Goal: Task Accomplishment & Management: Manage account settings

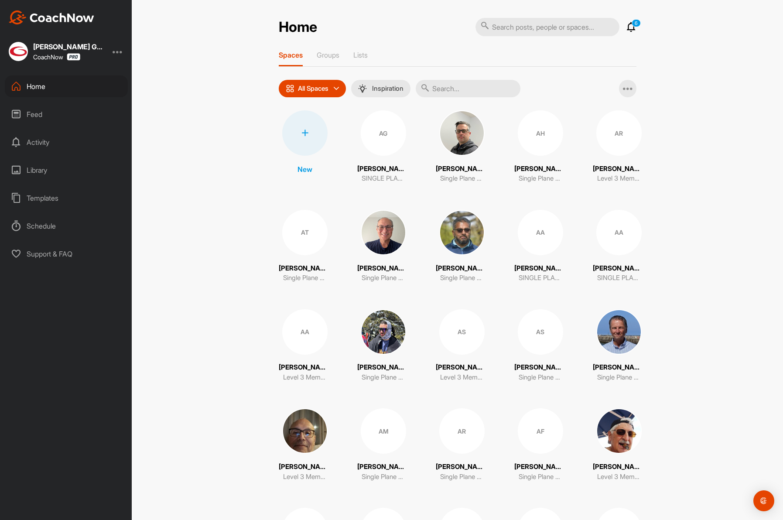
click at [465, 82] on input "text" at bounding box center [468, 88] width 105 height 17
paste input "[PERSON_NAME]"
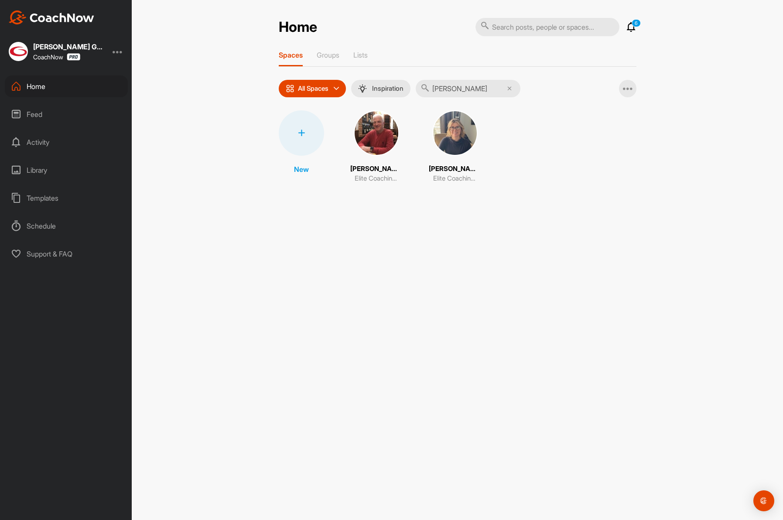
type input "[PERSON_NAME]"
click at [369, 133] on img at bounding box center [376, 132] width 45 height 45
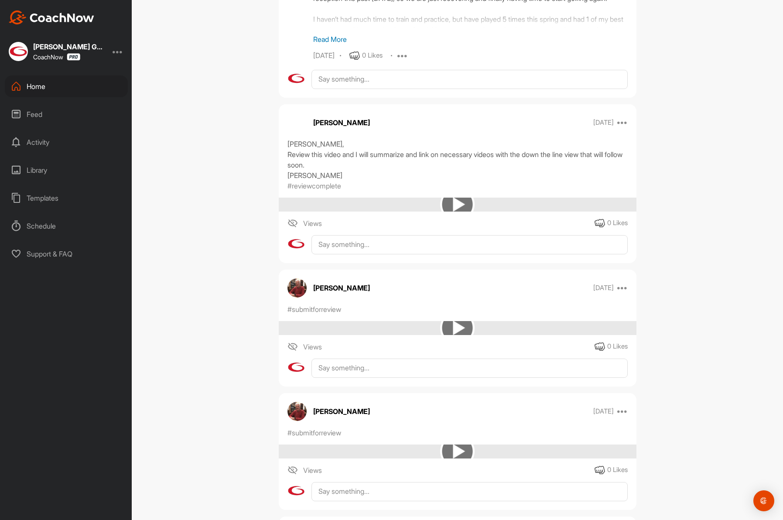
scroll to position [2371, 0]
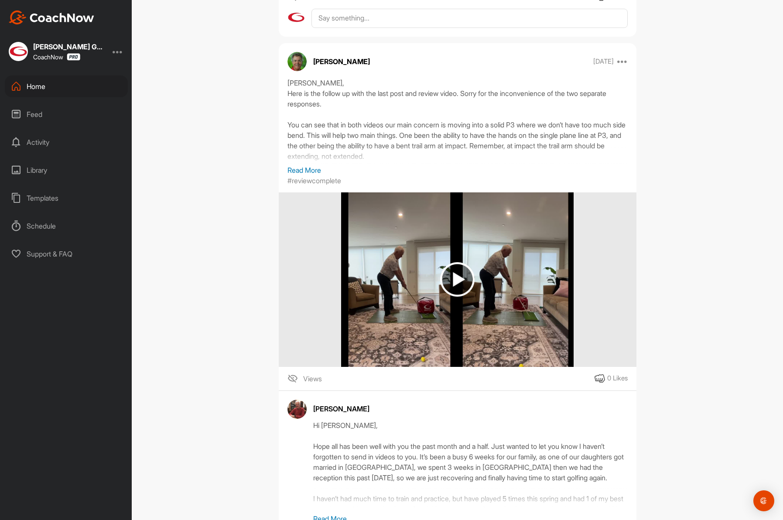
click at [22, 88] on div "Home" at bounding box center [66, 86] width 123 height 22
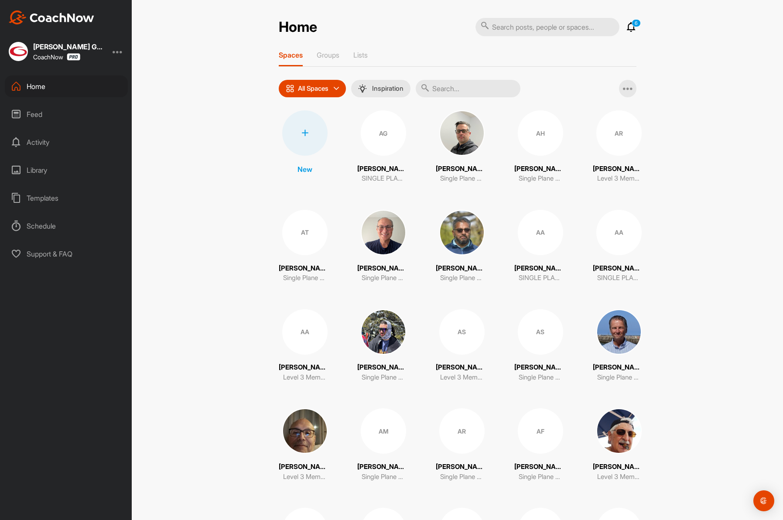
click at [463, 91] on input "text" at bounding box center [468, 88] width 105 height 17
paste input "McIlvene"
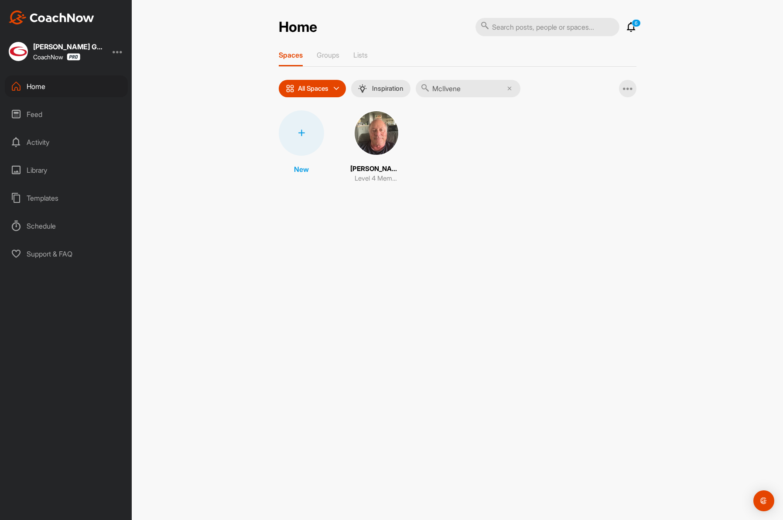
type input "McIlvene"
click at [369, 133] on img at bounding box center [376, 132] width 45 height 45
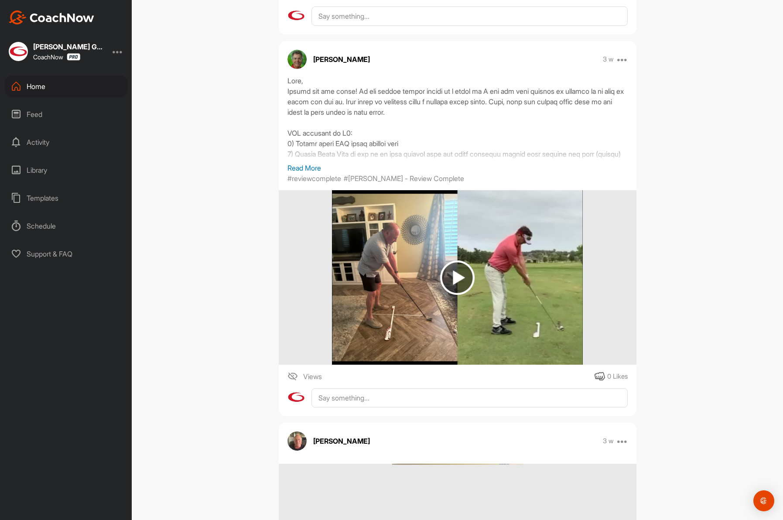
scroll to position [737, 0]
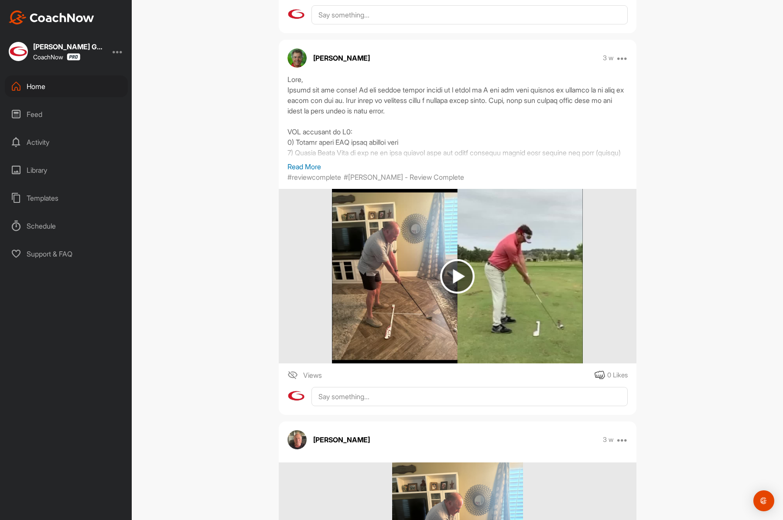
click at [296, 166] on p "Read More" at bounding box center [457, 166] width 340 height 10
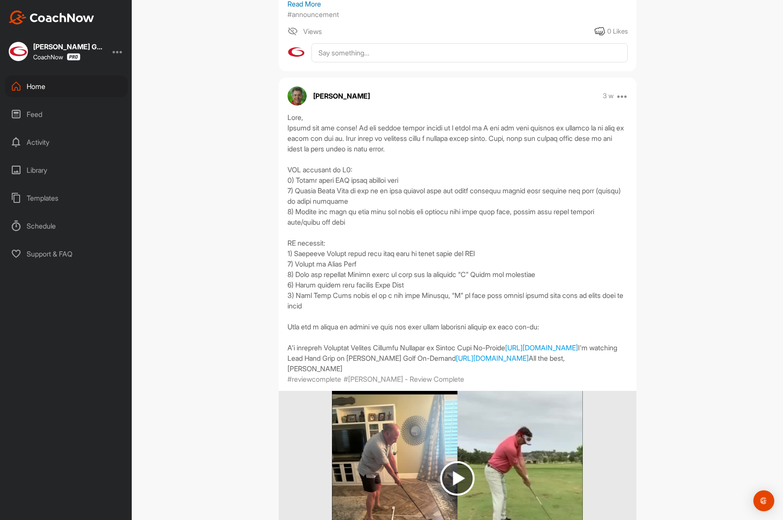
scroll to position [696, 0]
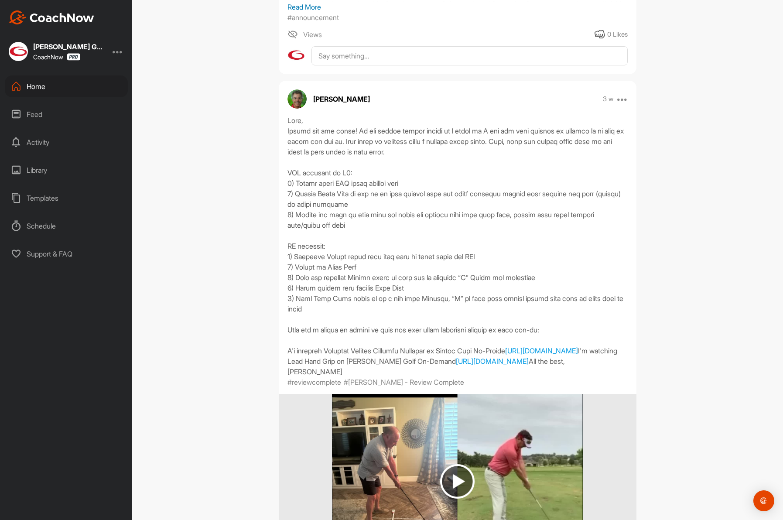
click at [46, 91] on div "Home" at bounding box center [66, 86] width 123 height 22
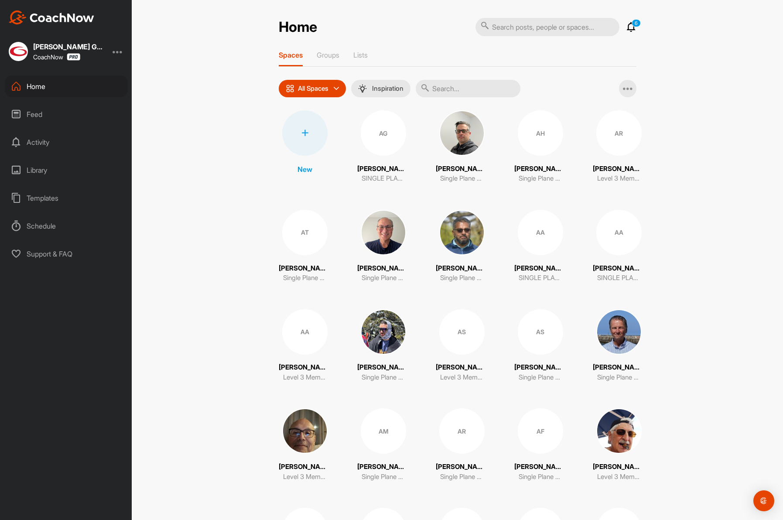
click at [457, 92] on input "text" at bounding box center [468, 88] width 105 height 17
paste input "Jenn"
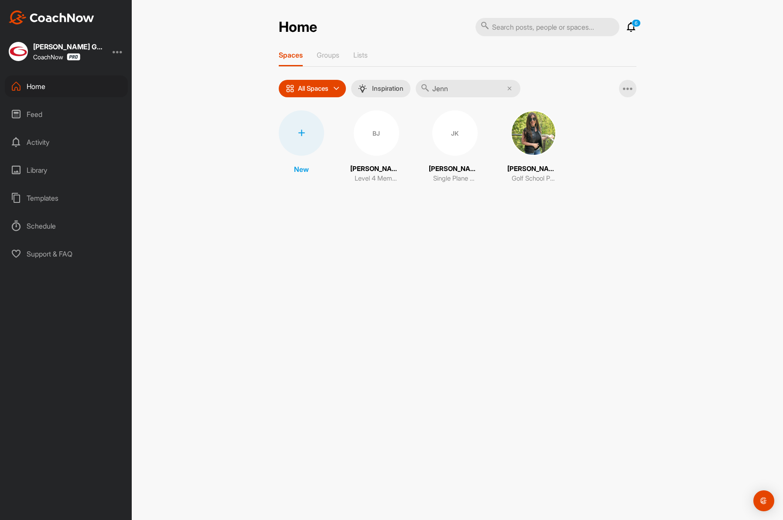
type input "Jenn"
click at [373, 131] on div "BJ" at bounding box center [376, 132] width 45 height 45
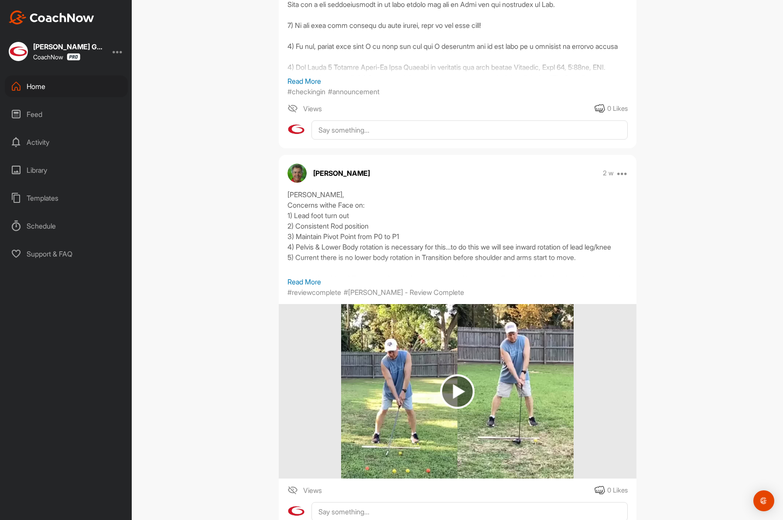
scroll to position [443, 0]
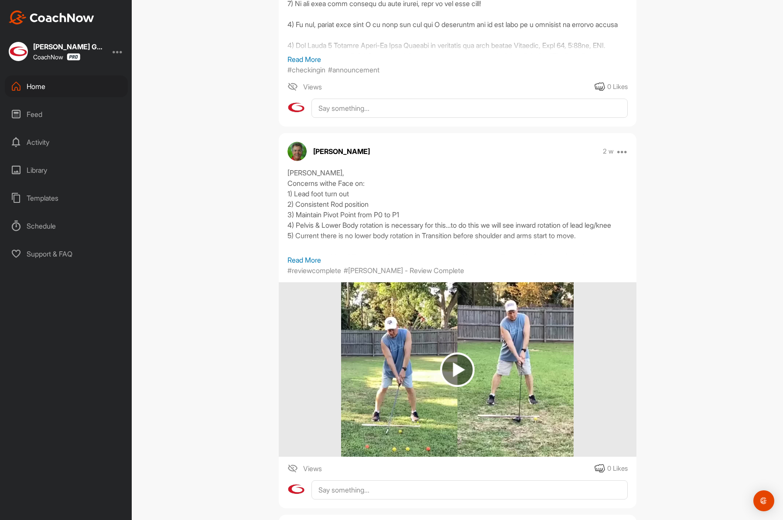
click at [53, 86] on div "Home" at bounding box center [66, 86] width 123 height 22
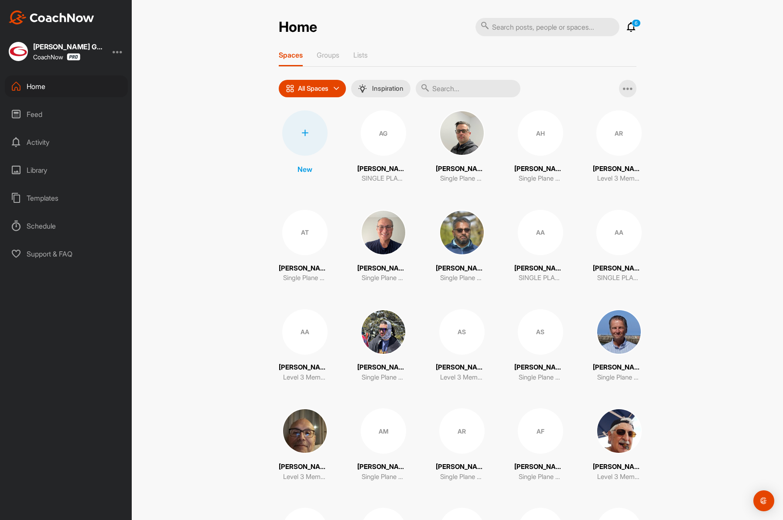
click at [456, 85] on input "text" at bounding box center [468, 88] width 105 height 17
paste input "Munson"
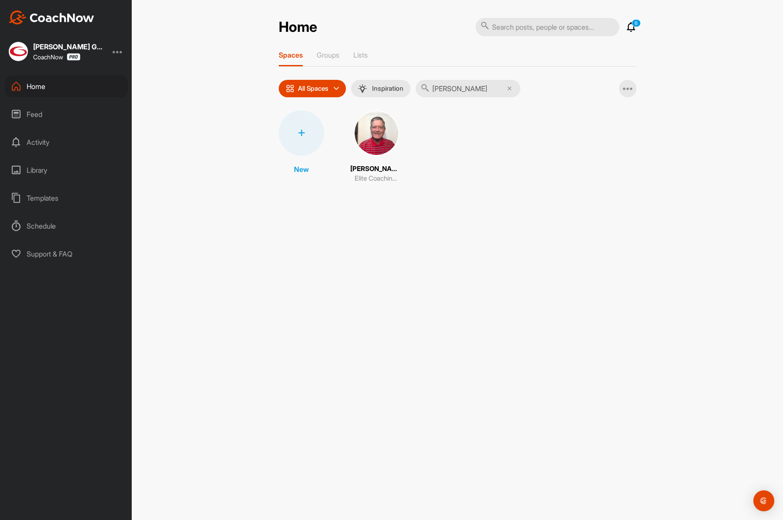
type input "Munson"
click at [376, 143] on img at bounding box center [376, 132] width 45 height 45
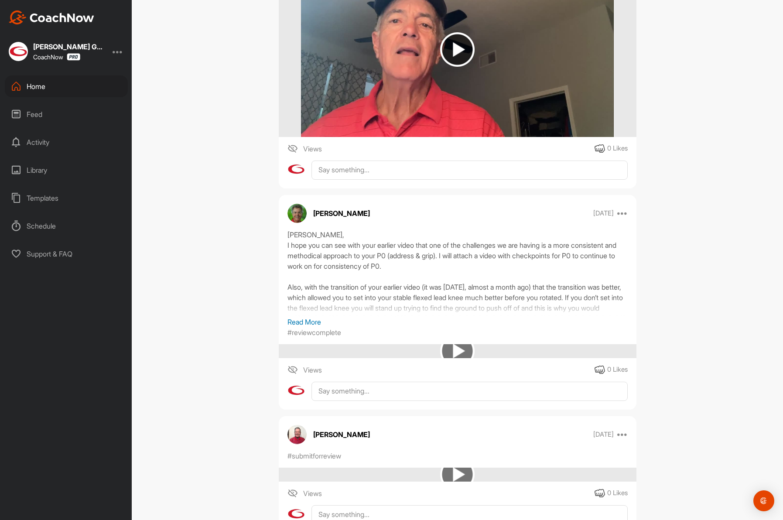
scroll to position [2758, 0]
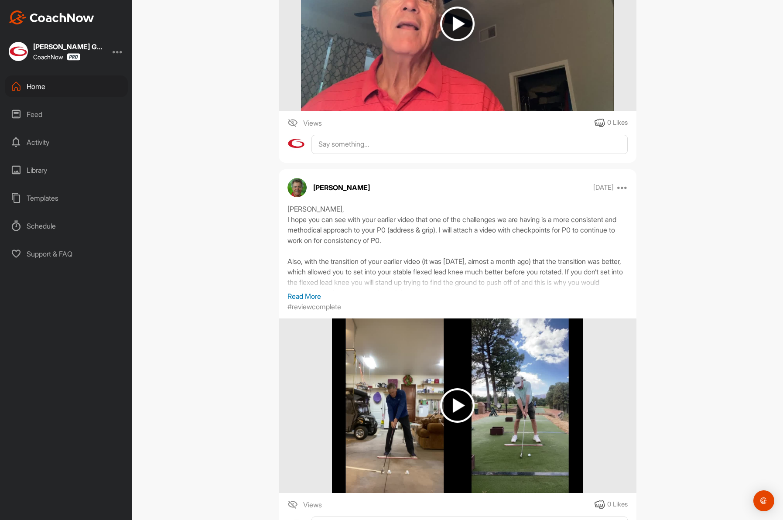
click at [36, 93] on div "Home" at bounding box center [66, 86] width 123 height 22
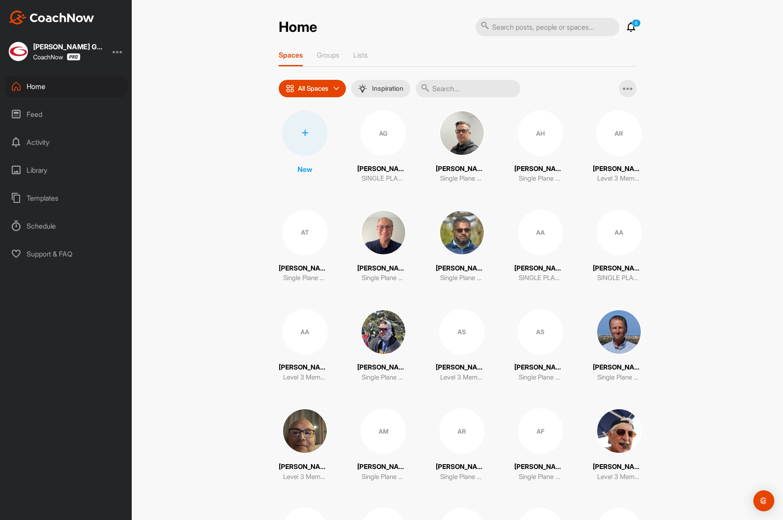
click at [459, 89] on input "text" at bounding box center [468, 88] width 105 height 17
paste input "Swanger"
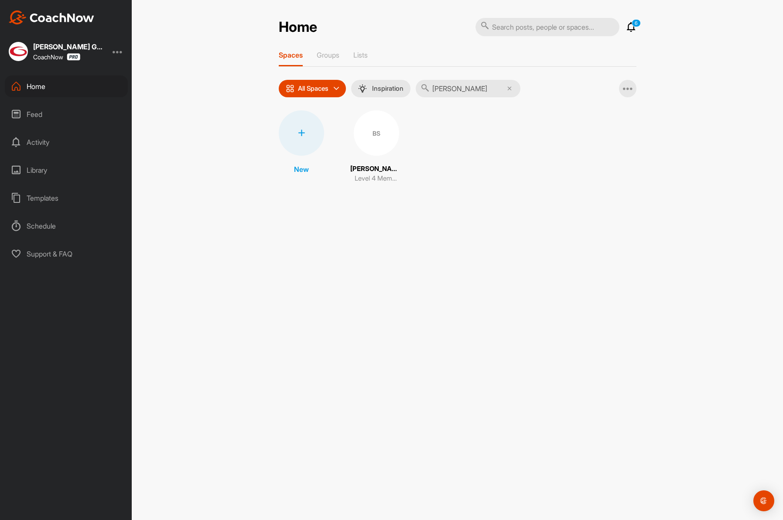
type input "Swanger"
click at [378, 149] on div "BS" at bounding box center [376, 132] width 45 height 45
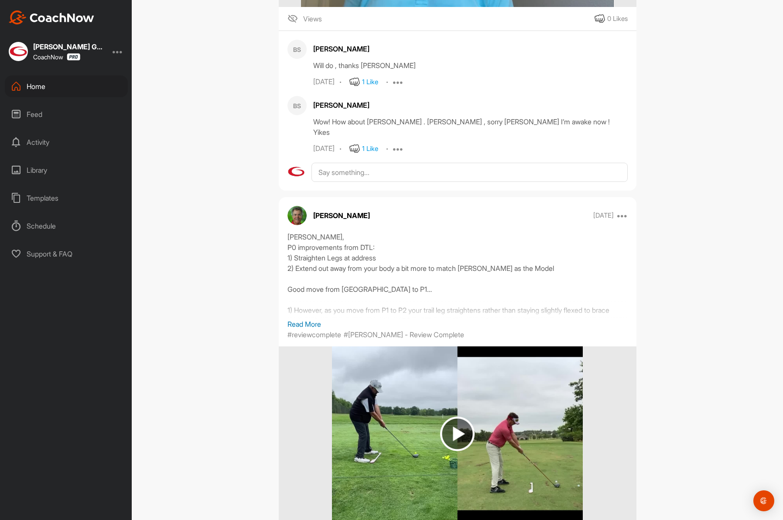
scroll to position [1921, 0]
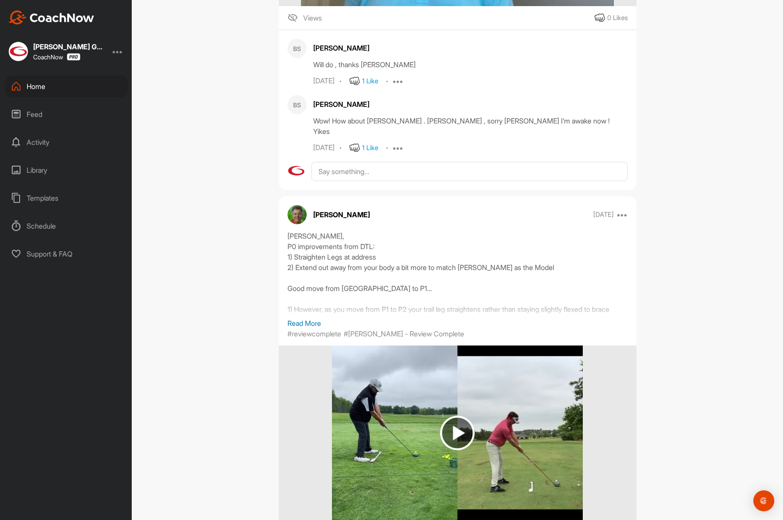
click at [33, 88] on div "Home" at bounding box center [66, 86] width 123 height 22
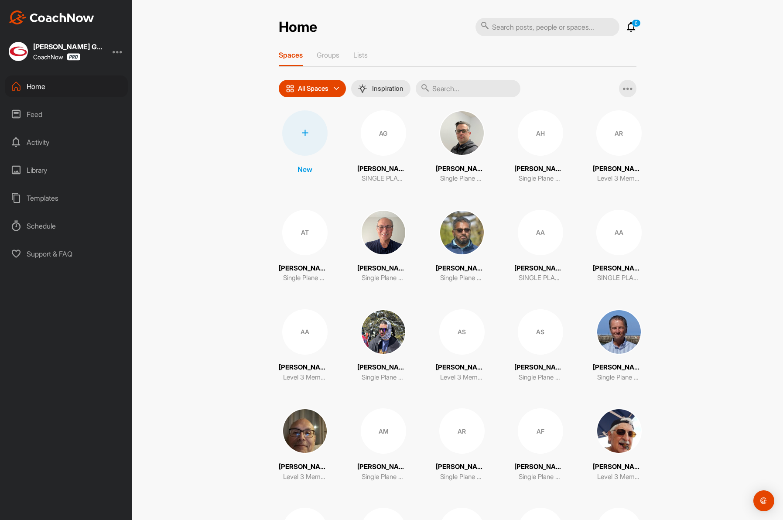
click at [520, 27] on input "text" at bounding box center [547, 27] width 144 height 18
paste input "Ables"
type input "Ables"
click at [449, 84] on input "text" at bounding box center [468, 88] width 105 height 17
paste input "Ables"
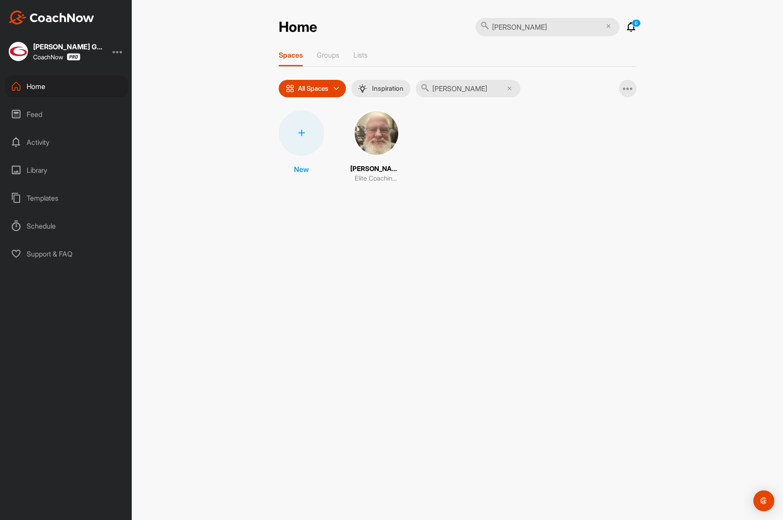
type input "Ables"
click at [366, 138] on img at bounding box center [376, 132] width 45 height 45
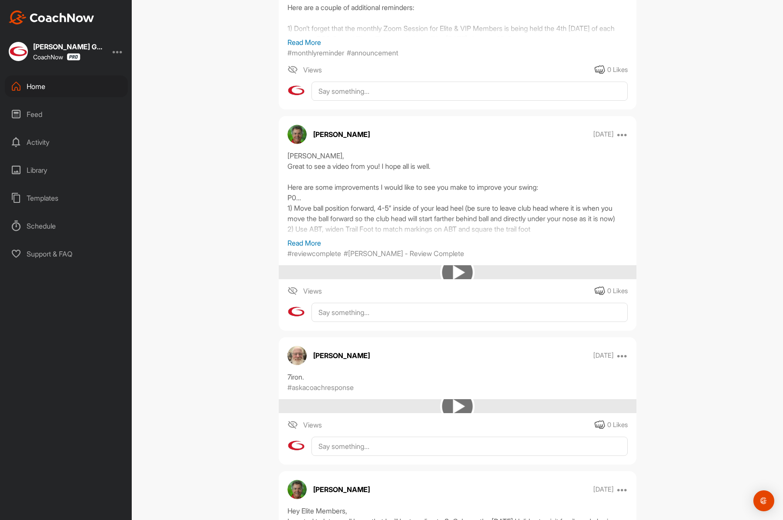
scroll to position [860, 0]
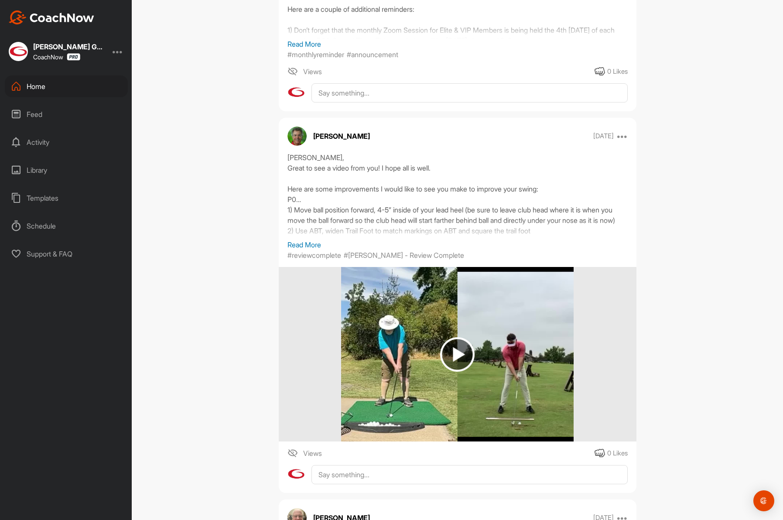
click at [41, 91] on div "Home" at bounding box center [66, 86] width 123 height 22
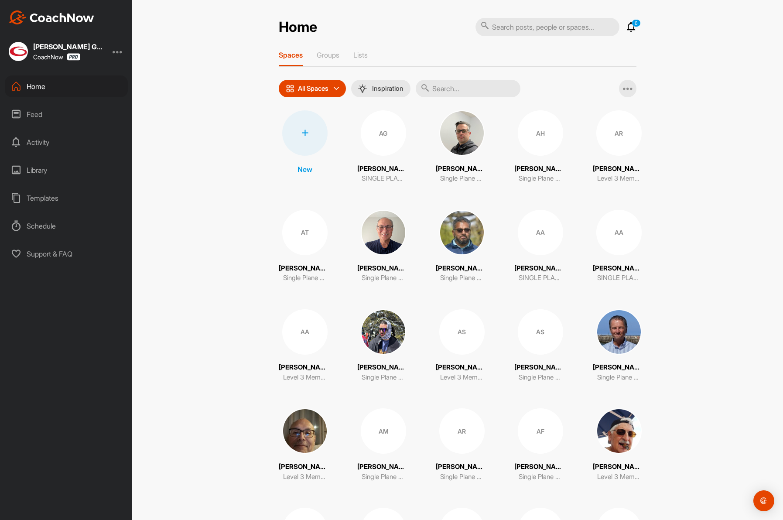
click at [456, 84] on input "text" at bounding box center [468, 88] width 105 height 17
paste input "Sanchez"
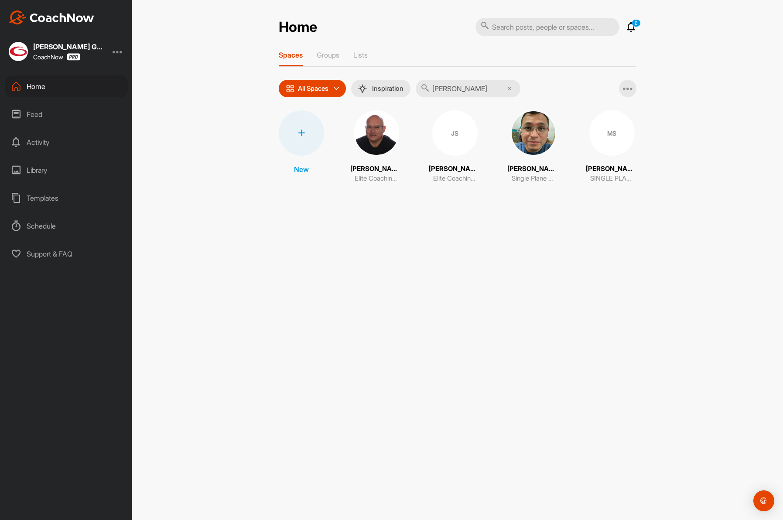
type input "Sanchez"
click at [384, 133] on img at bounding box center [376, 132] width 45 height 45
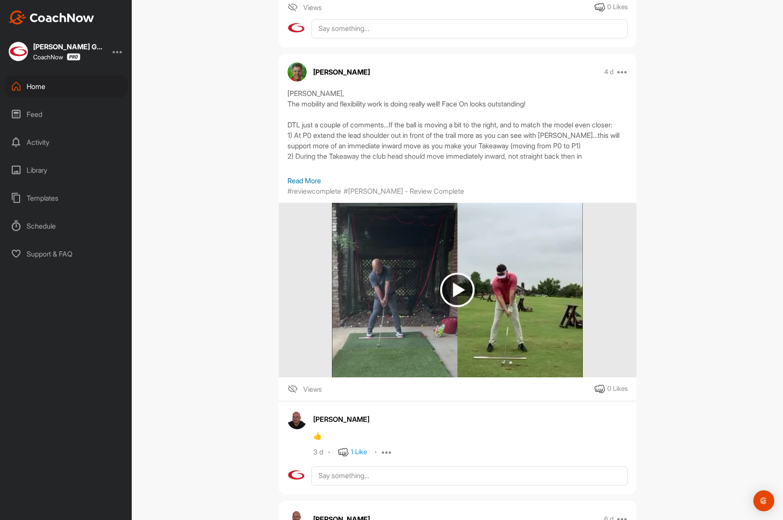
scroll to position [296, 0]
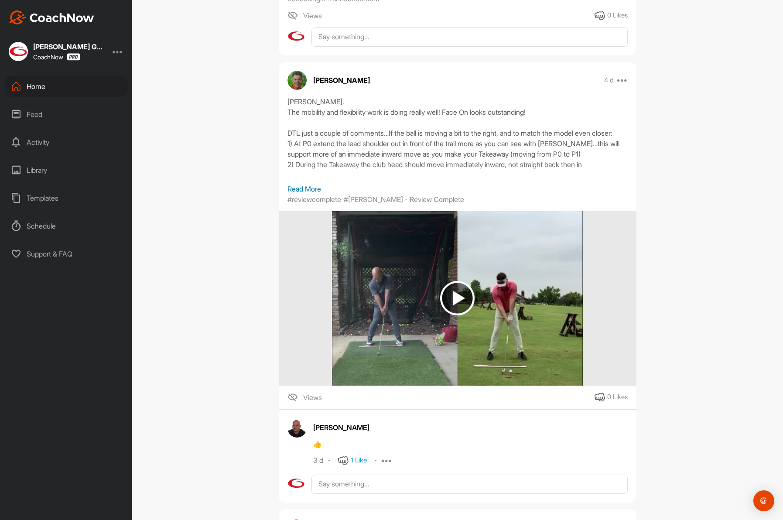
click at [24, 84] on div "Home" at bounding box center [66, 86] width 123 height 22
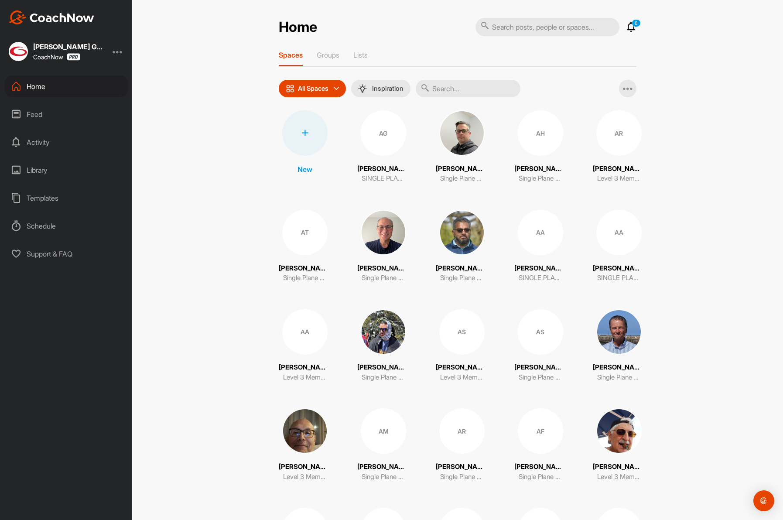
click at [465, 87] on input "text" at bounding box center [468, 88] width 105 height 17
paste input "Willis"
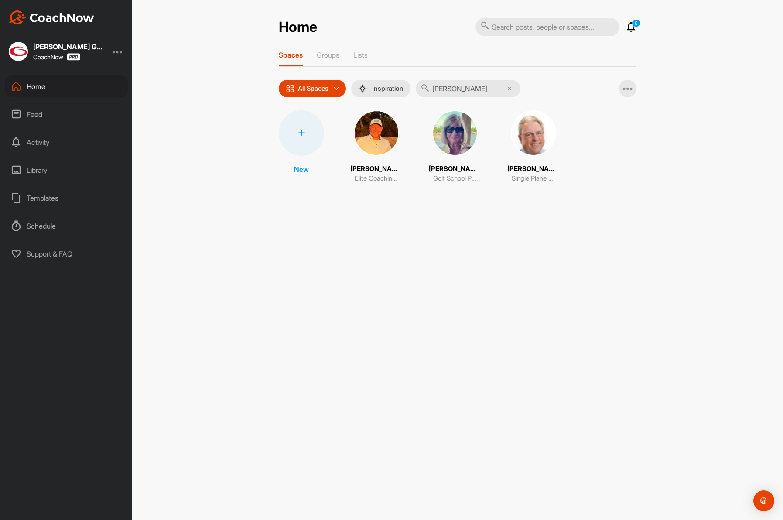
type input "Willis"
click at [389, 135] on img at bounding box center [376, 132] width 45 height 45
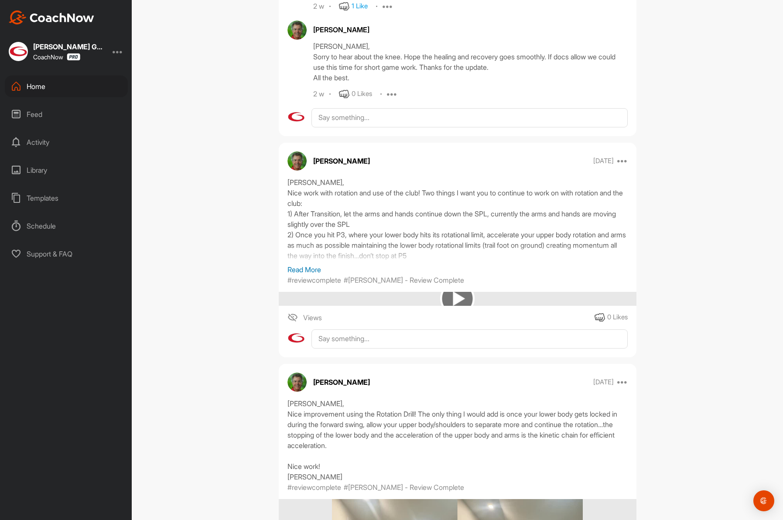
scroll to position [591, 0]
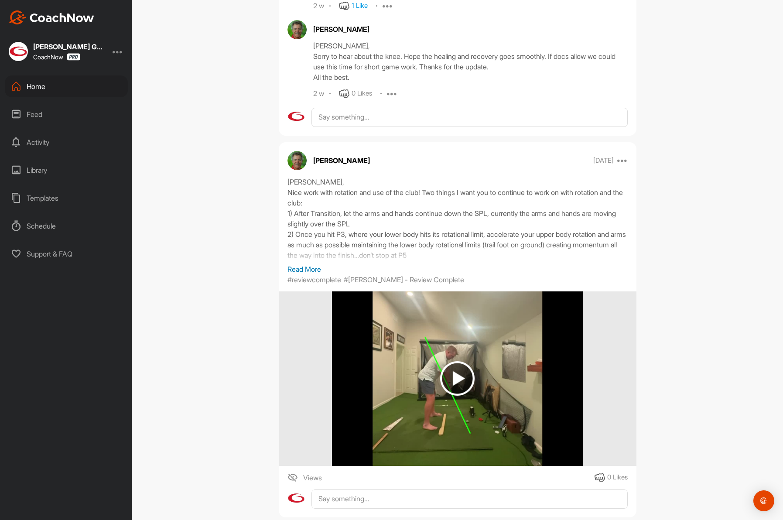
click at [46, 92] on div "Home" at bounding box center [66, 86] width 123 height 22
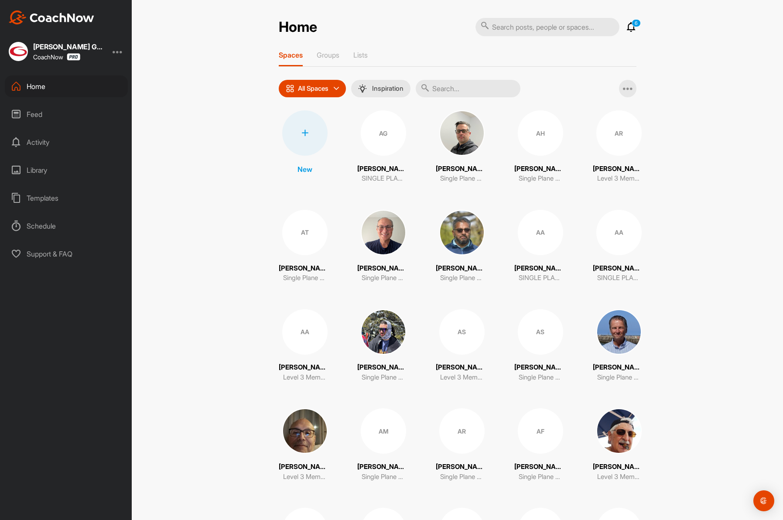
click at [475, 92] on input "text" at bounding box center [468, 88] width 105 height 17
paste input "Emery"
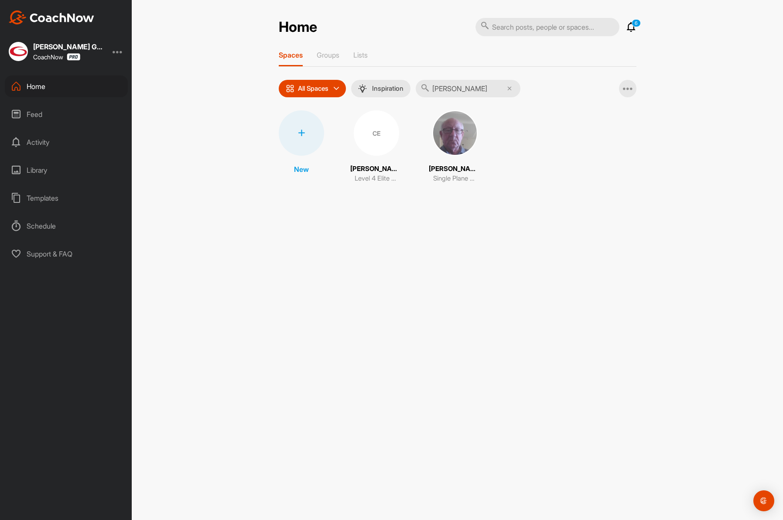
type input "Emery"
click at [370, 140] on div "CE" at bounding box center [376, 132] width 45 height 45
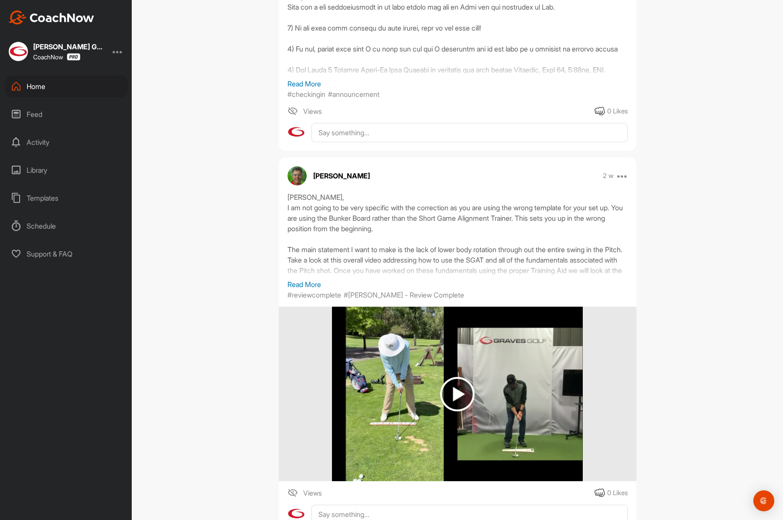
scroll to position [422, 0]
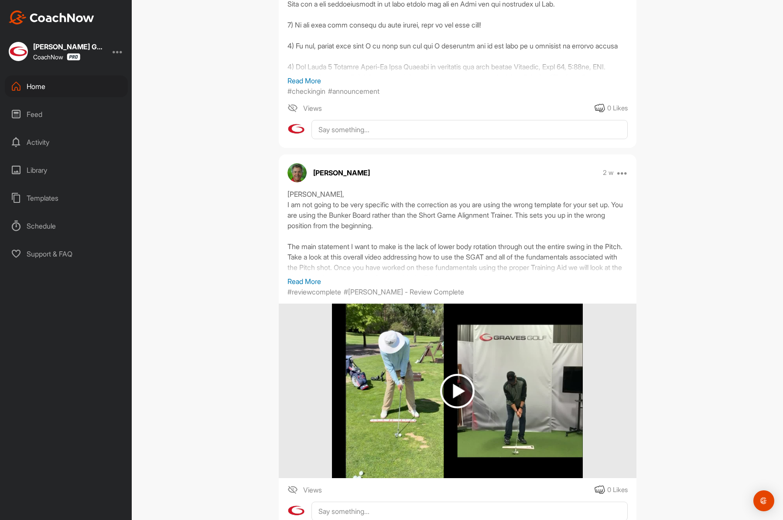
click at [16, 88] on icon at bounding box center [16, 86] width 10 height 10
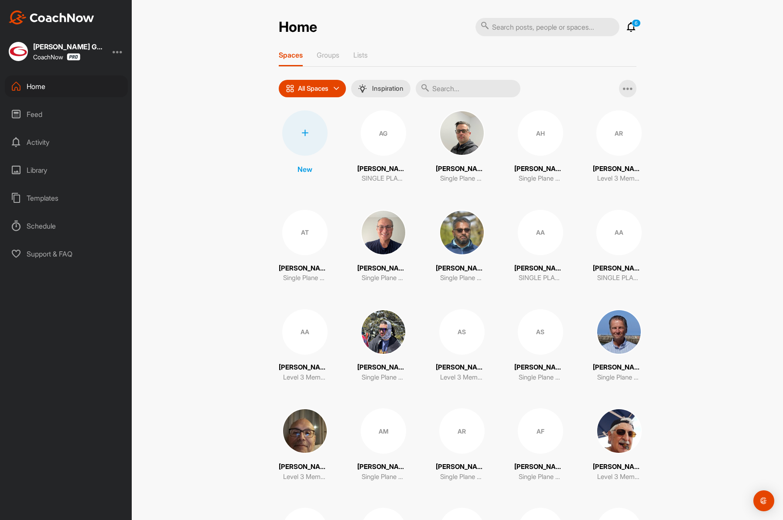
click at [462, 92] on input "text" at bounding box center [468, 88] width 105 height 17
paste input "Maniaci"
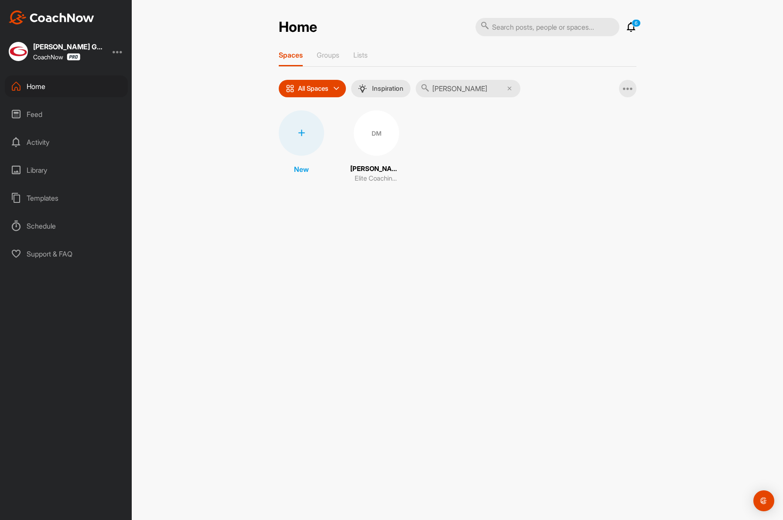
type input "Maniaci"
click at [363, 149] on div "DM" at bounding box center [376, 132] width 45 height 45
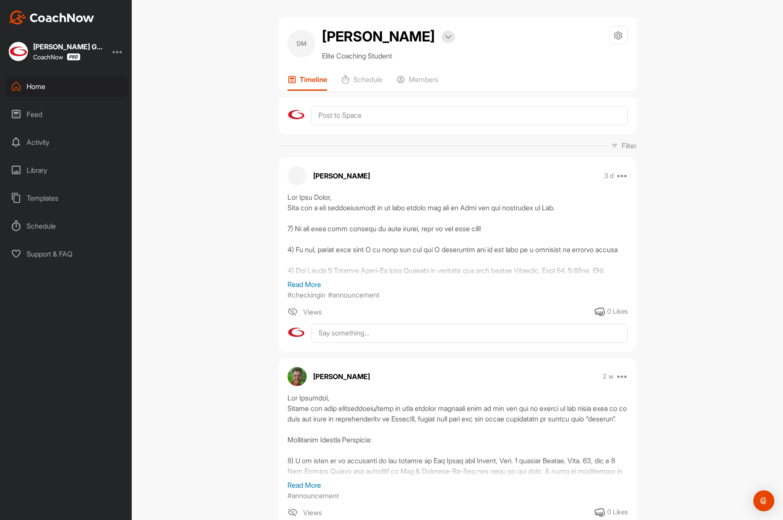
click at [63, 84] on div "Home" at bounding box center [66, 86] width 123 height 22
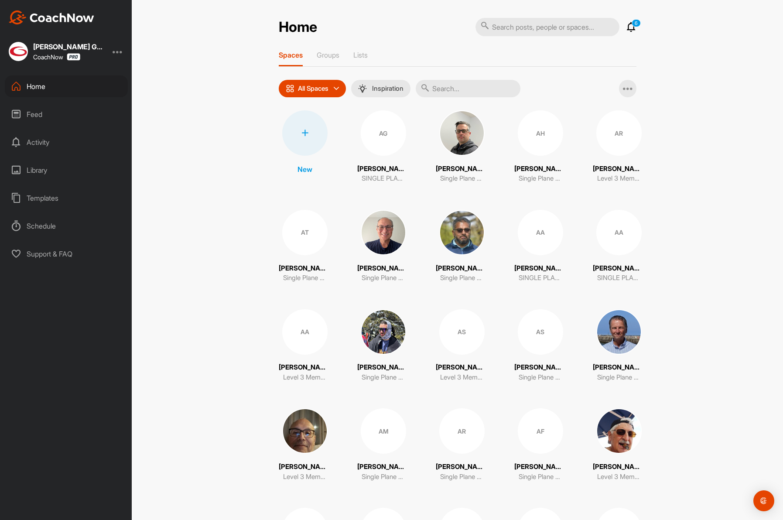
click at [455, 84] on input "text" at bounding box center [468, 88] width 105 height 17
paste input "McDowell"
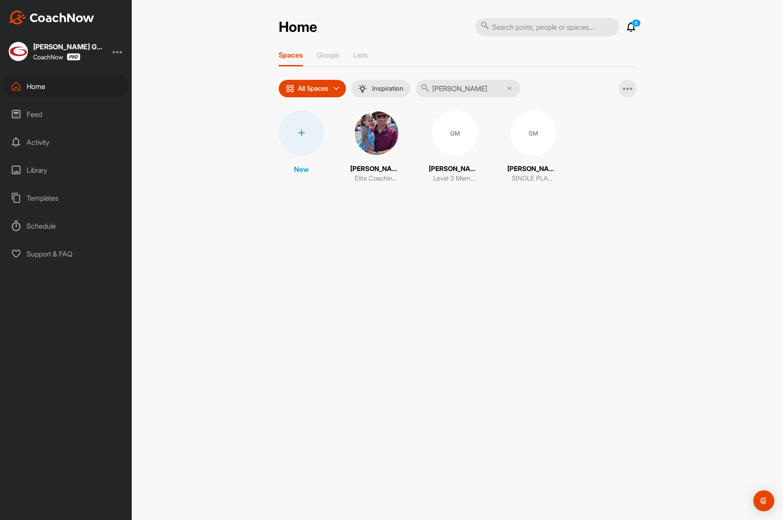
type input "McDowell"
click at [381, 144] on img at bounding box center [376, 132] width 45 height 45
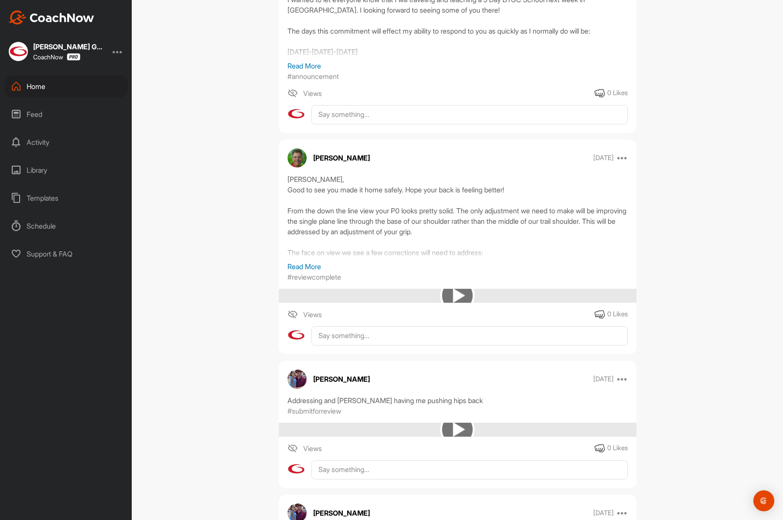
scroll to position [1607, 0]
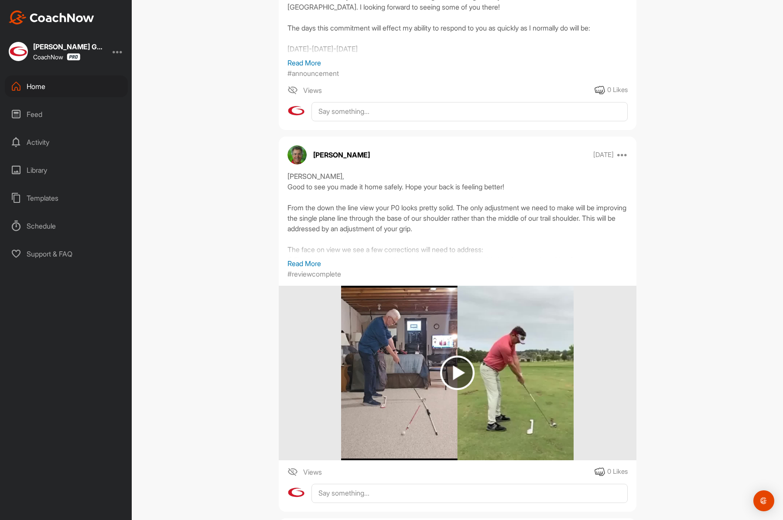
click at [50, 86] on div "Home" at bounding box center [66, 86] width 123 height 22
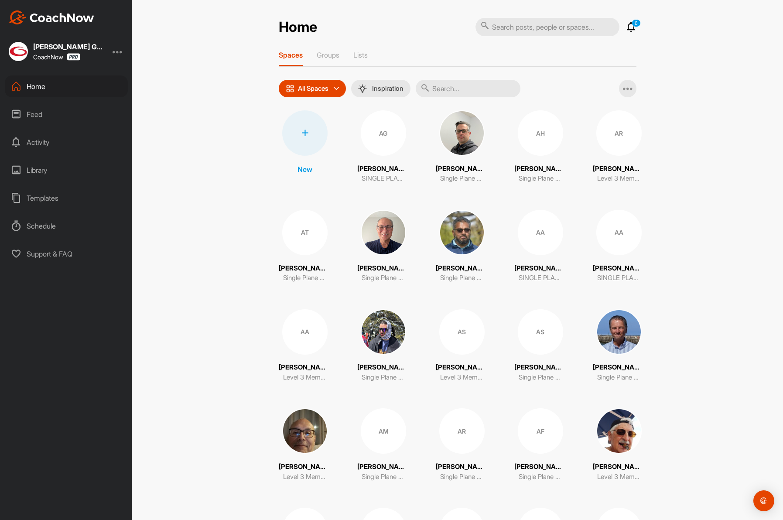
click at [470, 83] on input "text" at bounding box center [468, 88] width 105 height 17
paste input "Callahan"
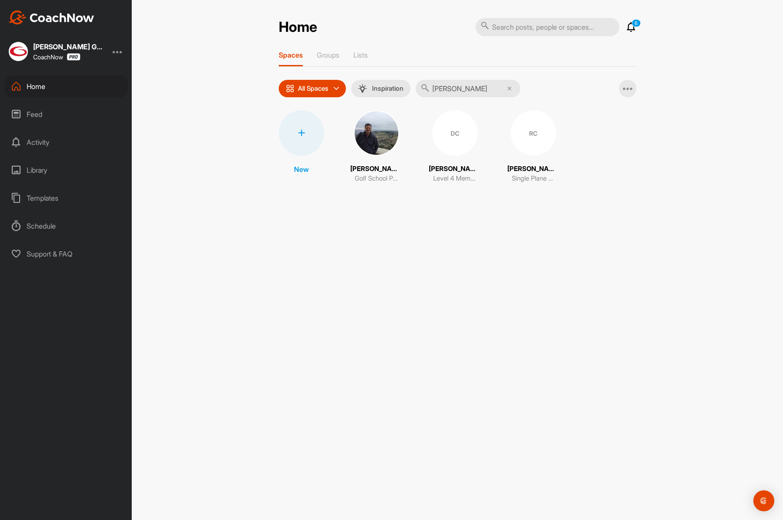
type input "Callahan"
click at [439, 136] on div "DC" at bounding box center [454, 132] width 45 height 45
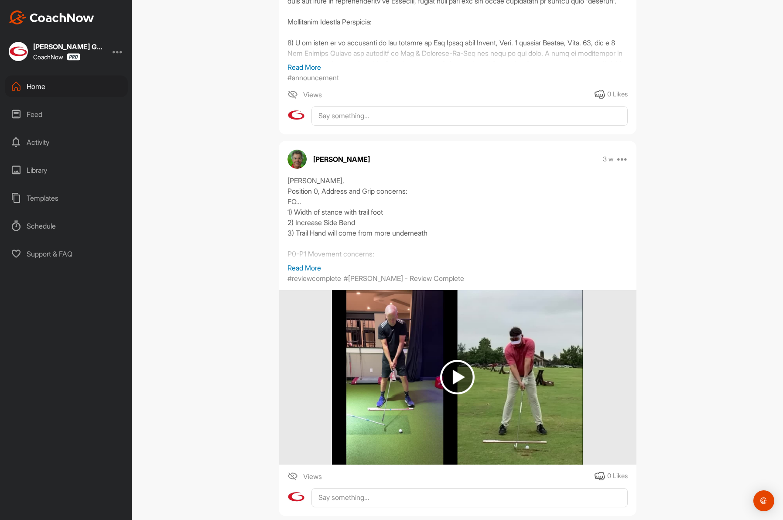
scroll to position [414, 0]
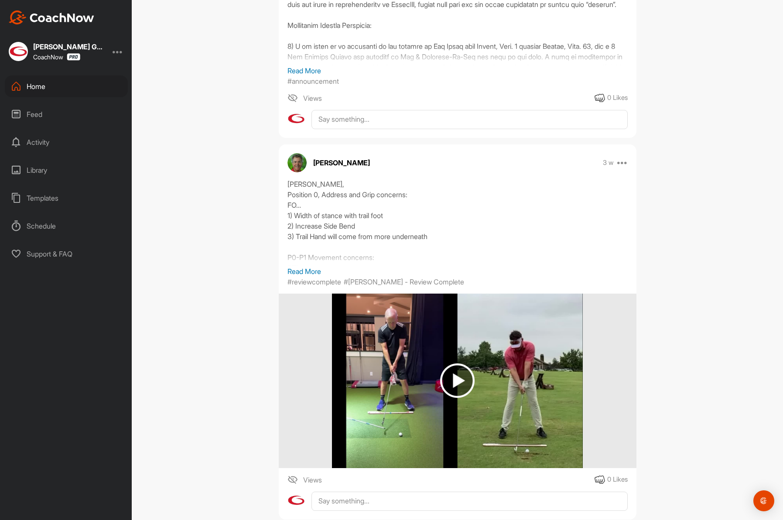
click at [23, 90] on div "Home" at bounding box center [66, 86] width 123 height 22
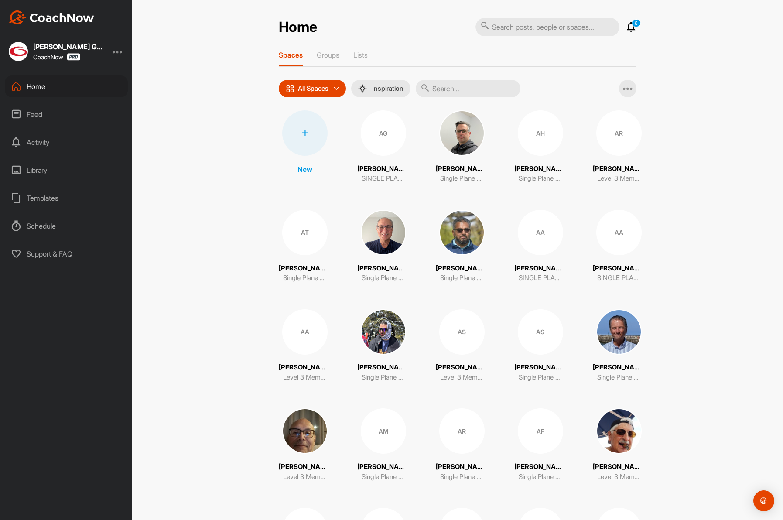
click at [461, 92] on input "text" at bounding box center [468, 88] width 105 height 17
paste input "Taylor"
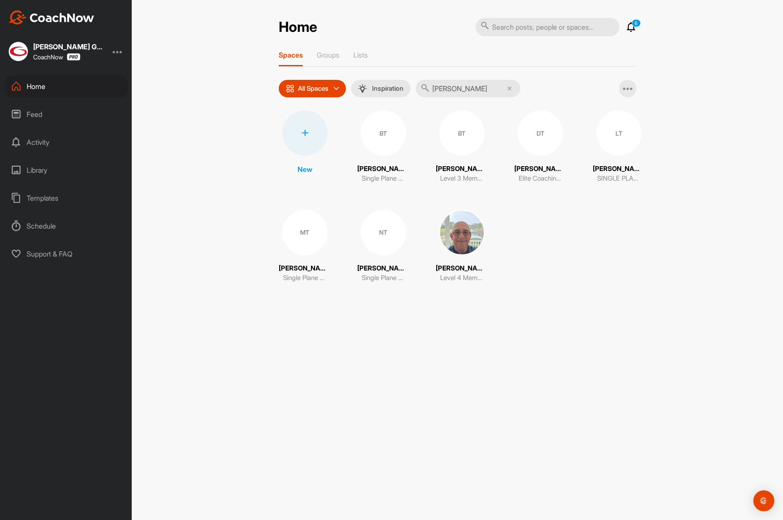
type input "Taylor"
click at [536, 147] on div "DT" at bounding box center [540, 132] width 45 height 45
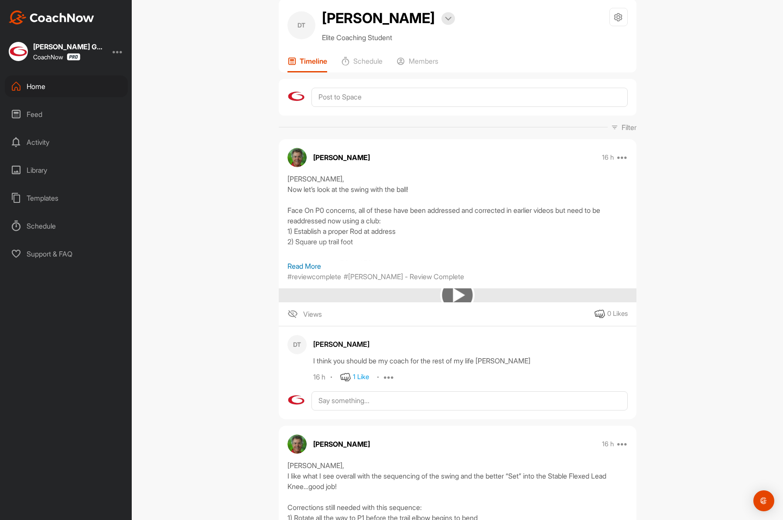
scroll to position [18, 0]
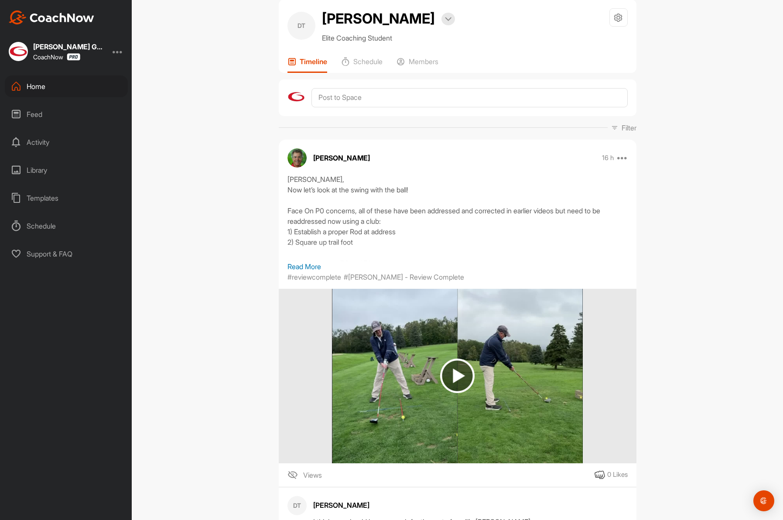
click at [38, 86] on div "Home" at bounding box center [66, 86] width 123 height 22
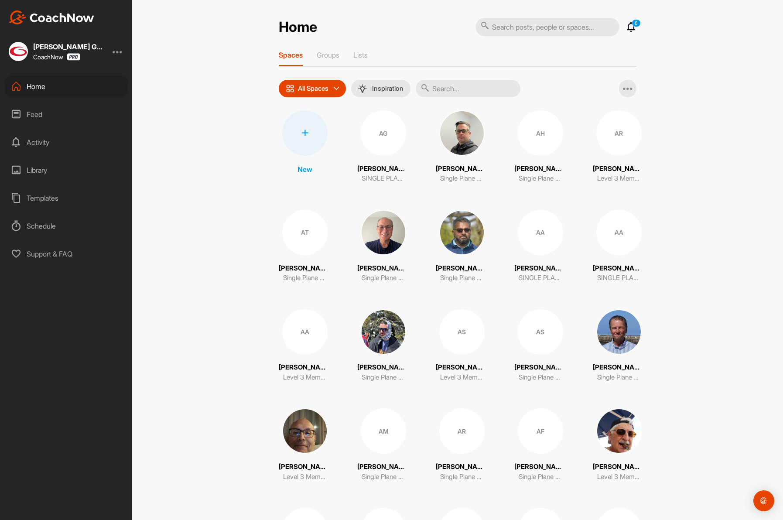
click at [469, 84] on input "text" at bounding box center [468, 88] width 105 height 17
paste input "Wood"
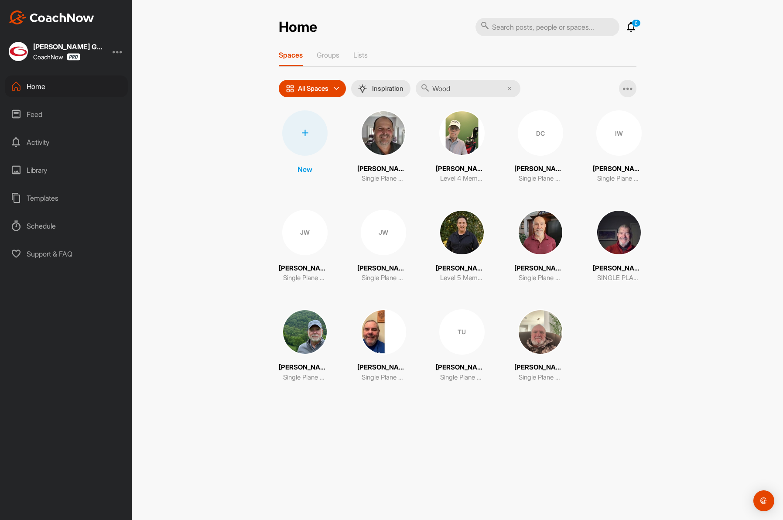
type input "Wood"
click at [458, 146] on img at bounding box center [461, 132] width 45 height 45
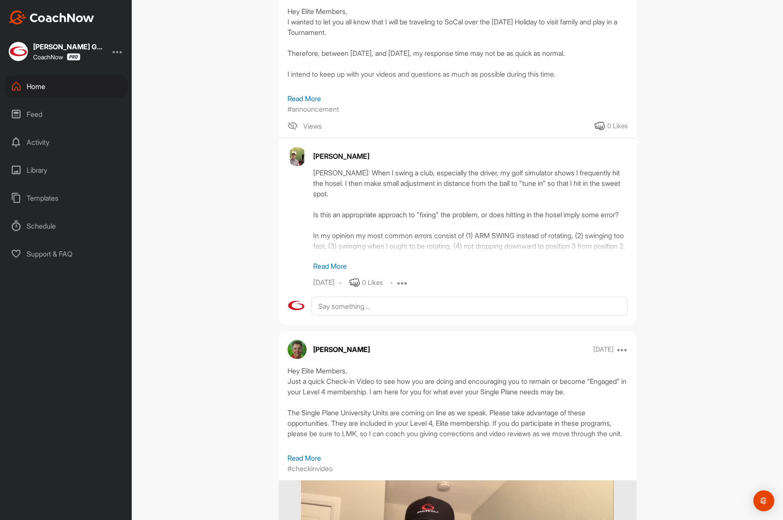
scroll to position [1014, 0]
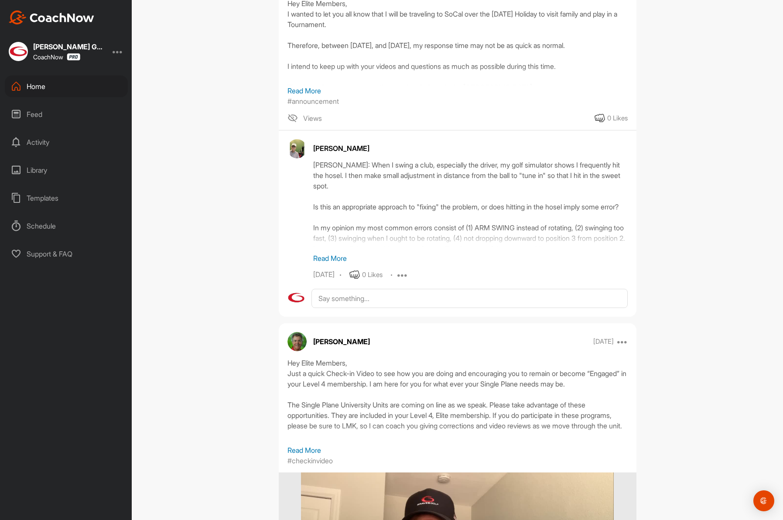
click at [325, 257] on p "Read More" at bounding box center [470, 258] width 315 height 10
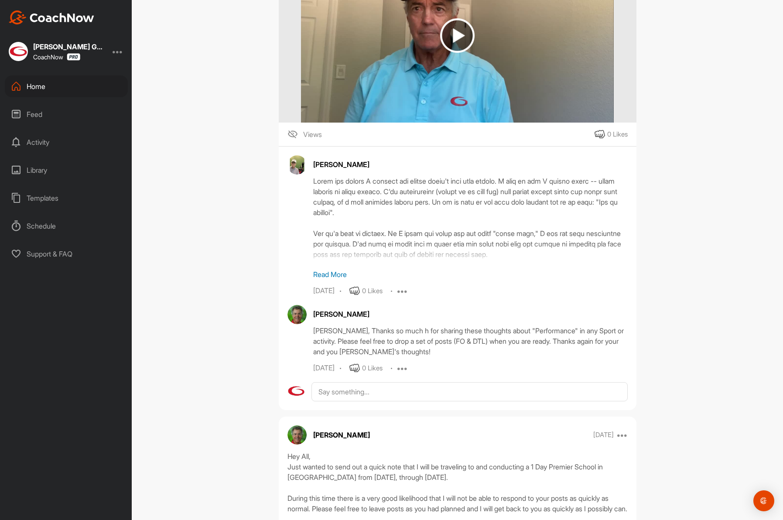
scroll to position [1526, 0]
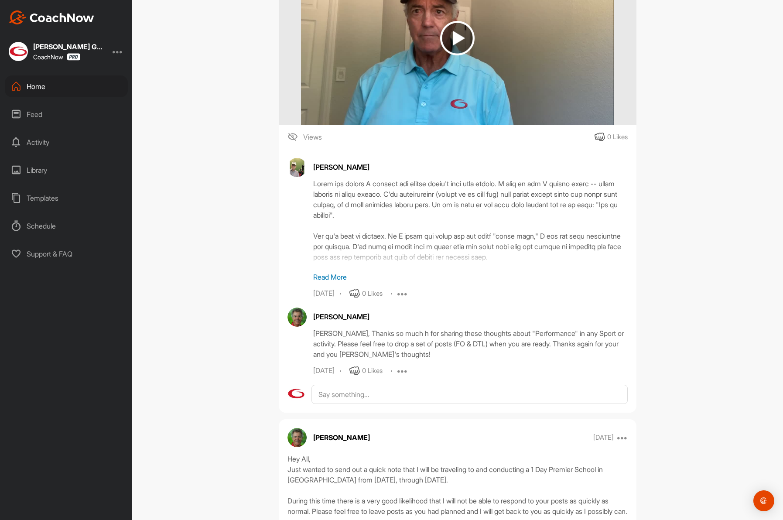
click at [45, 91] on div "Home" at bounding box center [66, 86] width 123 height 22
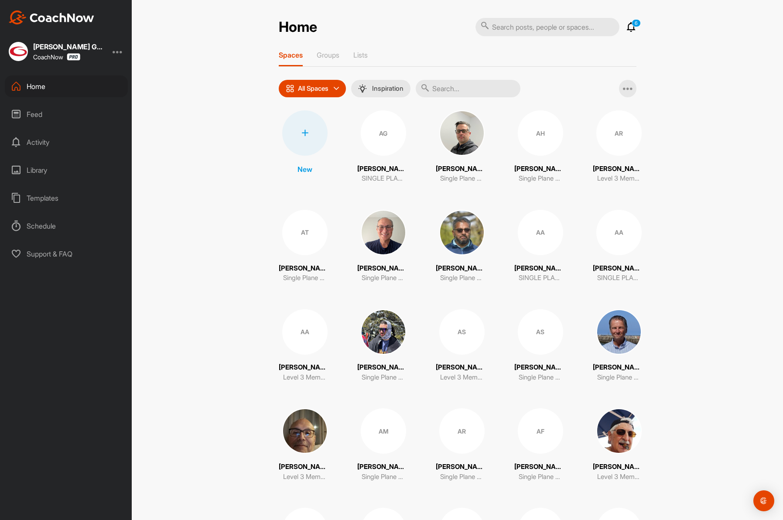
click at [479, 94] on input "text" at bounding box center [468, 88] width 105 height 17
paste input "Edison"
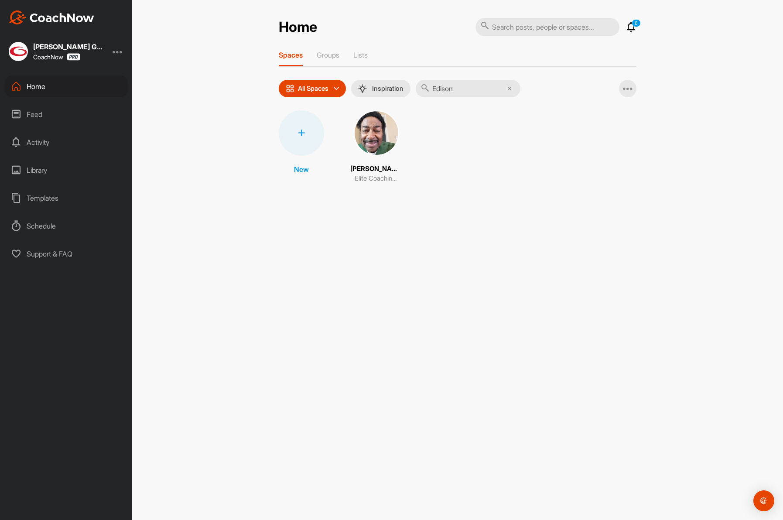
type input "Edison"
click at [373, 140] on img at bounding box center [376, 132] width 45 height 45
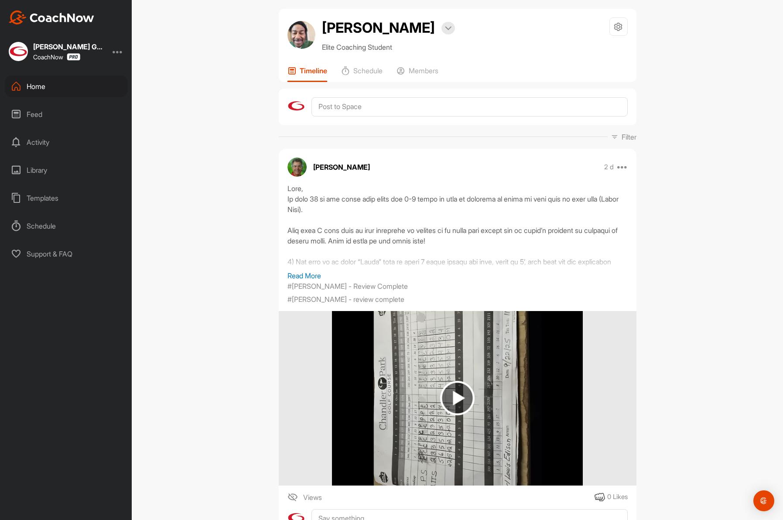
scroll to position [33, 0]
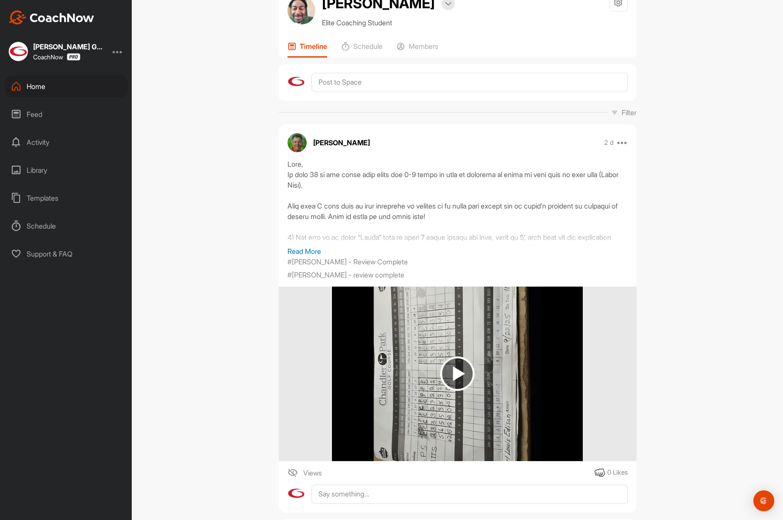
click at [37, 94] on div "Home" at bounding box center [66, 86] width 123 height 22
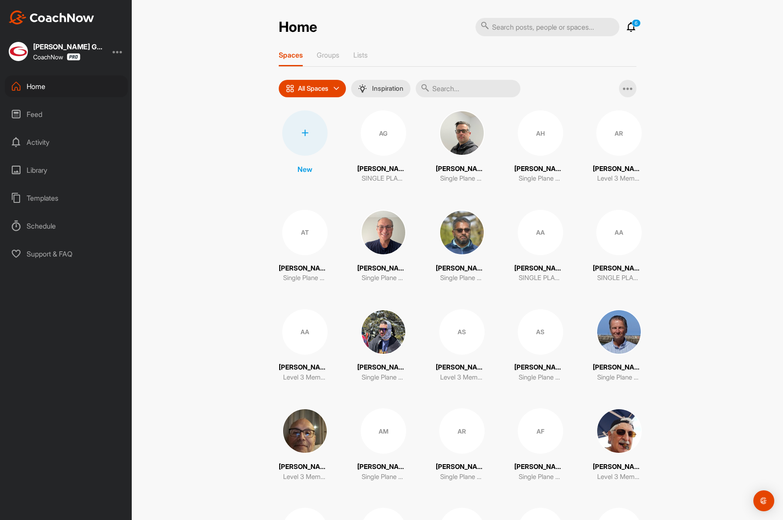
click at [448, 86] on input "text" at bounding box center [468, 88] width 105 height 17
paste input "Silva"
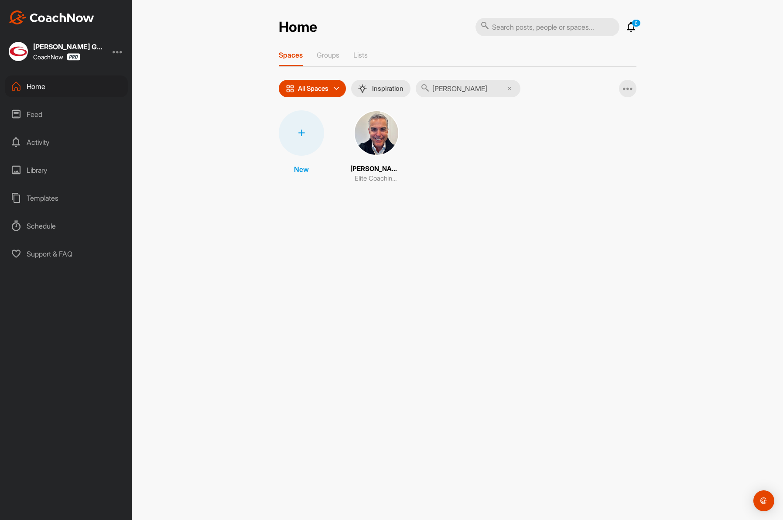
type input "Silva"
click at [374, 140] on img at bounding box center [376, 132] width 45 height 45
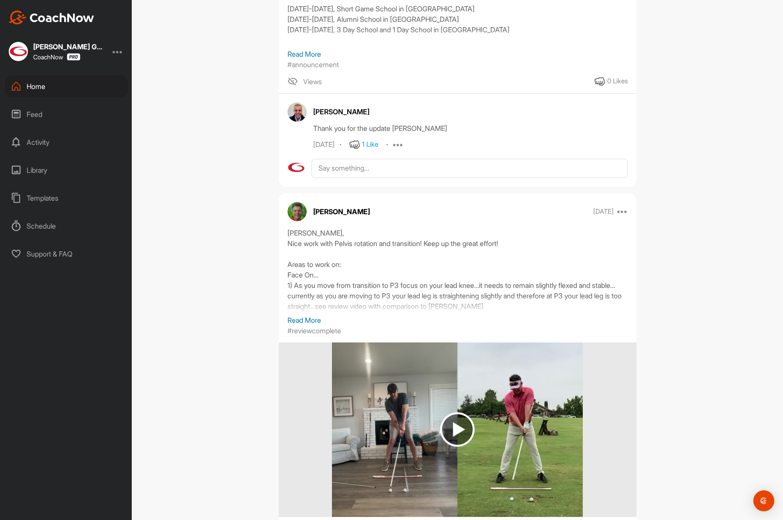
scroll to position [1960, 0]
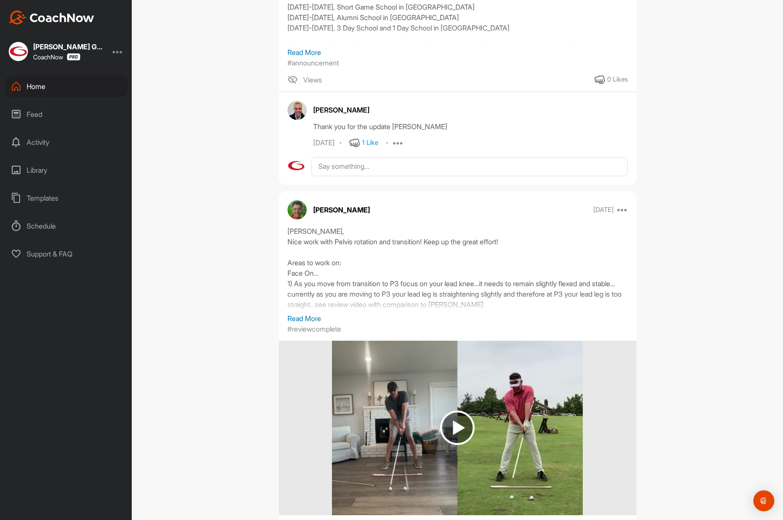
click at [34, 90] on div "Home" at bounding box center [66, 86] width 123 height 22
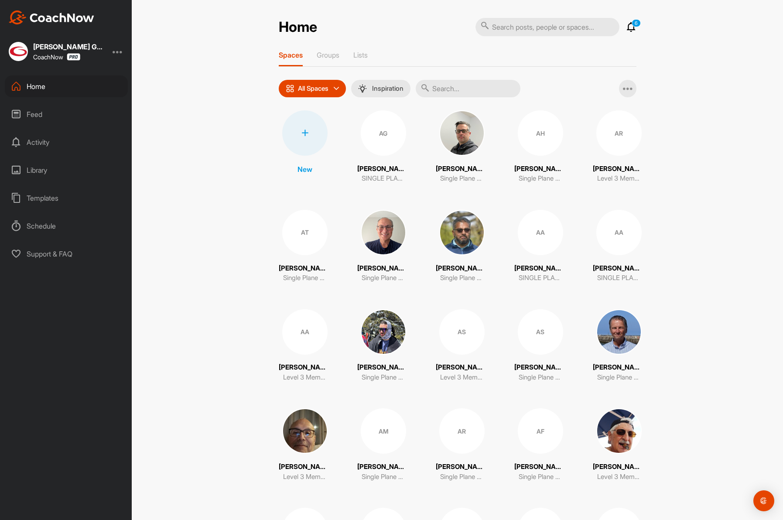
click at [460, 90] on input "text" at bounding box center [468, 88] width 105 height 17
paste input "Cyzick"
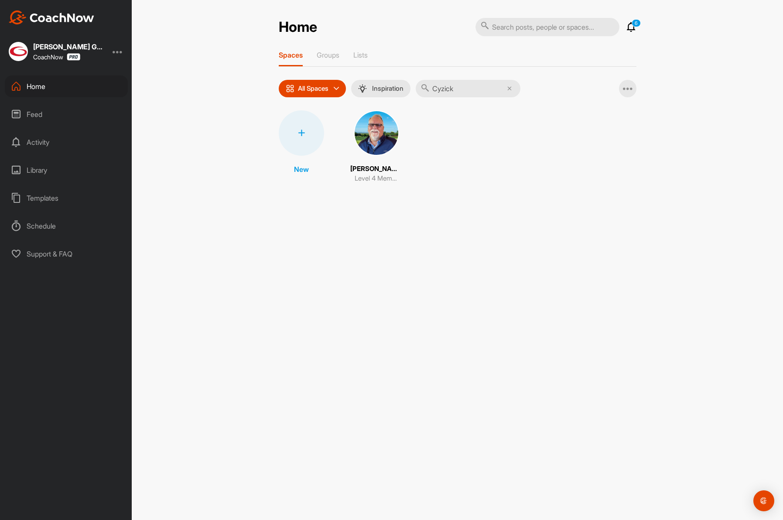
type input "Cyzick"
click at [378, 139] on img at bounding box center [376, 132] width 45 height 45
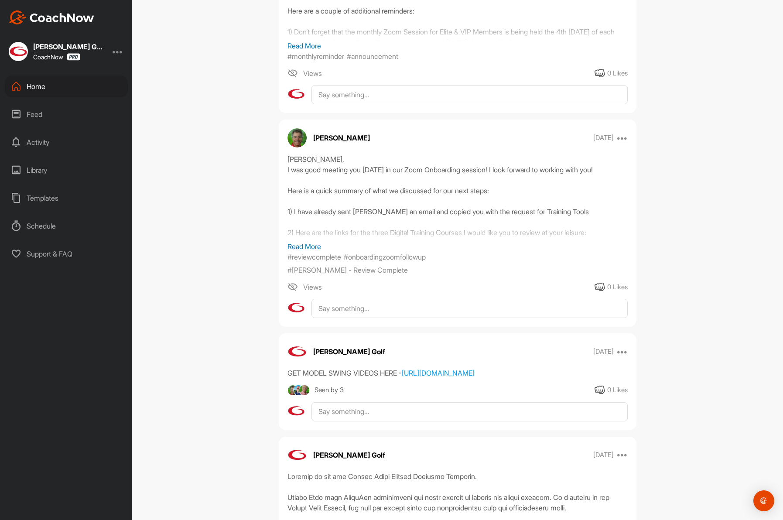
scroll to position [1006, 0]
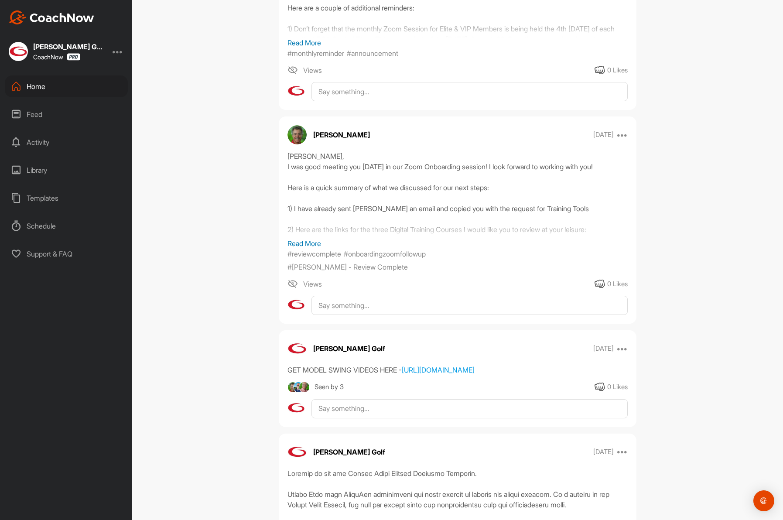
click at [306, 246] on p "Read More" at bounding box center [457, 243] width 340 height 10
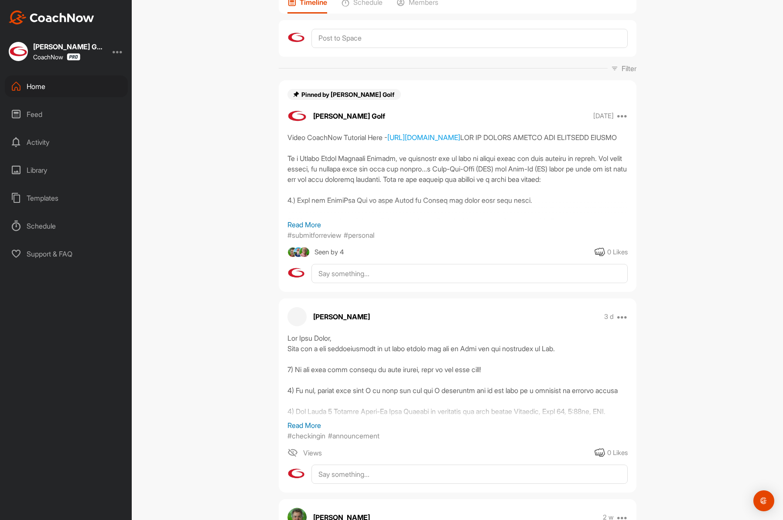
scroll to position [0, 0]
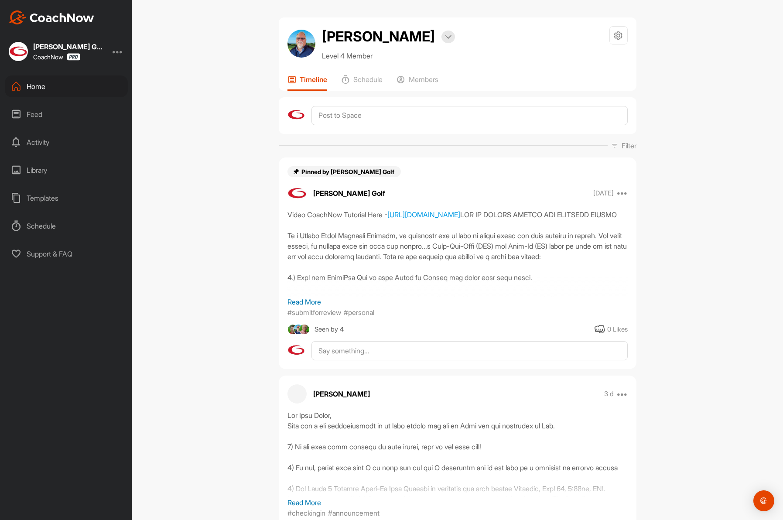
click at [53, 81] on div "Home" at bounding box center [66, 86] width 123 height 22
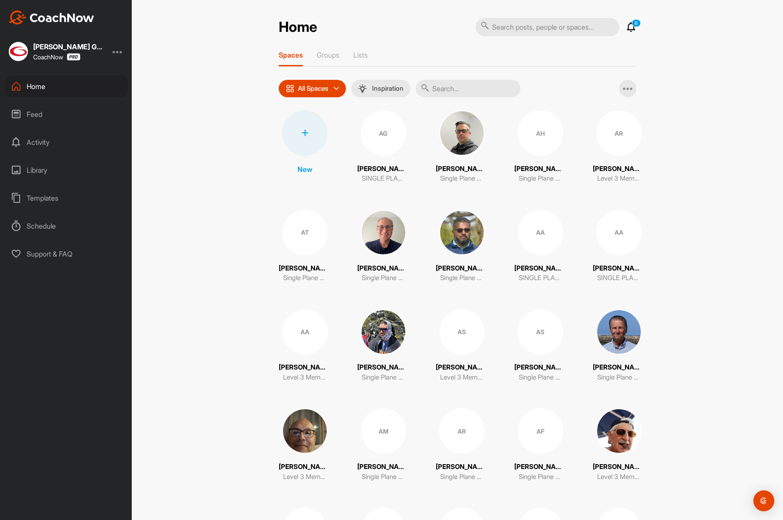
click at [452, 93] on input "text" at bounding box center [468, 88] width 105 height 17
paste input "Calton"
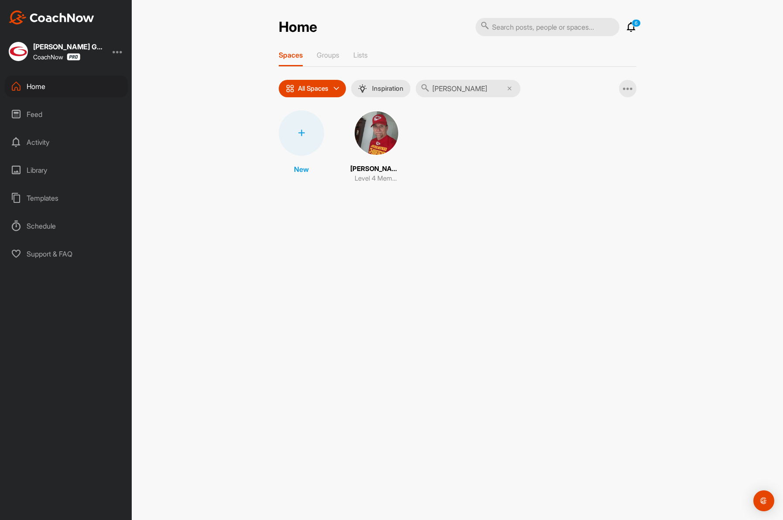
type input "Calton"
click at [372, 137] on img at bounding box center [376, 132] width 45 height 45
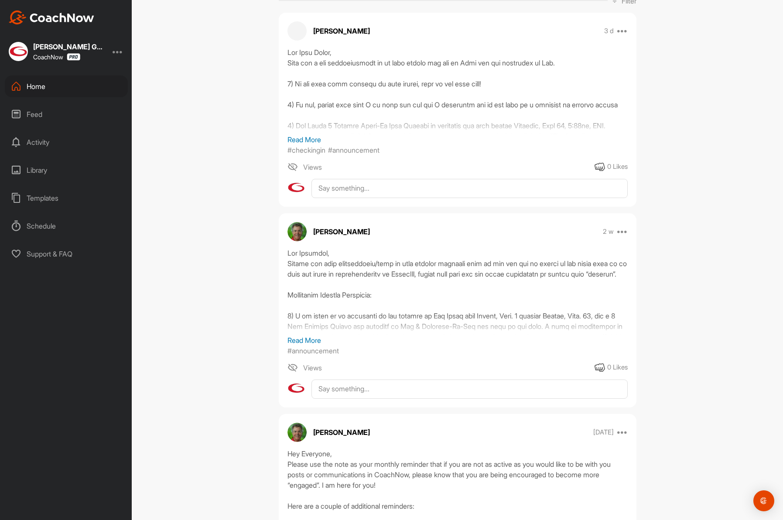
scroll to position [157, 0]
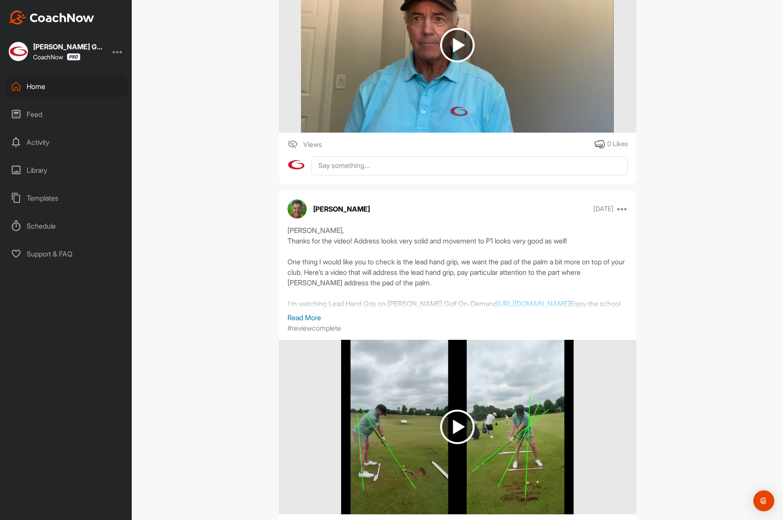
scroll to position [1164, 0]
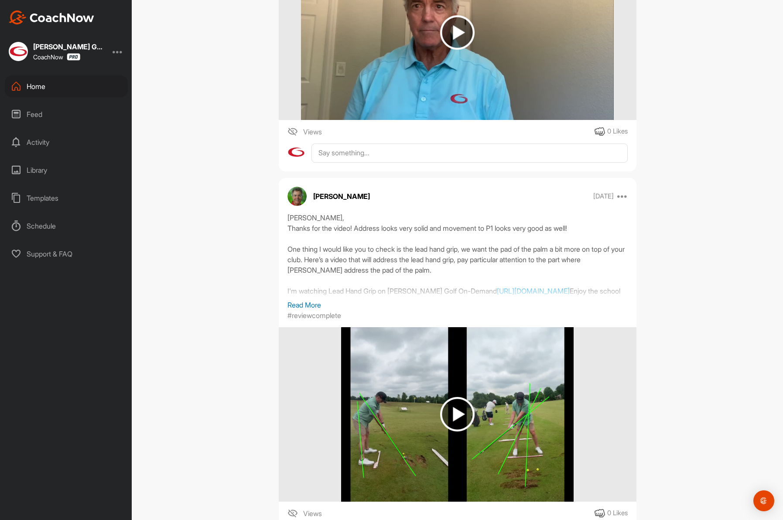
click at [42, 82] on div "Home" at bounding box center [66, 86] width 123 height 22
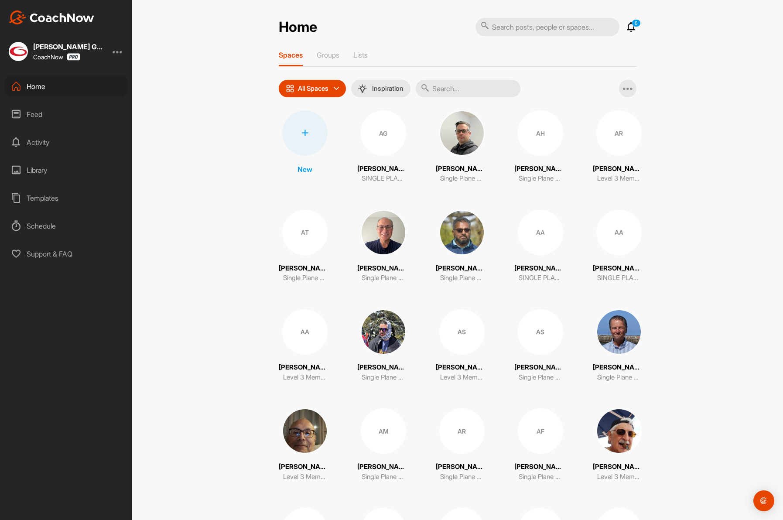
click at [446, 86] on input "text" at bounding box center [468, 88] width 105 height 17
paste input "Green"
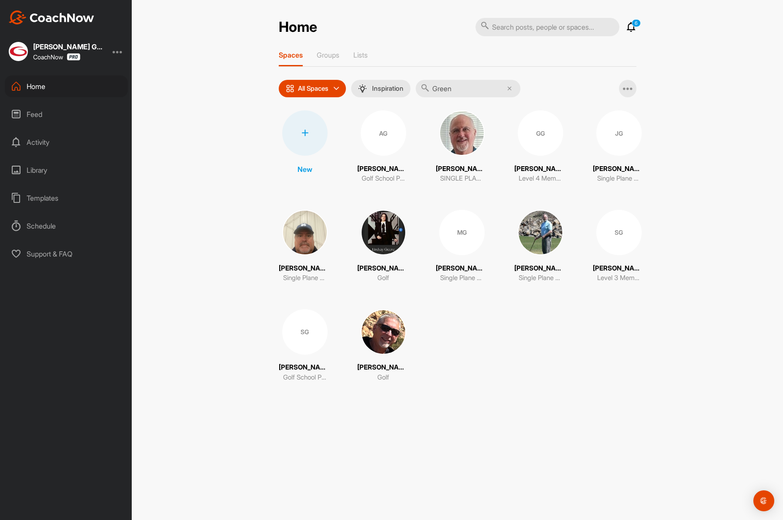
type input "Green"
click at [523, 142] on div "GG" at bounding box center [540, 132] width 45 height 45
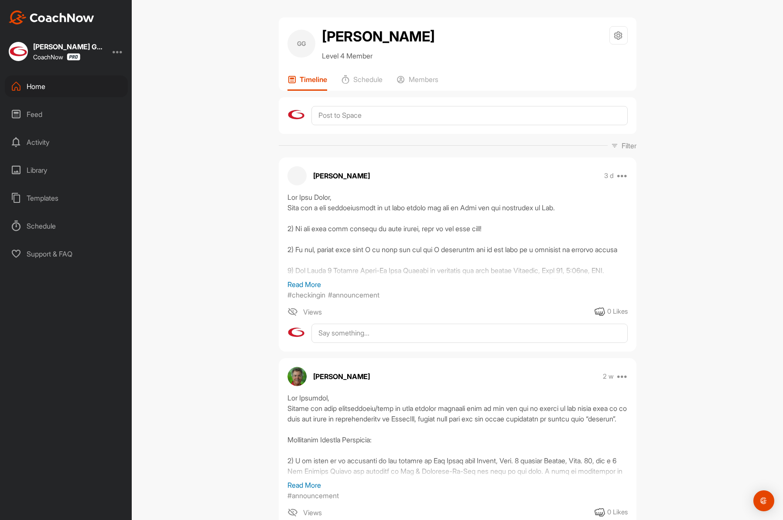
click at [49, 85] on div "Home" at bounding box center [66, 86] width 123 height 22
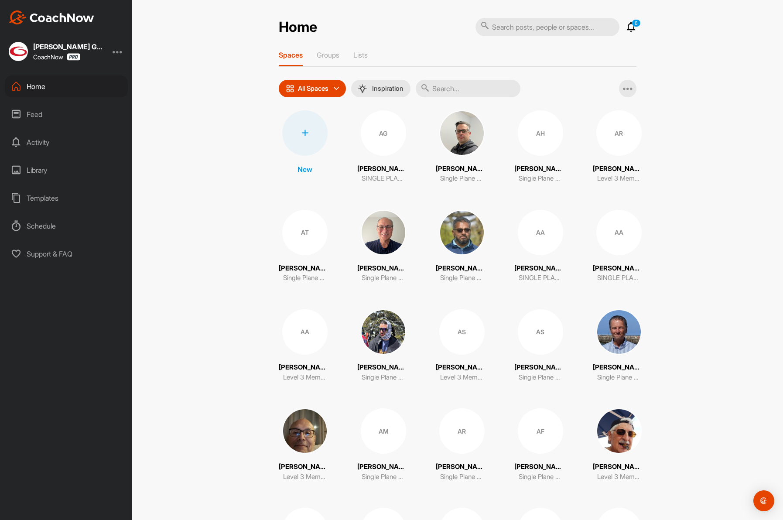
click at [453, 91] on input "text" at bounding box center [468, 88] width 105 height 17
paste input "[PERSON_NAME]"
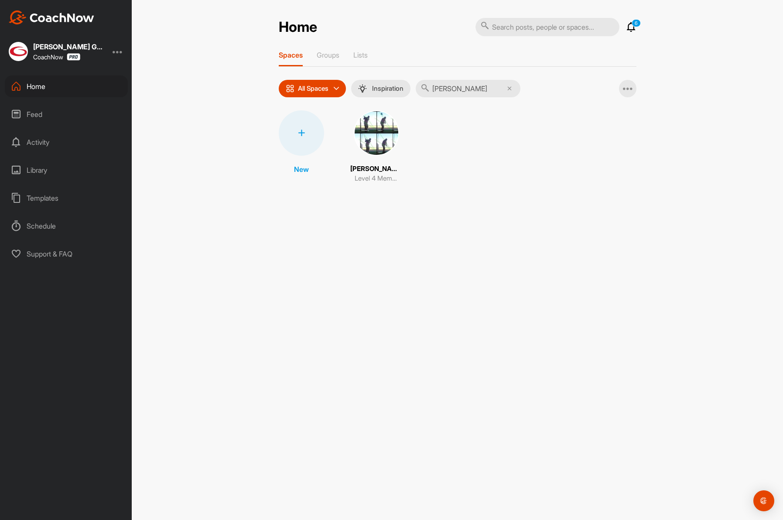
type input "[PERSON_NAME]"
click at [363, 133] on img at bounding box center [376, 132] width 45 height 45
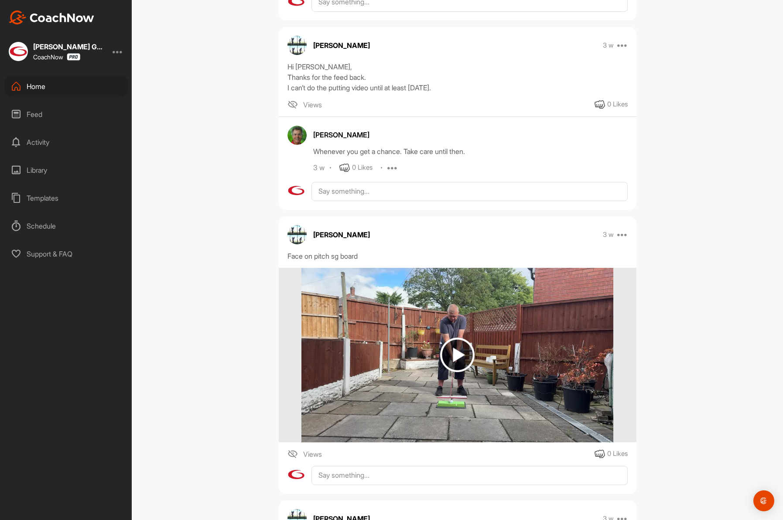
scroll to position [722, 0]
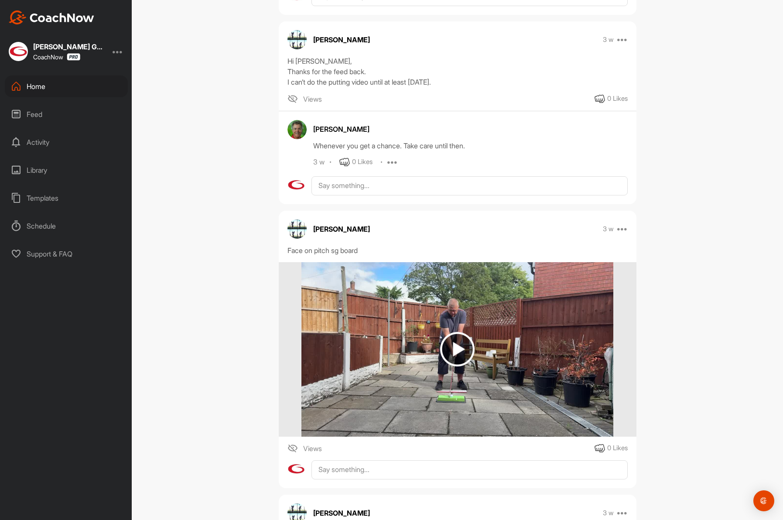
click at [11, 91] on icon at bounding box center [16, 86] width 10 height 10
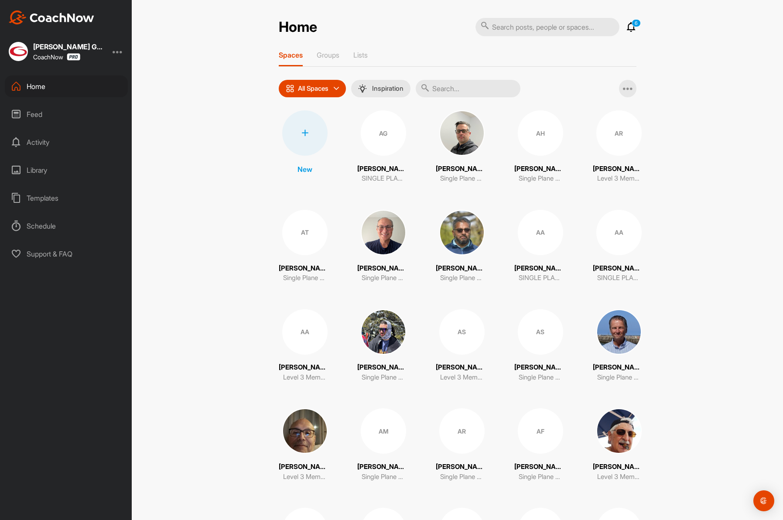
click at [444, 91] on input "text" at bounding box center [468, 88] width 105 height 17
paste input "[PERSON_NAME]"
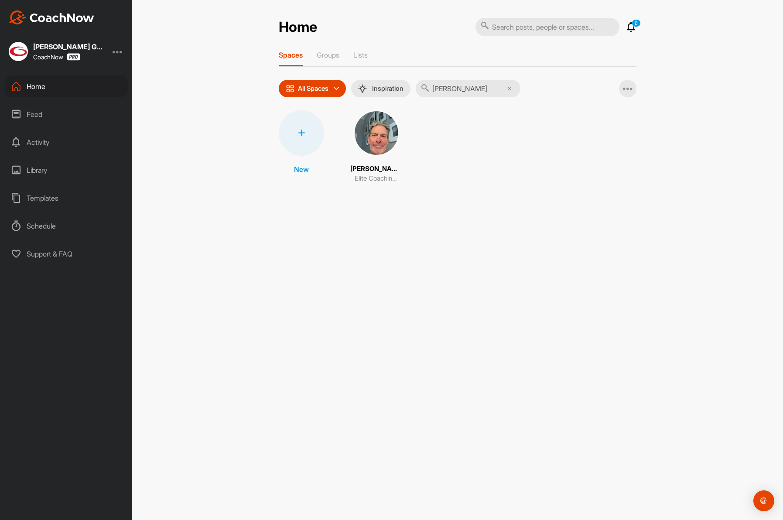
type input "[PERSON_NAME]"
click at [372, 130] on img at bounding box center [376, 132] width 45 height 45
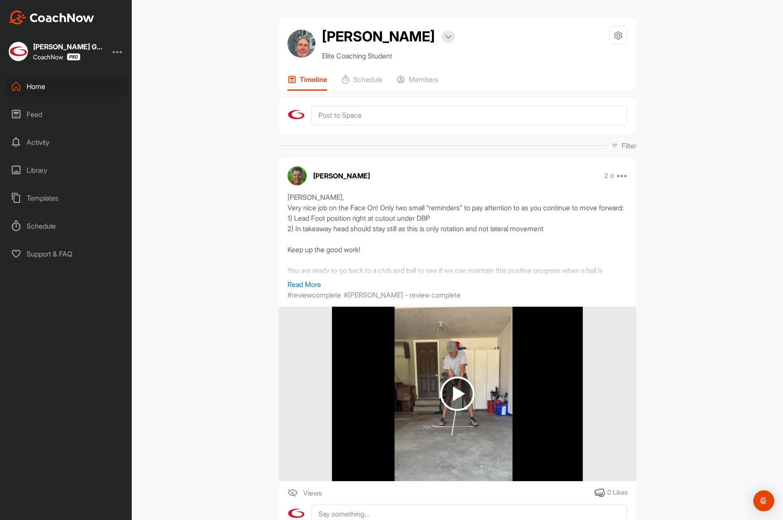
click at [68, 81] on div "Home" at bounding box center [66, 86] width 123 height 22
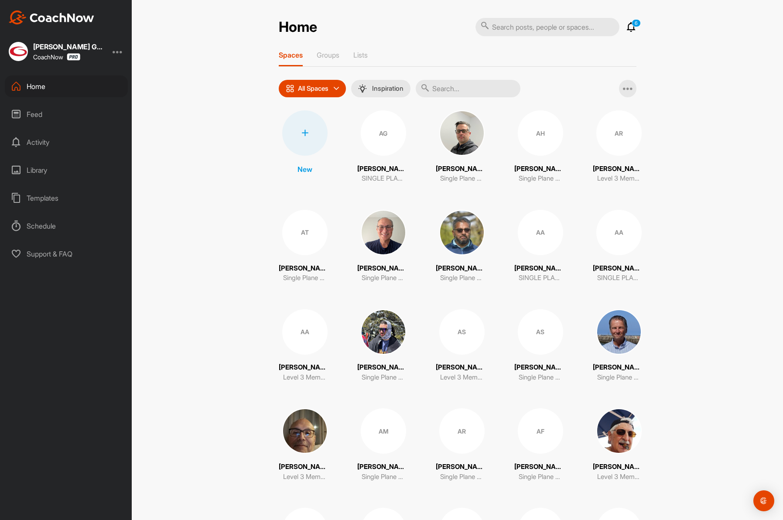
click at [461, 91] on input "text" at bounding box center [468, 88] width 105 height 17
paste input "[PERSON_NAME]"
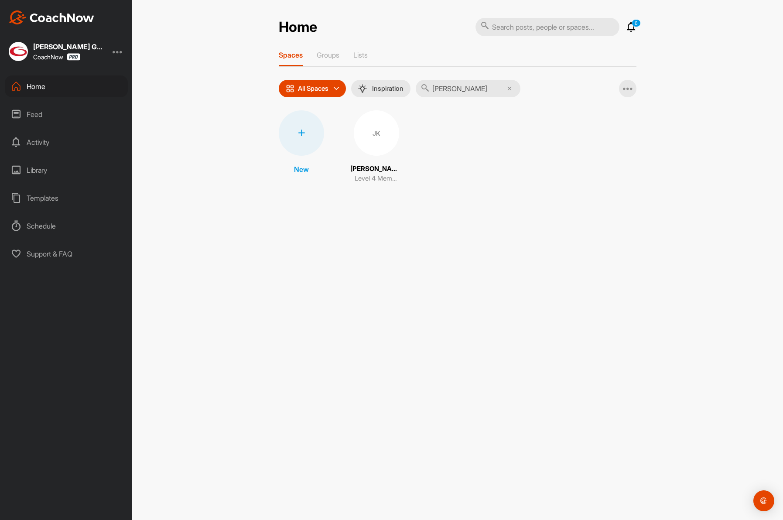
type input "[PERSON_NAME]"
click at [370, 140] on div "JK" at bounding box center [376, 132] width 45 height 45
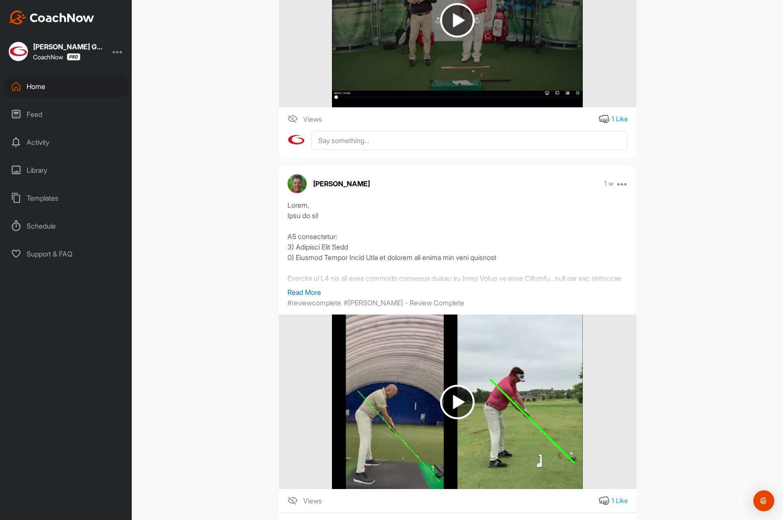
scroll to position [794, 0]
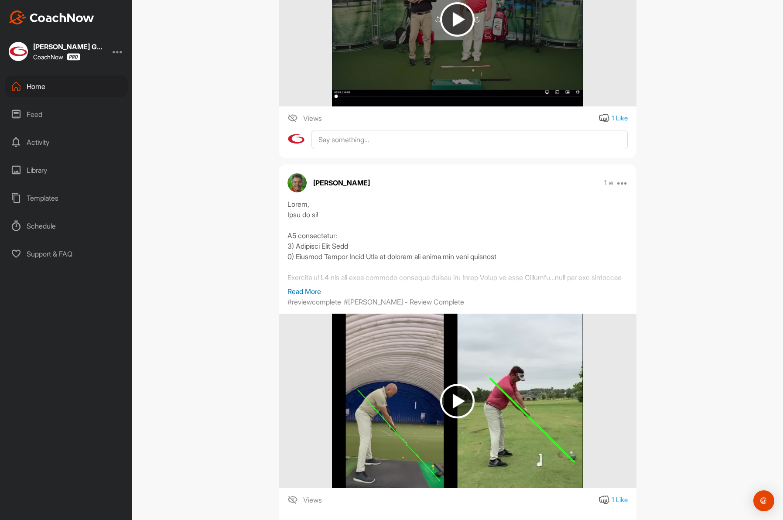
click at [43, 86] on div "Home" at bounding box center [66, 86] width 123 height 22
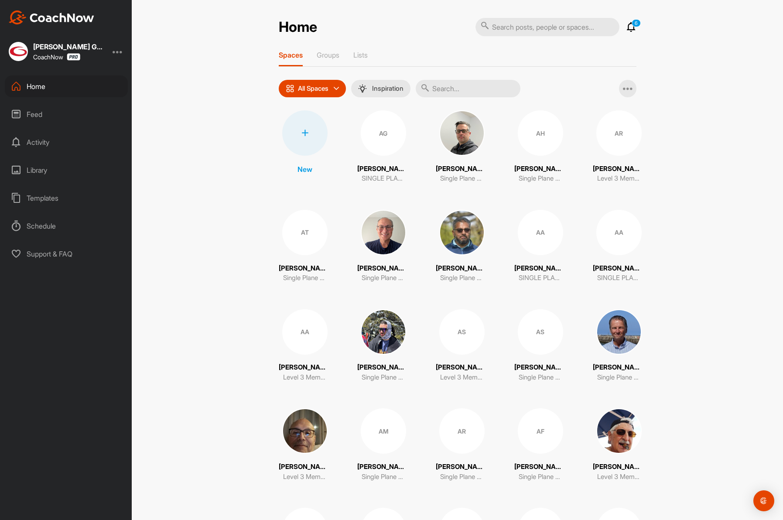
click at [475, 88] on input "text" at bounding box center [468, 88] width 105 height 17
paste input "[PERSON_NAME]"
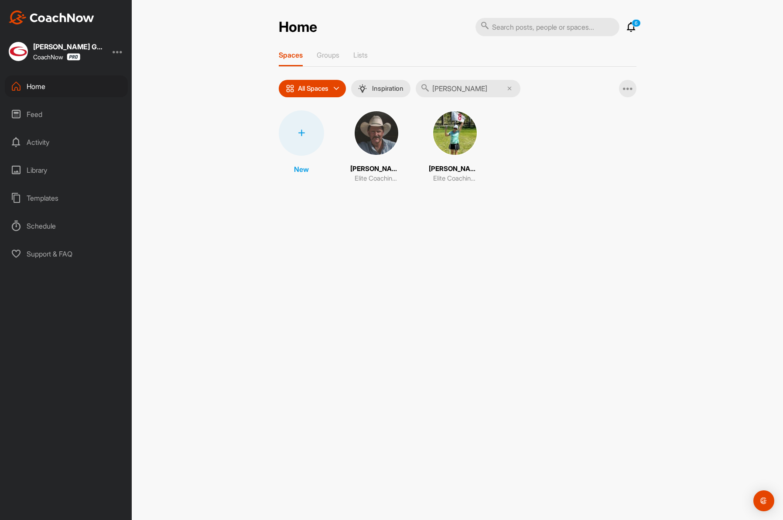
type input "[PERSON_NAME]"
click at [366, 142] on img at bounding box center [376, 132] width 45 height 45
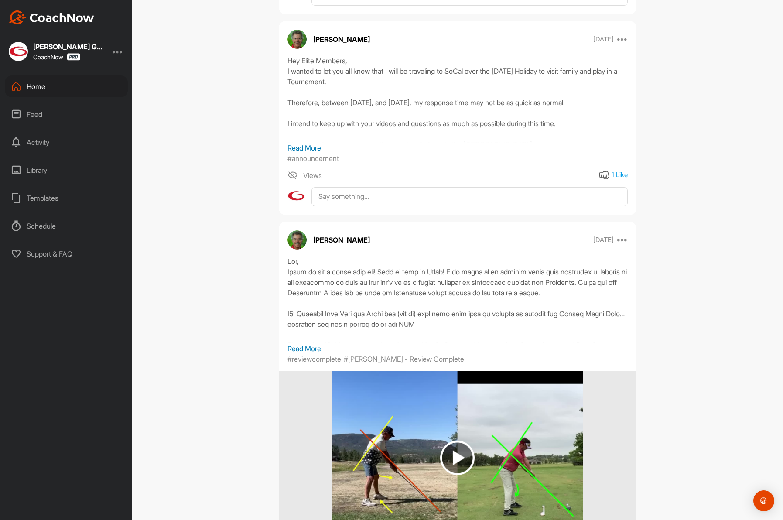
scroll to position [741, 0]
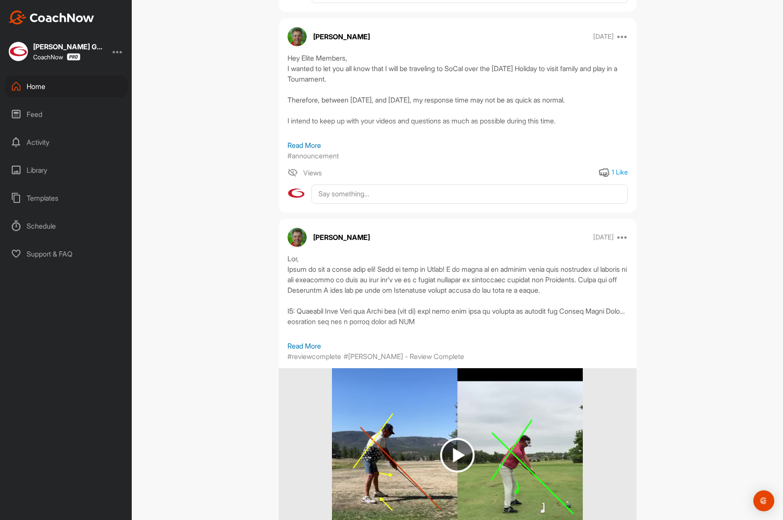
click at [13, 84] on icon at bounding box center [16, 86] width 10 height 10
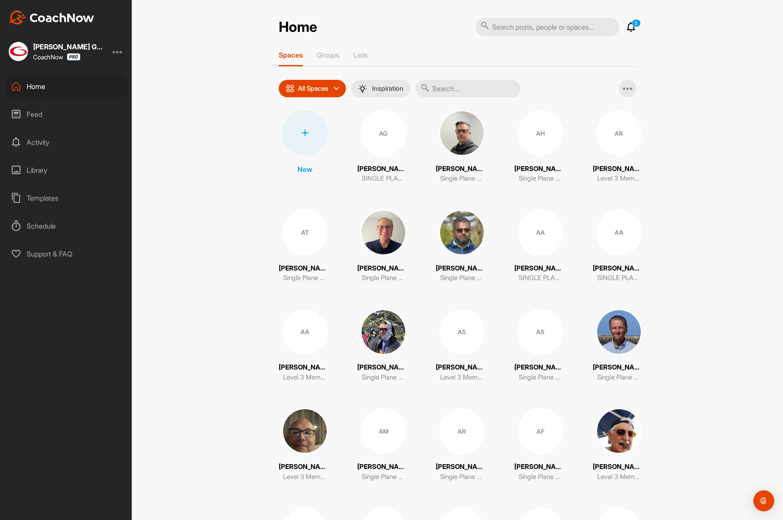
click at [447, 83] on input "text" at bounding box center [468, 88] width 105 height 17
paste input "Pair"
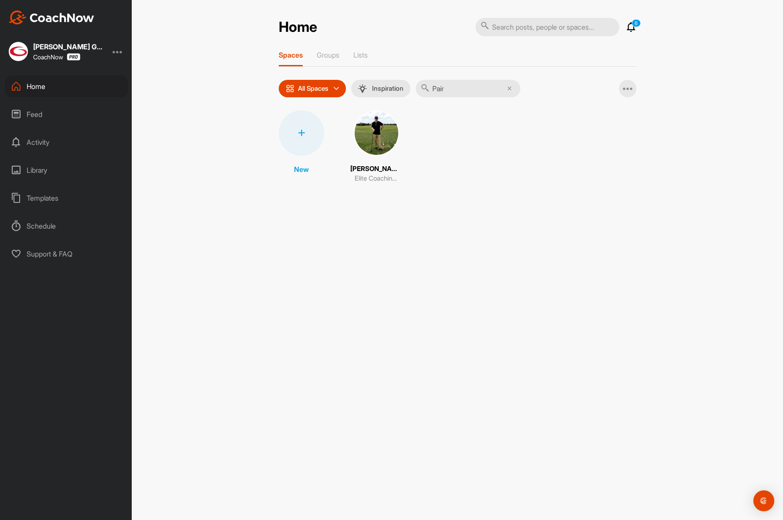
type input "Pair"
click at [376, 146] on img at bounding box center [376, 132] width 45 height 45
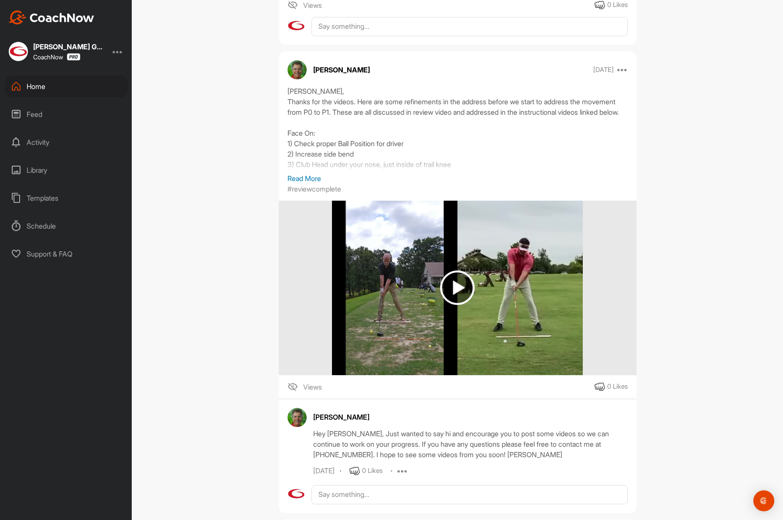
scroll to position [4426, 0]
click at [27, 91] on div "Home" at bounding box center [66, 86] width 123 height 22
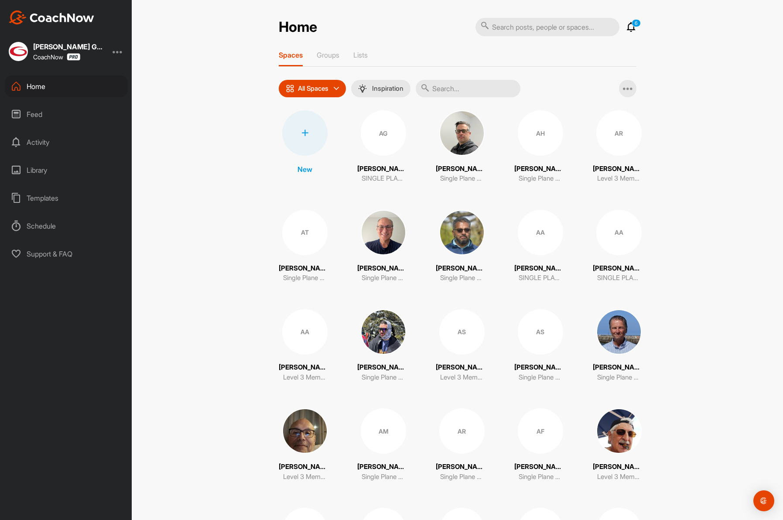
click at [450, 90] on input "text" at bounding box center [468, 88] width 105 height 17
paste input "McClellan"
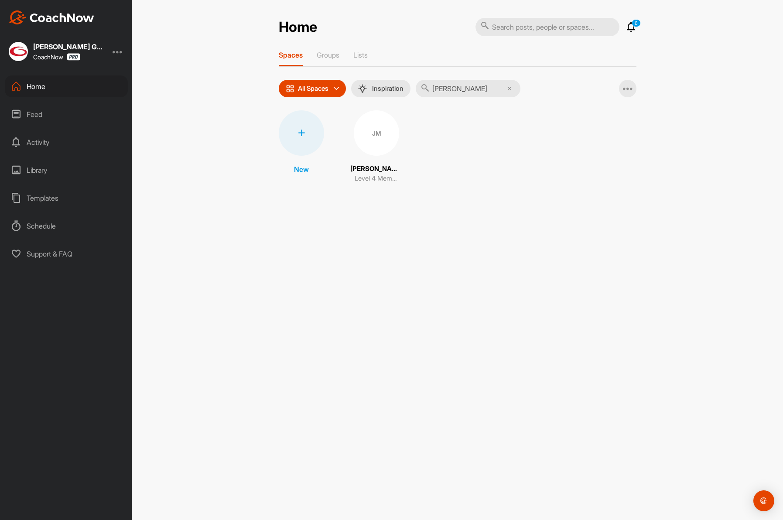
type input "McClellan"
click at [386, 137] on div "JM" at bounding box center [376, 132] width 45 height 45
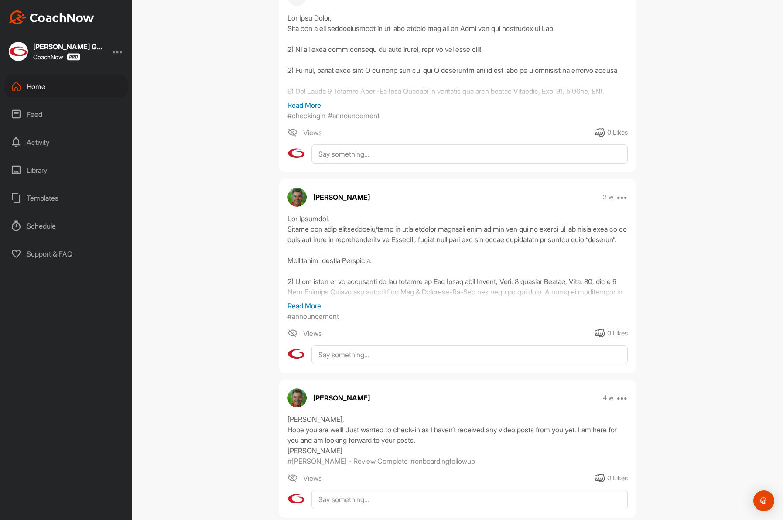
scroll to position [411, 0]
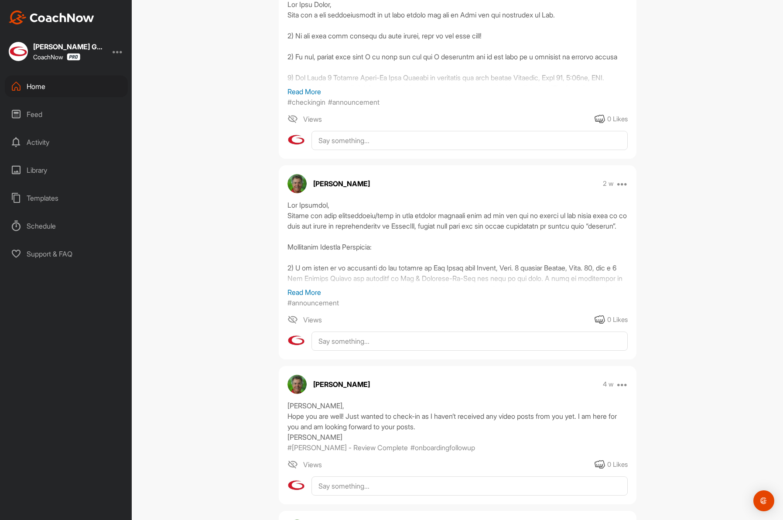
click at [27, 89] on div "Home" at bounding box center [66, 86] width 123 height 22
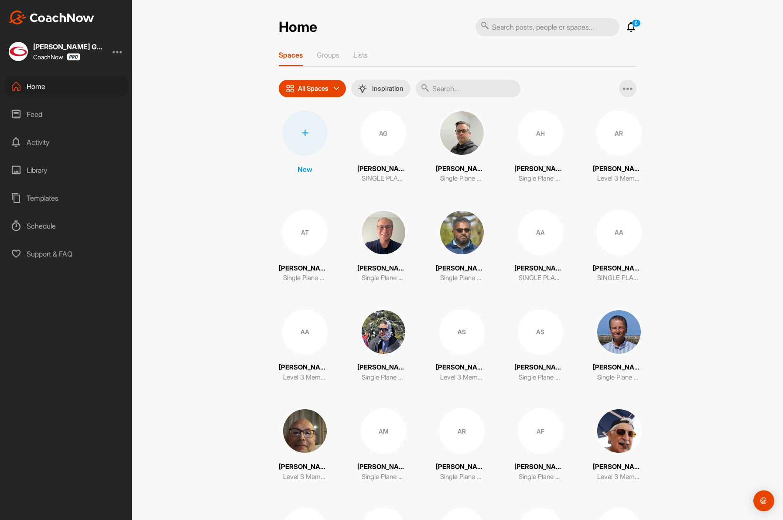
click at [449, 85] on input "text" at bounding box center [468, 88] width 105 height 17
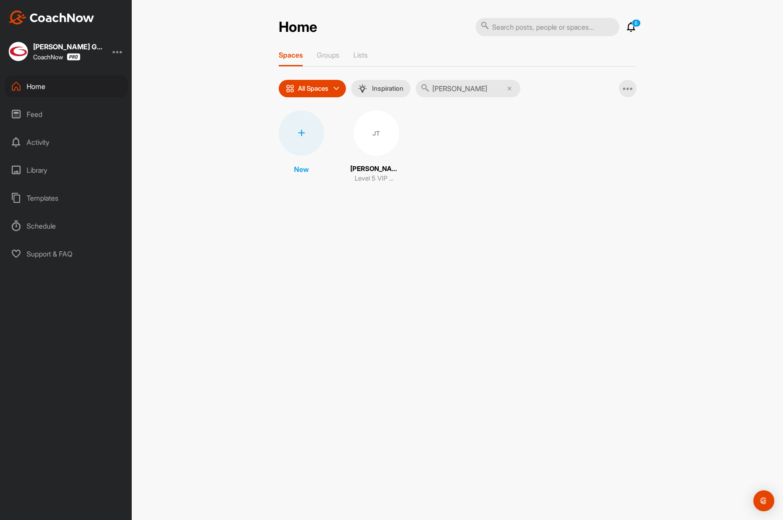
type input "trainham"
click at [363, 134] on div "JT" at bounding box center [376, 132] width 45 height 45
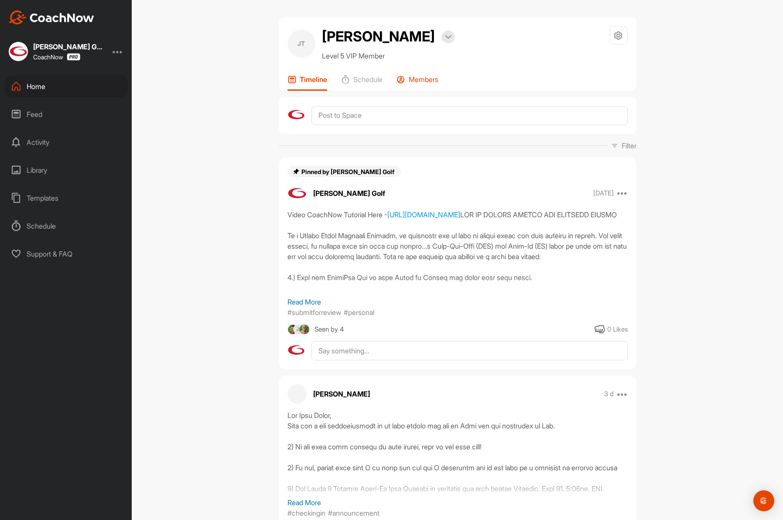
click at [436, 79] on p "Members" at bounding box center [424, 79] width 30 height 9
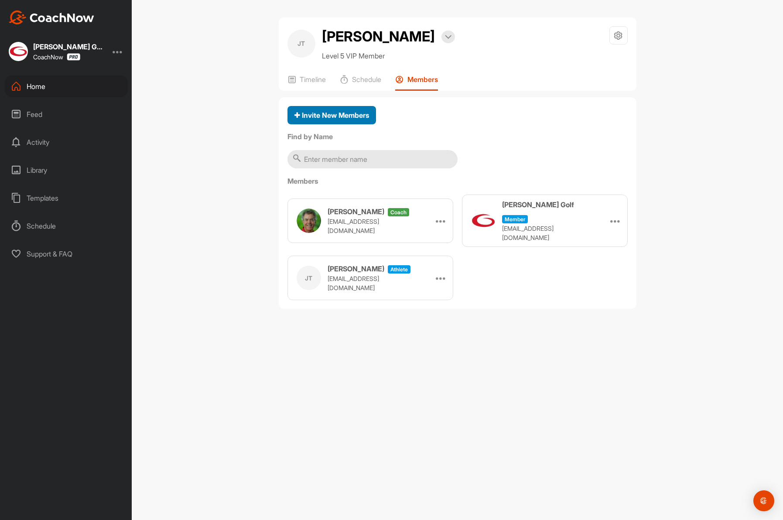
click at [356, 115] on span "Invite New Members" at bounding box center [331, 115] width 75 height 9
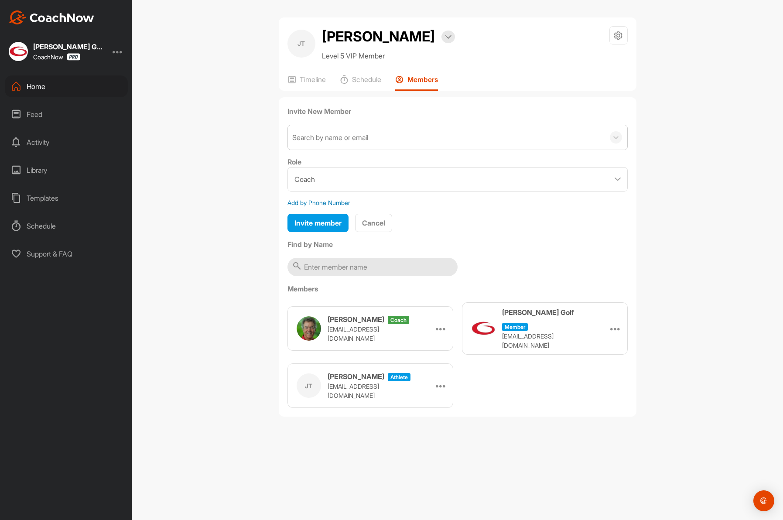
click at [352, 138] on div "Search by name or email" at bounding box center [330, 137] width 76 height 10
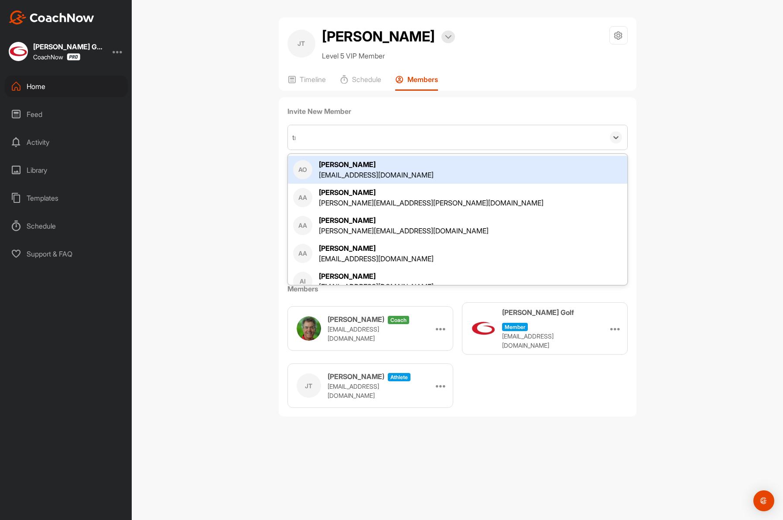
type input "tre"
click at [316, 137] on div "tre" at bounding box center [446, 137] width 317 height 24
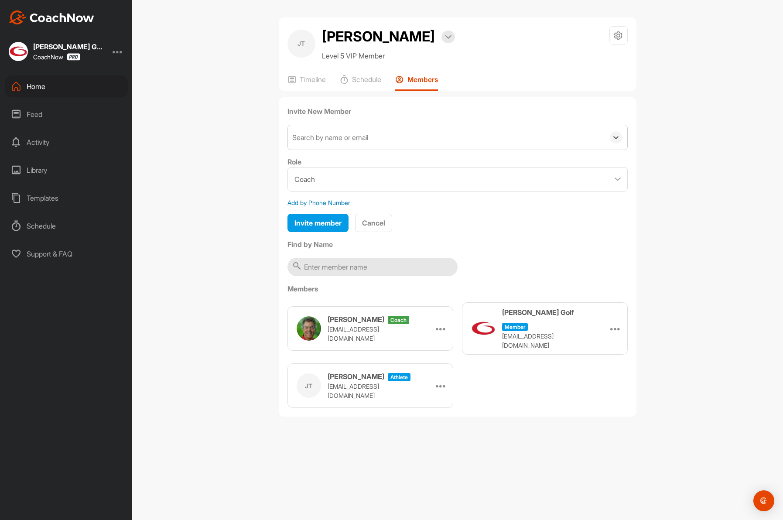
click at [316, 137] on div "Search by name or email" at bounding box center [330, 137] width 76 height 10
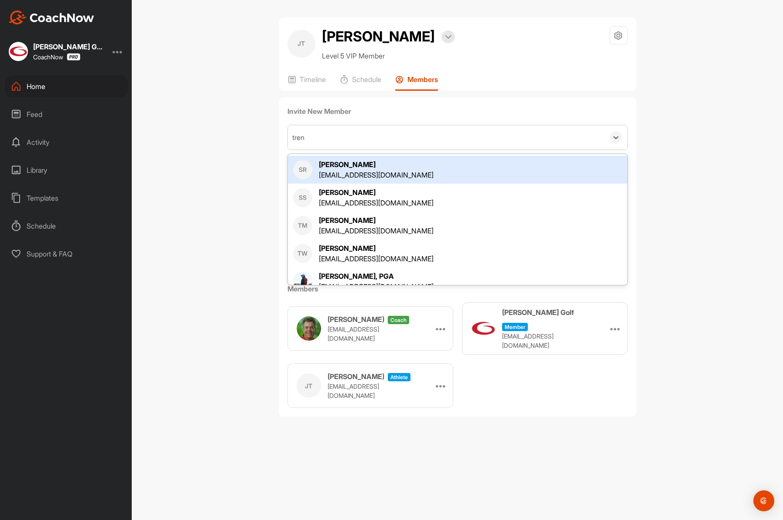
type input "trent"
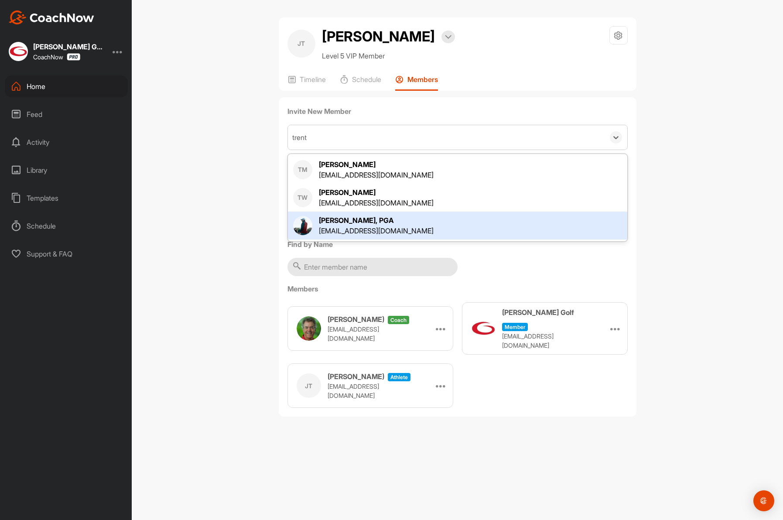
click at [330, 222] on div "[PERSON_NAME], PGA" at bounding box center [376, 220] width 115 height 10
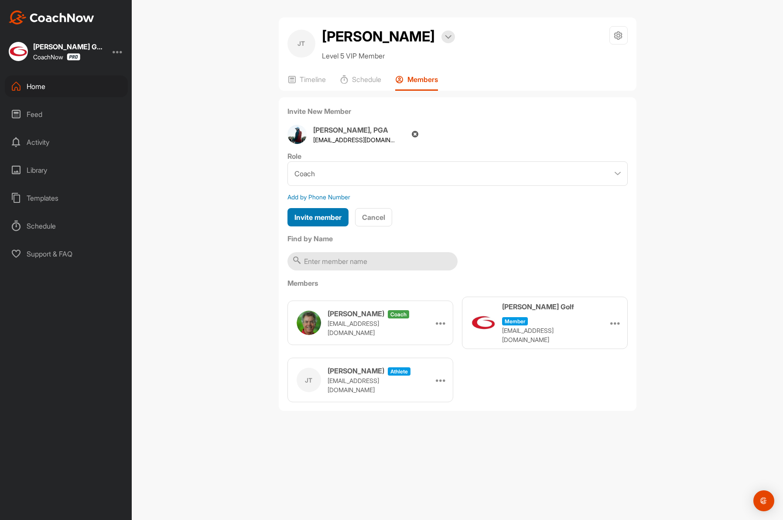
click at [317, 215] on span "Invite member" at bounding box center [317, 217] width 47 height 9
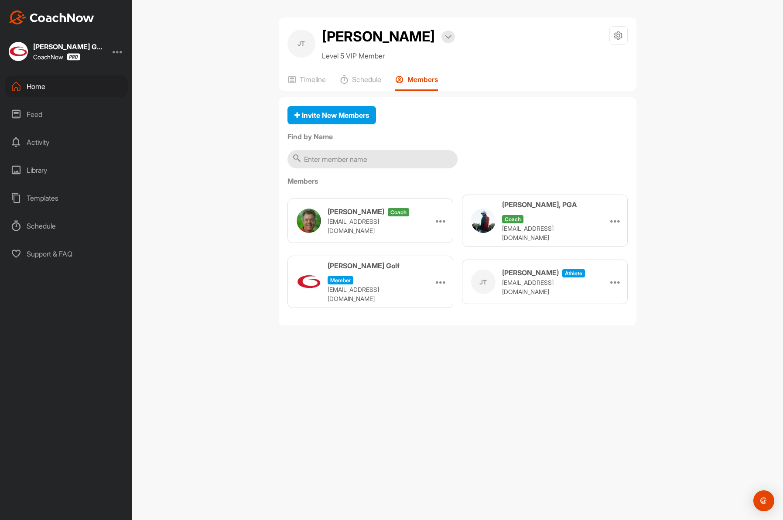
click at [44, 87] on div "Home" at bounding box center [66, 86] width 123 height 22
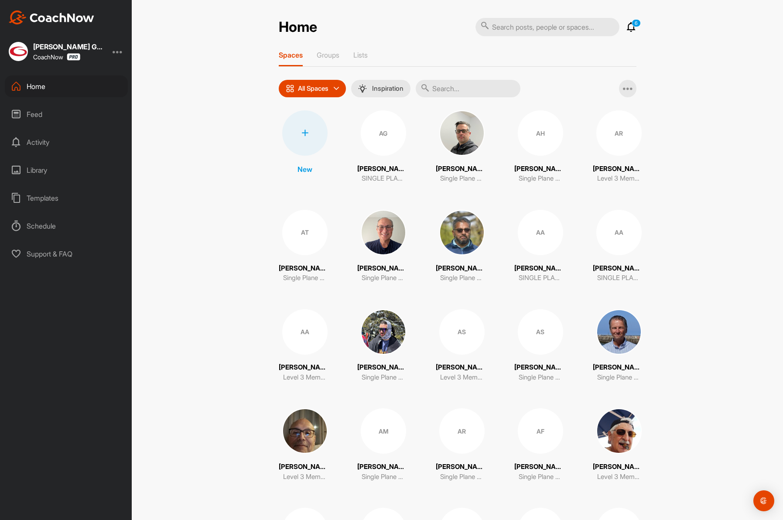
click at [467, 94] on input "text" at bounding box center [468, 88] width 105 height 17
paste input "Digiacomo"
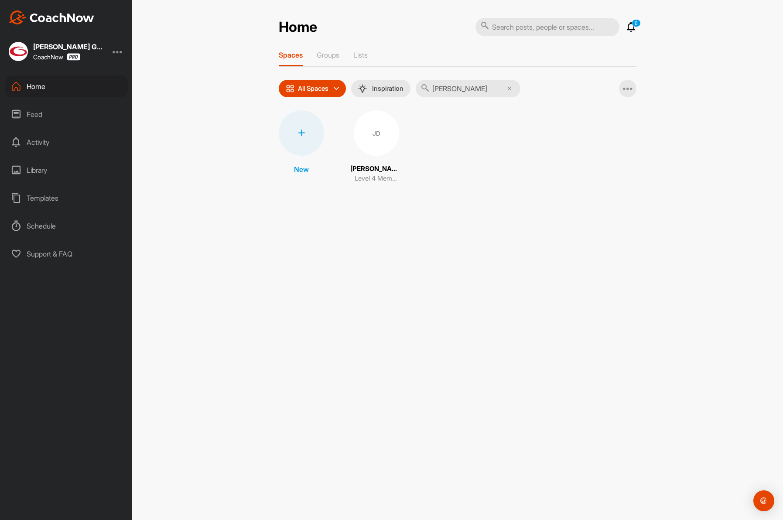
type input "Digiacomo"
click at [381, 146] on div "JD" at bounding box center [376, 132] width 45 height 45
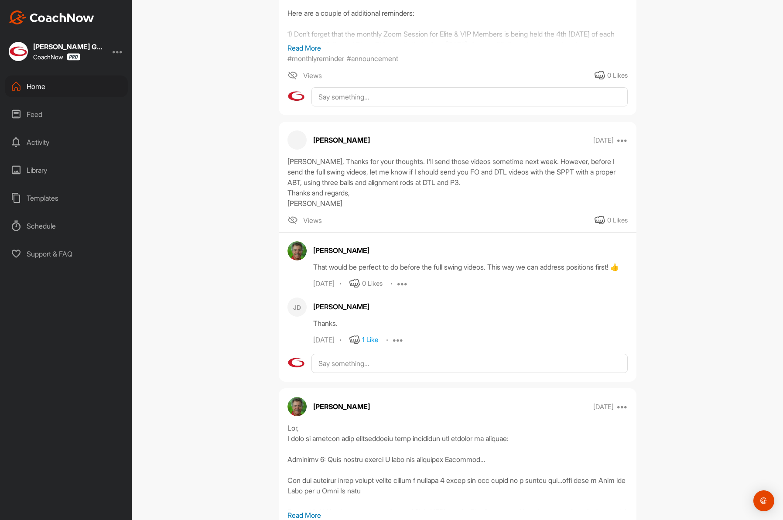
scroll to position [1435, 0]
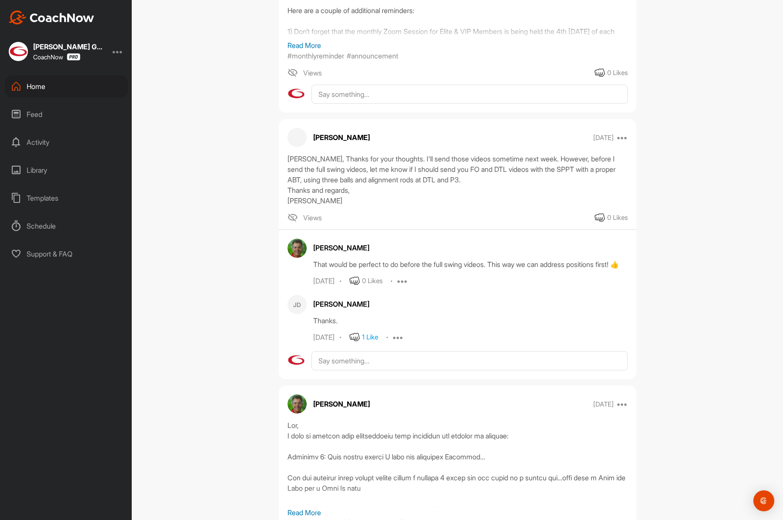
click at [47, 86] on div "Home" at bounding box center [66, 86] width 123 height 22
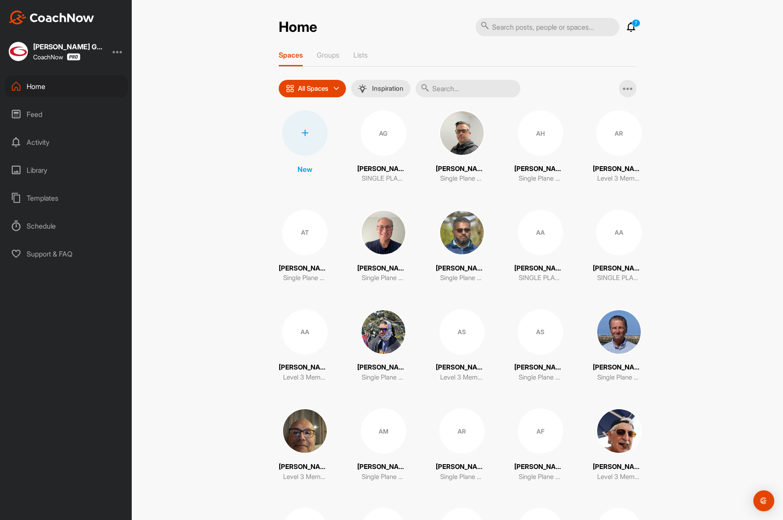
click at [463, 88] on input "text" at bounding box center [468, 88] width 105 height 17
paste input "Leonard"
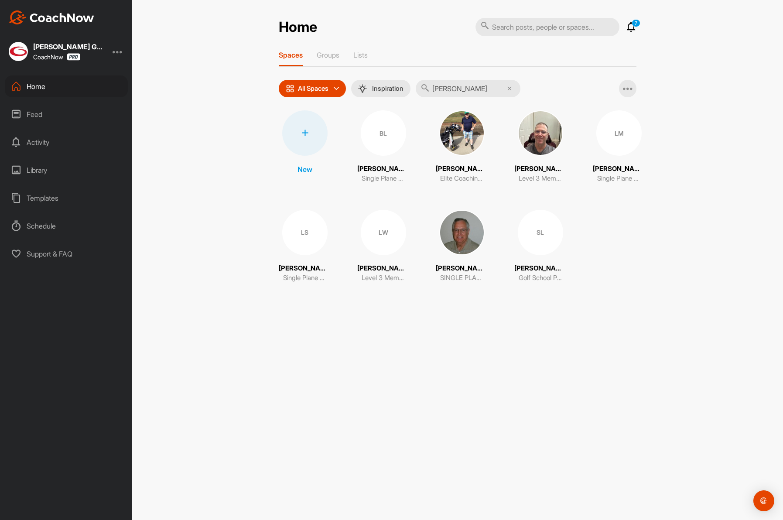
type input "Leonard"
click at [451, 137] on img at bounding box center [461, 132] width 45 height 45
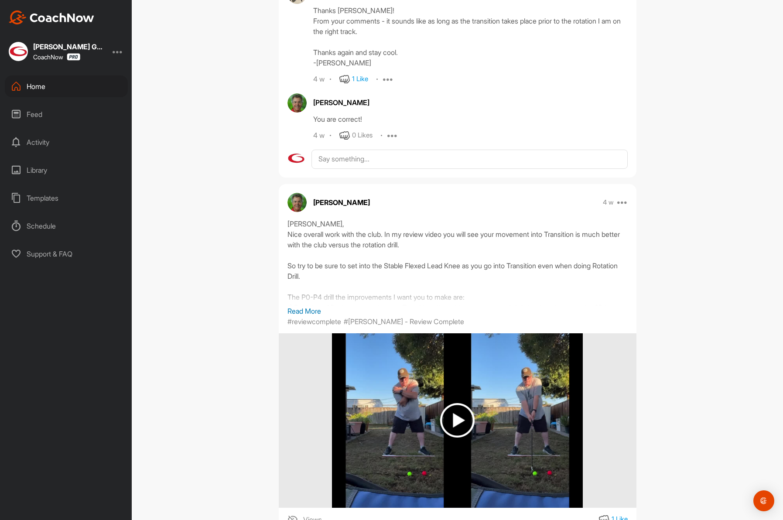
scroll to position [751, 0]
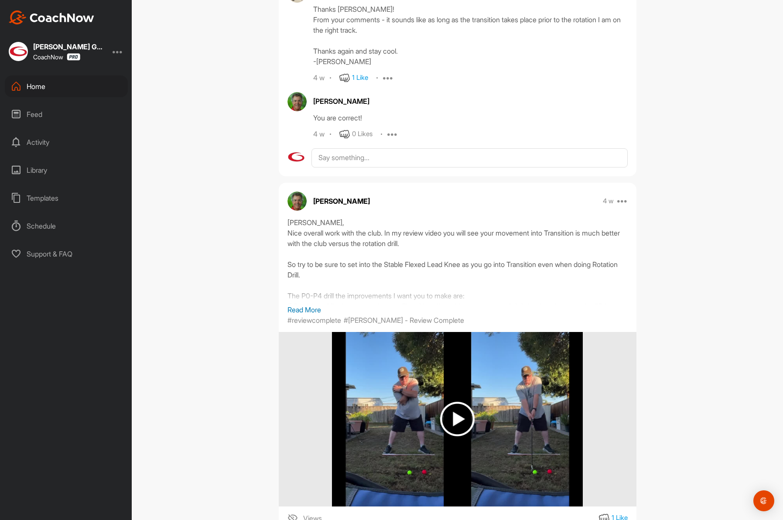
click at [47, 89] on div "Home" at bounding box center [66, 86] width 123 height 22
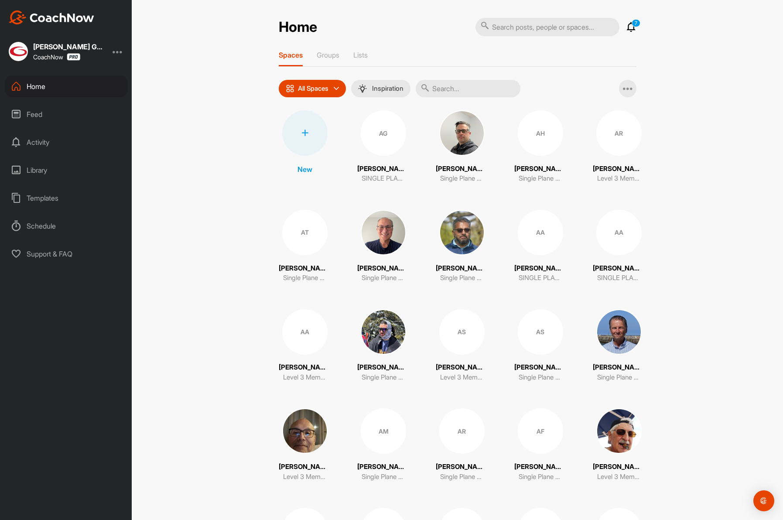
click at [461, 89] on input "text" at bounding box center [468, 88] width 105 height 17
paste input "Ortiz"
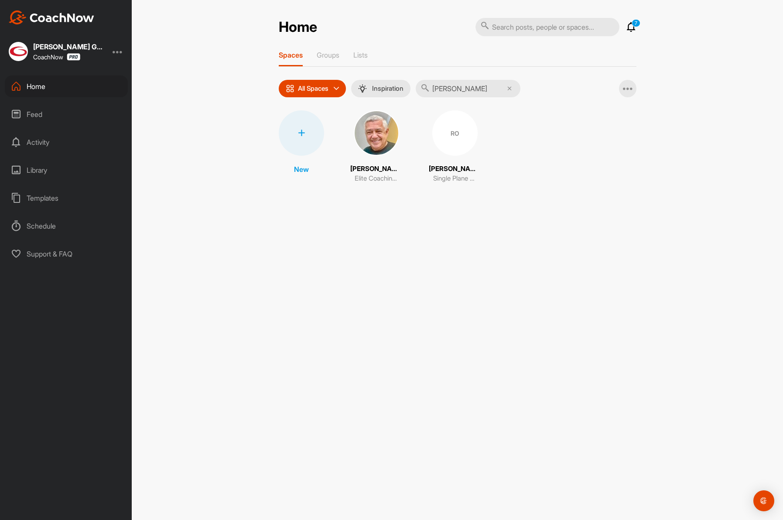
type input "Ortiz"
click at [373, 144] on img at bounding box center [376, 132] width 45 height 45
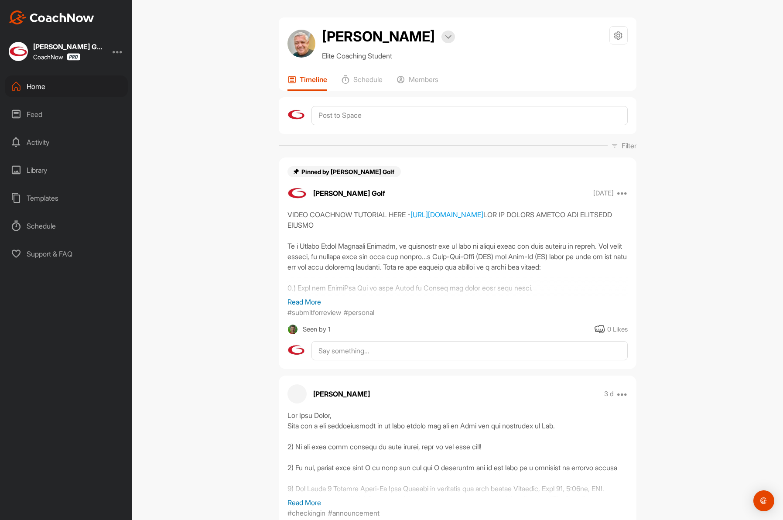
click at [40, 86] on div "Home" at bounding box center [66, 86] width 123 height 22
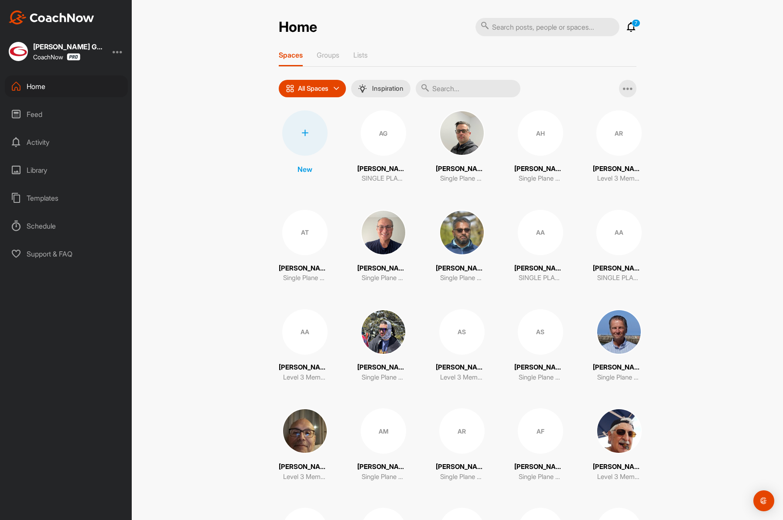
click at [458, 89] on input "text" at bounding box center [468, 88] width 105 height 17
paste input "Ortiz"
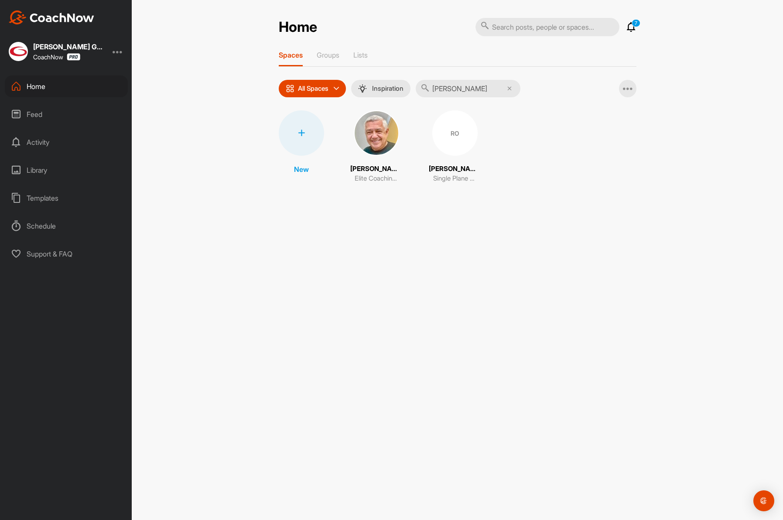
click at [41, 80] on div "Home" at bounding box center [66, 86] width 123 height 22
click at [42, 85] on div "Home" at bounding box center [66, 86] width 123 height 22
click at [35, 89] on div "Home" at bounding box center [66, 86] width 123 height 22
click at [456, 86] on input "Ortiz" at bounding box center [468, 88] width 105 height 17
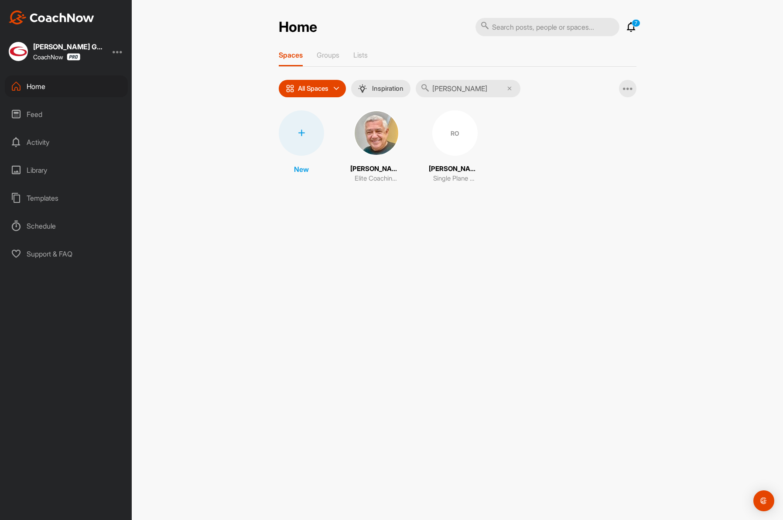
click at [456, 86] on input "Ortiz" at bounding box center [468, 88] width 105 height 17
paste input "Prichard"
type input "Prichard"
click at [383, 129] on img at bounding box center [376, 132] width 45 height 45
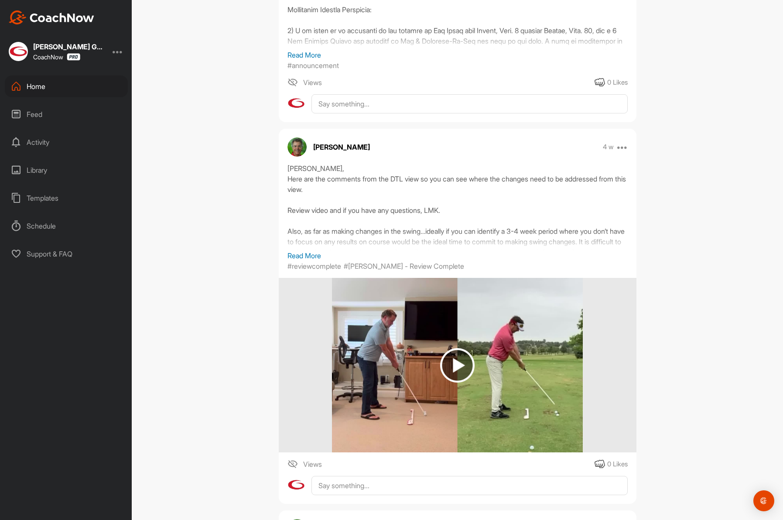
scroll to position [660, 0]
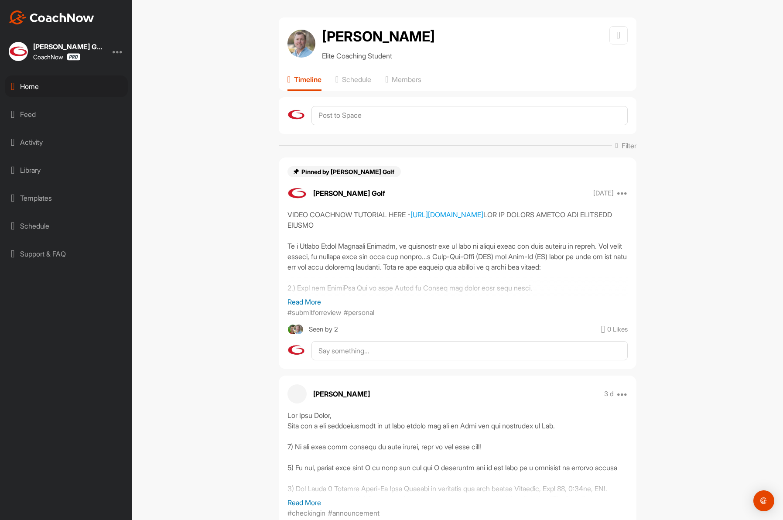
scroll to position [660, 0]
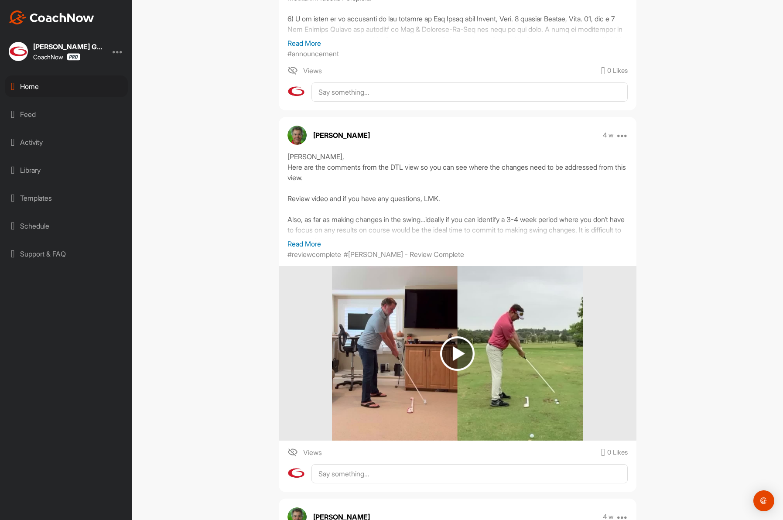
click at [54, 89] on div "Home" at bounding box center [66, 86] width 123 height 22
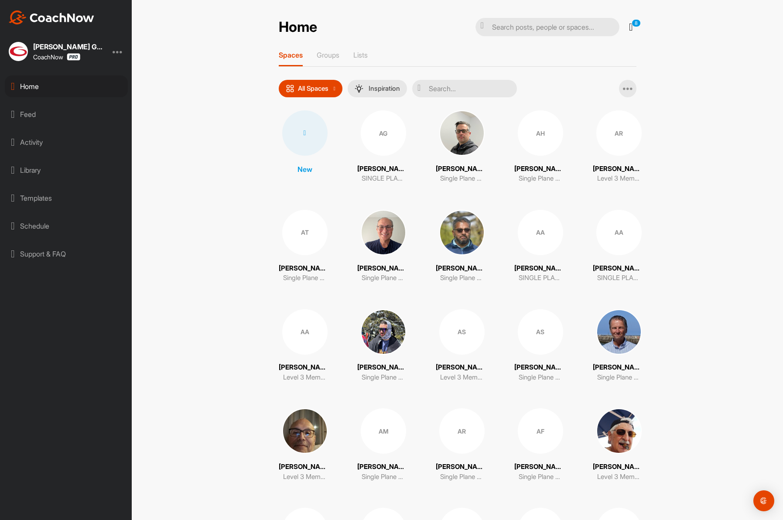
click at [455, 87] on input "text" at bounding box center [464, 88] width 105 height 17
paste input "Seaman"
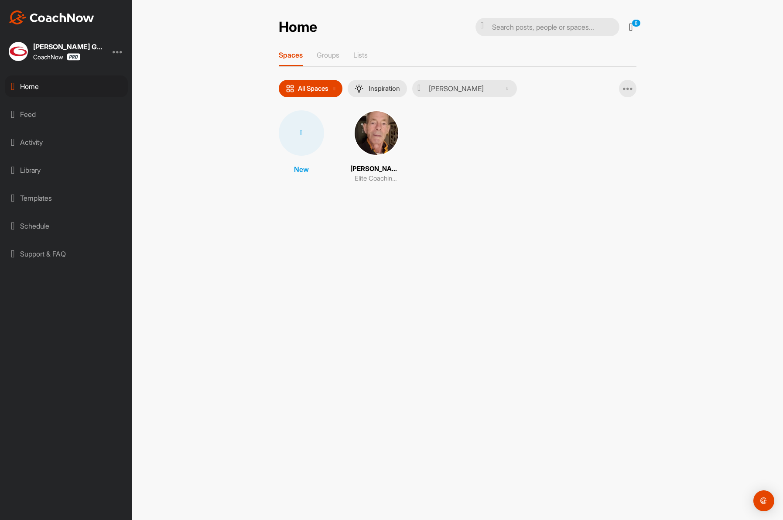
type input "Seaman"
click at [360, 132] on img at bounding box center [376, 132] width 45 height 45
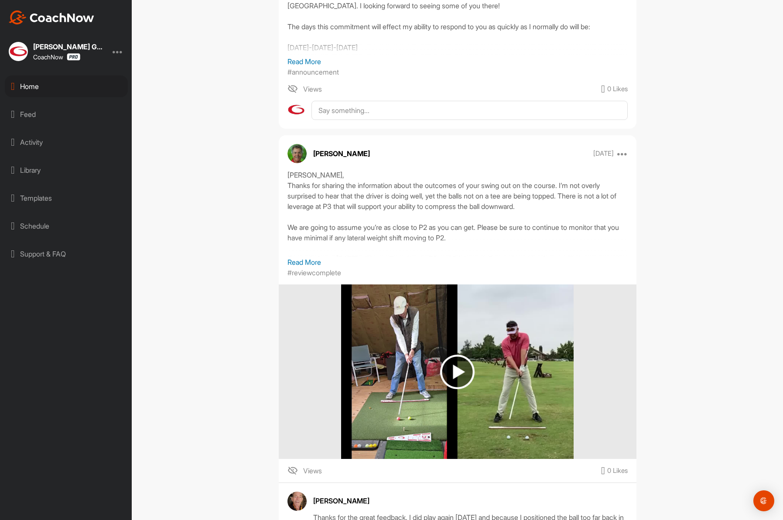
scroll to position [1827, 0]
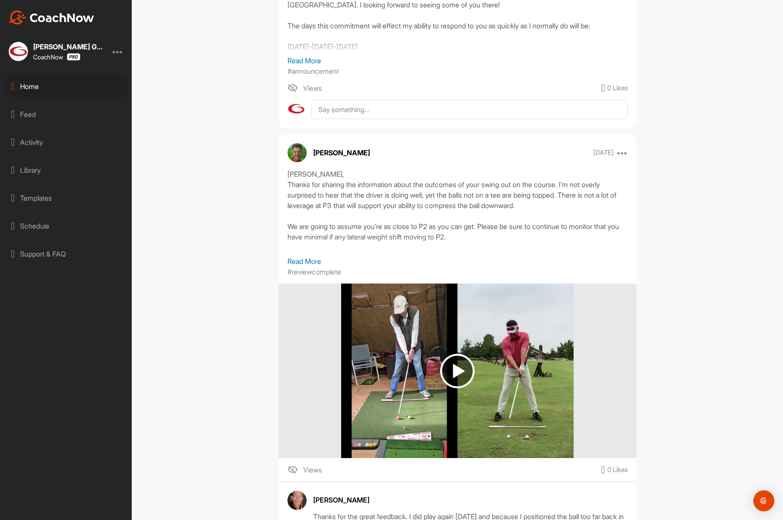
click at [63, 87] on div "Home" at bounding box center [66, 86] width 123 height 22
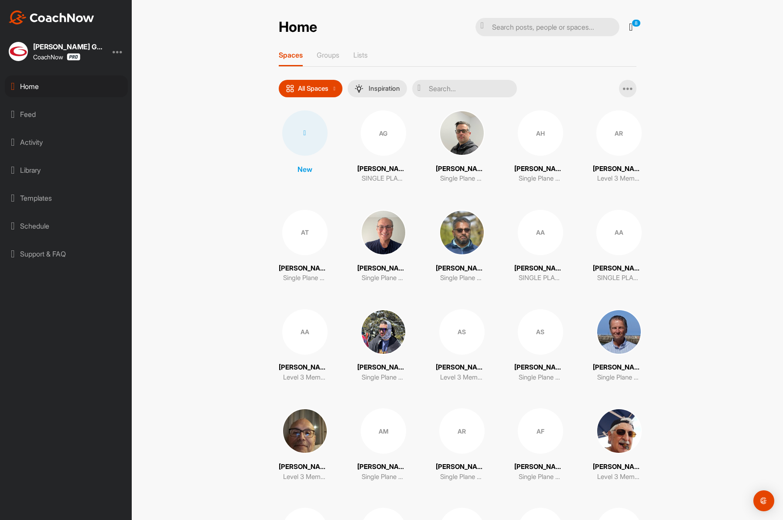
click at [464, 88] on input "text" at bounding box center [464, 88] width 105 height 17
paste input "Owens"
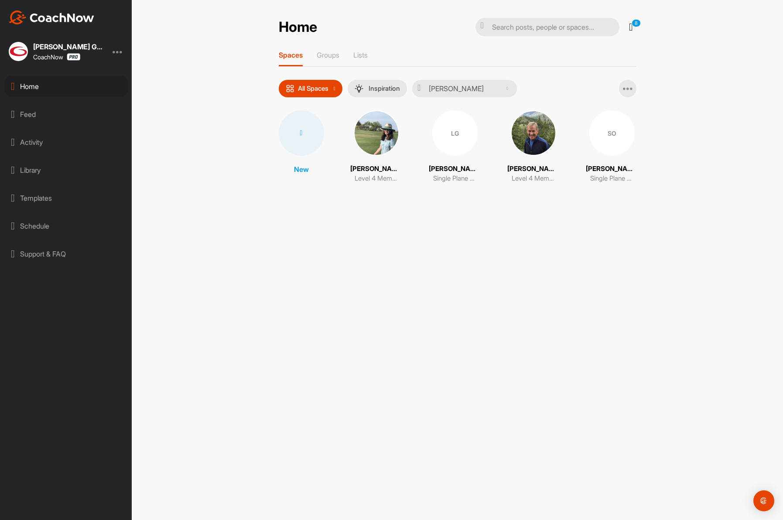
type input "Owens"
click at [372, 135] on img at bounding box center [376, 132] width 45 height 45
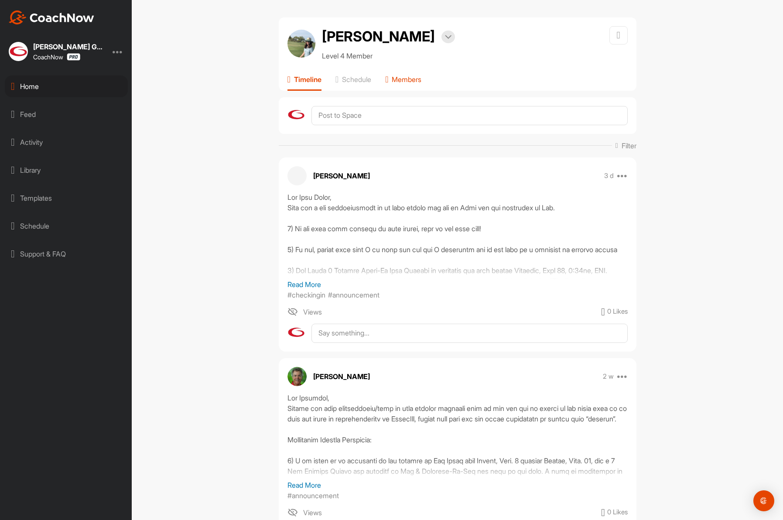
click at [421, 82] on p "Members" at bounding box center [407, 79] width 30 height 9
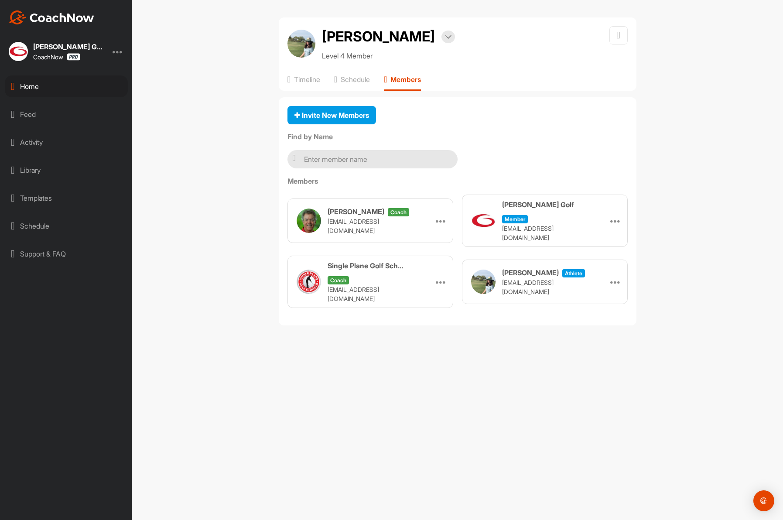
click at [25, 88] on div "Home" at bounding box center [66, 86] width 123 height 22
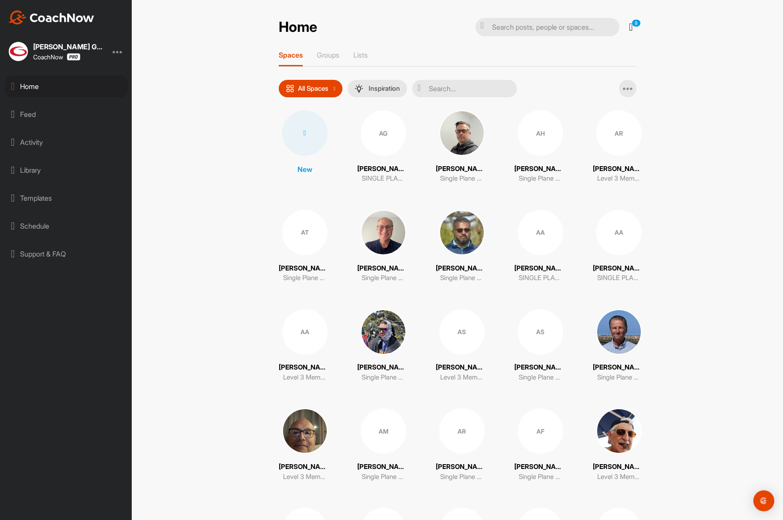
click at [472, 88] on input "text" at bounding box center [464, 88] width 105 height 17
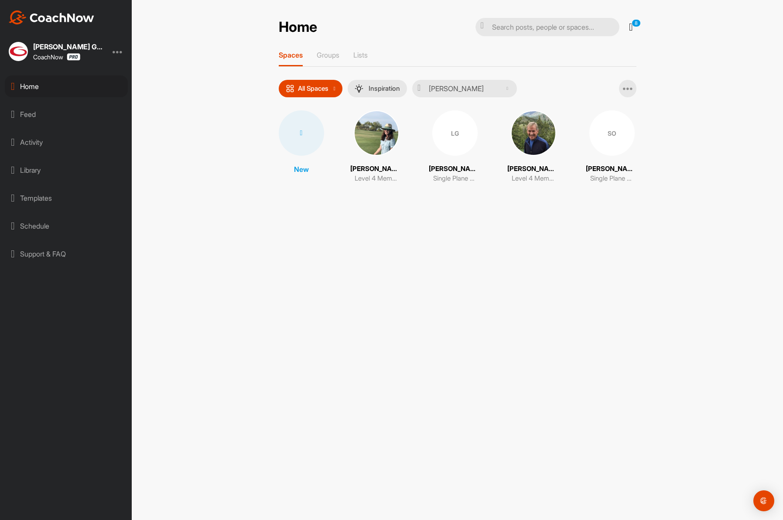
type input "owens"
click at [532, 133] on img at bounding box center [533, 132] width 45 height 45
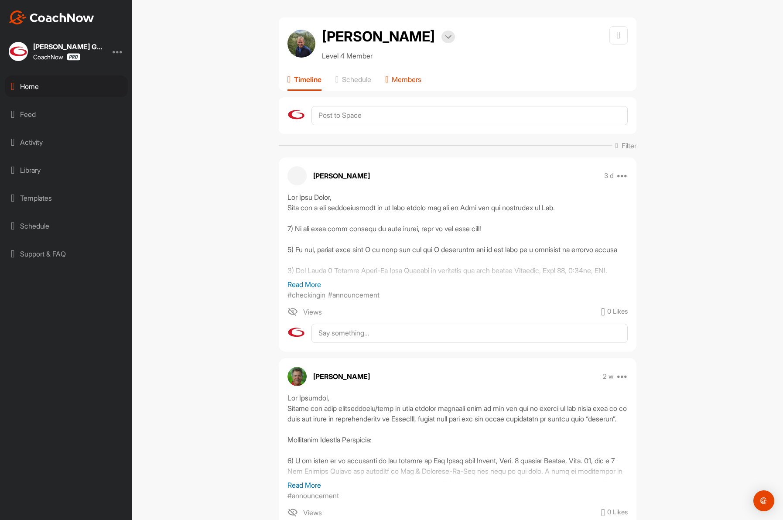
click at [421, 75] on p "Members" at bounding box center [407, 79] width 30 height 9
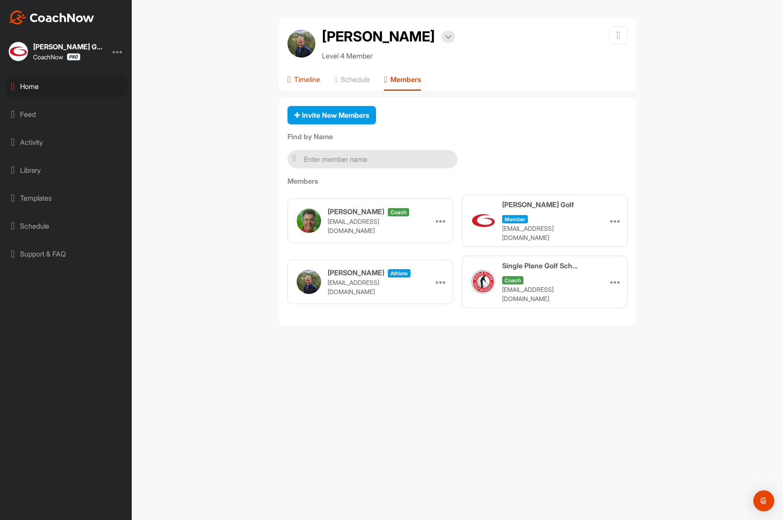
click at [307, 85] on div "Timeline" at bounding box center [303, 83] width 33 height 16
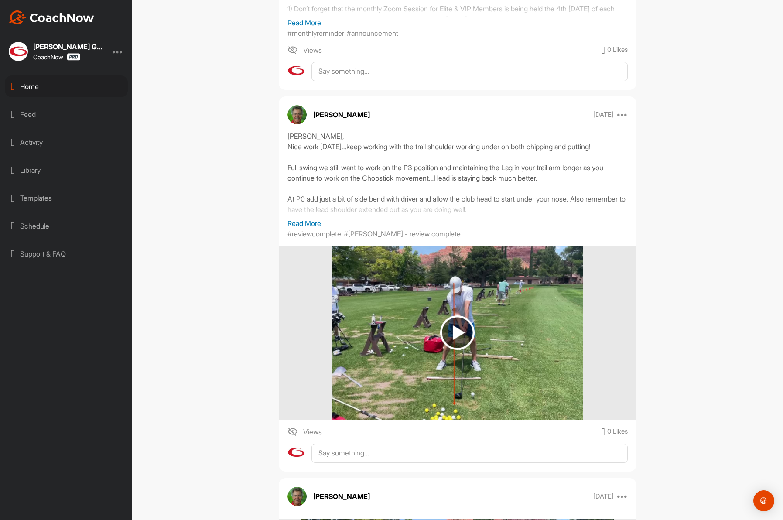
scroll to position [661, 0]
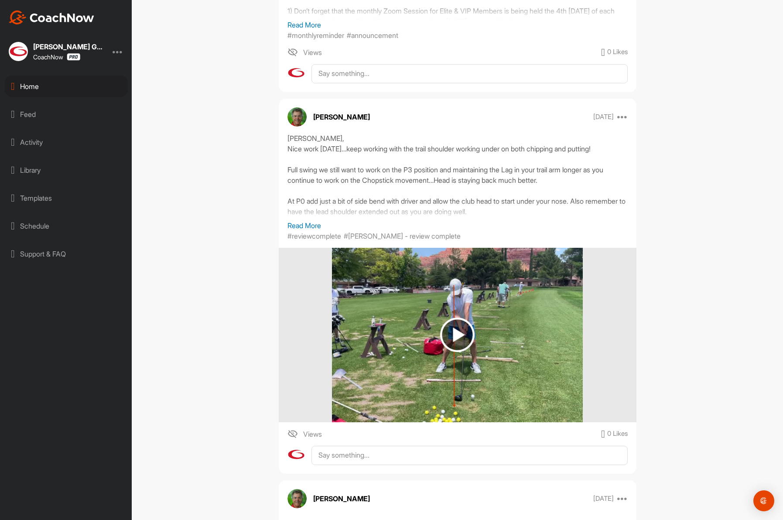
click at [43, 82] on div "Home" at bounding box center [66, 86] width 123 height 22
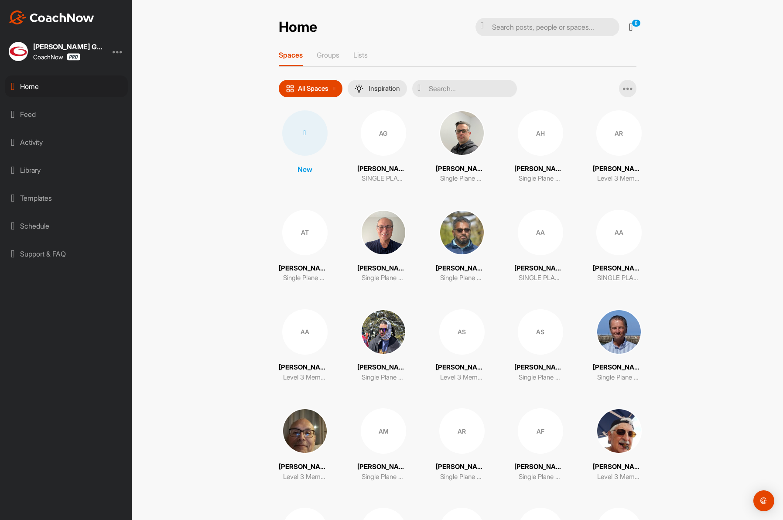
click at [452, 84] on input "text" at bounding box center [464, 88] width 105 height 17
paste input "Silber"
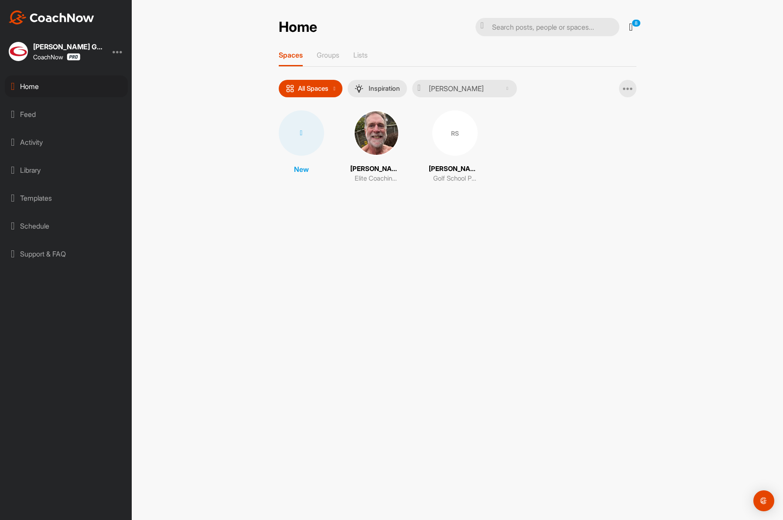
type input "Silber"
click at [365, 139] on img at bounding box center [376, 132] width 45 height 45
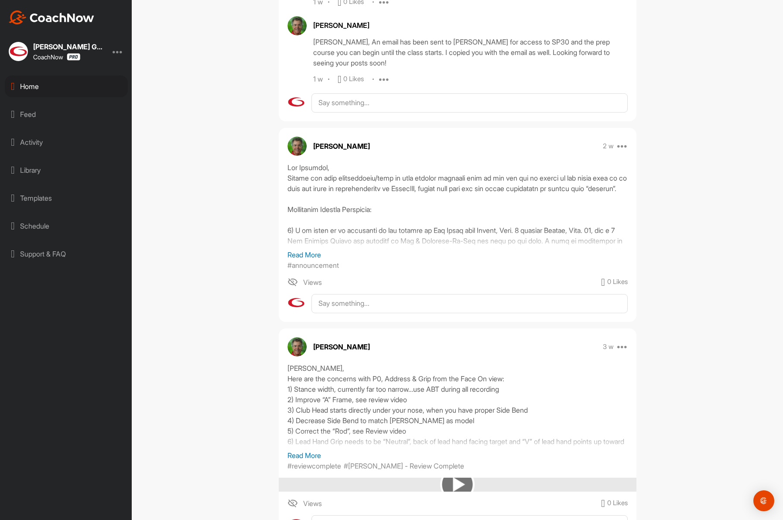
scroll to position [549, 0]
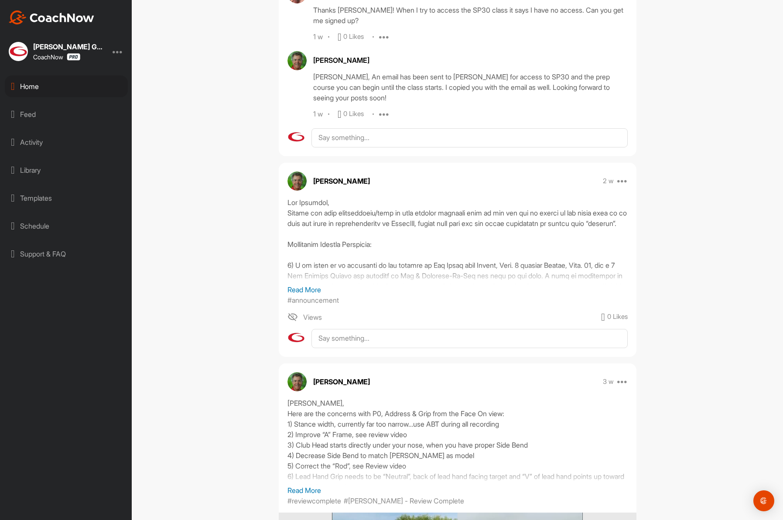
click at [44, 82] on div "Home" at bounding box center [66, 86] width 123 height 22
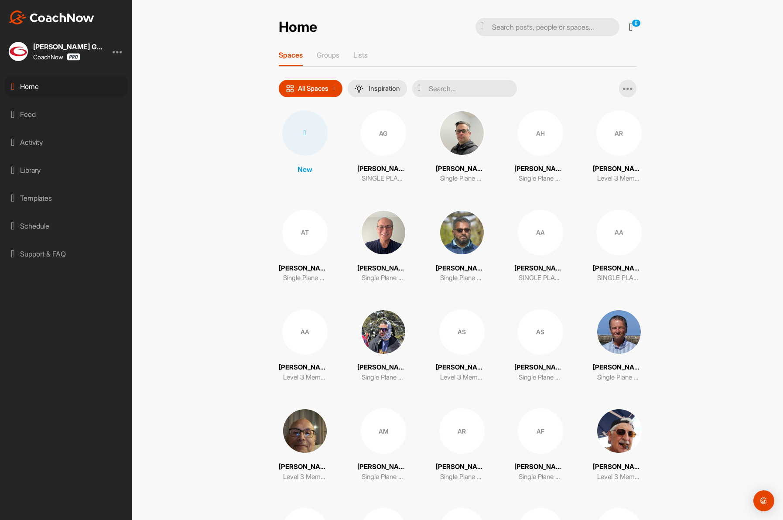
click at [455, 89] on input "text" at bounding box center [464, 88] width 105 height 17
paste input "Lindelow"
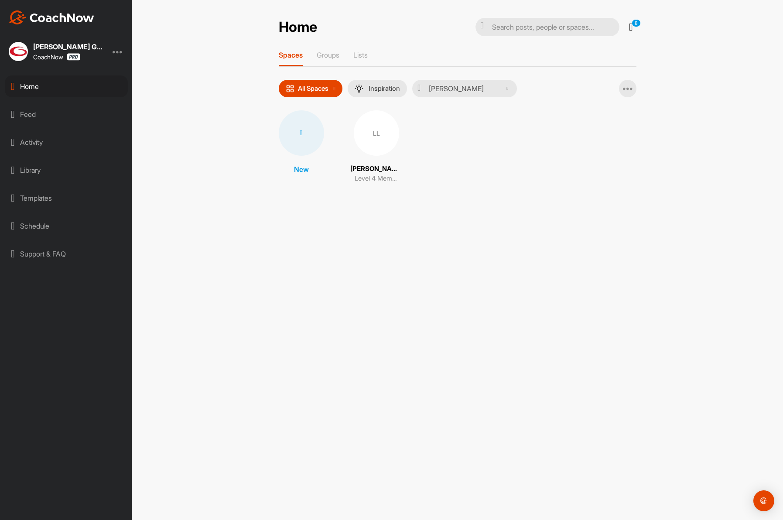
type input "Lindelow"
click at [361, 136] on div "LL" at bounding box center [376, 132] width 45 height 45
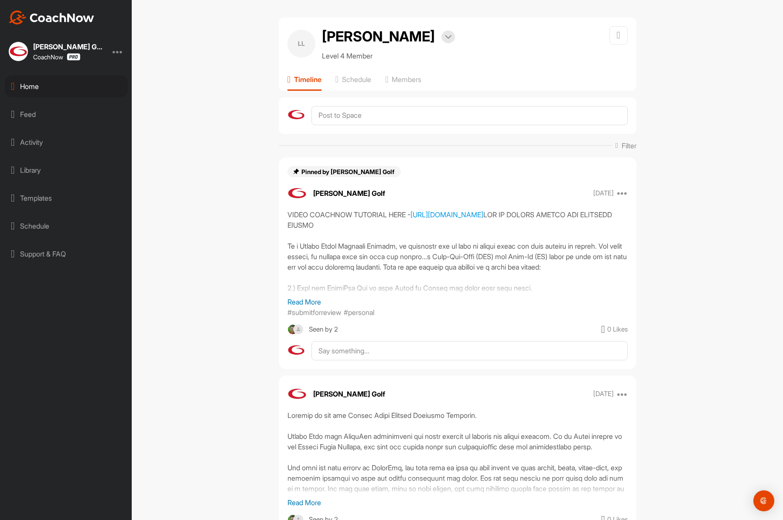
click at [50, 92] on div "Home" at bounding box center [66, 86] width 123 height 22
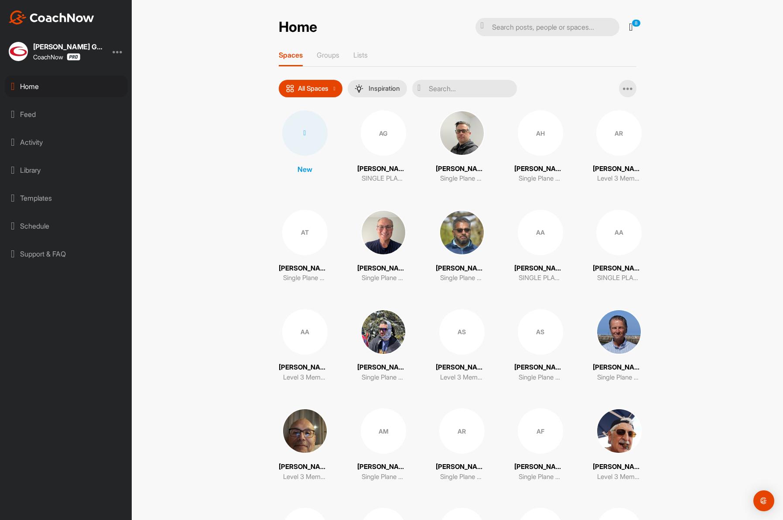
click at [465, 86] on input "text" at bounding box center [464, 88] width 105 height 17
paste input "McNally"
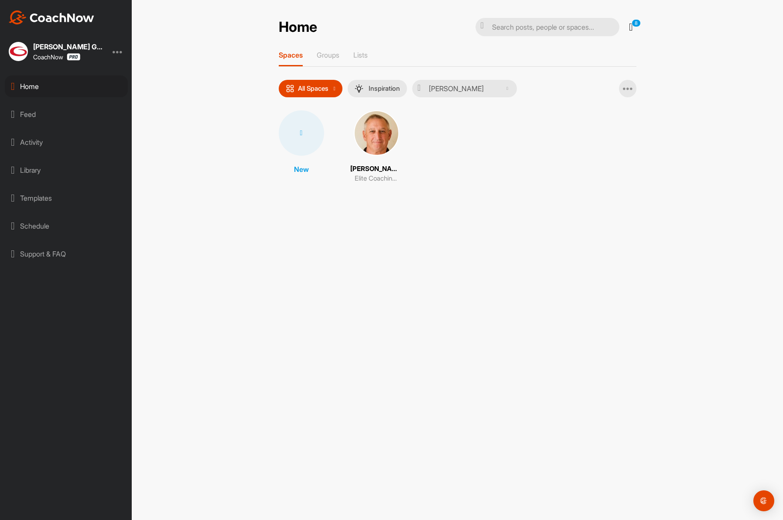
type input "McNally"
click at [365, 135] on img at bounding box center [376, 132] width 45 height 45
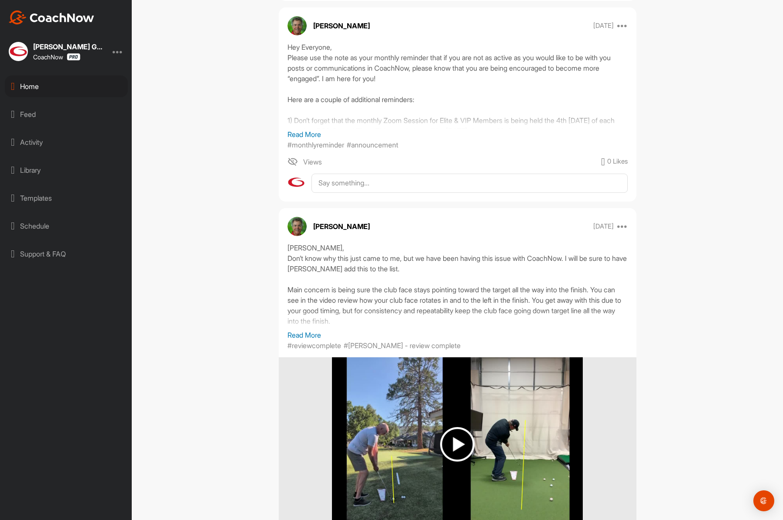
scroll to position [852, 0]
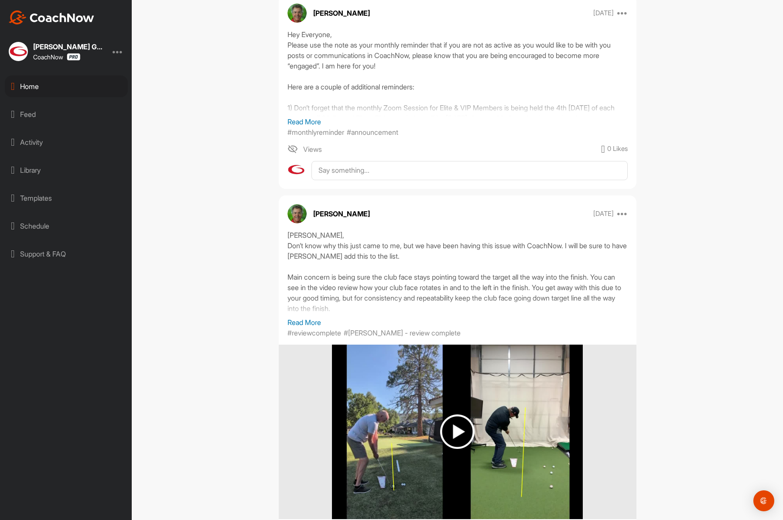
click at [55, 88] on div "Home" at bounding box center [66, 86] width 123 height 22
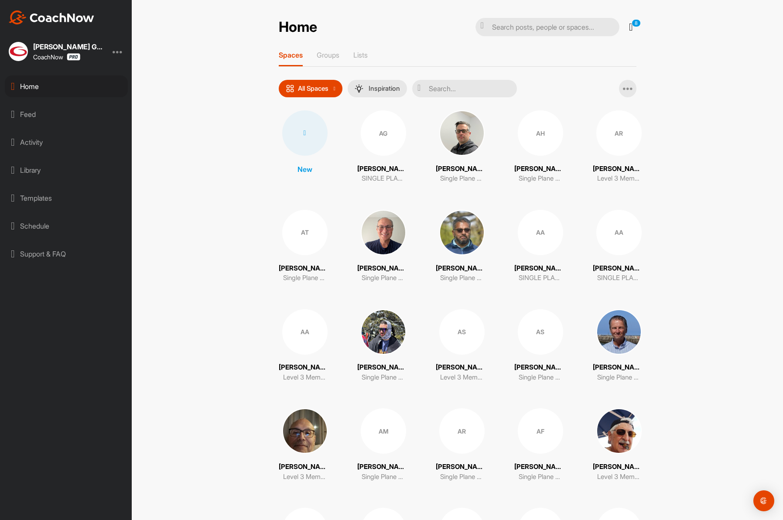
click at [458, 90] on input "text" at bounding box center [464, 88] width 105 height 17
paste input "Aho"
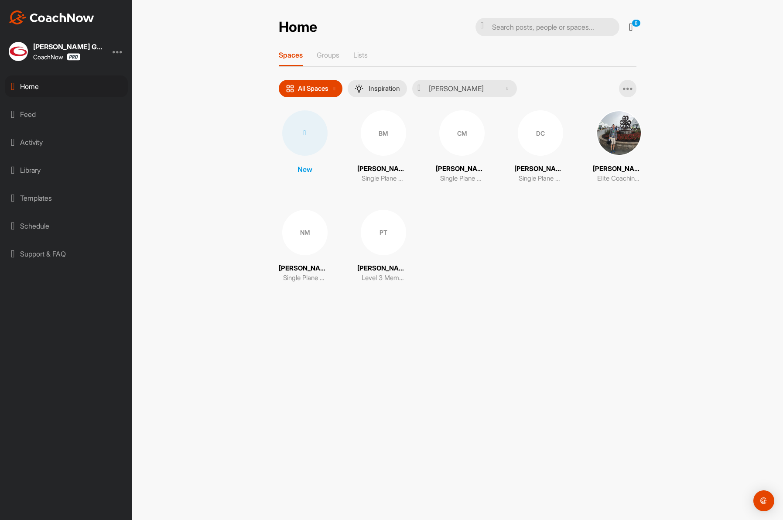
type input "Aho"
click at [605, 141] on img at bounding box center [618, 132] width 45 height 45
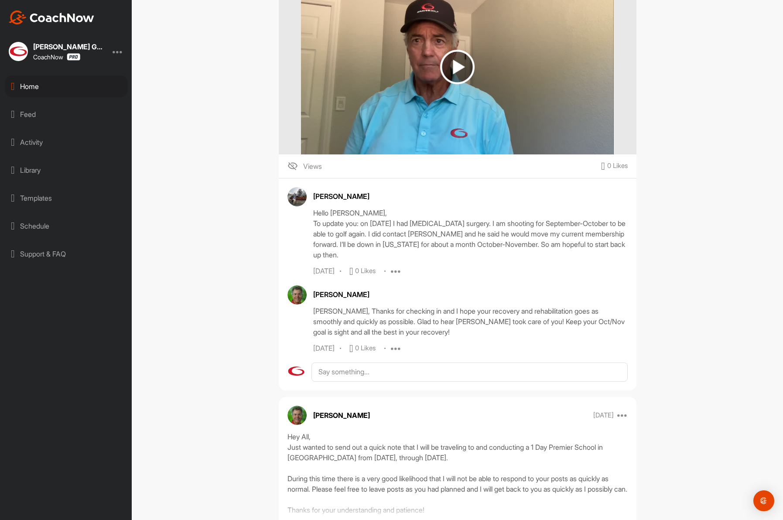
scroll to position [1328, 0]
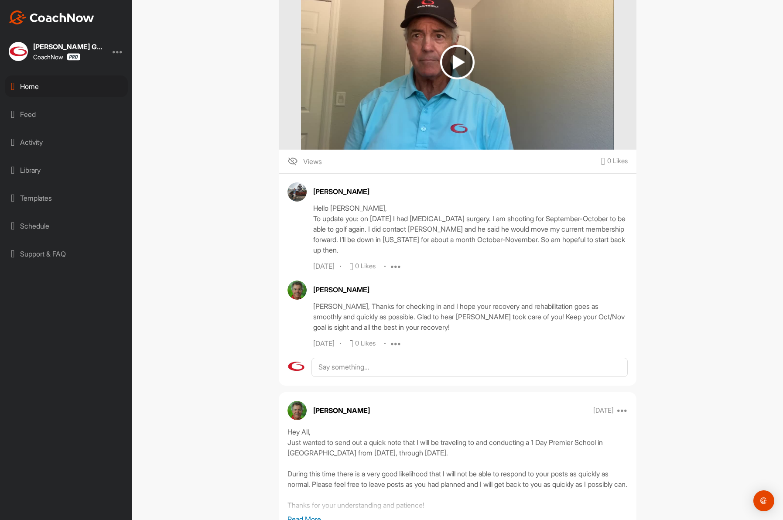
click at [15, 87] on icon at bounding box center [13, 86] width 4 height 10
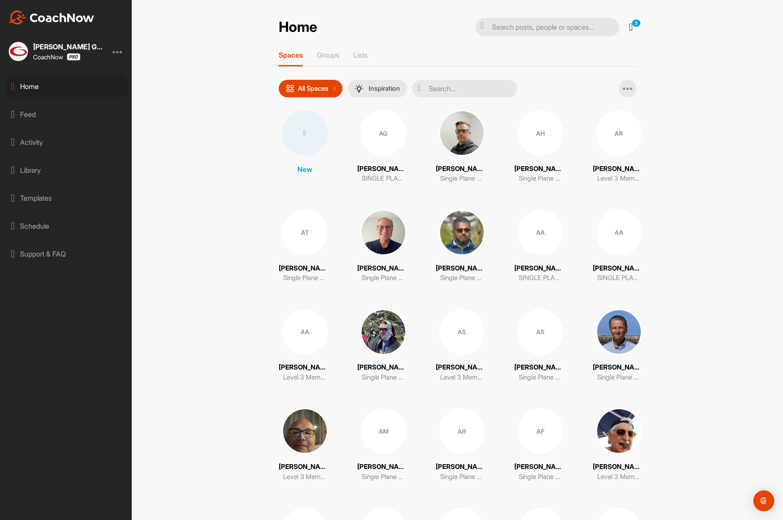
click at [462, 91] on input "text" at bounding box center [464, 88] width 105 height 17
paste input "Neely"
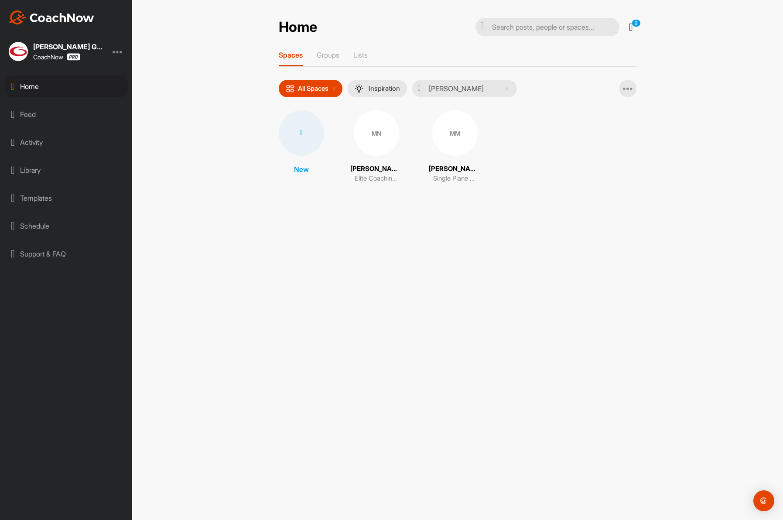
type input "Neely"
click at [375, 144] on div "MN" at bounding box center [376, 132] width 45 height 45
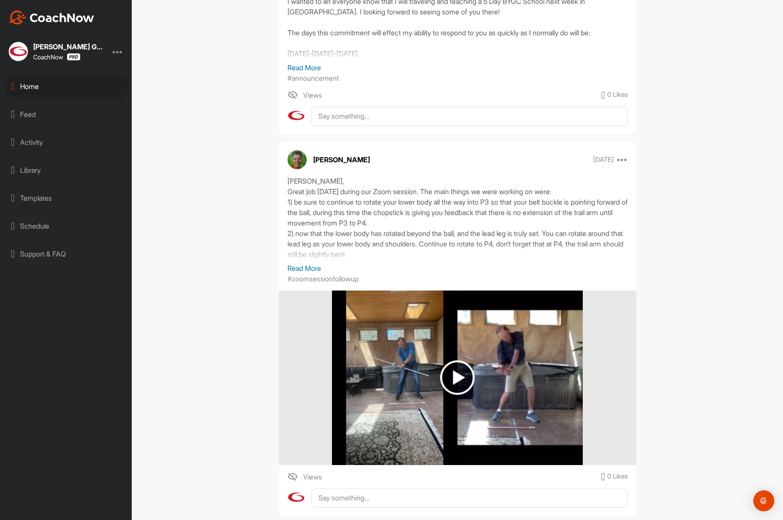
scroll to position [1613, 0]
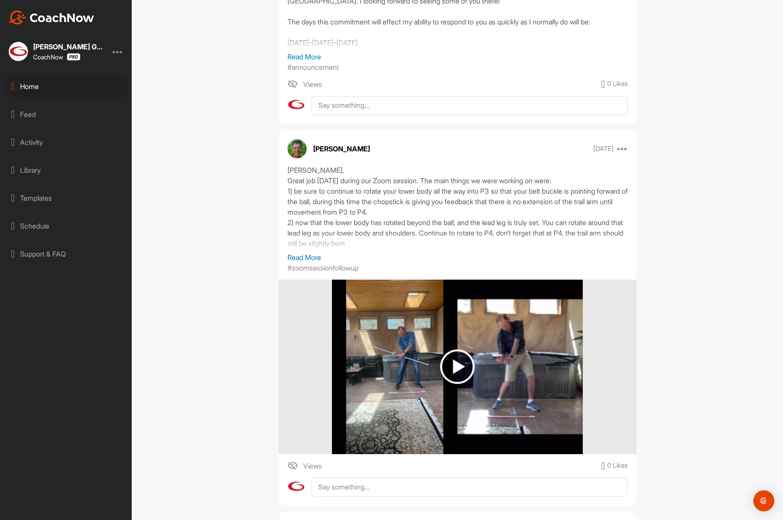
click at [37, 92] on div "Home" at bounding box center [66, 86] width 123 height 22
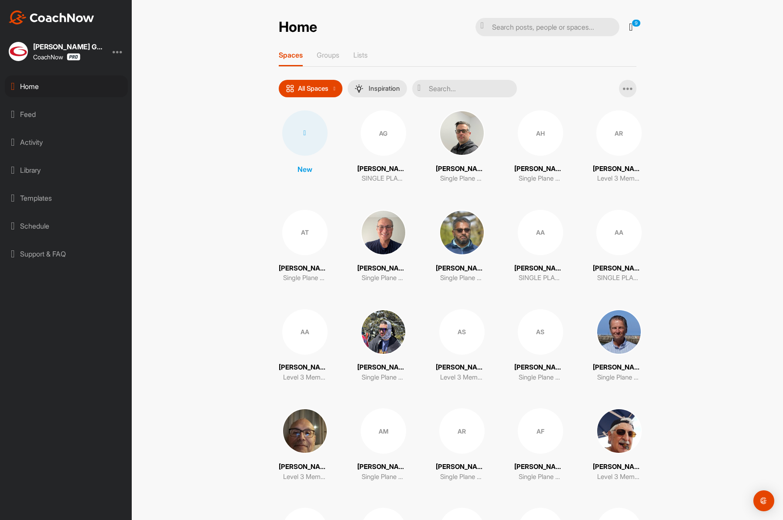
click at [454, 89] on input "text" at bounding box center [464, 88] width 105 height 17
paste input "Sunday"
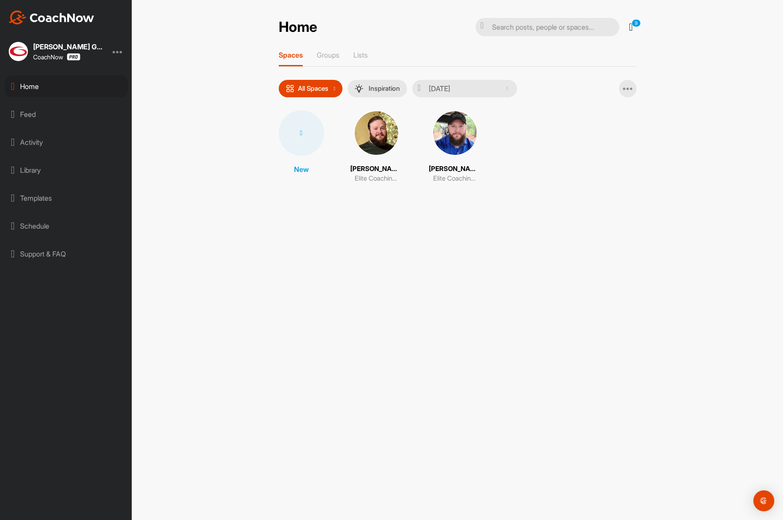
type input "Sunday"
click at [380, 139] on img at bounding box center [376, 132] width 45 height 45
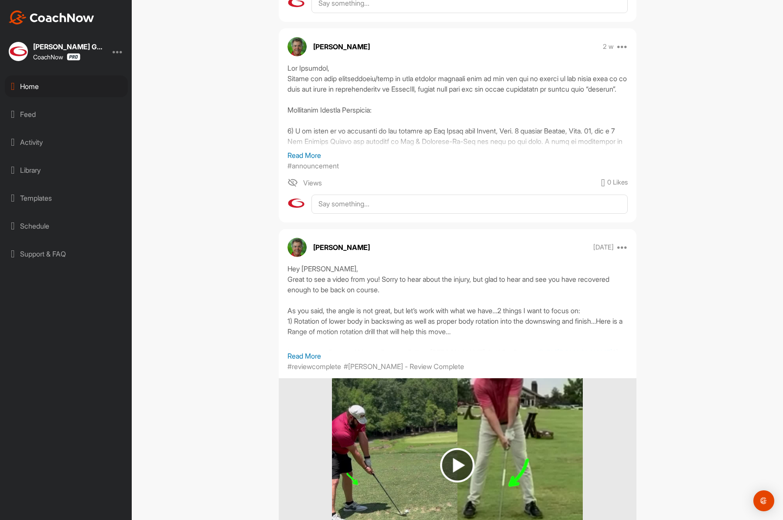
scroll to position [359, 0]
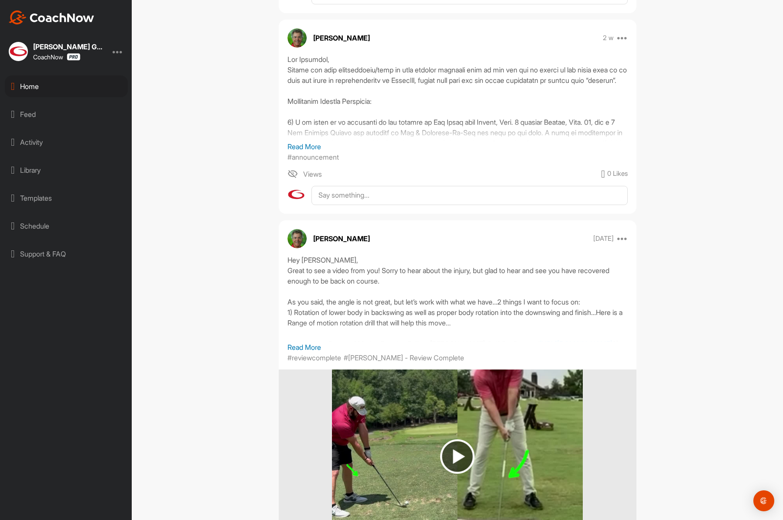
click at [67, 89] on div "Home" at bounding box center [66, 86] width 123 height 22
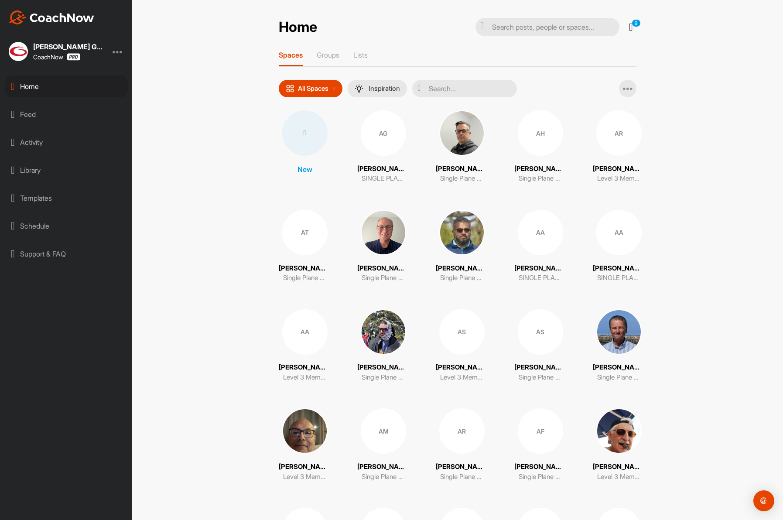
click at [443, 87] on input "text" at bounding box center [464, 88] width 105 height 17
paste input "Campbell"
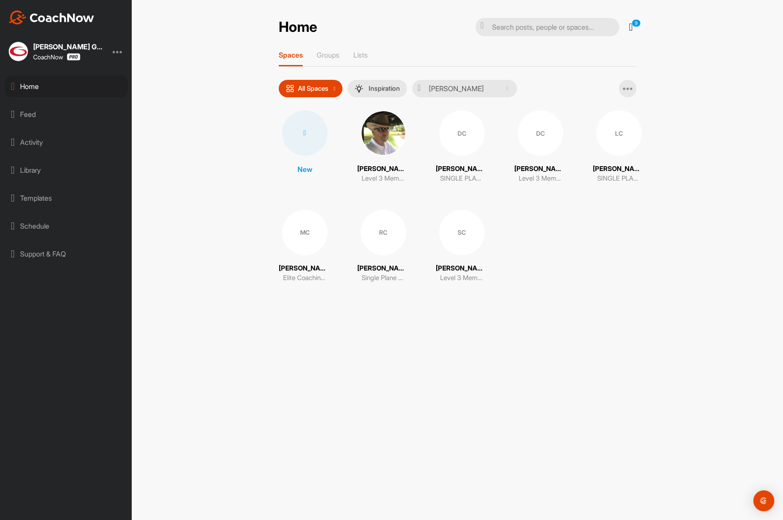
type input "Campbell"
click at [290, 236] on div "MC" at bounding box center [304, 232] width 45 height 45
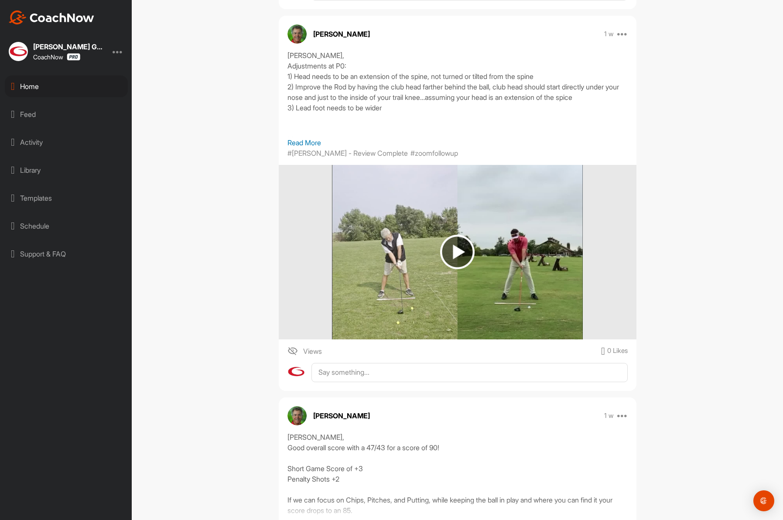
scroll to position [341, 0]
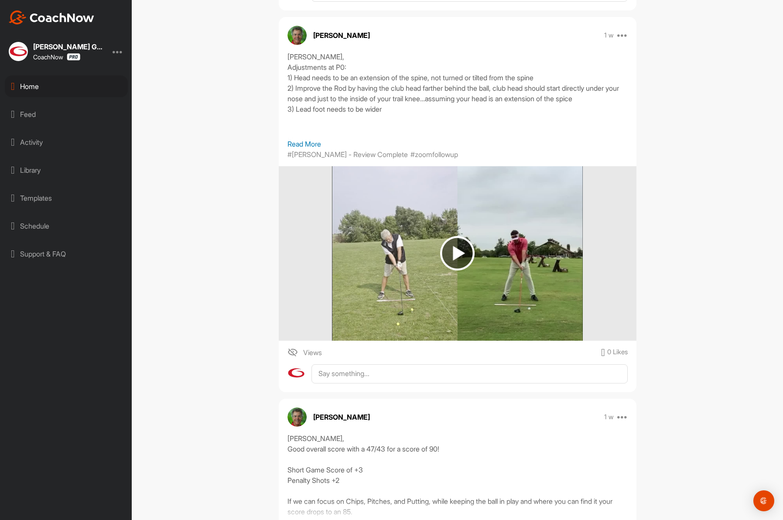
click at [56, 89] on div "Home" at bounding box center [66, 86] width 123 height 22
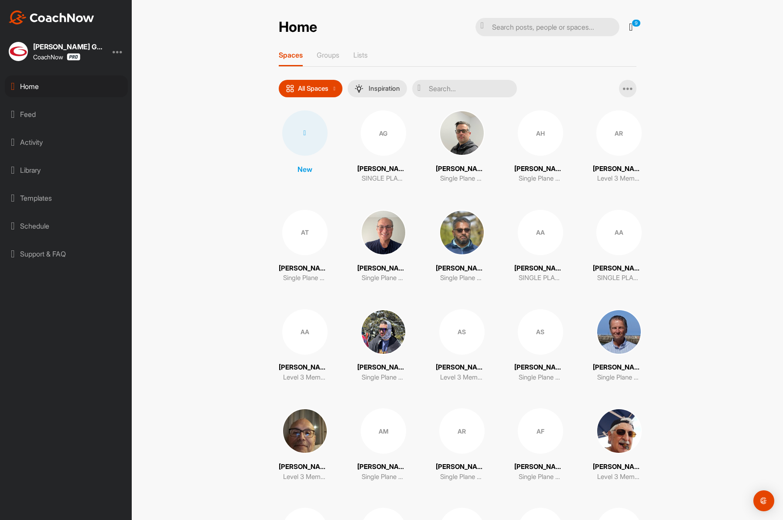
click at [458, 89] on input "text" at bounding box center [464, 88] width 105 height 17
paste input "Mott"
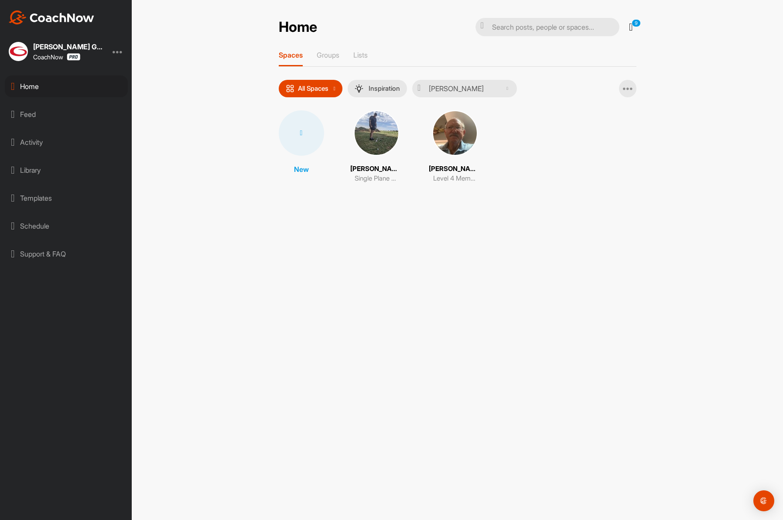
type input "Mott"
click at [447, 133] on img at bounding box center [454, 132] width 45 height 45
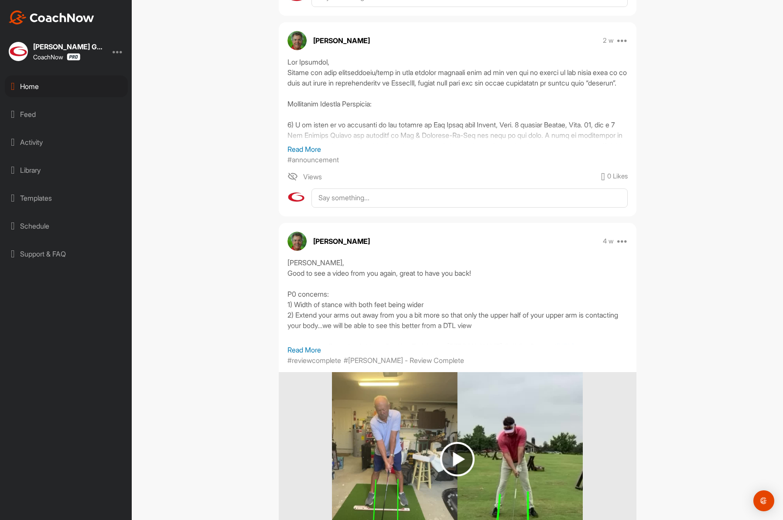
scroll to position [361, 0]
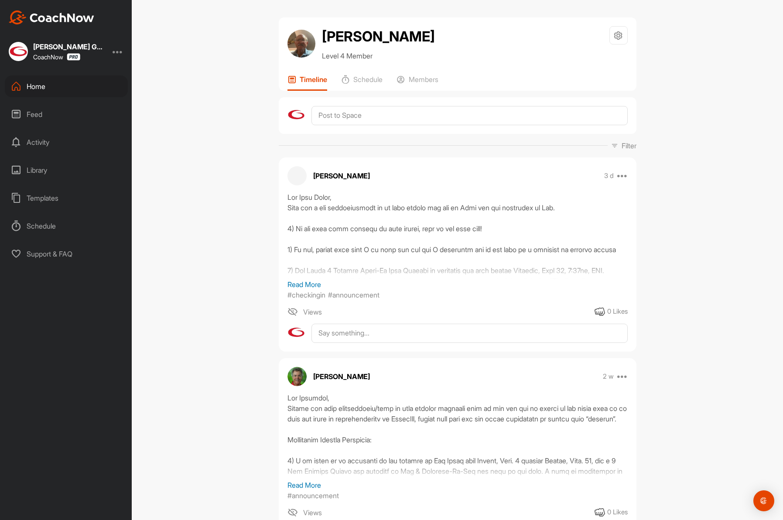
scroll to position [361, 0]
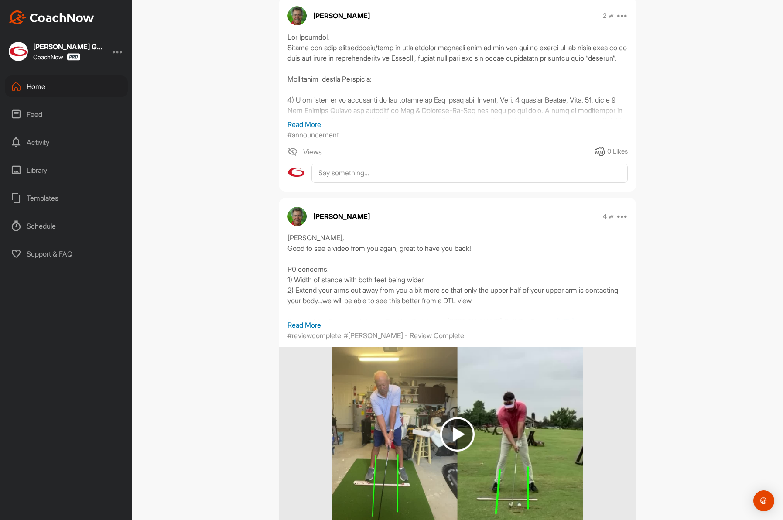
click at [60, 83] on div "Home" at bounding box center [66, 86] width 123 height 22
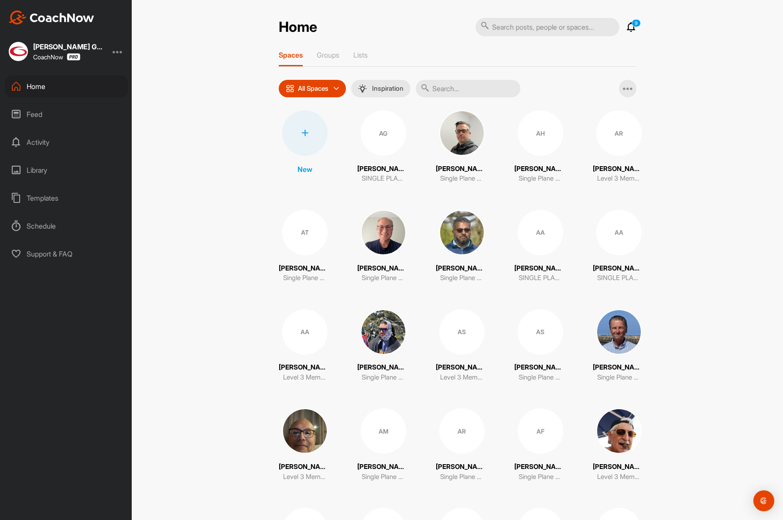
click at [472, 83] on input "text" at bounding box center [468, 88] width 105 height 17
paste input "[PERSON_NAME]"
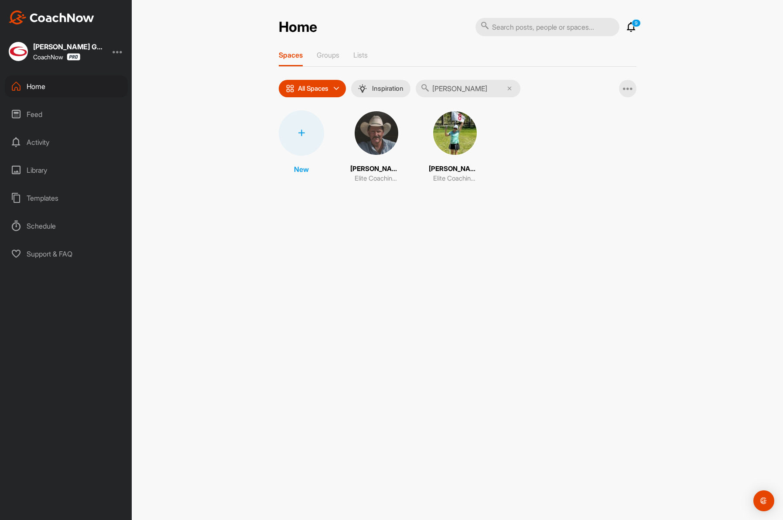
type input "[PERSON_NAME]"
click at [456, 141] on img at bounding box center [454, 132] width 45 height 45
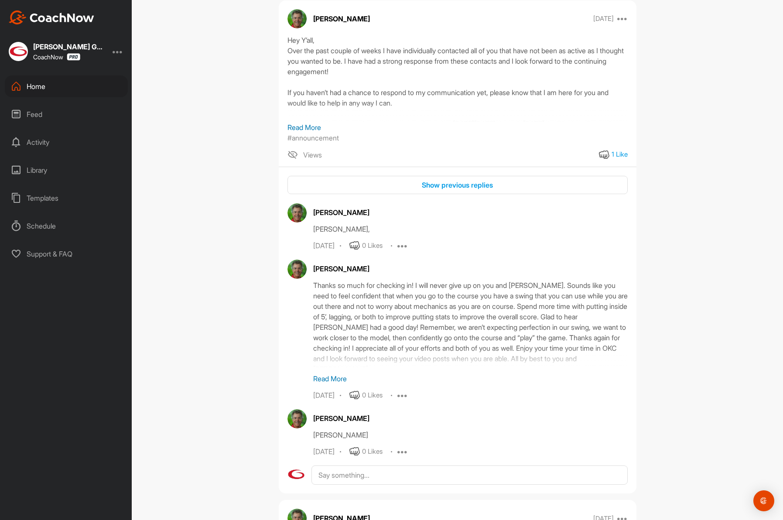
scroll to position [1941, 0]
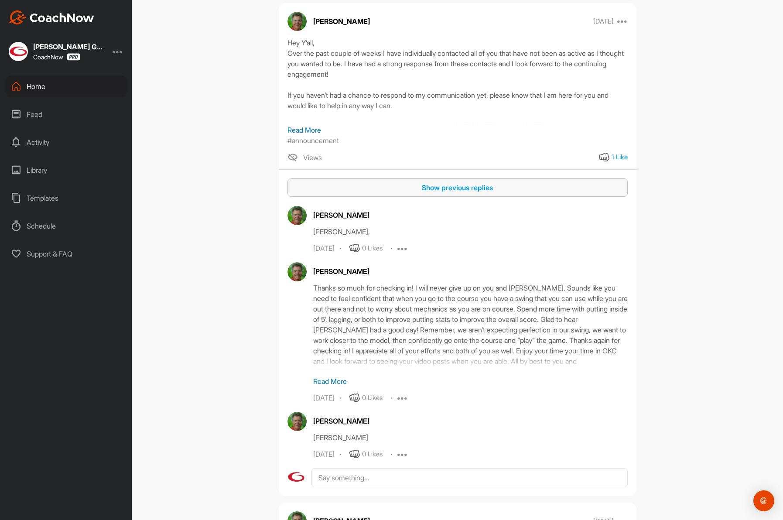
click at [444, 192] on button "Show previous replies" at bounding box center [457, 187] width 340 height 19
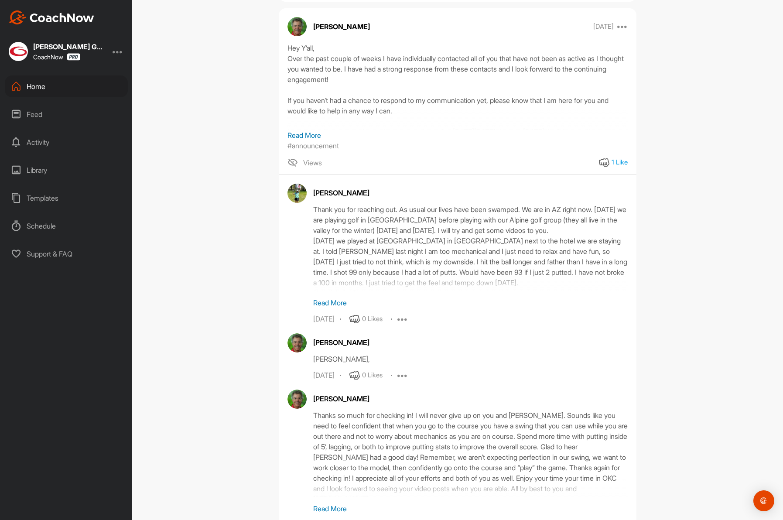
scroll to position [1915, 0]
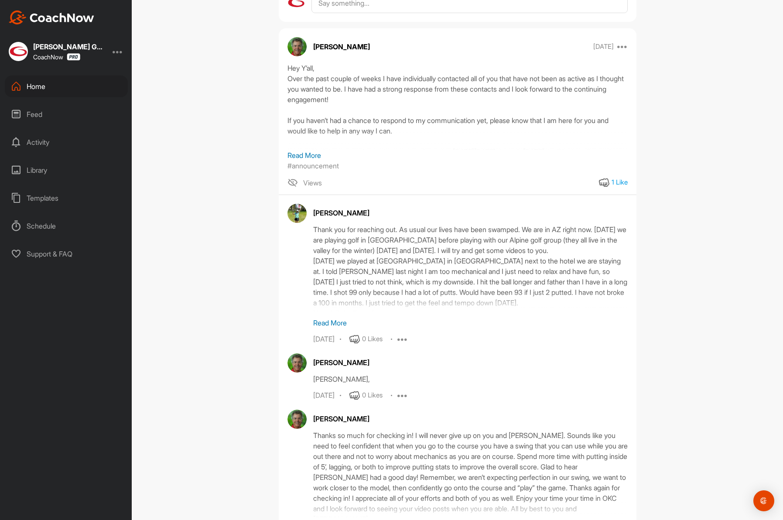
click at [41, 89] on div "Home" at bounding box center [66, 86] width 123 height 22
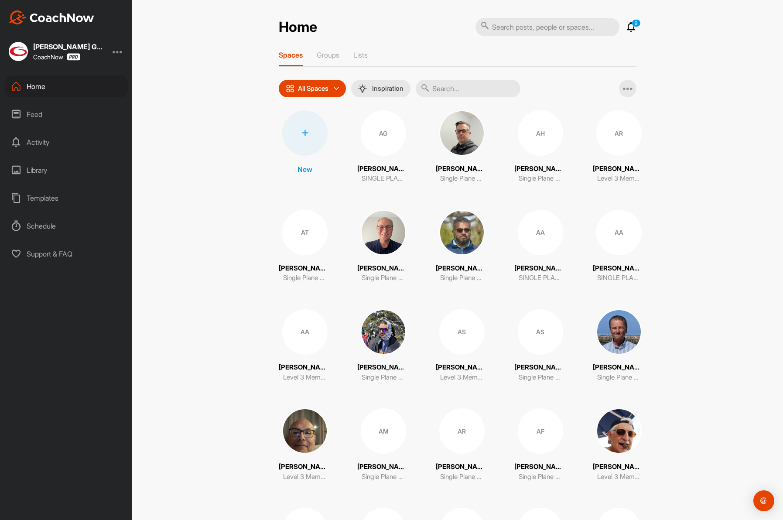
click at [445, 82] on input "text" at bounding box center [468, 88] width 105 height 17
paste input "Survant"
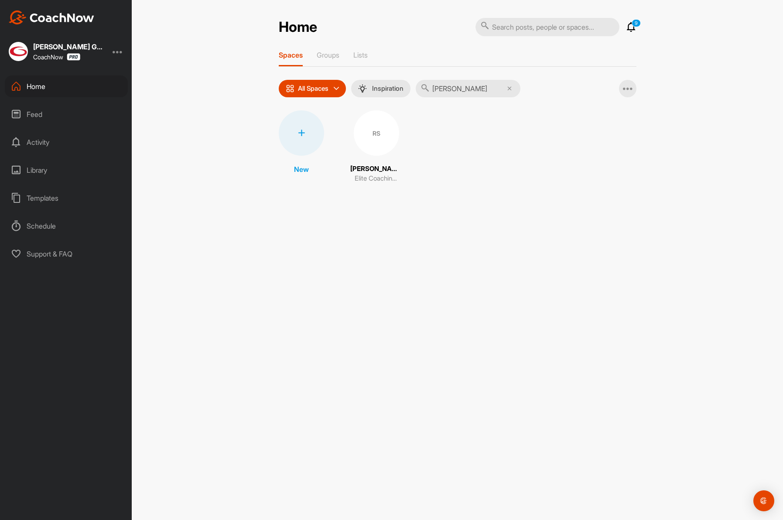
type input "Survant"
click at [359, 140] on div "RS" at bounding box center [376, 132] width 45 height 45
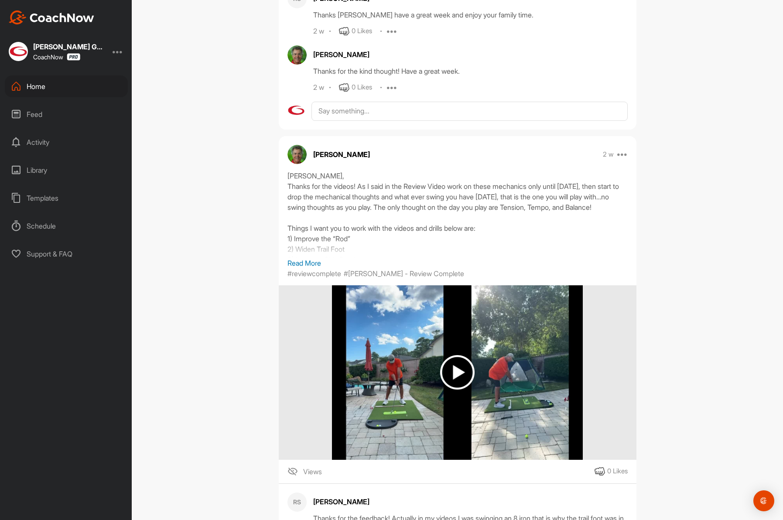
scroll to position [562, 0]
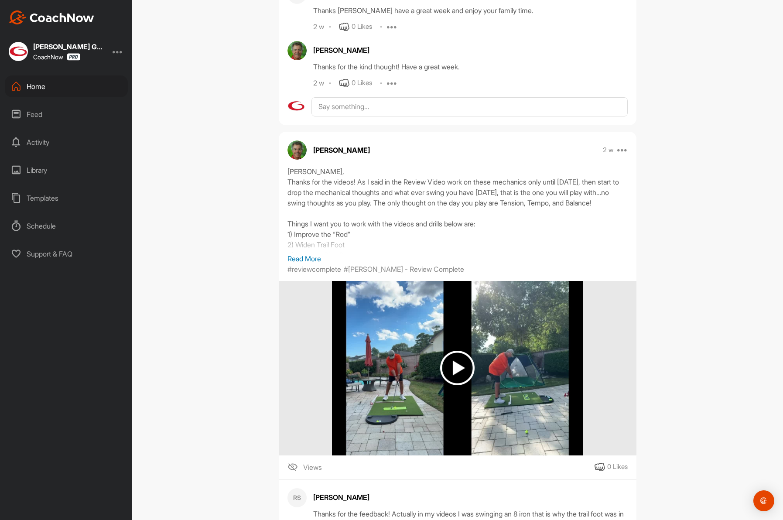
click at [48, 86] on div "Home" at bounding box center [66, 86] width 123 height 22
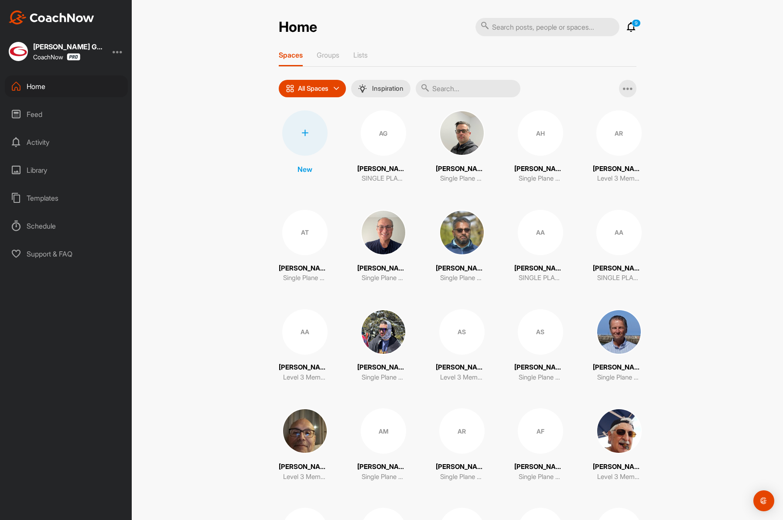
click at [456, 86] on input "text" at bounding box center [468, 88] width 105 height 17
paste input "Combs"
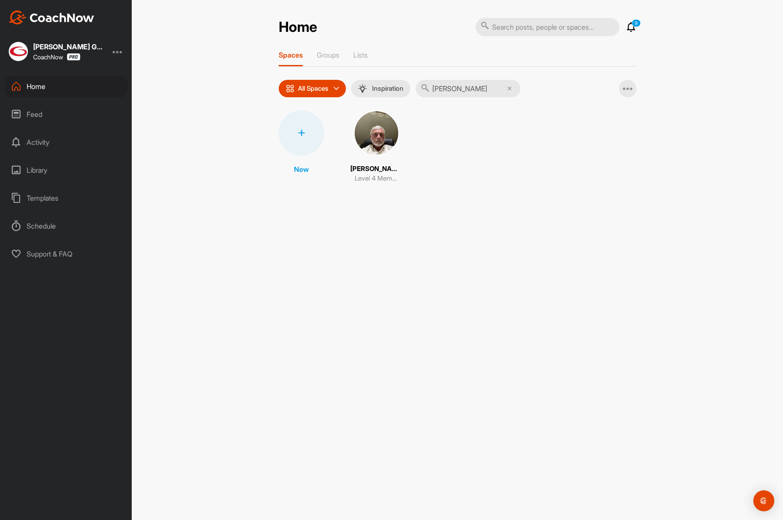
type input "Combs"
click at [374, 133] on img at bounding box center [376, 132] width 45 height 45
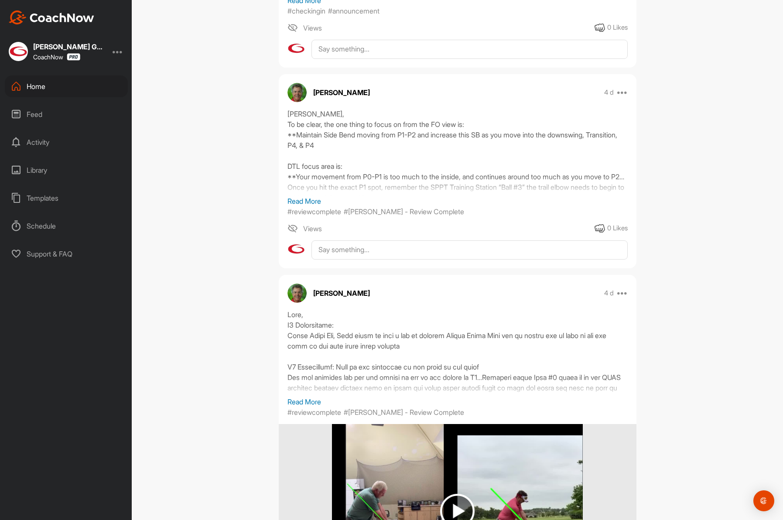
scroll to position [284, 0]
click at [307, 203] on p "Read More" at bounding box center [457, 201] width 340 height 10
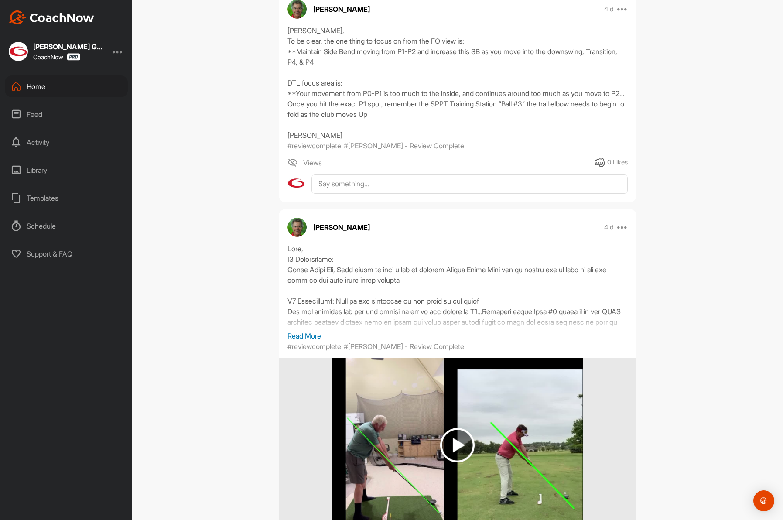
scroll to position [342, 0]
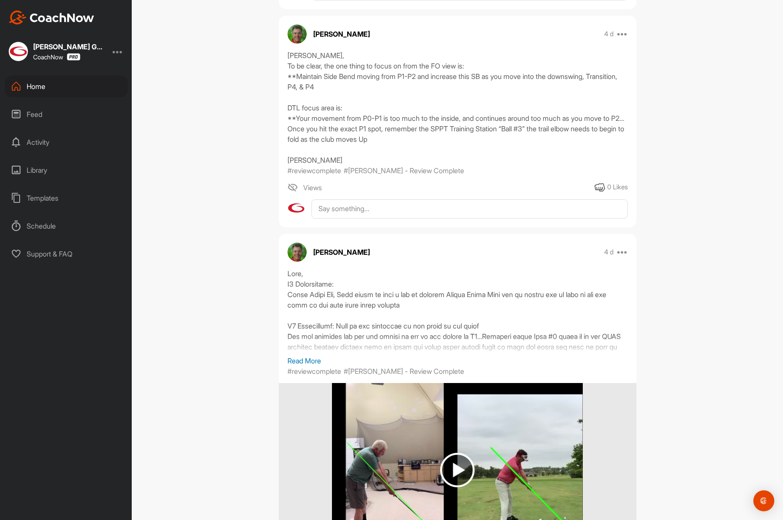
click at [58, 90] on div "Home" at bounding box center [66, 86] width 123 height 22
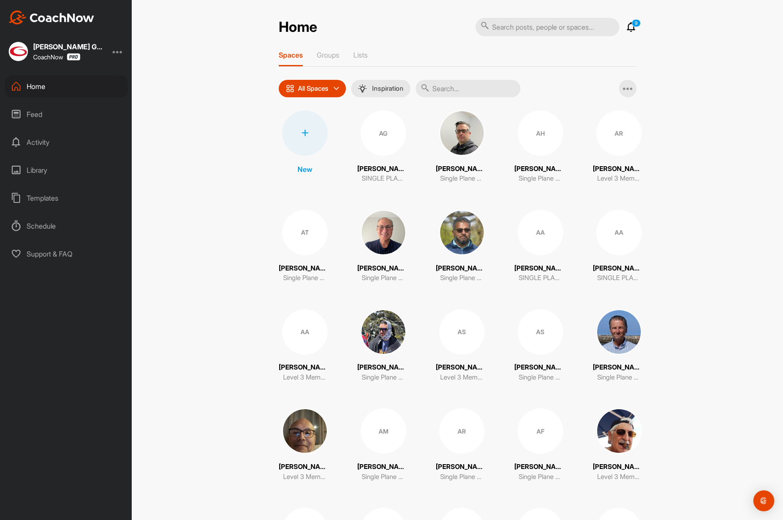
click at [457, 84] on input "text" at bounding box center [468, 88] width 105 height 17
paste input "Claggett"
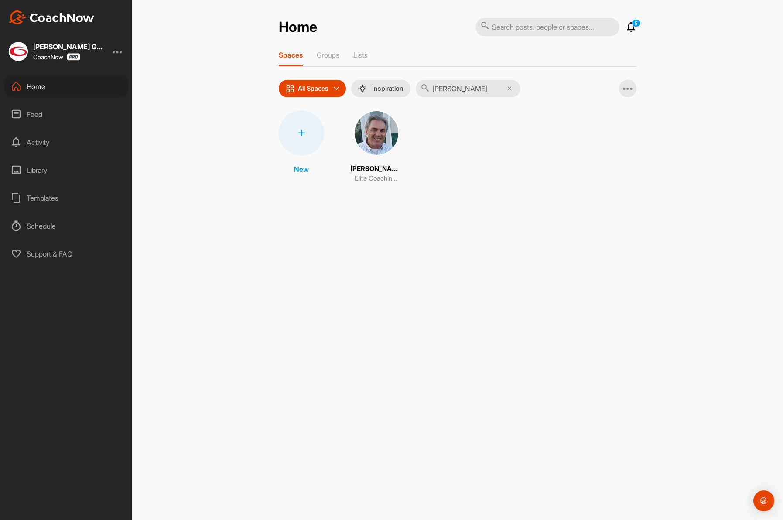
type input "Claggett"
click at [373, 136] on img at bounding box center [376, 132] width 45 height 45
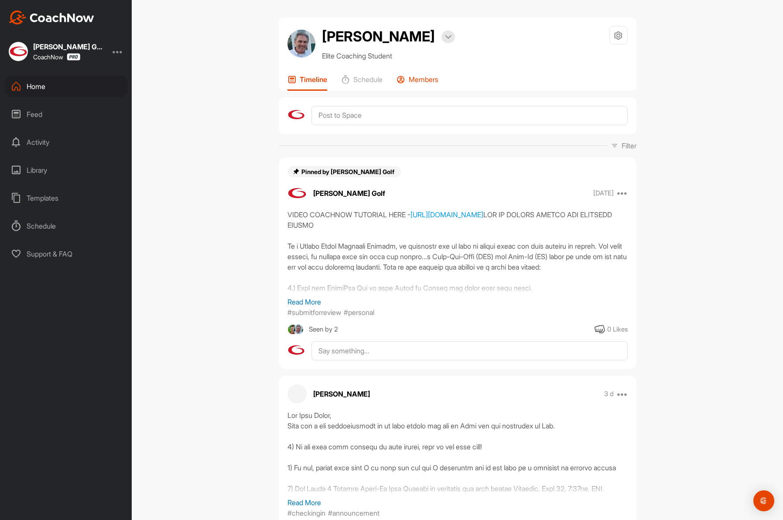
click at [421, 82] on p "Members" at bounding box center [424, 79] width 30 height 9
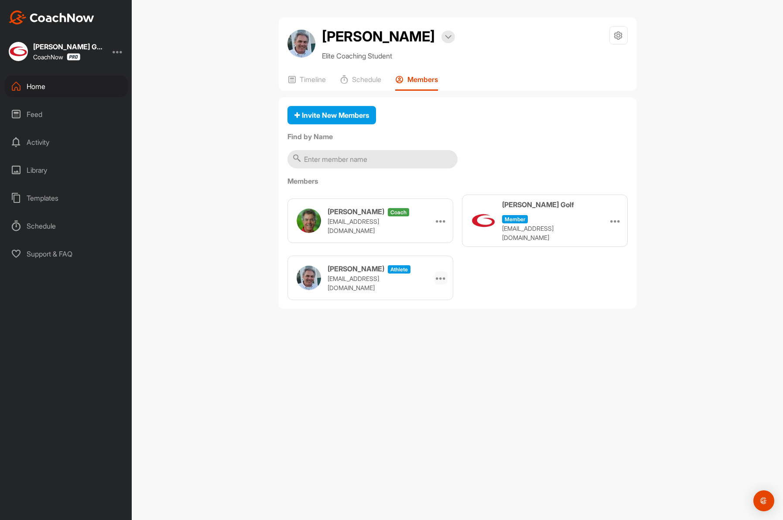
click at [441, 273] on icon at bounding box center [441, 278] width 10 height 10
click at [432, 299] on li "Remove" at bounding box center [426, 302] width 41 height 27
click at [39, 82] on div "Home" at bounding box center [66, 86] width 123 height 22
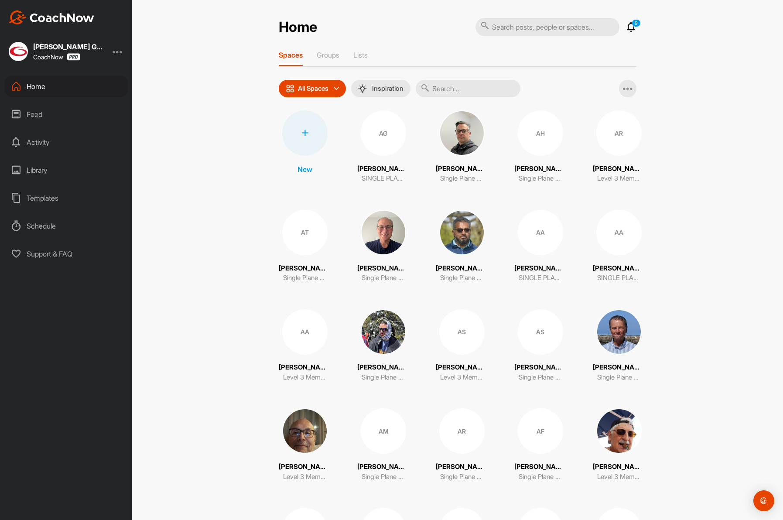
click at [462, 90] on input "text" at bounding box center [468, 88] width 105 height 17
paste input "Erdmann"
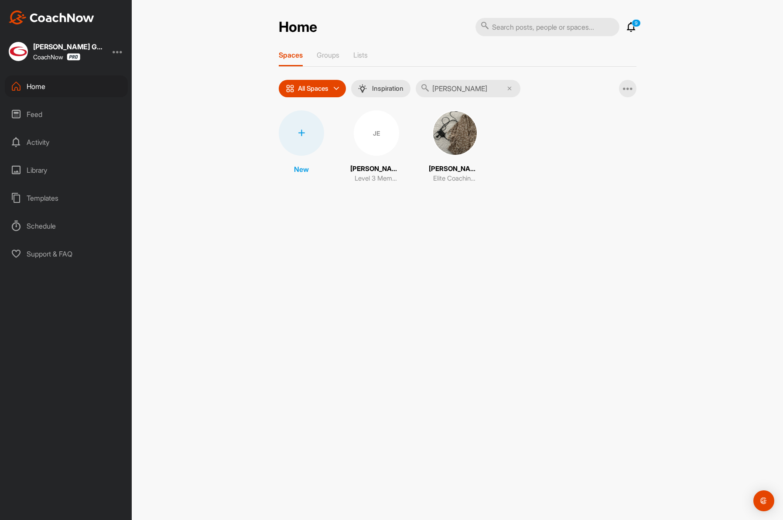
type input "Erdmann"
click at [448, 142] on img at bounding box center [454, 132] width 45 height 45
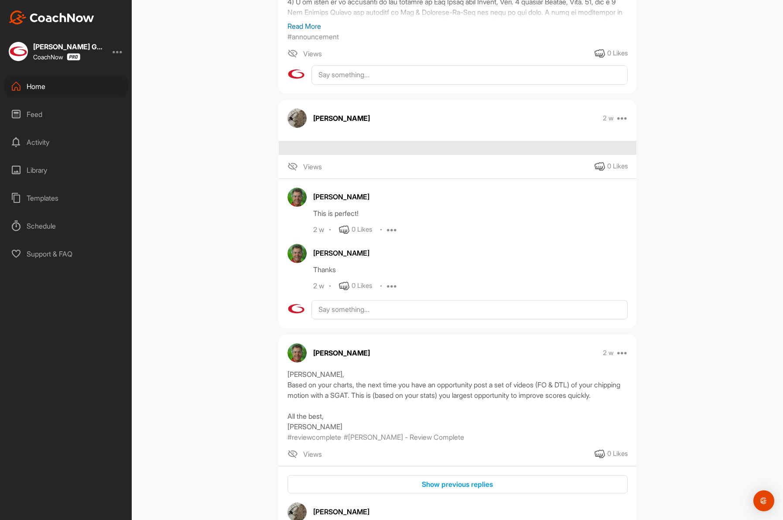
scroll to position [460, 0]
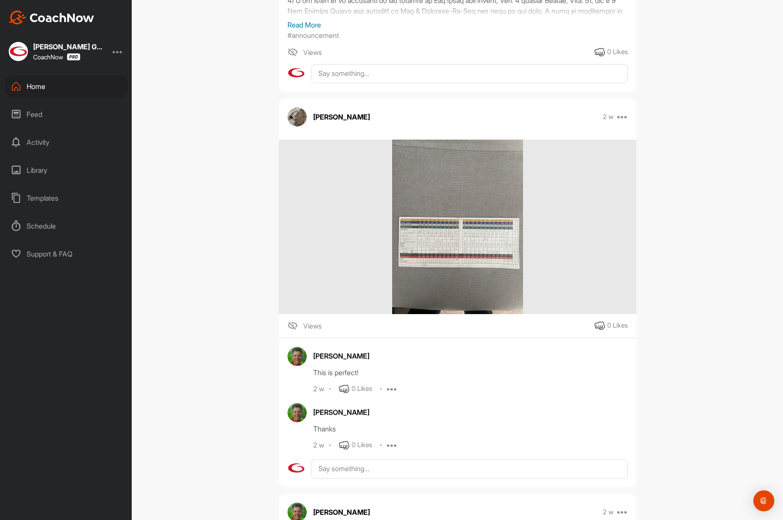
click at [33, 87] on div "Home" at bounding box center [66, 86] width 123 height 22
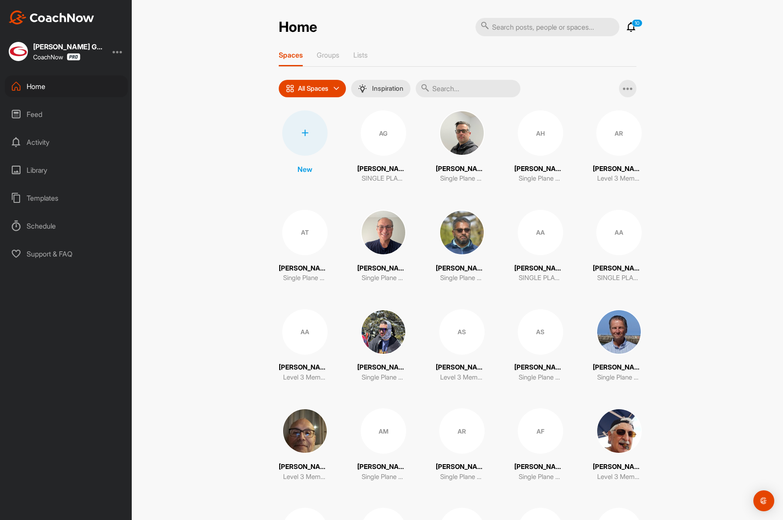
click at [444, 89] on input "text" at bounding box center [468, 88] width 105 height 17
paste input "Ehlers"
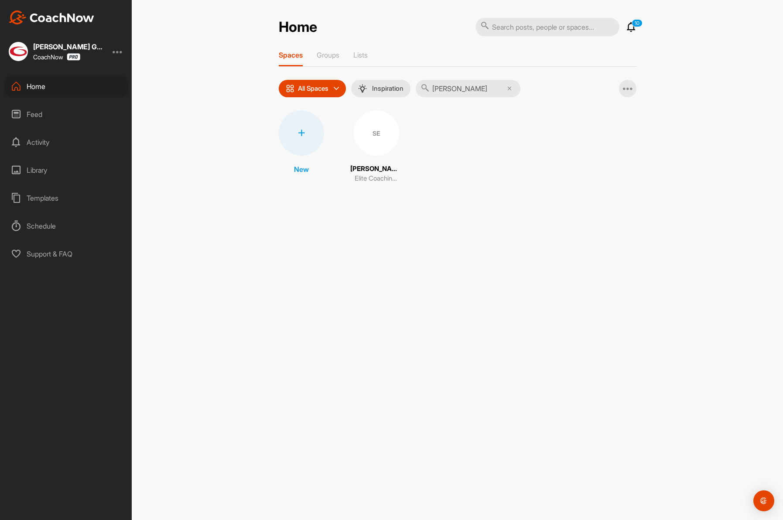
type input "Ehlers"
click at [378, 134] on div "SE" at bounding box center [376, 132] width 45 height 45
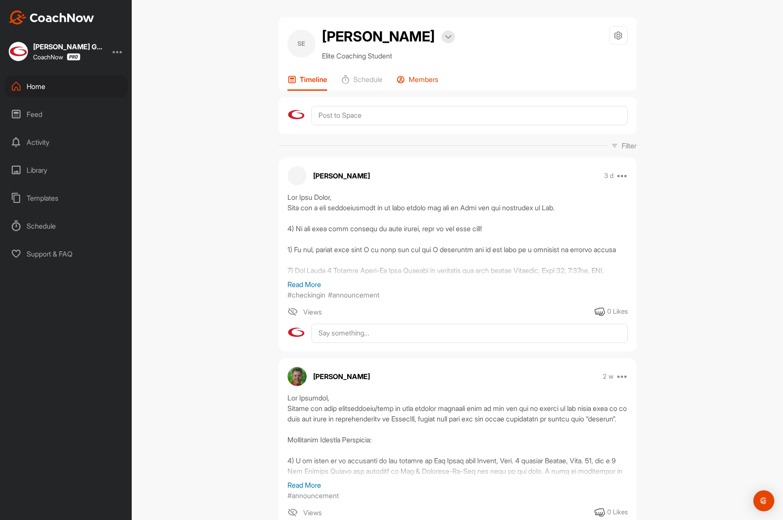
click at [423, 79] on p "Members" at bounding box center [424, 79] width 30 height 9
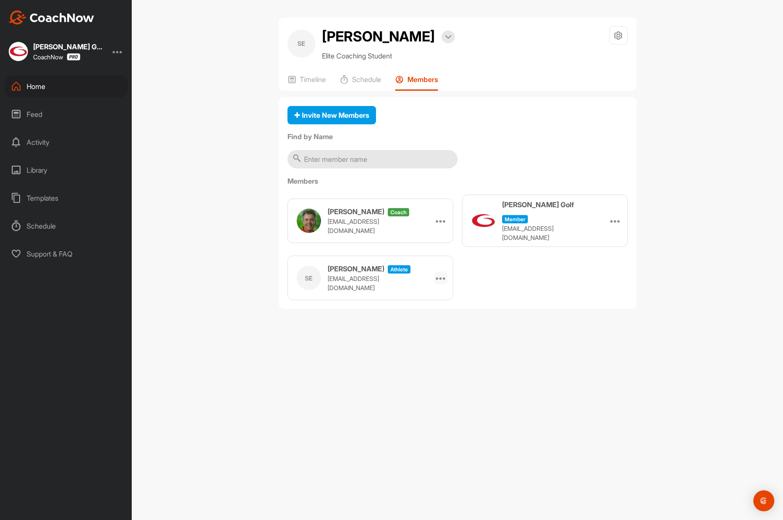
click at [438, 273] on icon at bounding box center [441, 278] width 10 height 10
click at [431, 292] on li "Remove" at bounding box center [426, 302] width 41 height 27
click at [39, 84] on div "Home" at bounding box center [66, 86] width 123 height 22
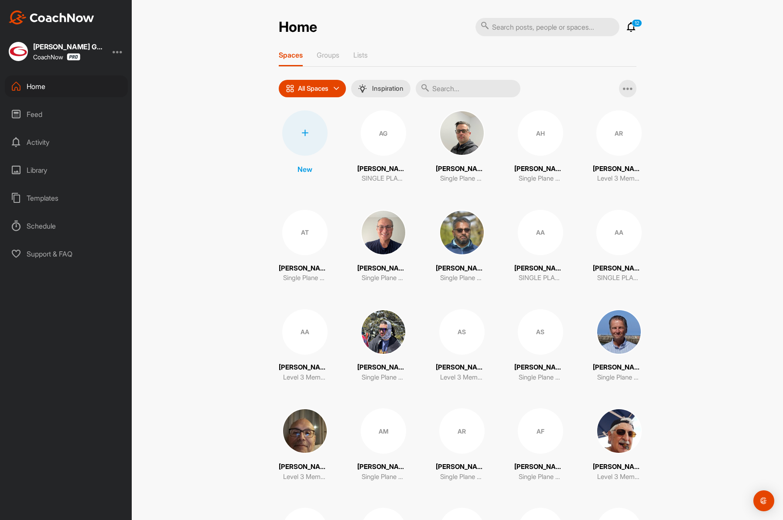
click at [455, 88] on input "text" at bounding box center [468, 88] width 105 height 17
paste input "Purvis"
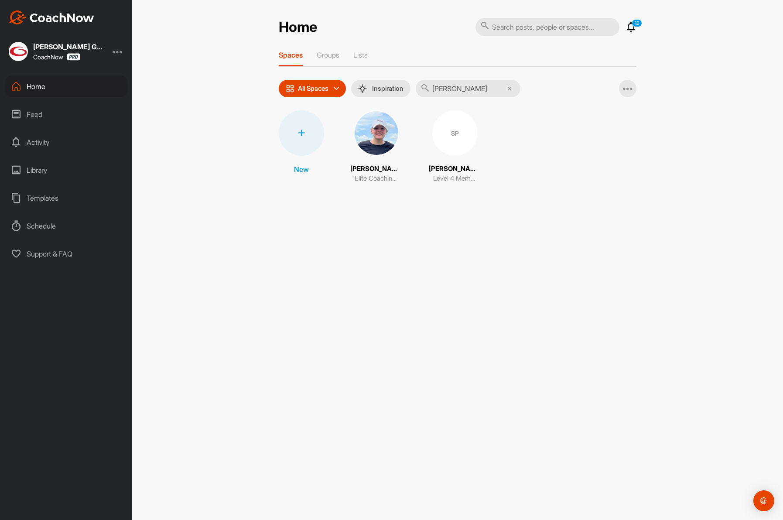
type input "Purvis"
click at [446, 137] on div "SP" at bounding box center [454, 132] width 45 height 45
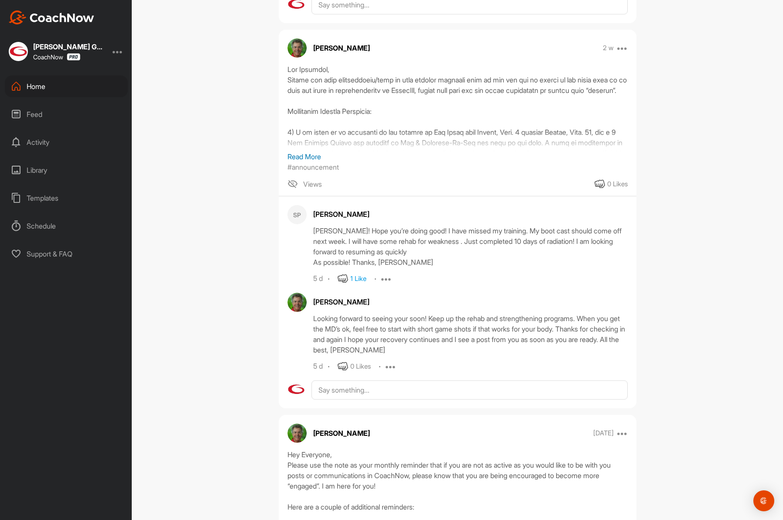
scroll to position [544, 0]
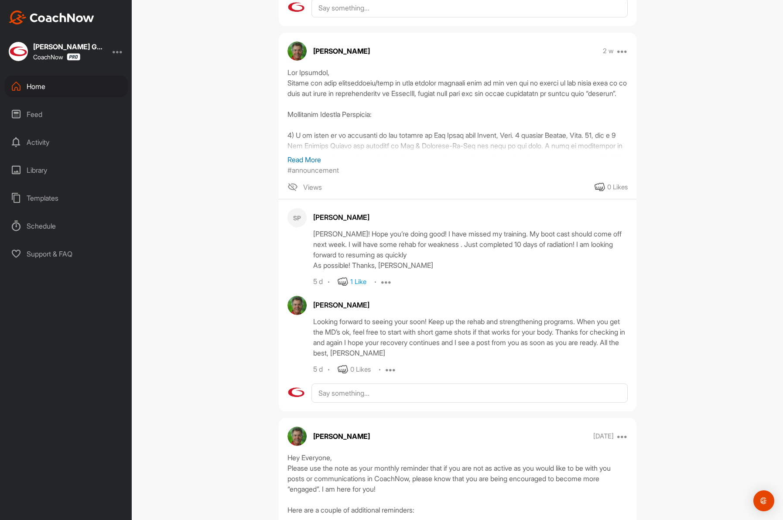
click at [34, 84] on div "Home" at bounding box center [66, 86] width 123 height 22
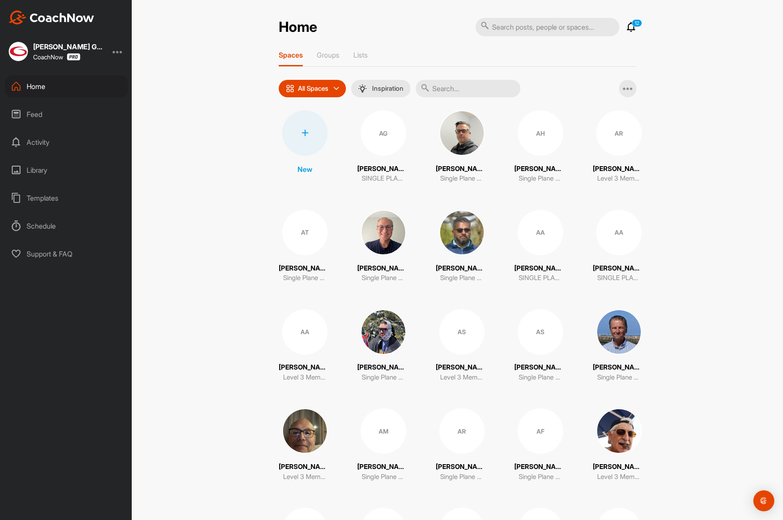
click at [455, 85] on input "text" at bounding box center [468, 88] width 105 height 17
paste input "Masters"
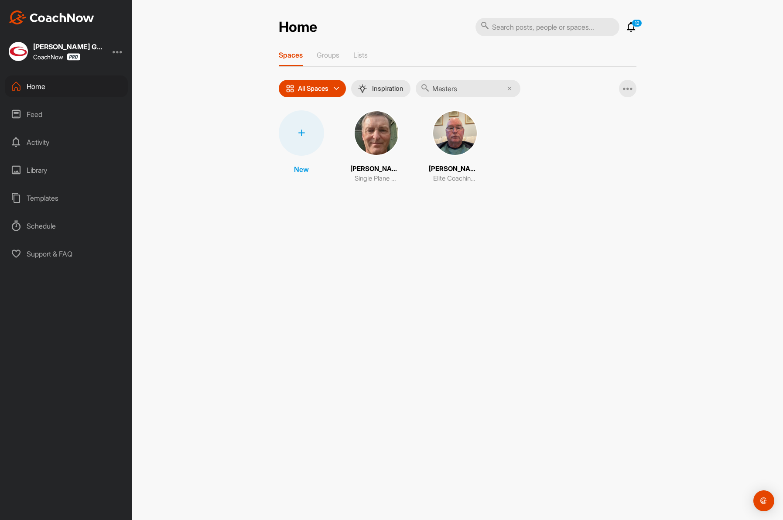
type input "Masters"
click at [452, 136] on img at bounding box center [454, 132] width 45 height 45
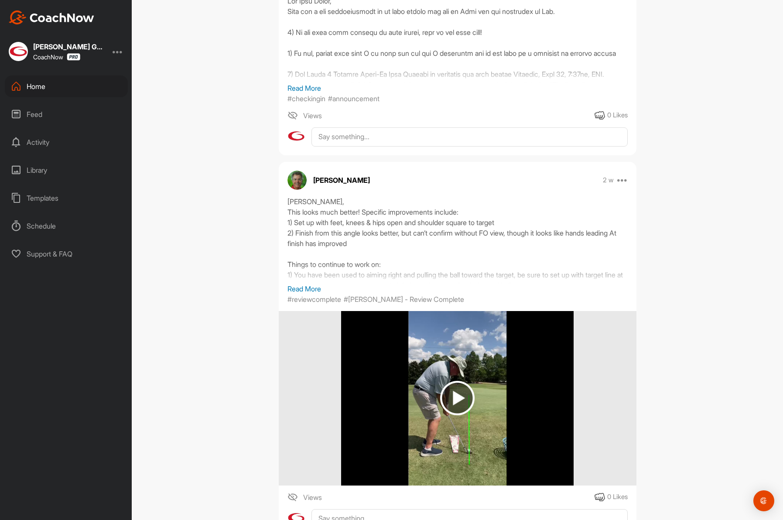
scroll to position [198, 0]
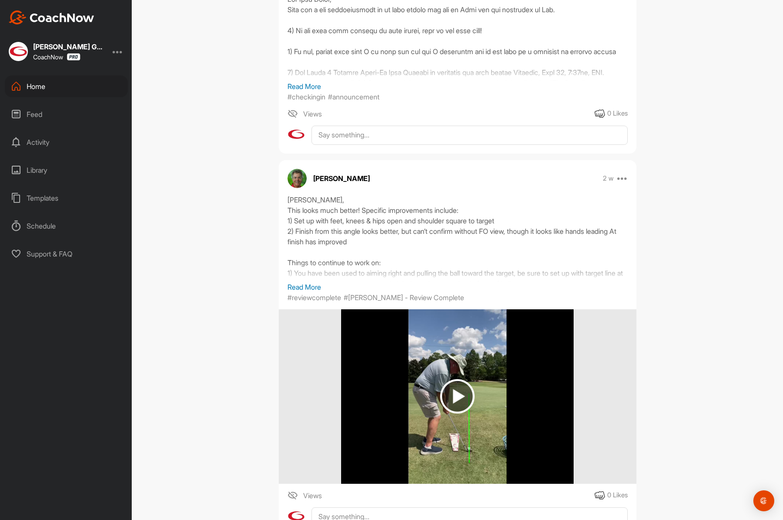
click at [43, 83] on div "Home" at bounding box center [66, 86] width 123 height 22
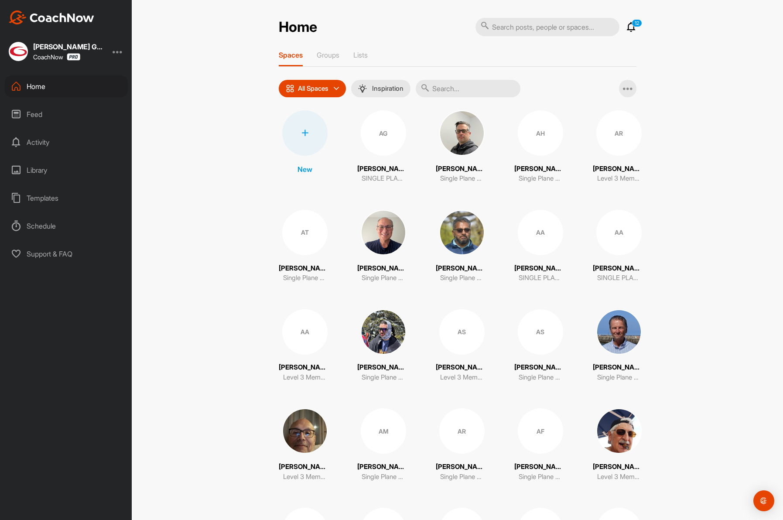
click at [455, 85] on input "text" at bounding box center [468, 88] width 105 height 17
paste input "Montana"
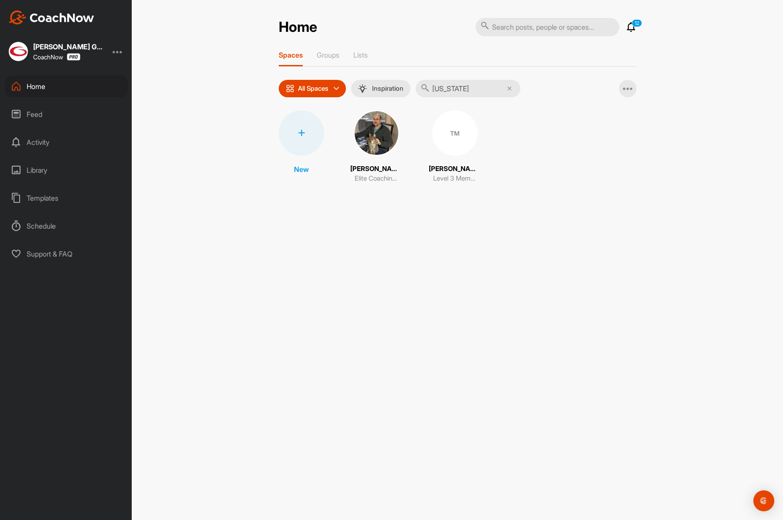
type input "Montana"
click at [375, 144] on img at bounding box center [376, 132] width 45 height 45
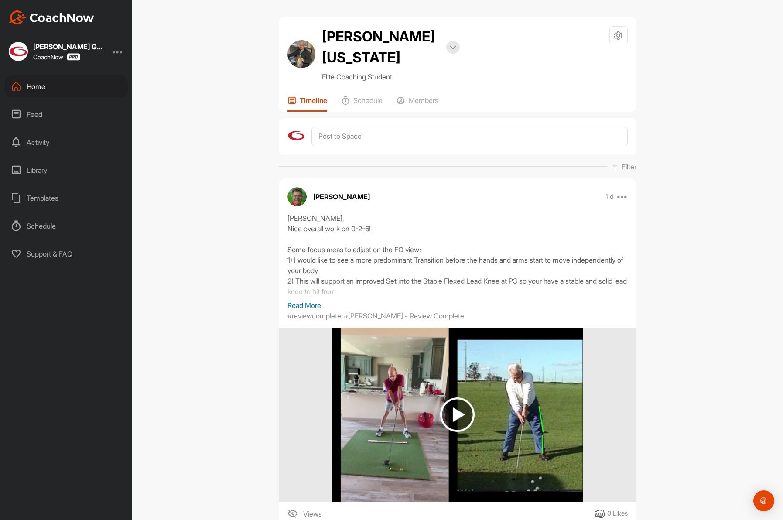
click at [73, 87] on div "Home" at bounding box center [66, 86] width 123 height 22
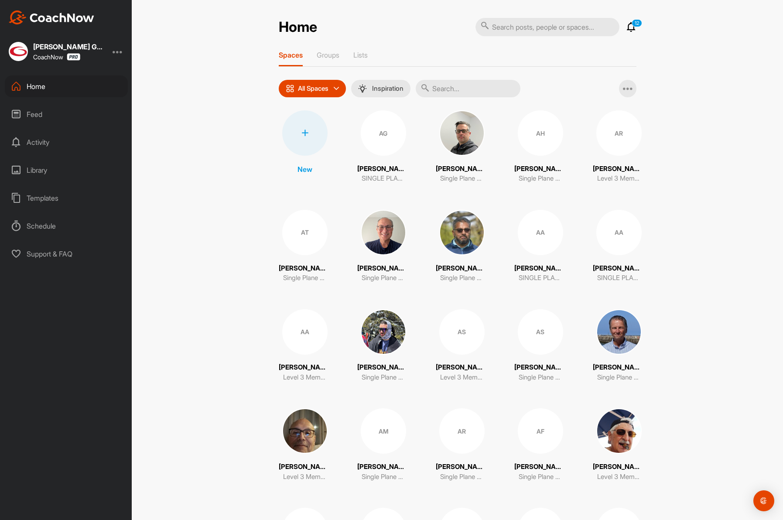
click at [460, 90] on input "text" at bounding box center [468, 88] width 105 height 17
paste input "DiGirolamo"
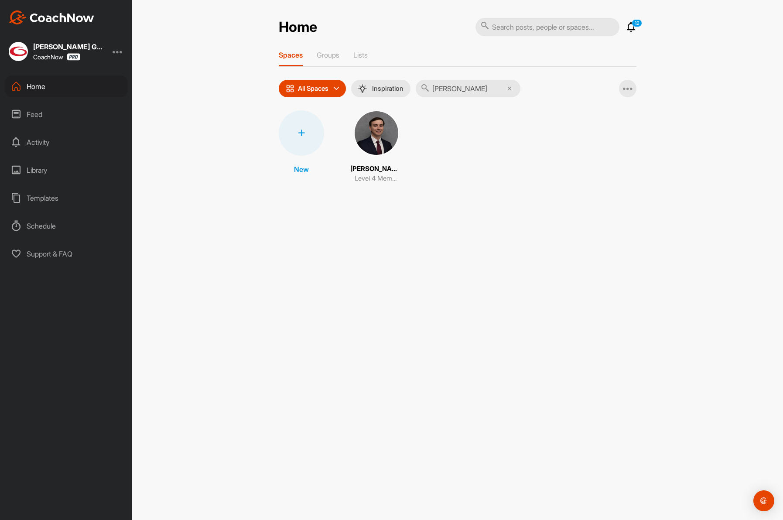
type input "DiGirolamo"
click at [383, 137] on img at bounding box center [376, 132] width 45 height 45
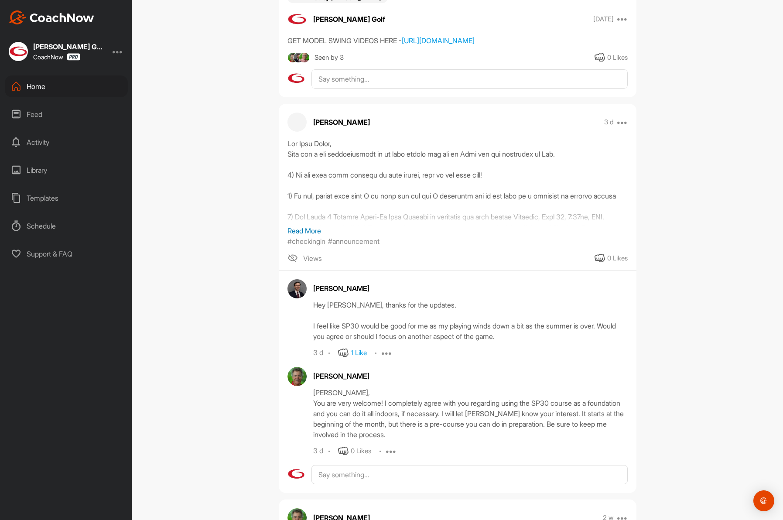
scroll to position [161, 0]
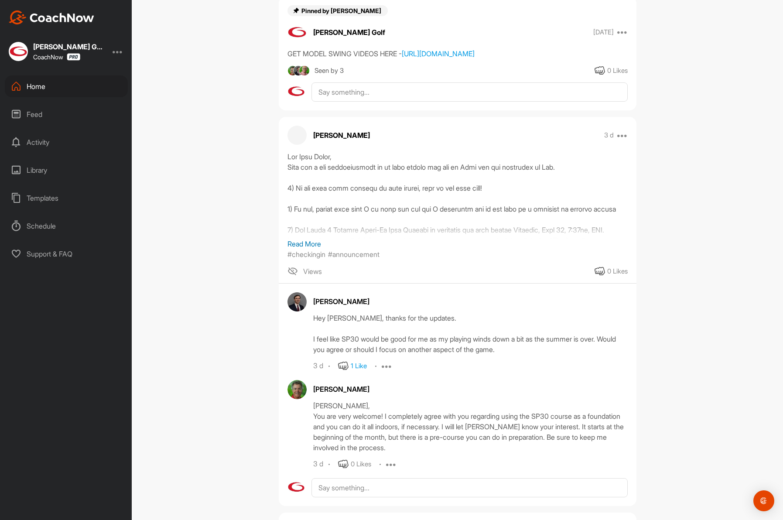
click at [31, 86] on div "Home" at bounding box center [66, 86] width 123 height 22
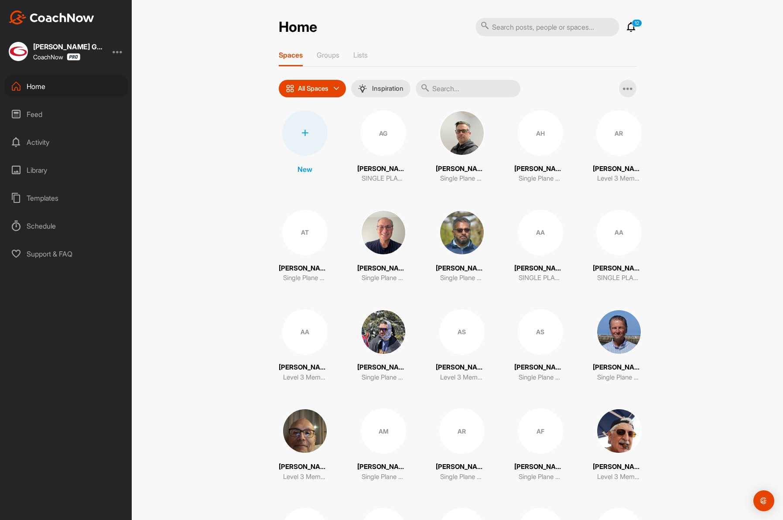
click at [465, 95] on input "text" at bounding box center [468, 88] width 105 height 17
paste input "Gilbert"
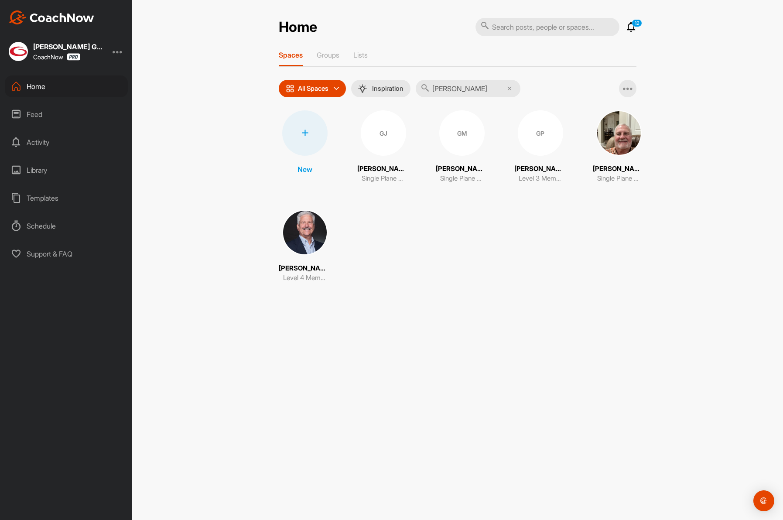
type input "Gilbert"
click at [297, 230] on img at bounding box center [304, 232] width 45 height 45
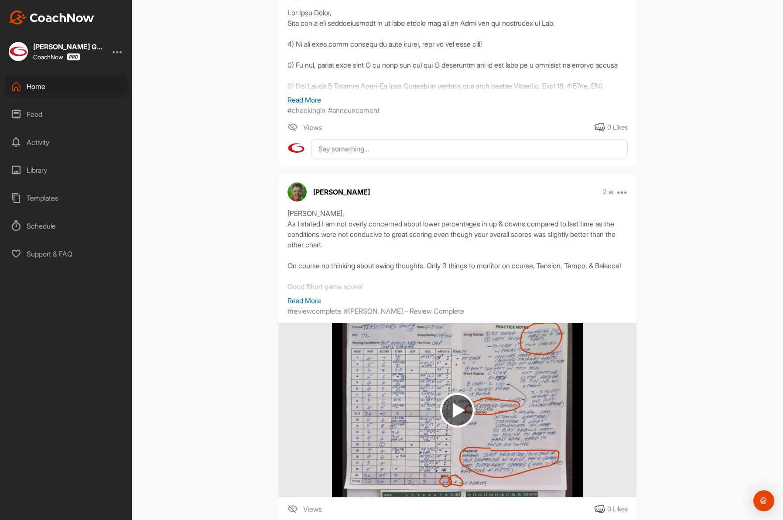
scroll to position [401, 0]
click at [43, 85] on div "Home" at bounding box center [66, 86] width 123 height 22
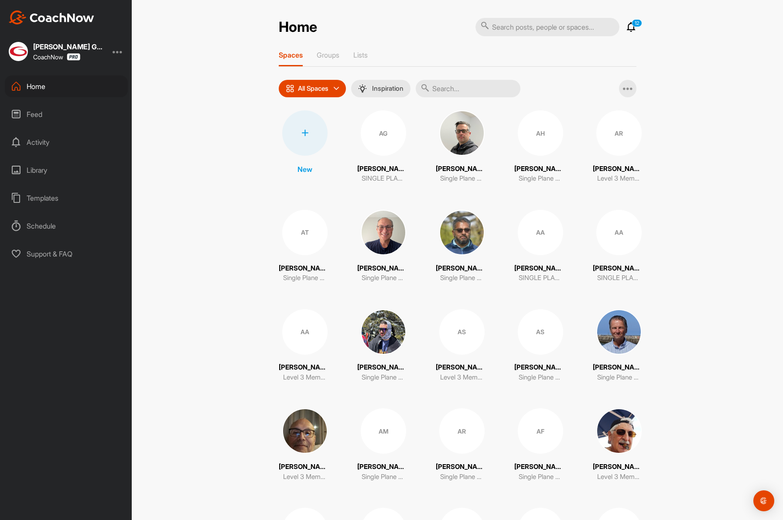
click at [462, 91] on input "text" at bounding box center [468, 88] width 105 height 17
paste input "Hooey"
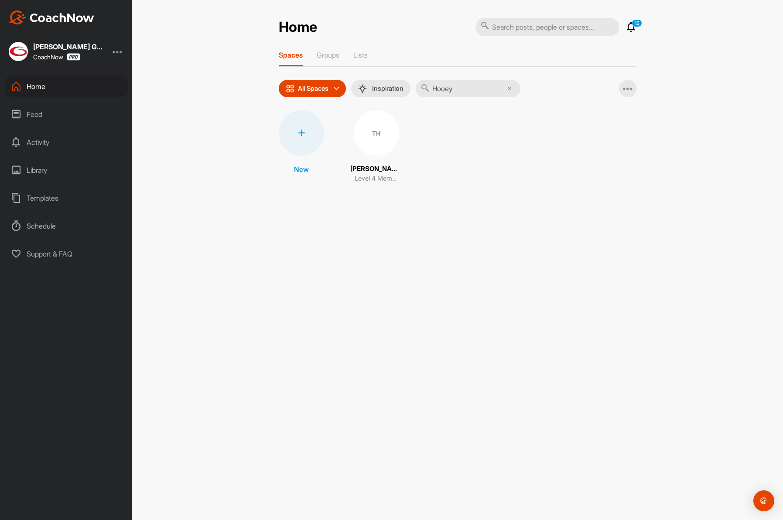
type input "Hooey"
click at [365, 141] on div "TH" at bounding box center [376, 132] width 45 height 45
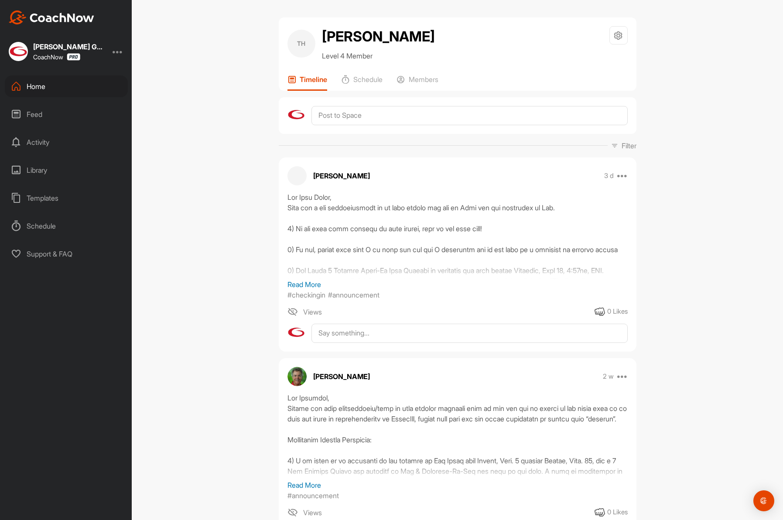
click at [72, 84] on div "Home" at bounding box center [66, 86] width 123 height 22
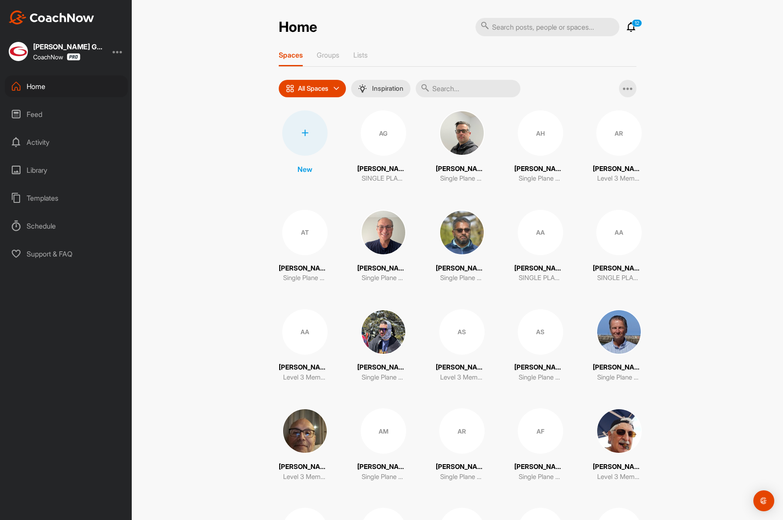
click at [527, 27] on input "text" at bounding box center [547, 27] width 144 height 18
paste input "Considine"
type input "Considine"
click at [469, 85] on input "text" at bounding box center [468, 88] width 105 height 17
paste input "Considine"
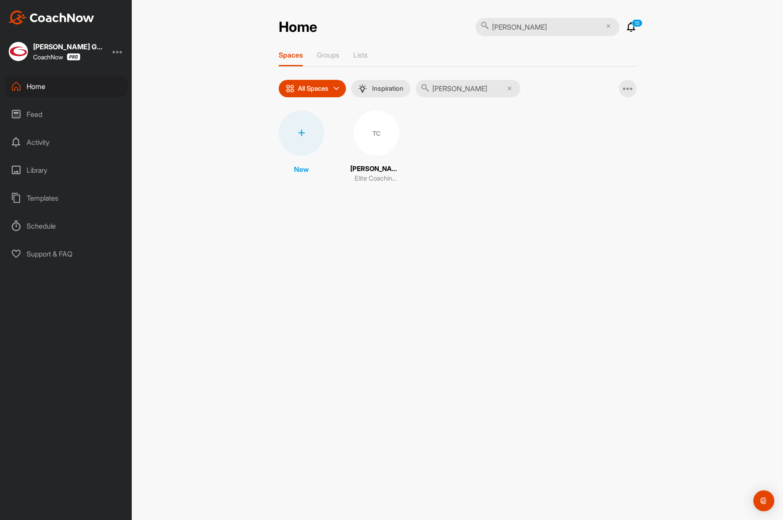
type input "Considine"
click at [385, 144] on div "TC" at bounding box center [376, 132] width 45 height 45
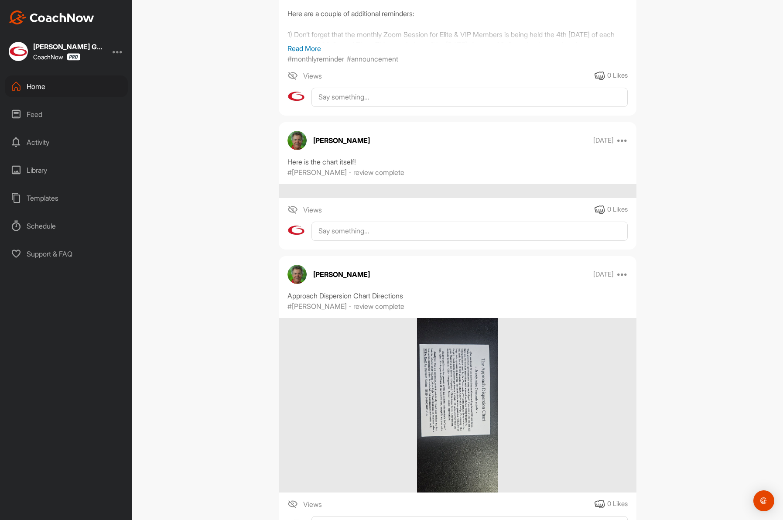
scroll to position [639, 0]
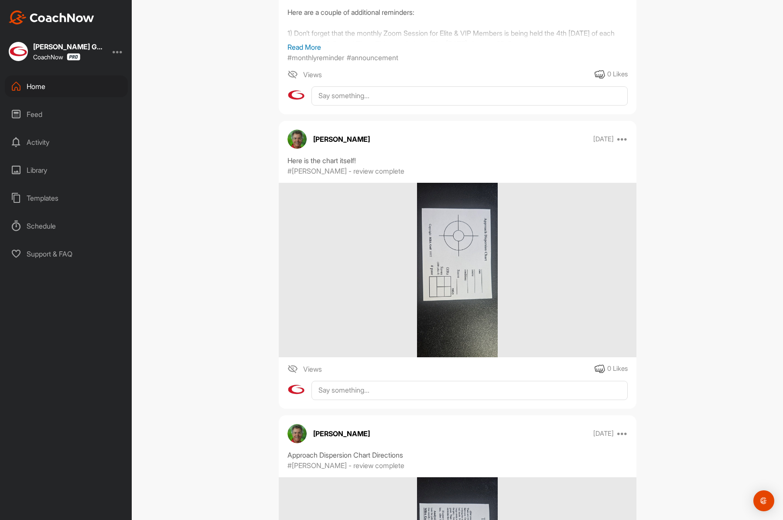
click at [43, 83] on div "Home" at bounding box center [66, 86] width 123 height 22
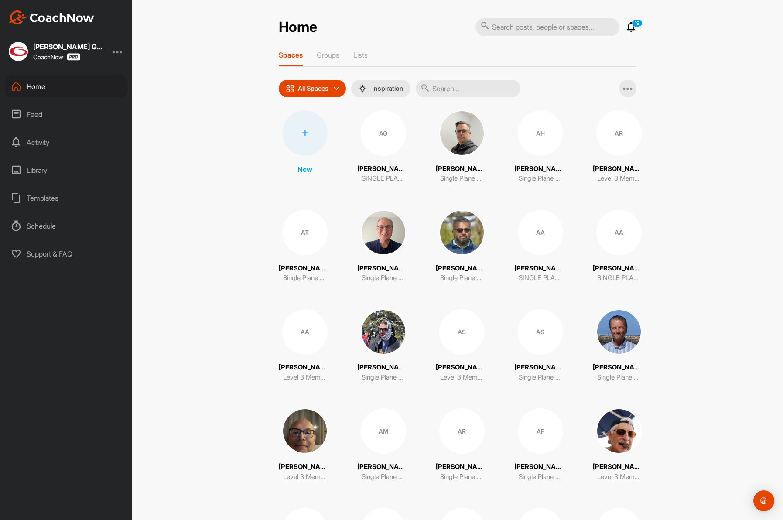
click at [477, 86] on input "text" at bounding box center [468, 88] width 105 height 17
paste input "Warfield"
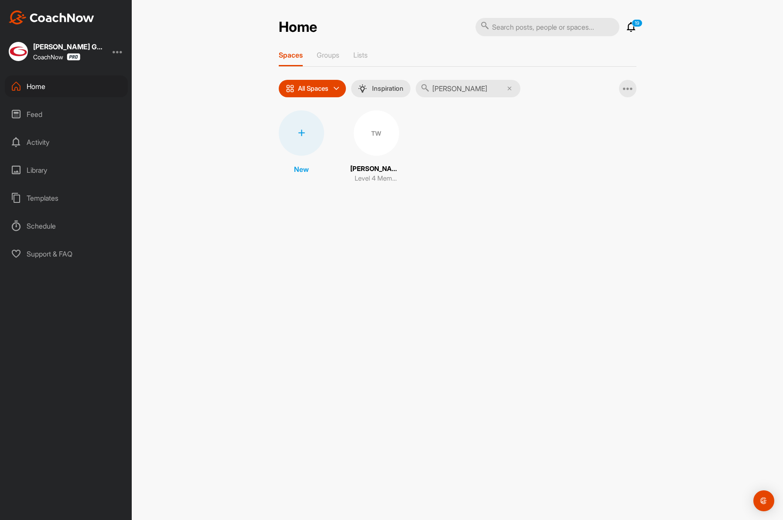
type input "Warfield"
click at [384, 136] on div "TW" at bounding box center [376, 132] width 45 height 45
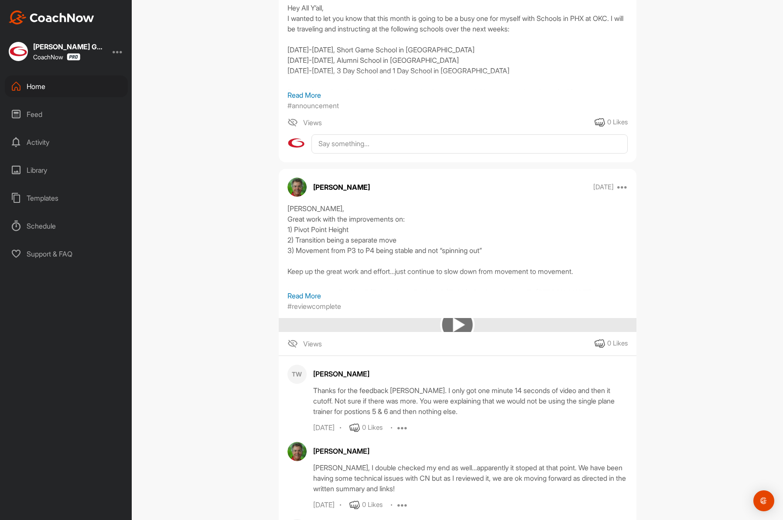
scroll to position [1777, 0]
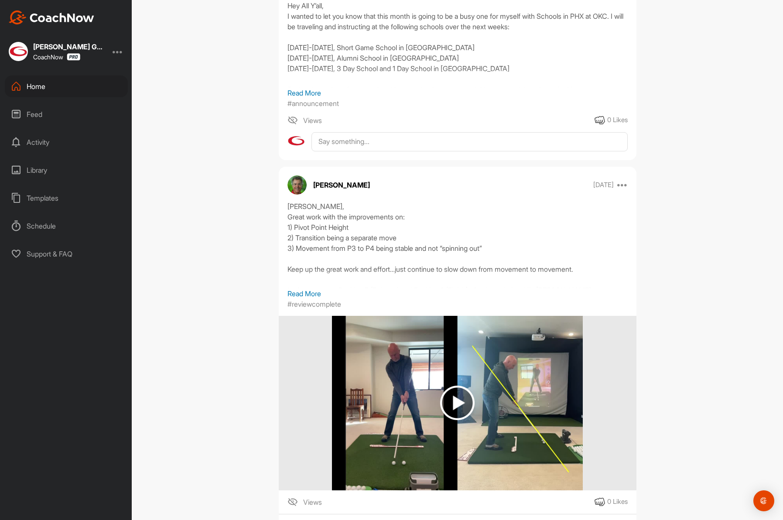
click at [17, 85] on icon at bounding box center [16, 86] width 10 height 10
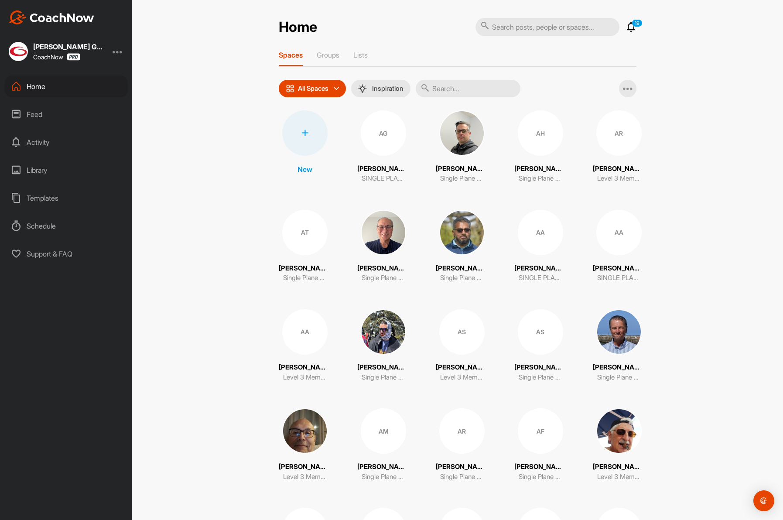
click at [446, 92] on input "text" at bounding box center [468, 88] width 105 height 17
paste input "Taylor"
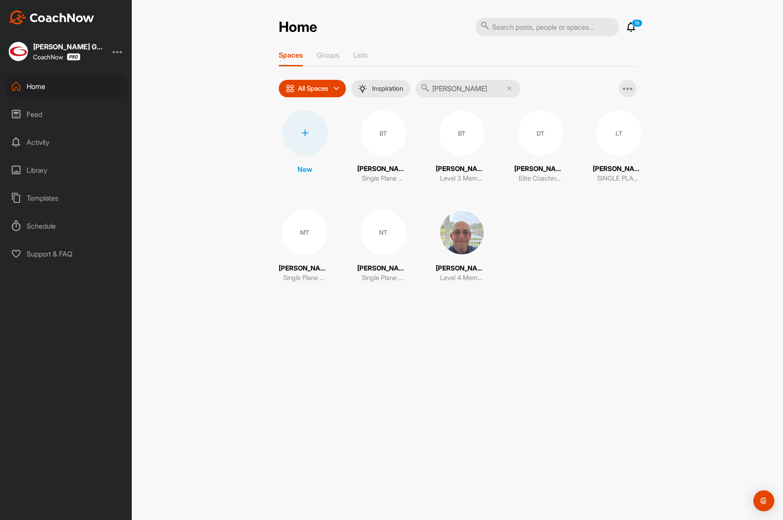
type input "Taylor"
click at [471, 241] on img at bounding box center [461, 232] width 45 height 45
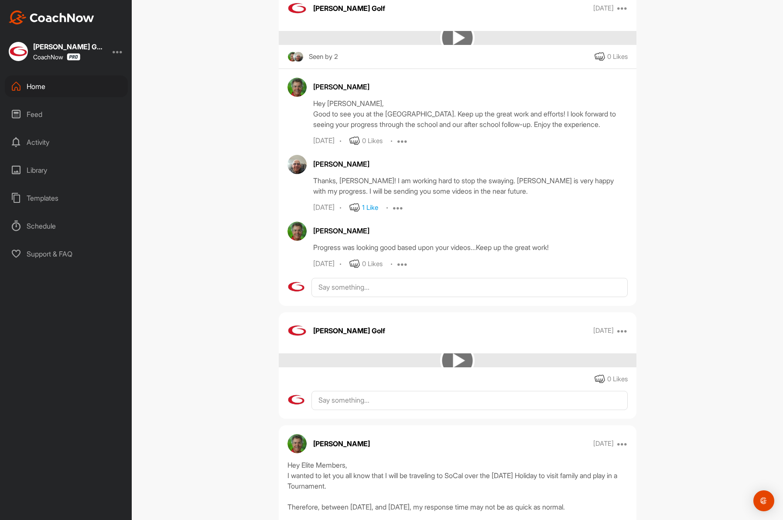
scroll to position [1271, 0]
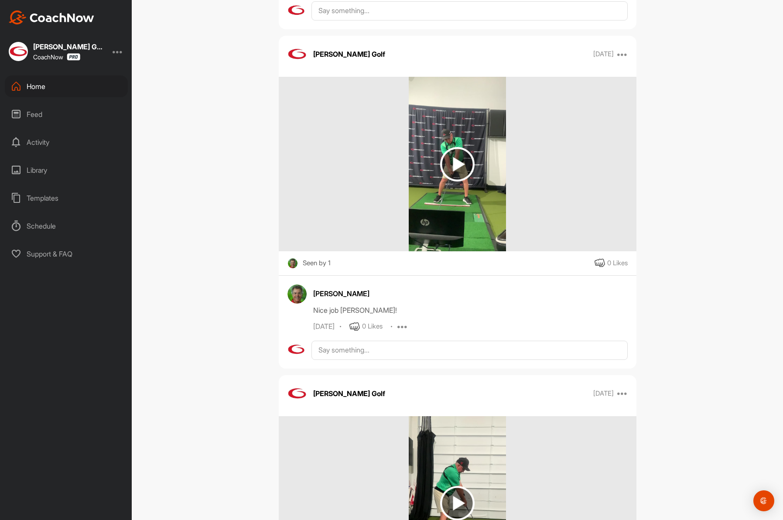
click at [35, 92] on div "Home" at bounding box center [66, 86] width 123 height 22
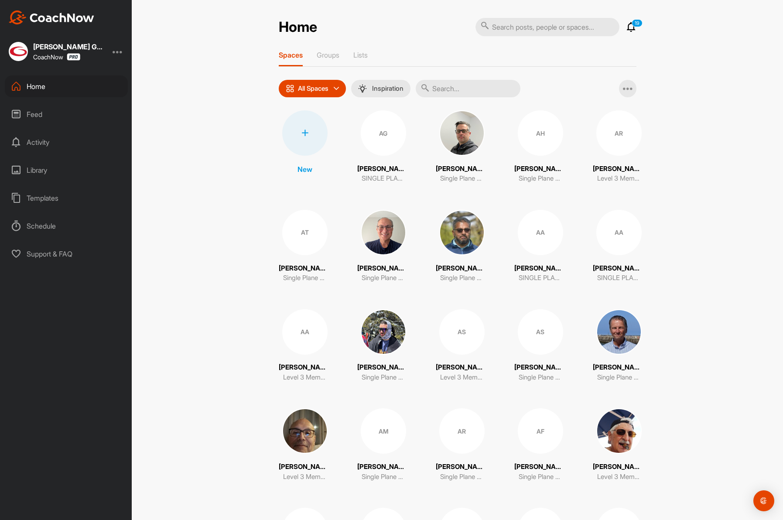
click at [442, 85] on input "text" at bounding box center [468, 88] width 105 height 17
paste input "Clayton"
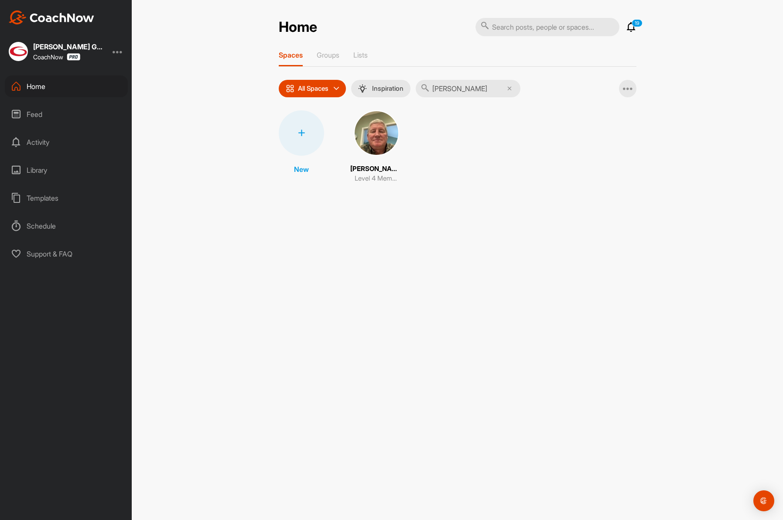
type input "Clayton"
click at [370, 132] on img at bounding box center [376, 132] width 45 height 45
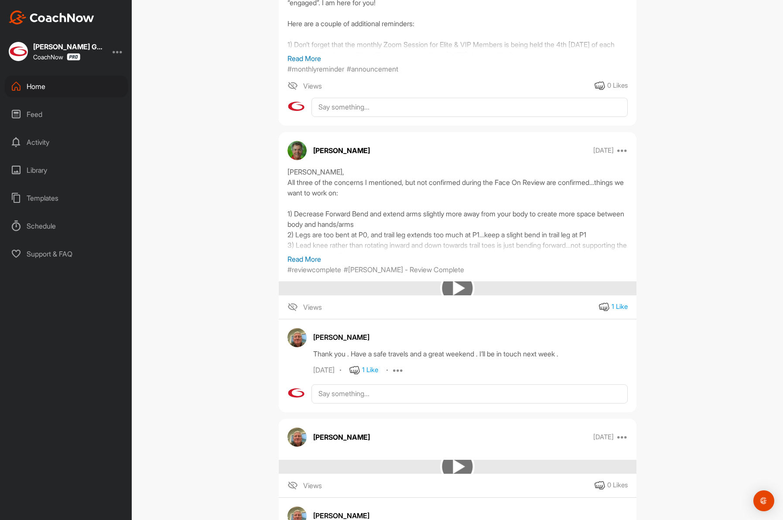
scroll to position [635, 0]
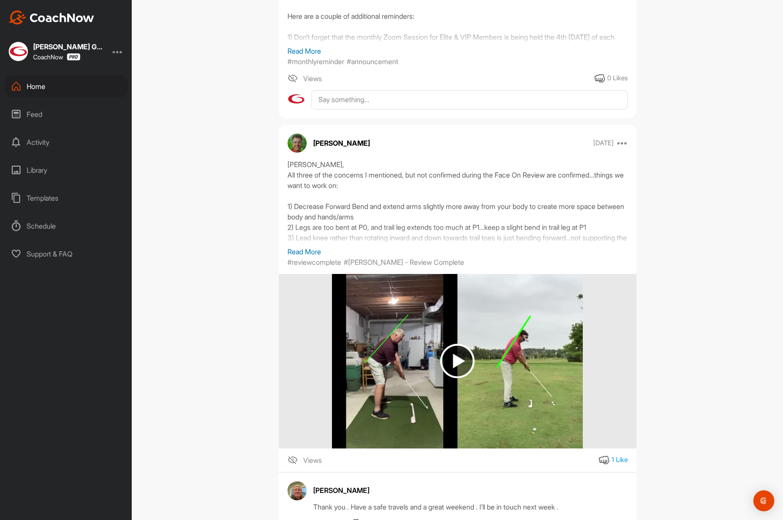
click at [55, 84] on div "Home" at bounding box center [66, 86] width 123 height 22
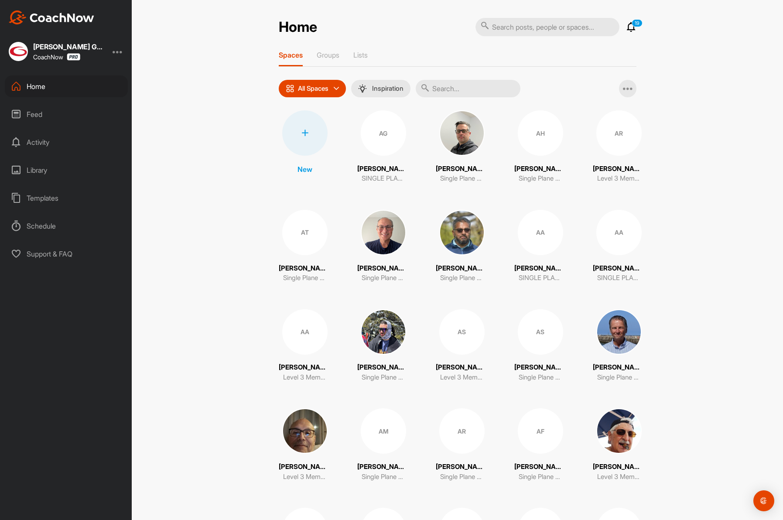
click at [456, 83] on input "text" at bounding box center [468, 88] width 105 height 17
paste input "Sunday"
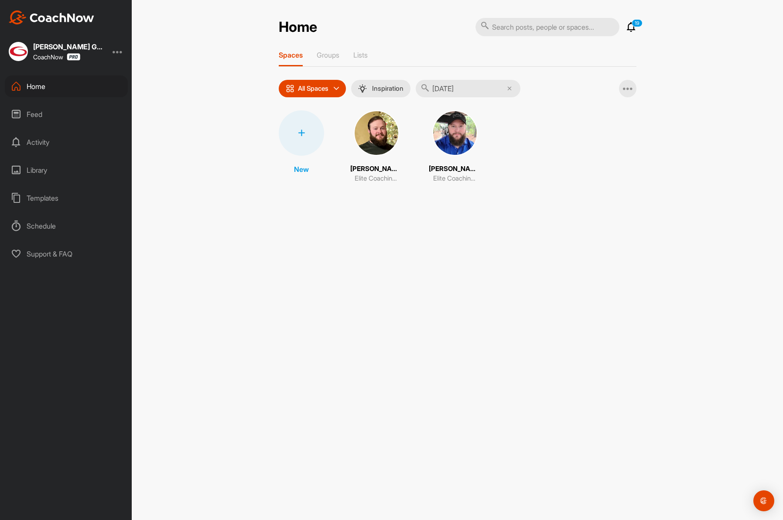
type input "Sunday"
click at [454, 130] on img at bounding box center [454, 132] width 45 height 45
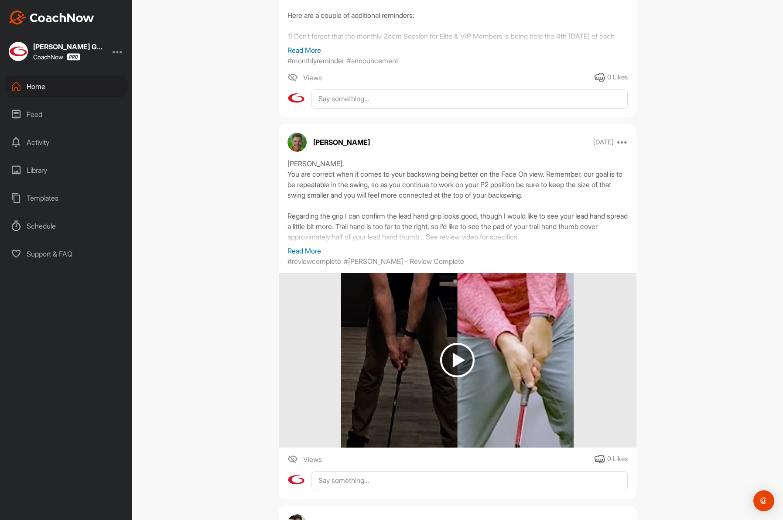
scroll to position [664, 0]
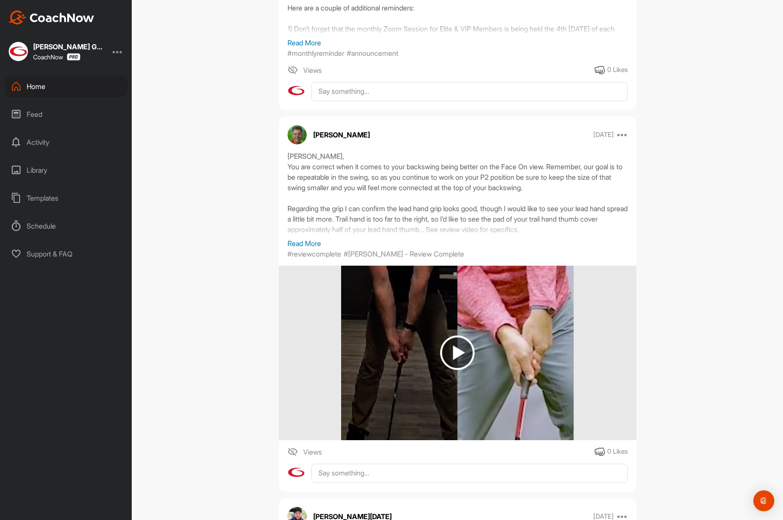
click at [46, 91] on div "Home" at bounding box center [66, 86] width 123 height 22
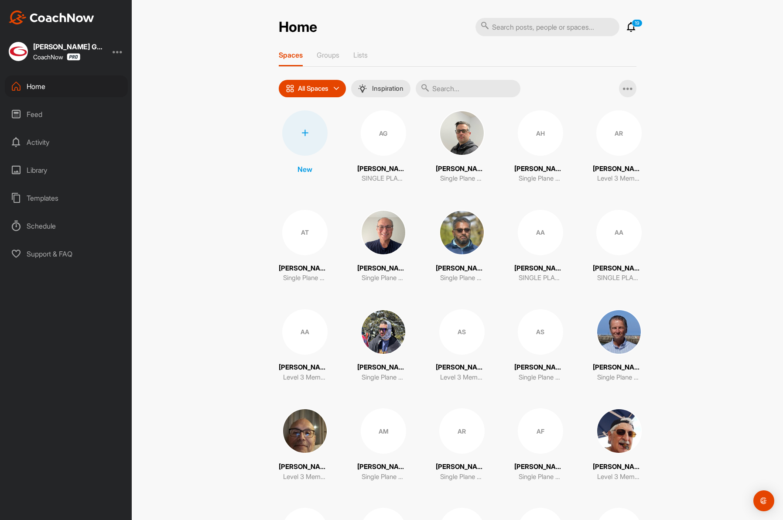
click at [453, 86] on input "text" at bounding box center [468, 88] width 105 height 17
paste input "Patrick"
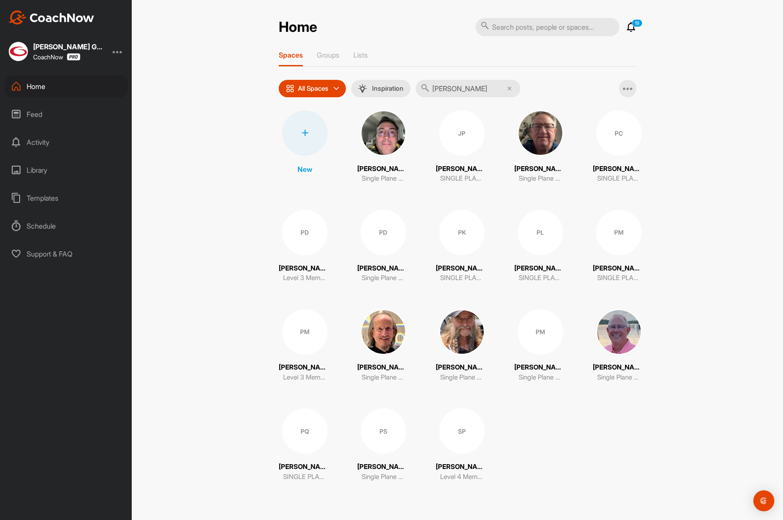
type input "Patrick"
click at [461, 439] on div "SP" at bounding box center [461, 430] width 45 height 45
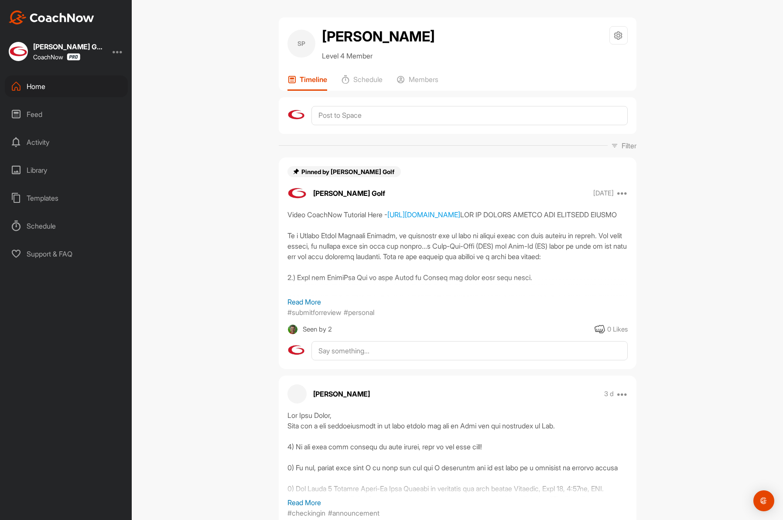
click at [84, 91] on div "Home" at bounding box center [66, 86] width 123 height 22
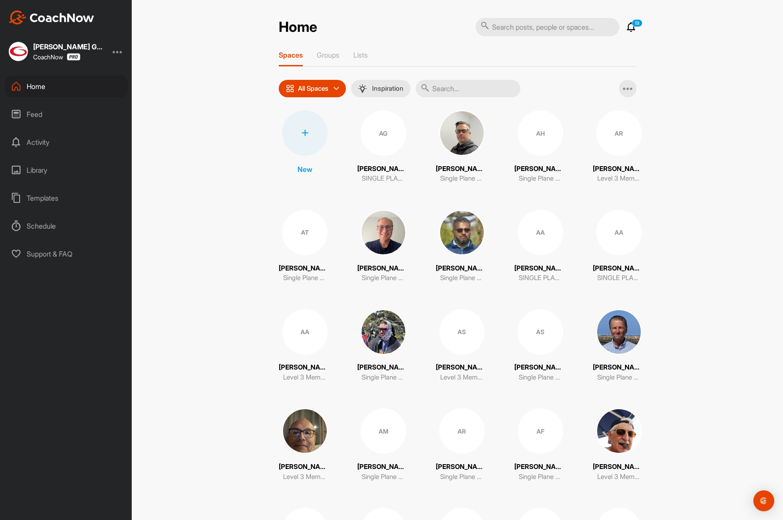
click at [568, 29] on input "text" at bounding box center [547, 27] width 144 height 18
paste input "Ault"
type input "Ault"
click at [468, 91] on input "text" at bounding box center [468, 88] width 105 height 17
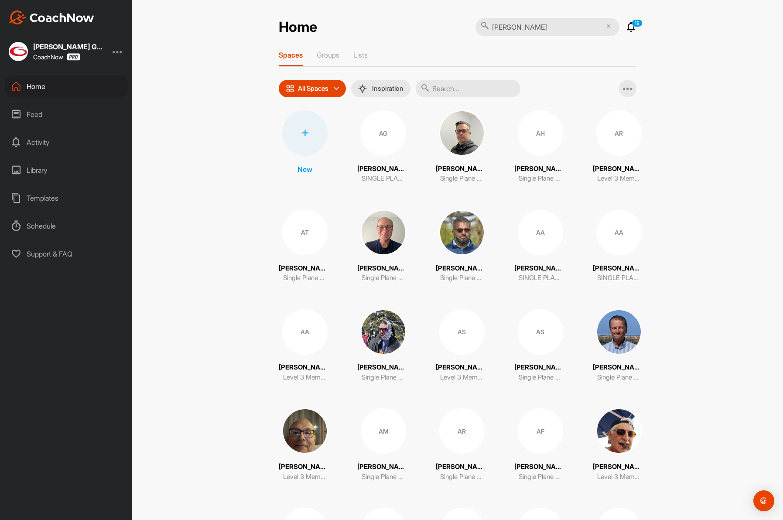
paste input "Ault"
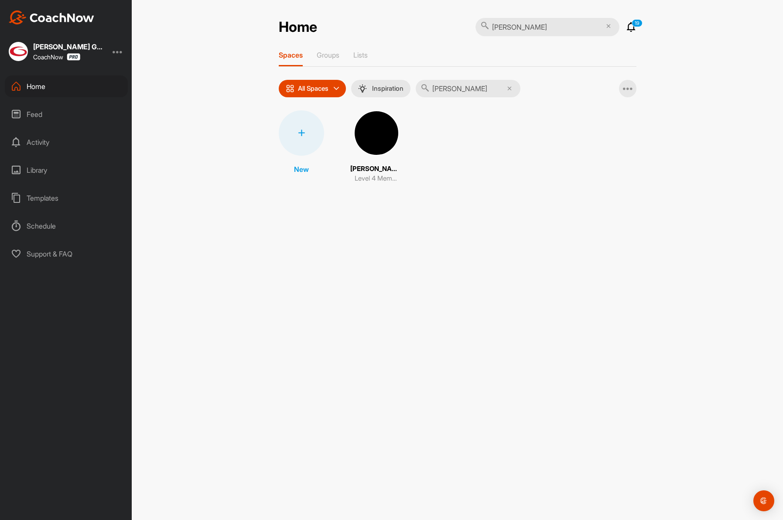
type input "Ault"
click at [383, 144] on img at bounding box center [376, 132] width 45 height 45
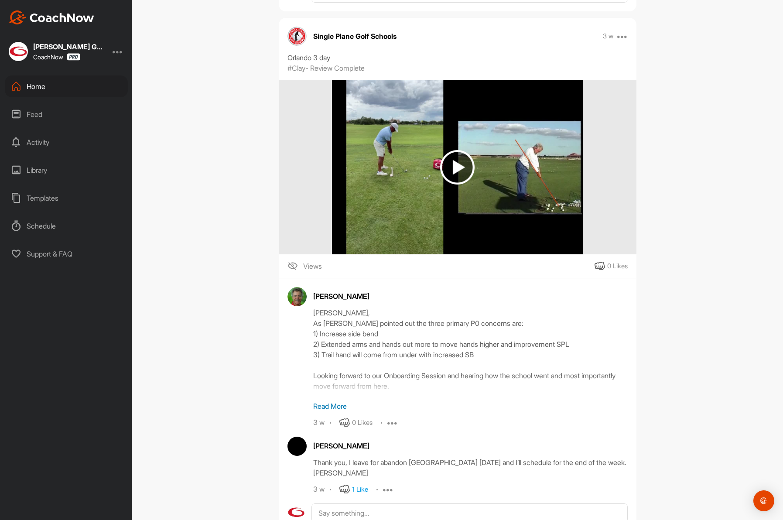
scroll to position [747, 0]
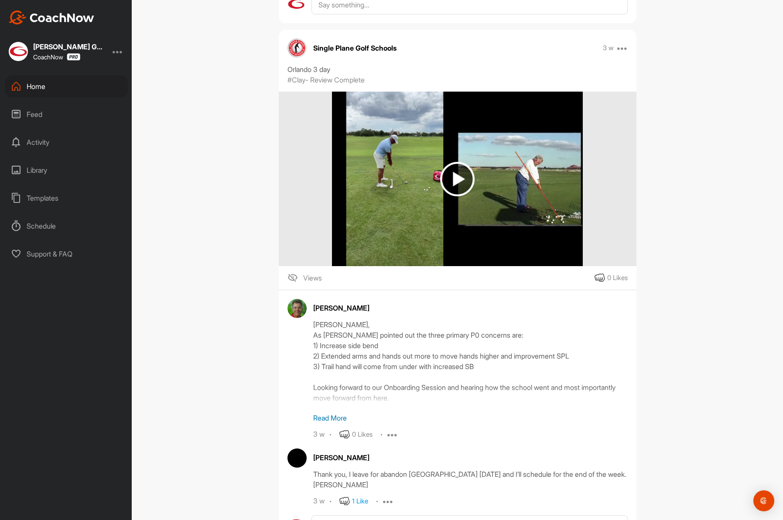
click at [12, 83] on icon at bounding box center [16, 86] width 10 height 10
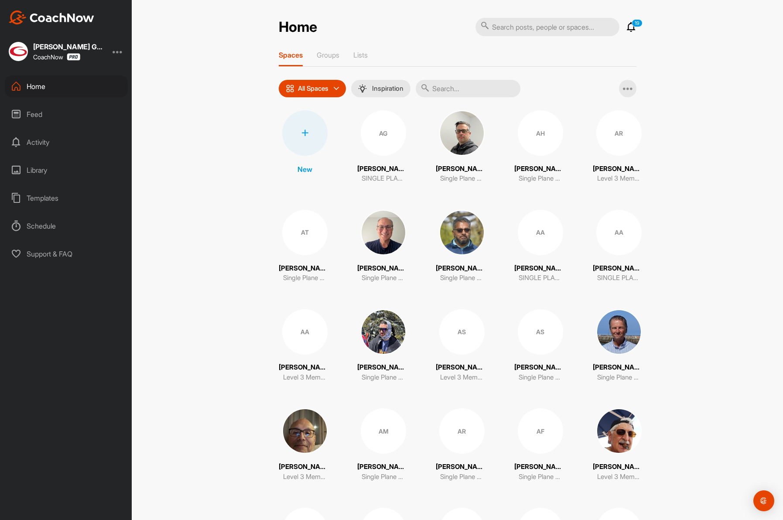
click at [517, 25] on input "text" at bounding box center [547, 27] width 144 height 18
paste input "Farnham"
type input "Farnham"
click at [467, 84] on input "text" at bounding box center [468, 88] width 105 height 17
paste input "Farnham"
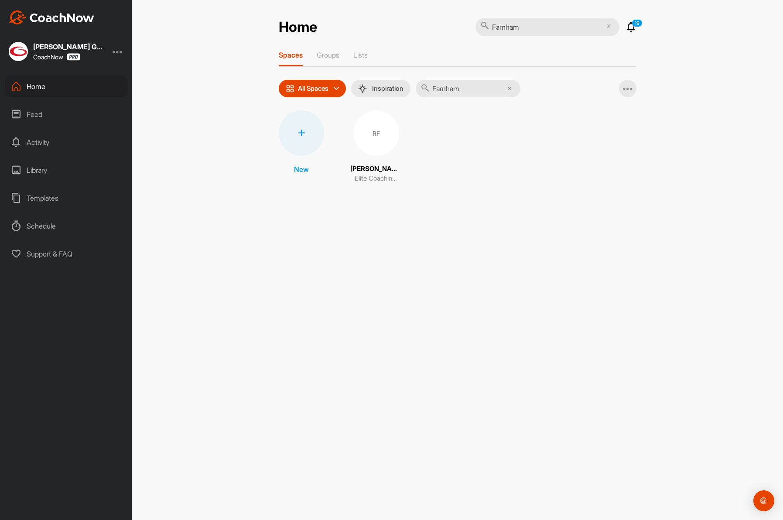
type input "Farnham"
click at [373, 134] on div "RF" at bounding box center [376, 132] width 45 height 45
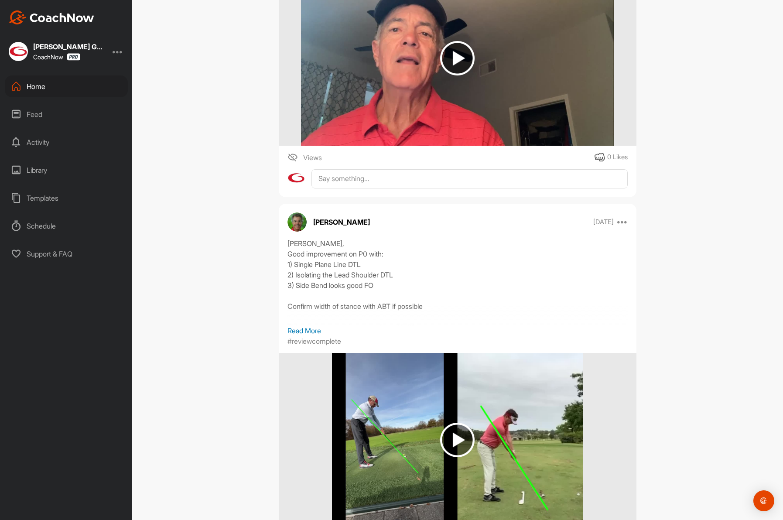
scroll to position [2927, 0]
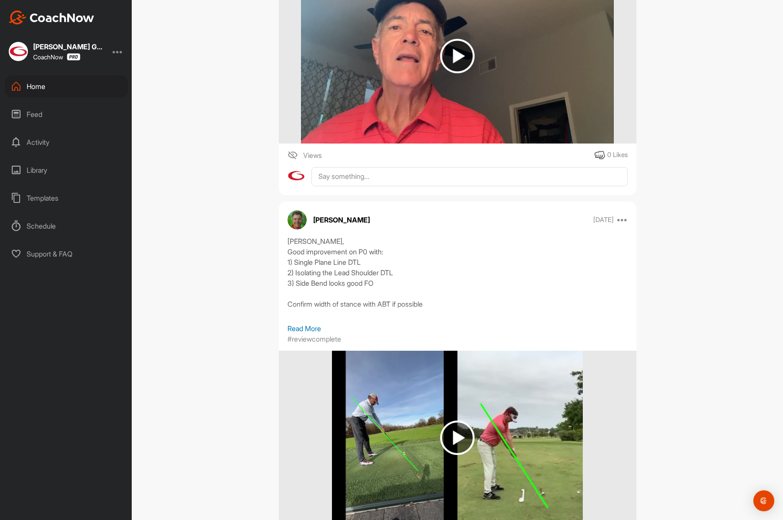
click at [34, 82] on div "Home" at bounding box center [66, 86] width 123 height 22
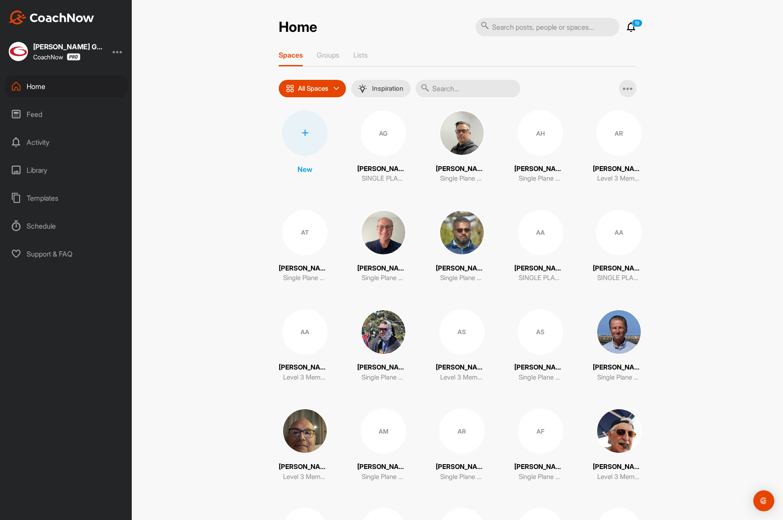
click at [465, 82] on input "text" at bounding box center [468, 88] width 105 height 17
paste input "Hudson"
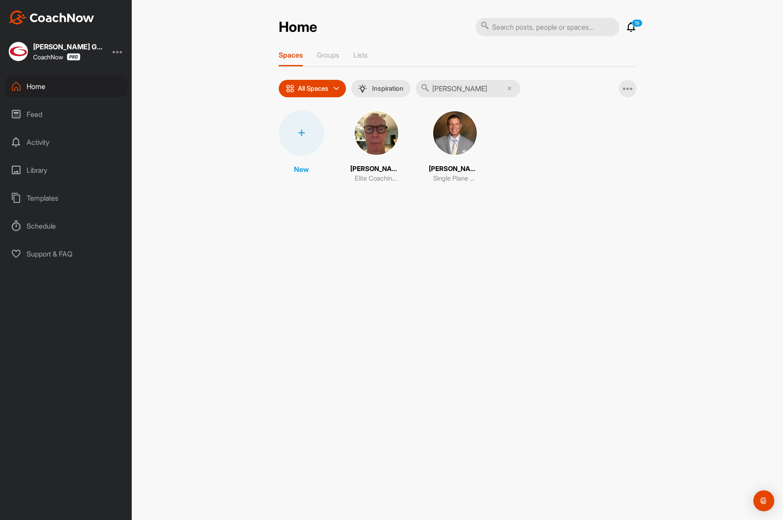
type input "Hudson"
click at [375, 140] on img at bounding box center [376, 132] width 45 height 45
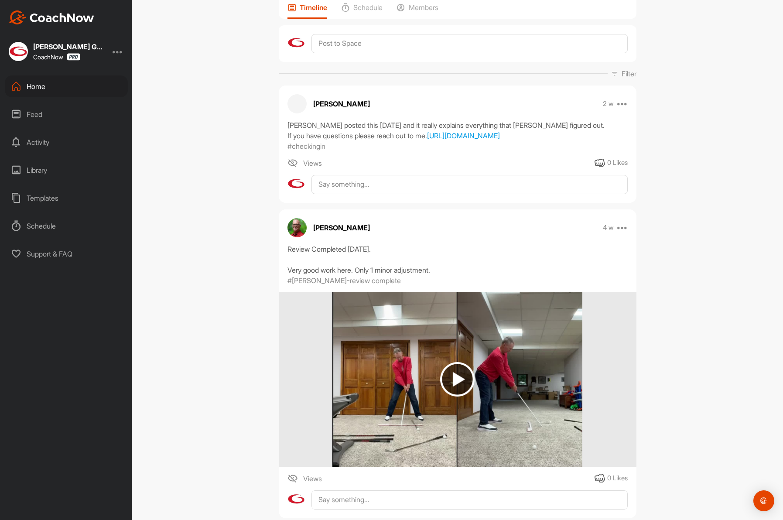
scroll to position [72, 0]
click at [40, 92] on div "Home" at bounding box center [66, 86] width 123 height 22
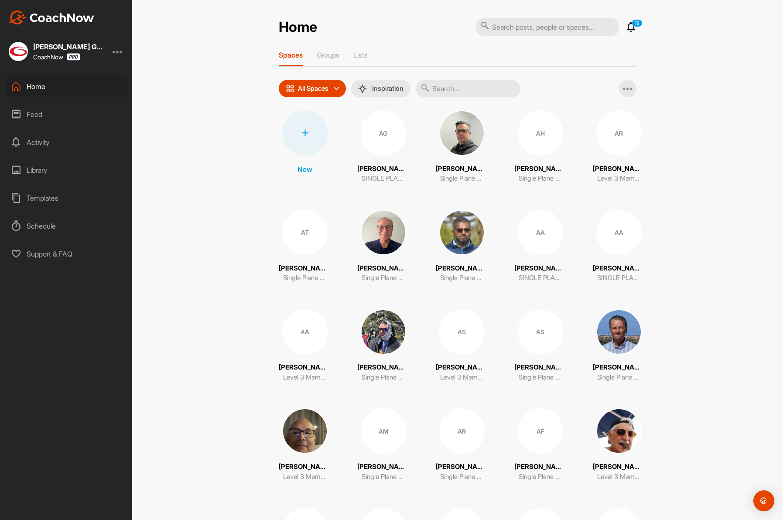
click at [459, 86] on input "text" at bounding box center [468, 88] width 105 height 17
paste input "Knight"
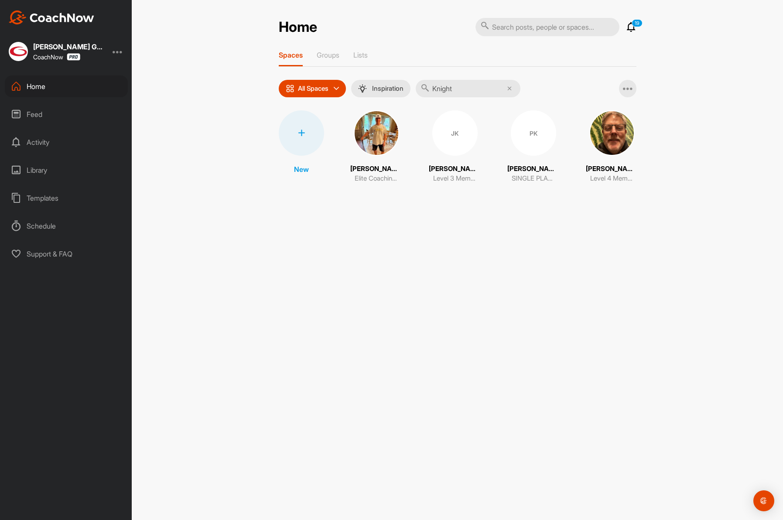
type input "Knight"
click at [384, 137] on img at bounding box center [376, 132] width 45 height 45
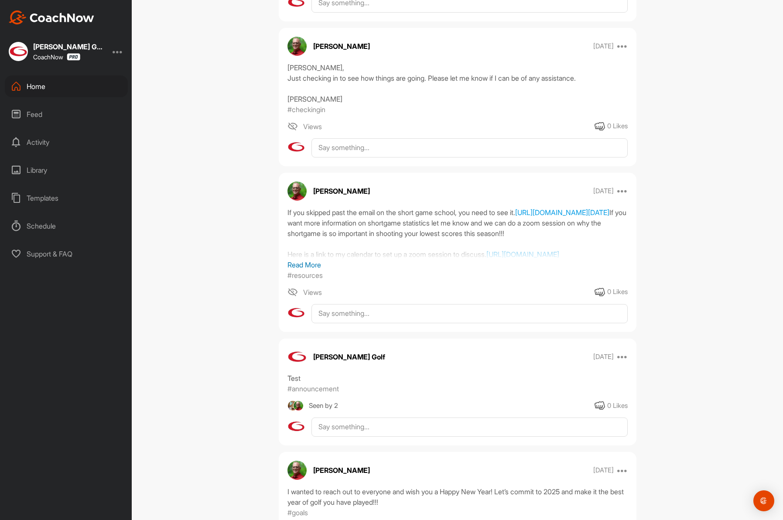
scroll to position [236, 0]
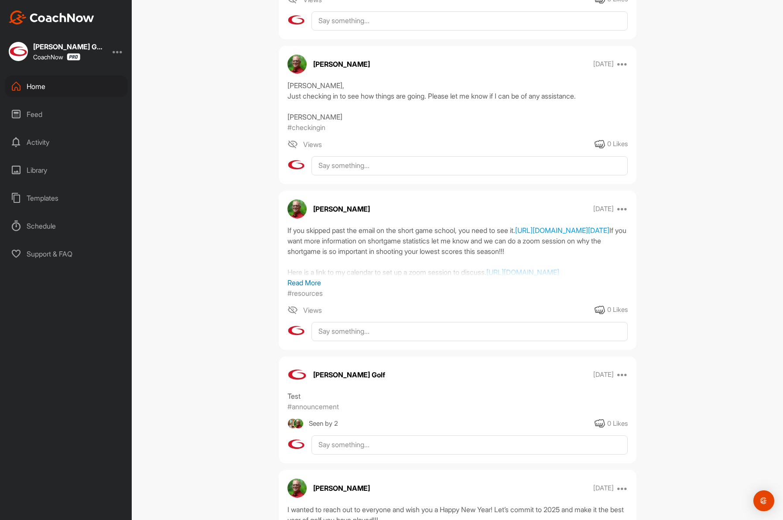
click at [31, 97] on div "Home" at bounding box center [66, 86] width 123 height 22
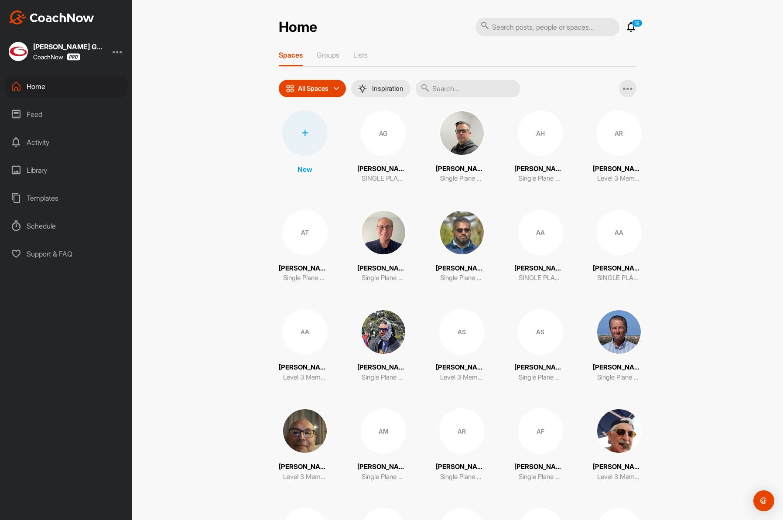
click at [447, 89] on input "text" at bounding box center [468, 88] width 105 height 17
paste input "Grim"
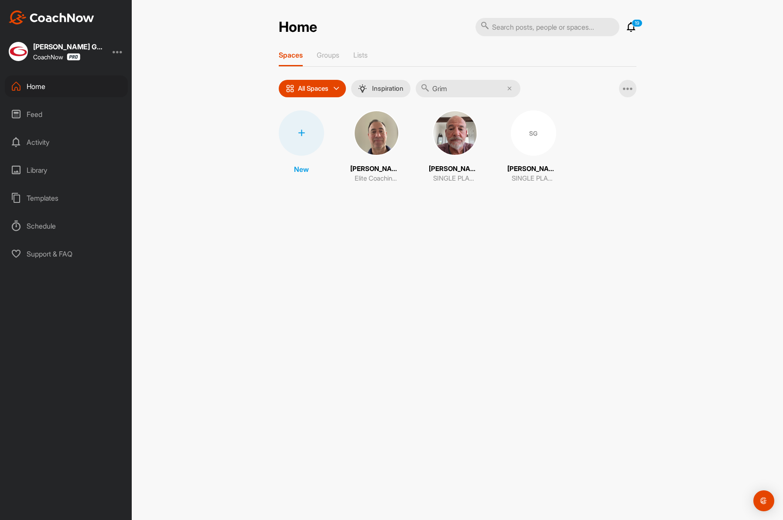
type input "Grim"
click at [372, 141] on img at bounding box center [376, 132] width 45 height 45
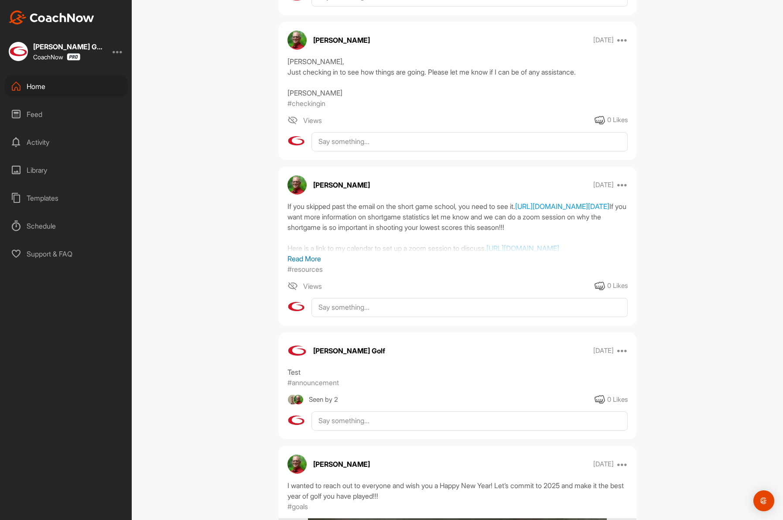
scroll to position [341, 0]
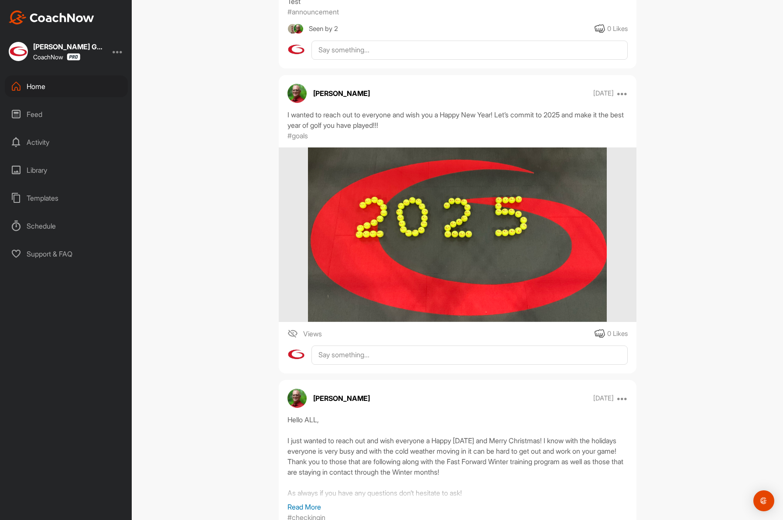
scroll to position [621, 0]
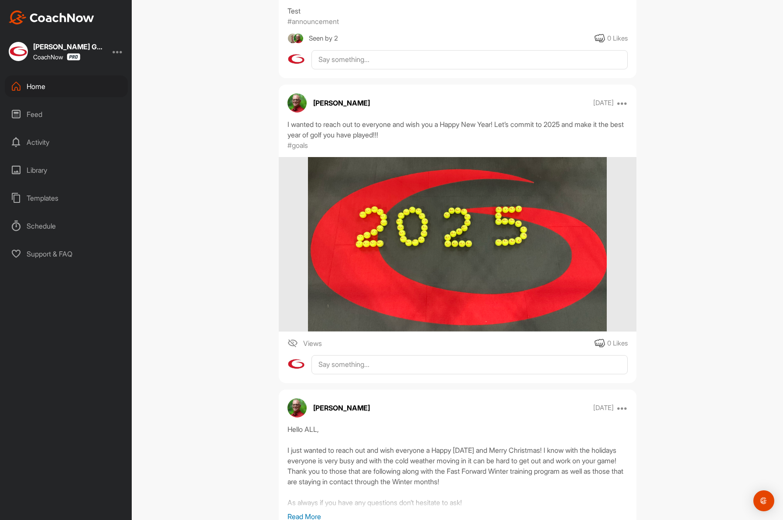
click at [38, 89] on div "Home" at bounding box center [66, 86] width 123 height 22
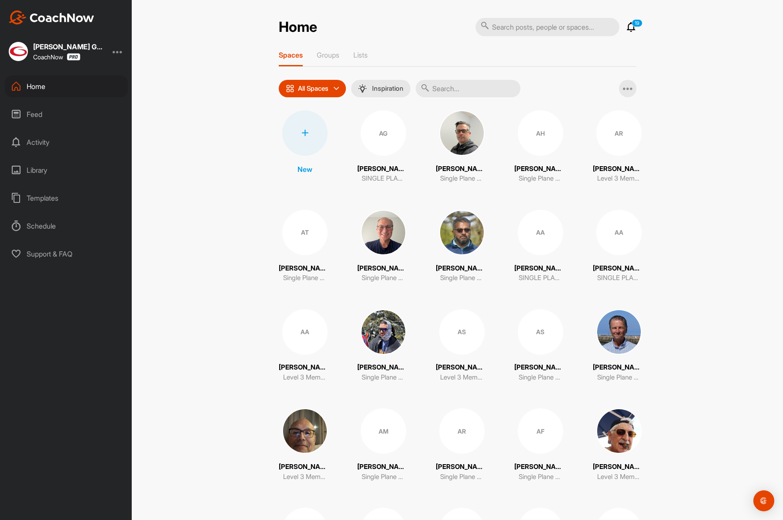
click at [444, 86] on input "text" at bounding box center [468, 88] width 105 height 17
paste input "[PERSON_NAME]"
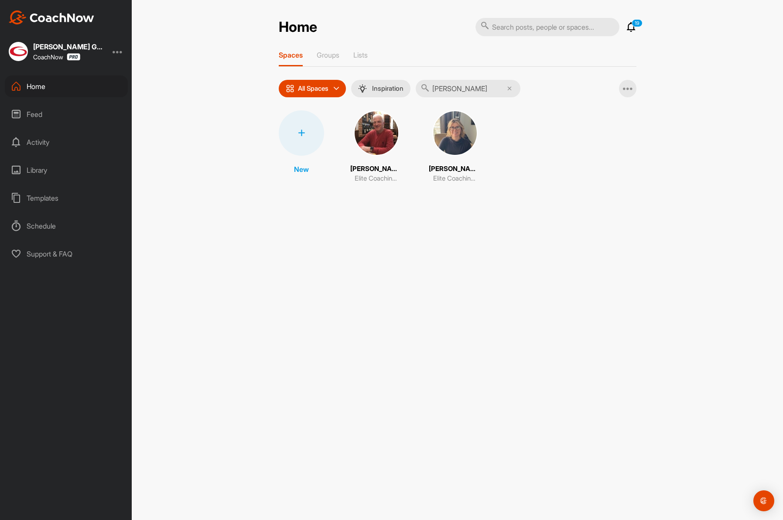
type input "[PERSON_NAME]"
click at [451, 137] on img at bounding box center [454, 132] width 45 height 45
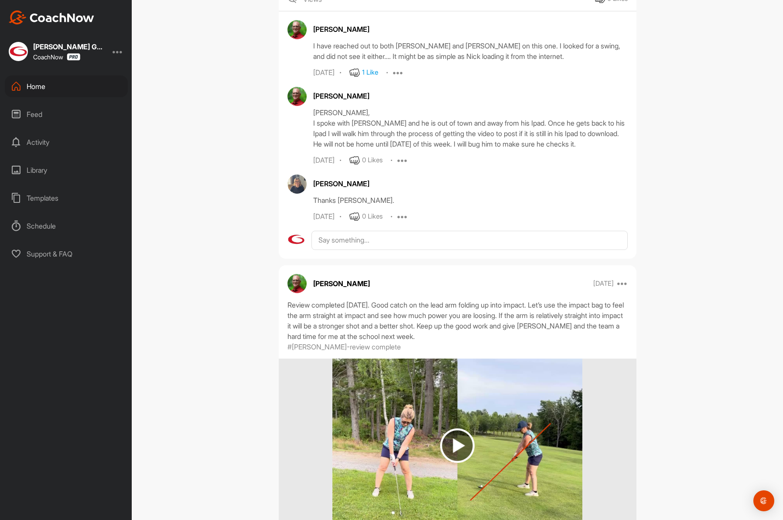
scroll to position [631, 0]
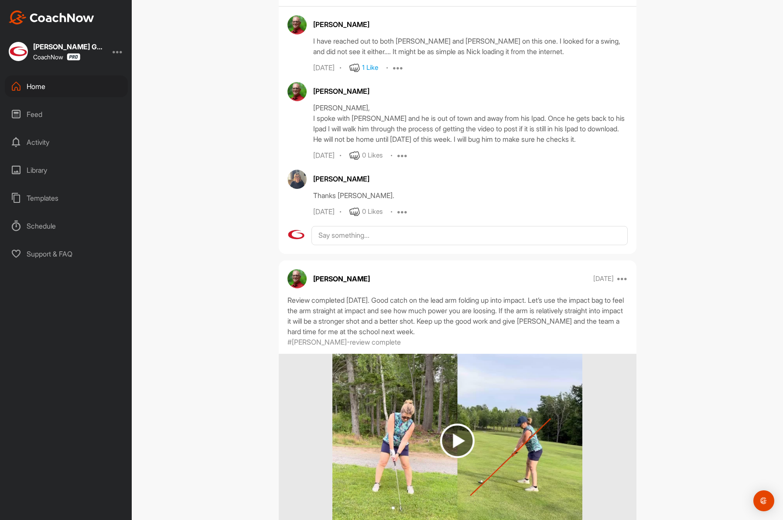
click at [21, 85] on div "Home" at bounding box center [66, 86] width 123 height 22
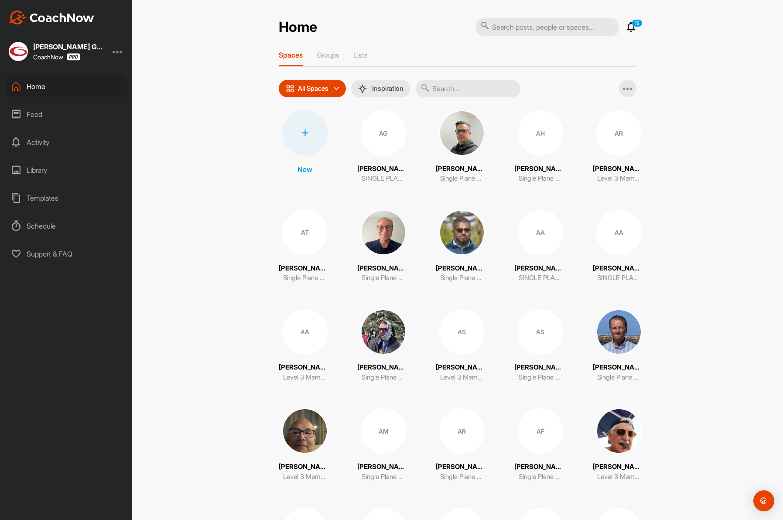
click at [459, 90] on input "text" at bounding box center [468, 88] width 105 height 17
paste input "[PERSON_NAME]"
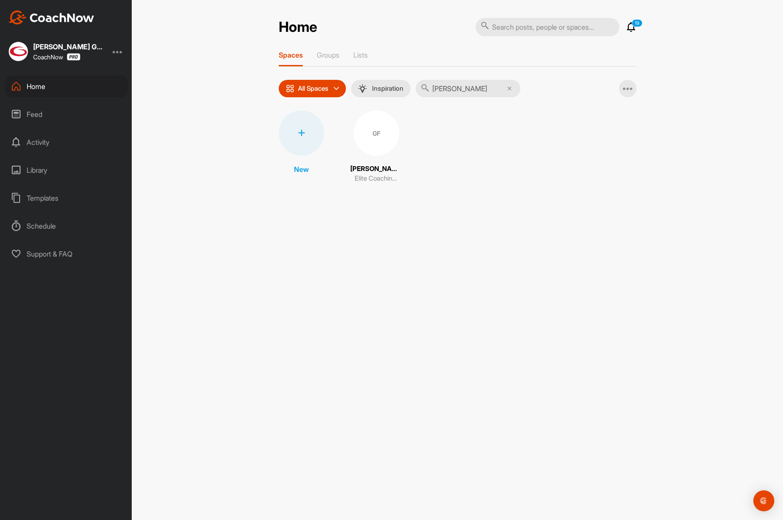
type input "[PERSON_NAME]"
click at [370, 140] on div "GF" at bounding box center [376, 132] width 45 height 45
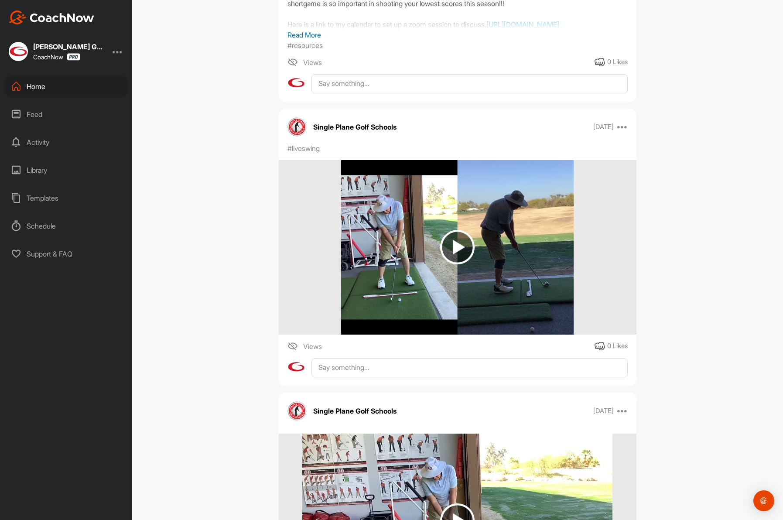
scroll to position [341, 0]
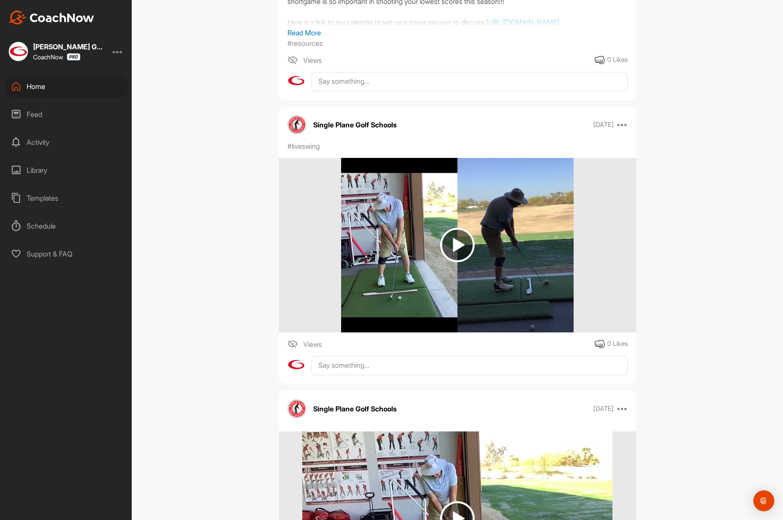
click at [55, 88] on div "Home" at bounding box center [66, 86] width 123 height 22
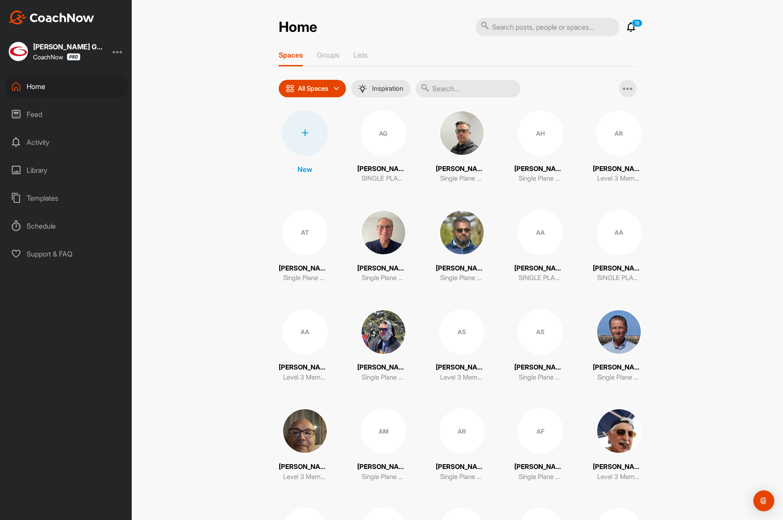
click at [472, 89] on input "text" at bounding box center [468, 88] width 105 height 17
paste input "[PERSON_NAME]"
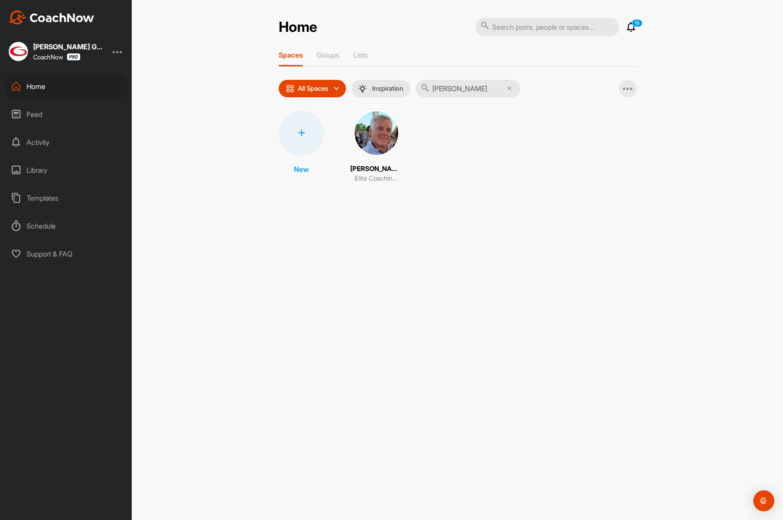
type input "[PERSON_NAME]"
click at [367, 135] on img at bounding box center [376, 132] width 45 height 45
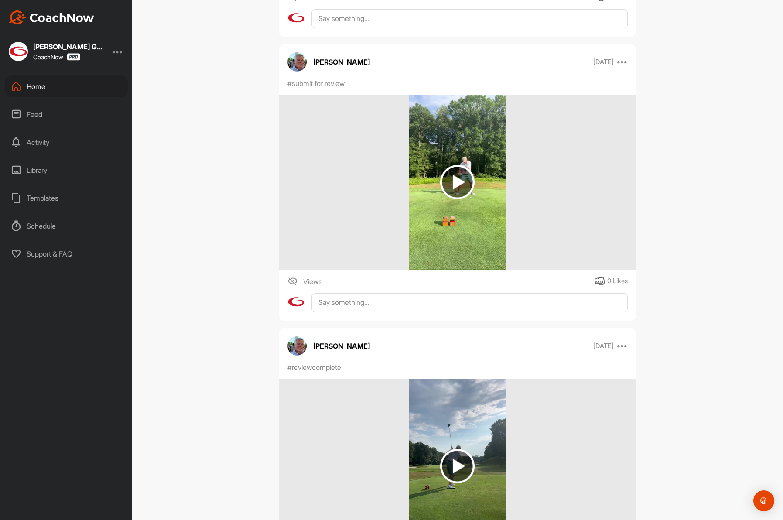
scroll to position [212, 0]
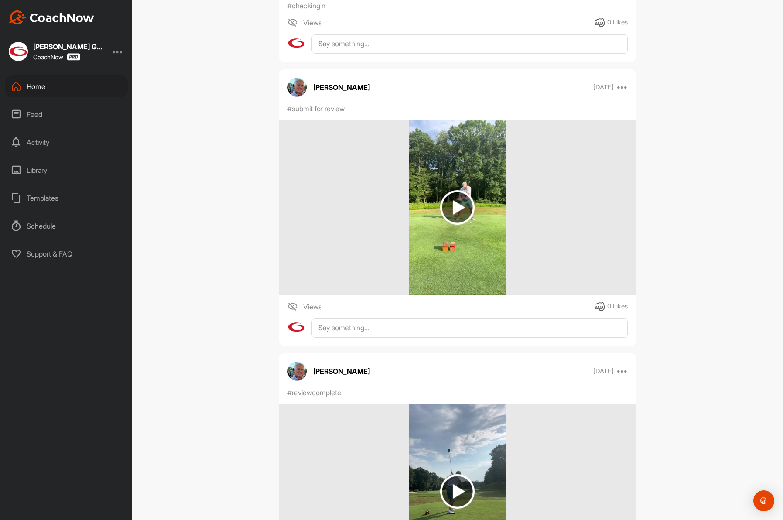
click at [47, 90] on div "Home" at bounding box center [66, 86] width 123 height 22
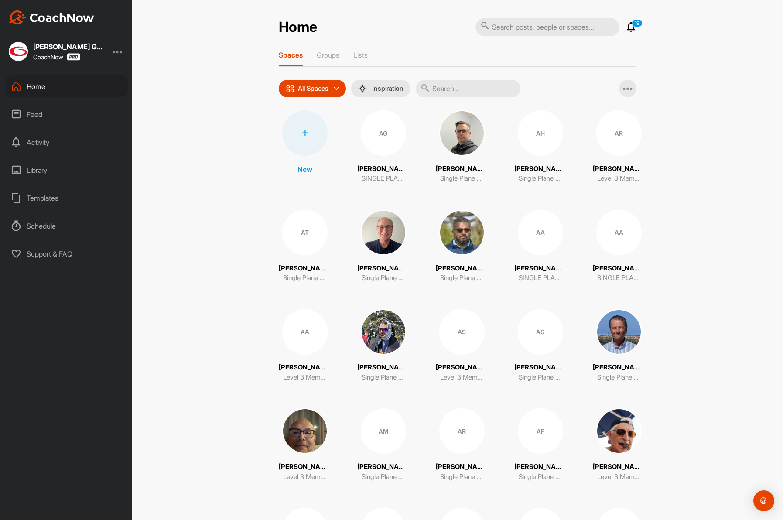
click at [464, 87] on input "text" at bounding box center [468, 88] width 105 height 17
paste input "Laws"
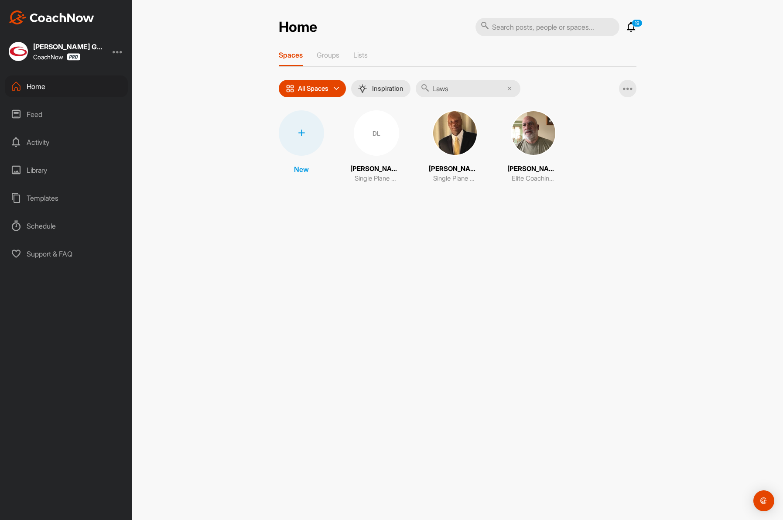
type input "Laws"
click at [523, 144] on img at bounding box center [533, 132] width 45 height 45
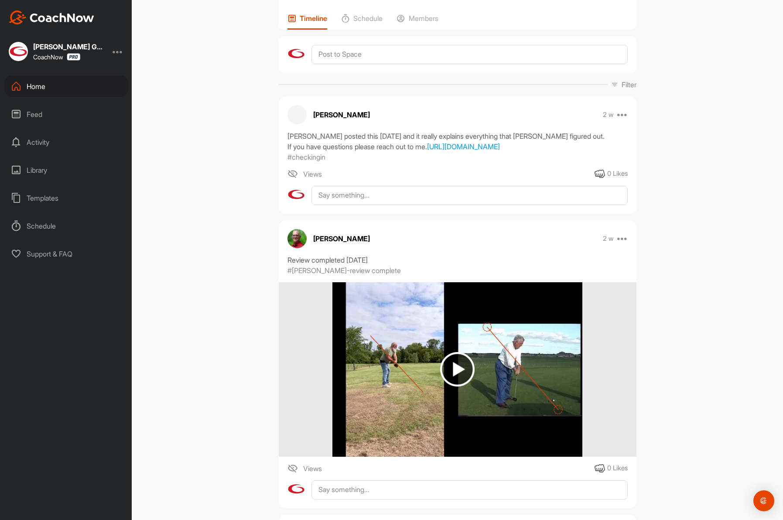
scroll to position [67, 0]
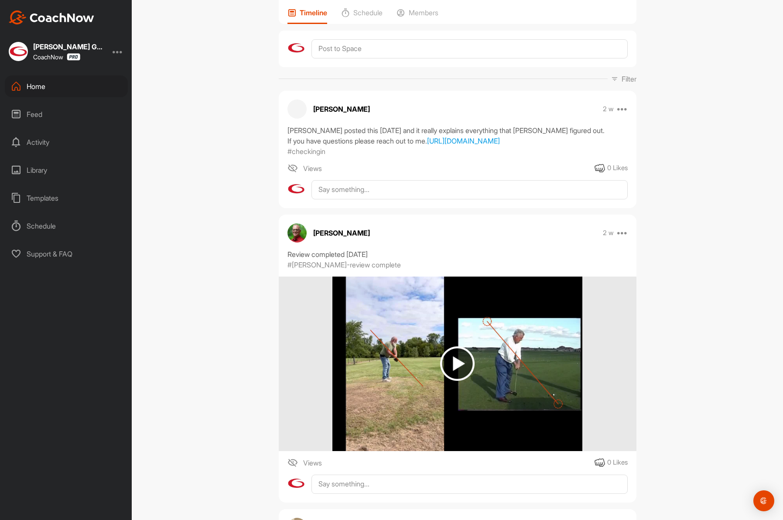
click at [48, 88] on div "Home" at bounding box center [66, 86] width 123 height 22
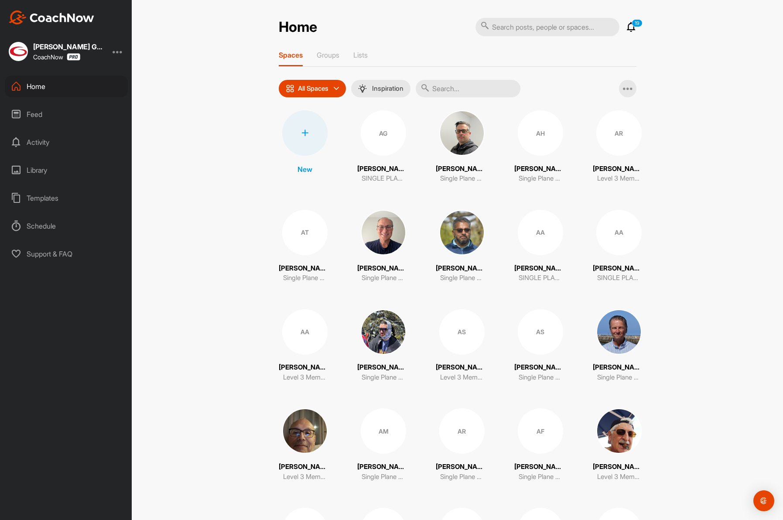
click at [460, 87] on input "text" at bounding box center [468, 88] width 105 height 17
paste input "Wood"
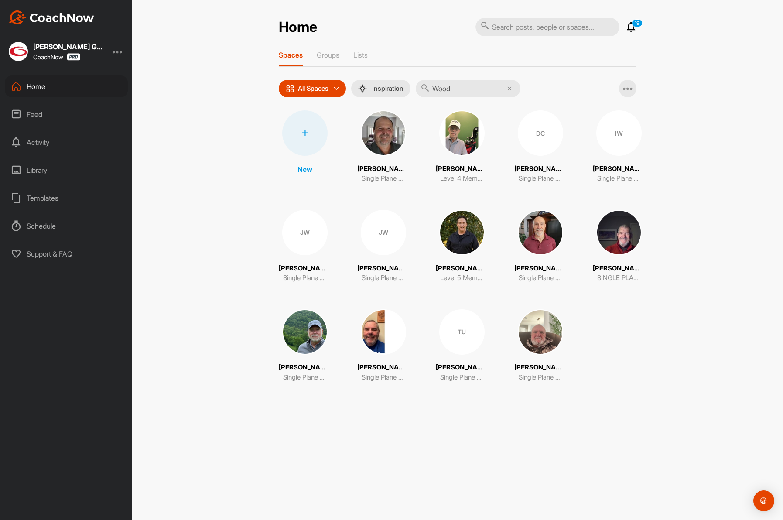
type input "Wood"
click at [453, 230] on img at bounding box center [461, 232] width 45 height 45
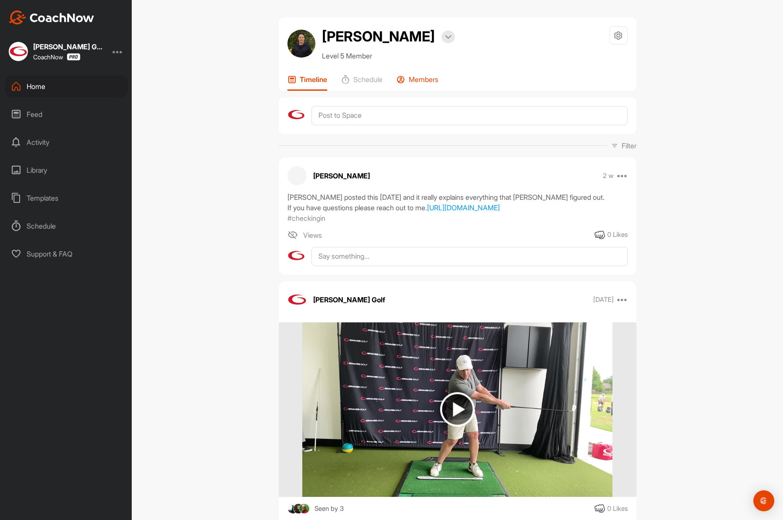
click at [427, 78] on p "Members" at bounding box center [424, 79] width 30 height 9
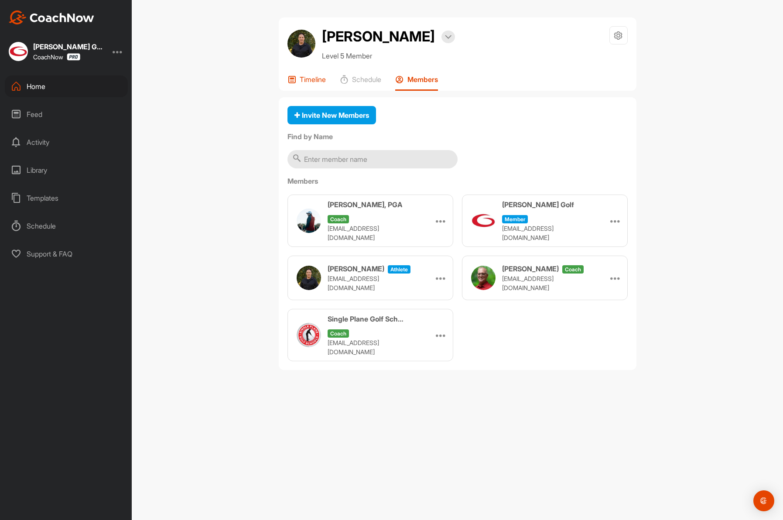
click at [300, 83] on p "Timeline" at bounding box center [313, 79] width 26 height 9
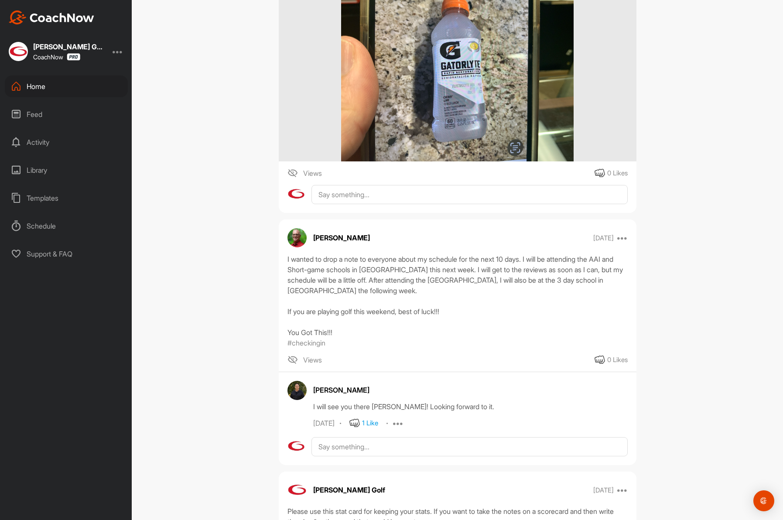
scroll to position [6830, 0]
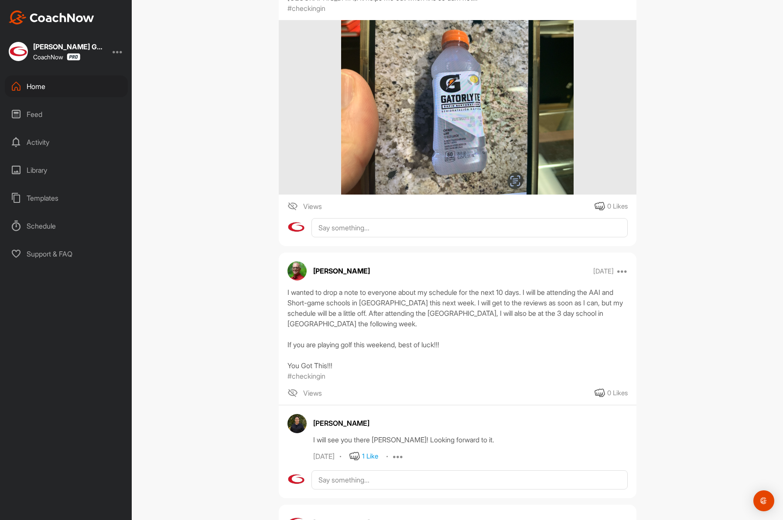
click at [50, 83] on div "Home" at bounding box center [66, 86] width 123 height 22
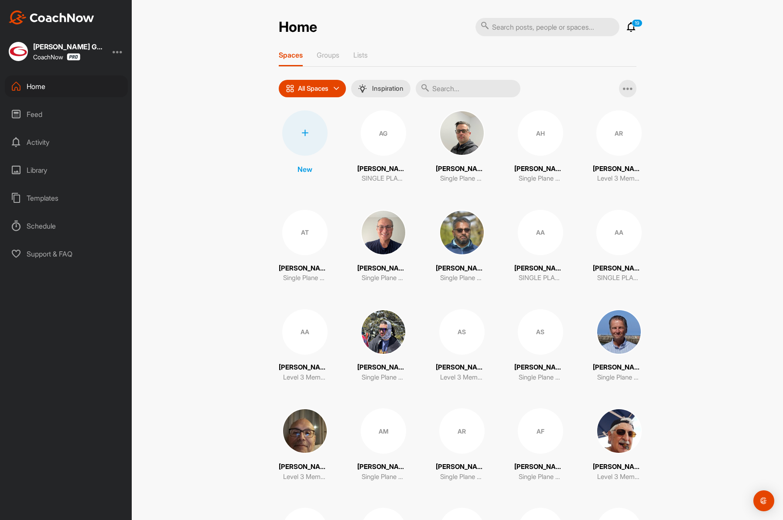
click at [455, 82] on input "text" at bounding box center [468, 88] width 105 height 17
paste input "Hammel"
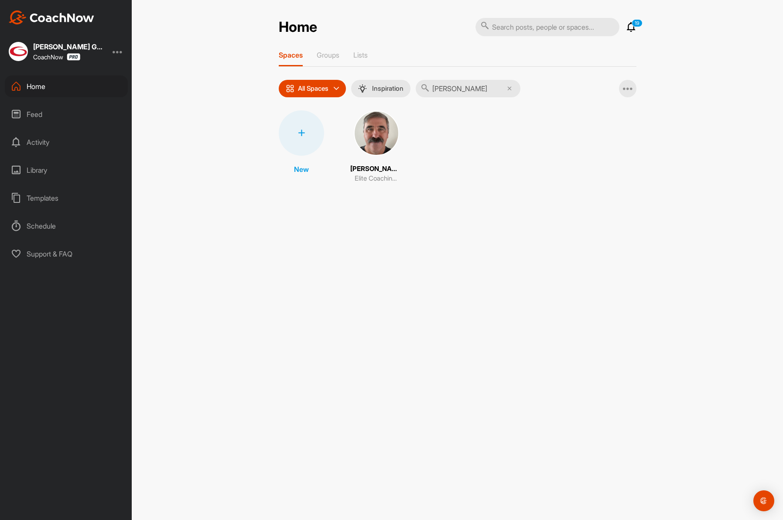
type input "Hammel"
click at [379, 138] on img at bounding box center [376, 132] width 45 height 45
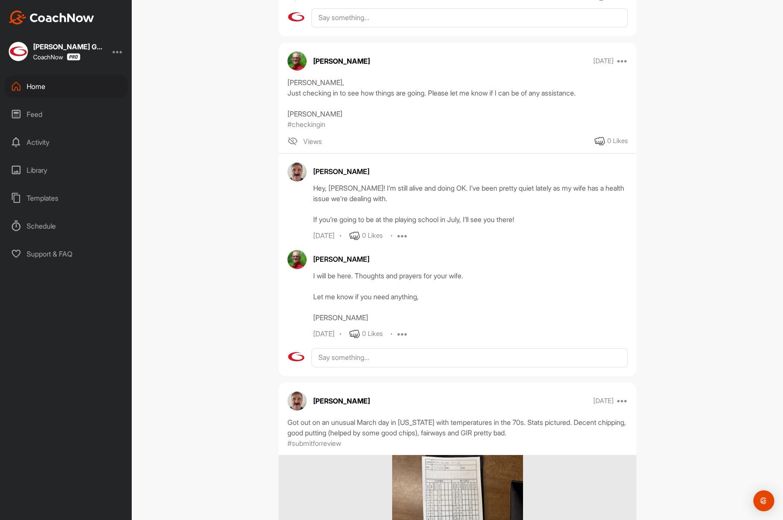
scroll to position [552, 0]
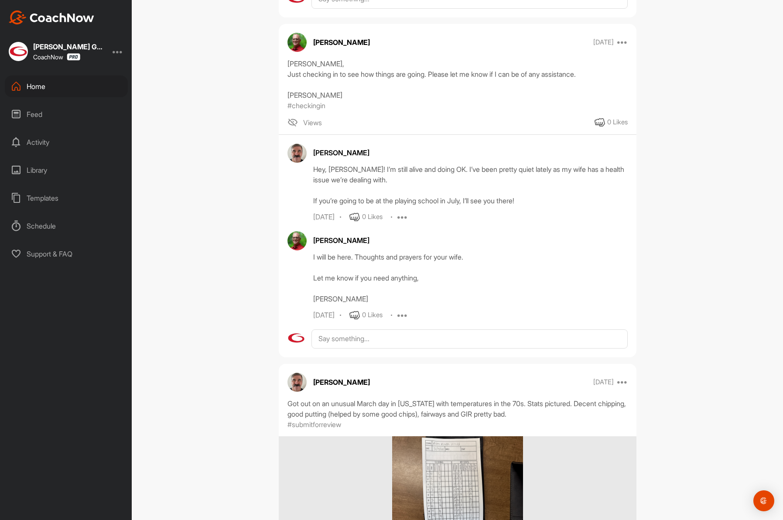
click at [27, 90] on div "Home" at bounding box center [66, 86] width 123 height 22
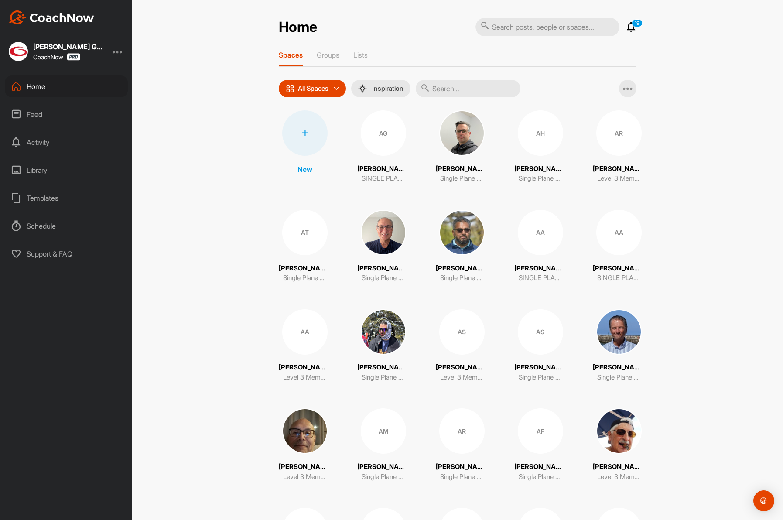
click at [444, 86] on input "text" at bounding box center [468, 88] width 105 height 17
paste input "Fennell"
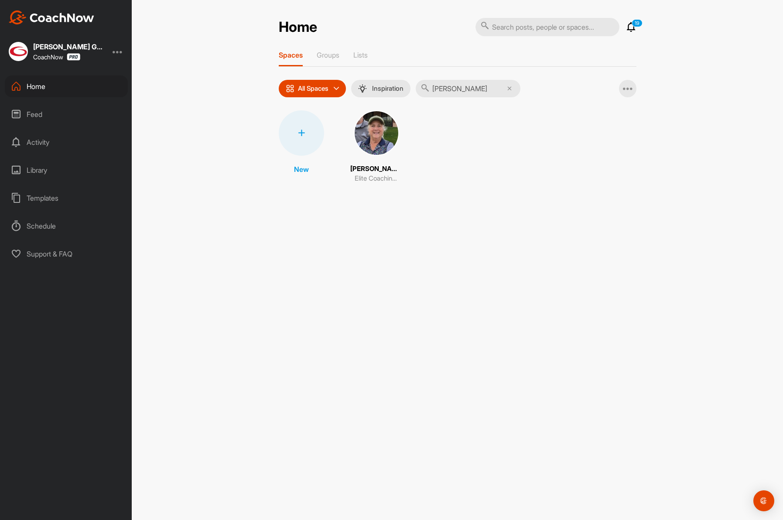
type input "Fennell"
click at [377, 139] on img at bounding box center [376, 132] width 45 height 45
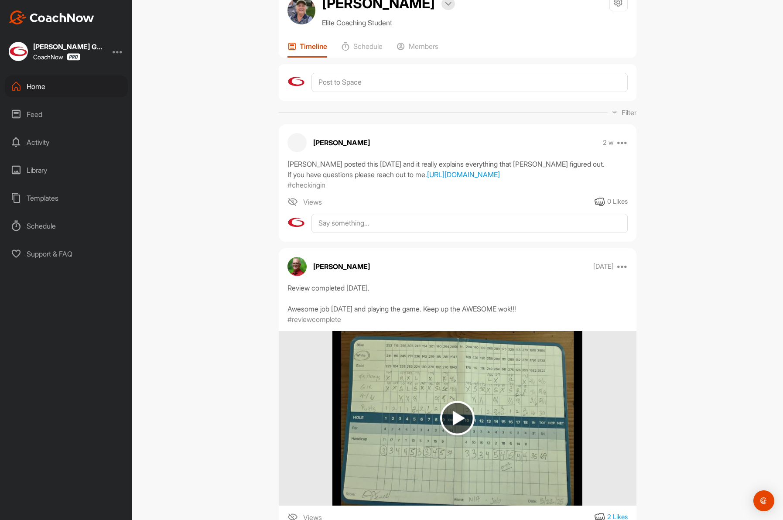
scroll to position [58, 0]
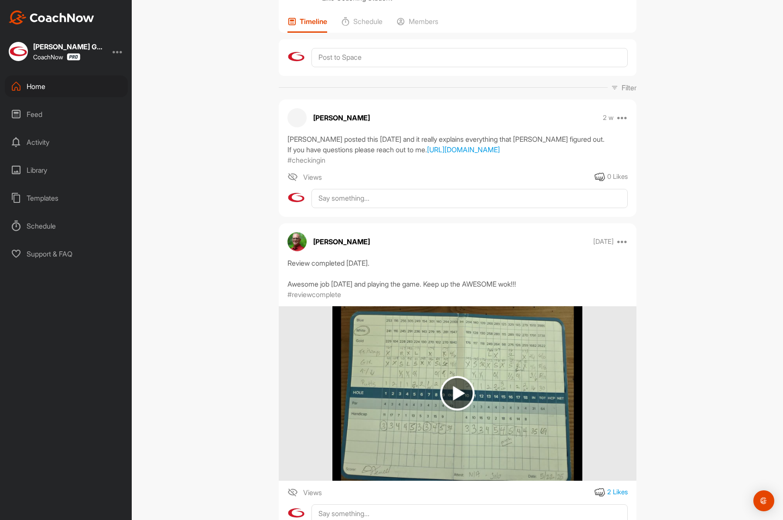
click at [71, 86] on div "Home" at bounding box center [66, 86] width 123 height 22
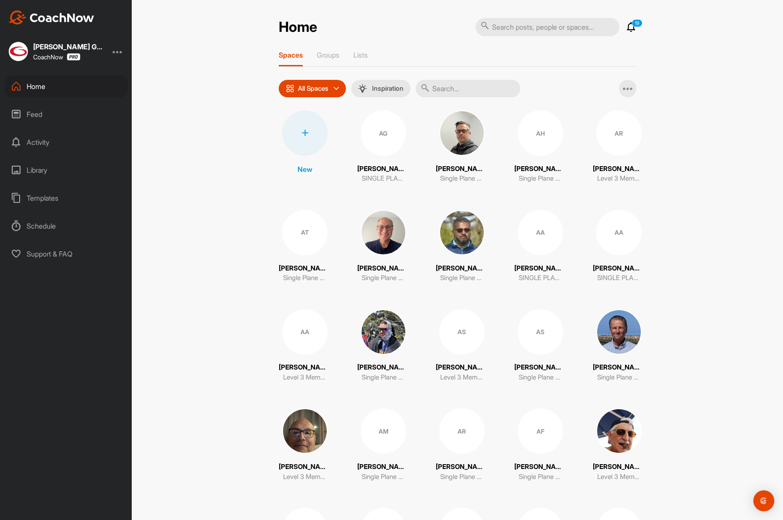
click at [470, 92] on input "text" at bounding box center [468, 88] width 105 height 17
paste input "Shok"
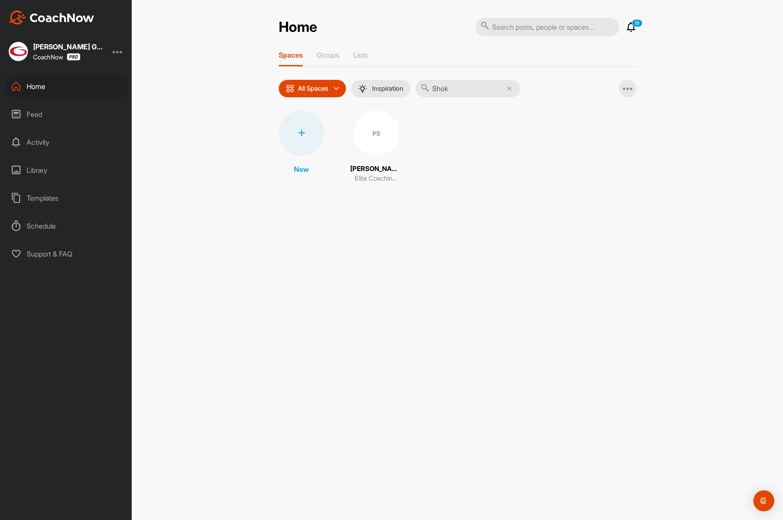
type input "Shok"
click at [376, 132] on div "PS" at bounding box center [376, 132] width 45 height 45
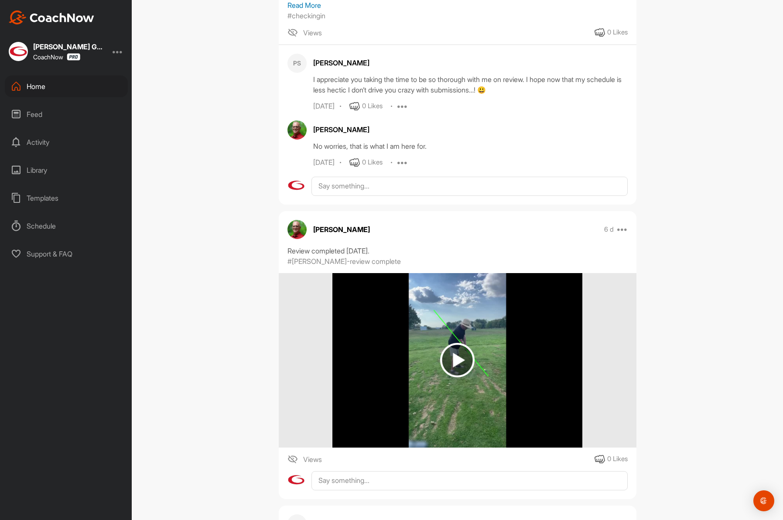
scroll to position [298, 0]
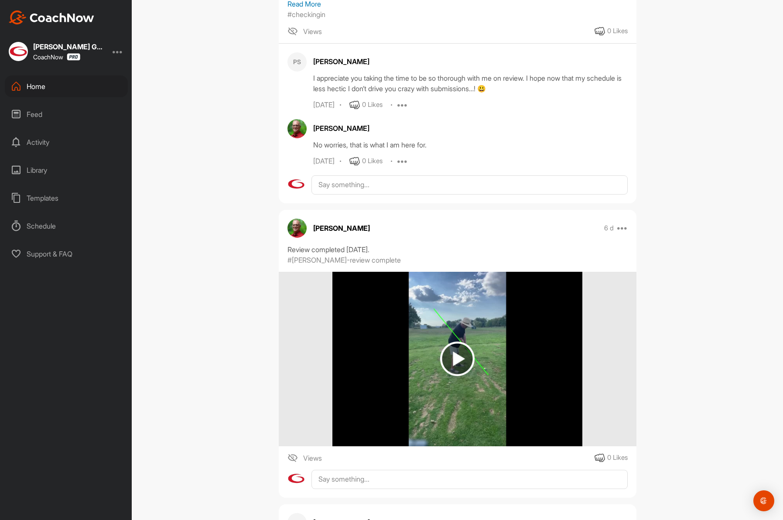
click at [47, 88] on div "Home" at bounding box center [66, 86] width 123 height 22
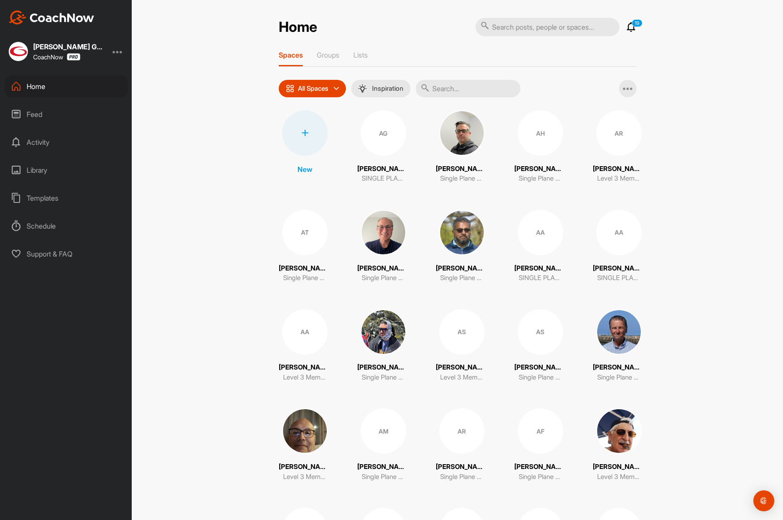
click at [448, 84] on input "text" at bounding box center [468, 88] width 105 height 17
paste input "Mason"
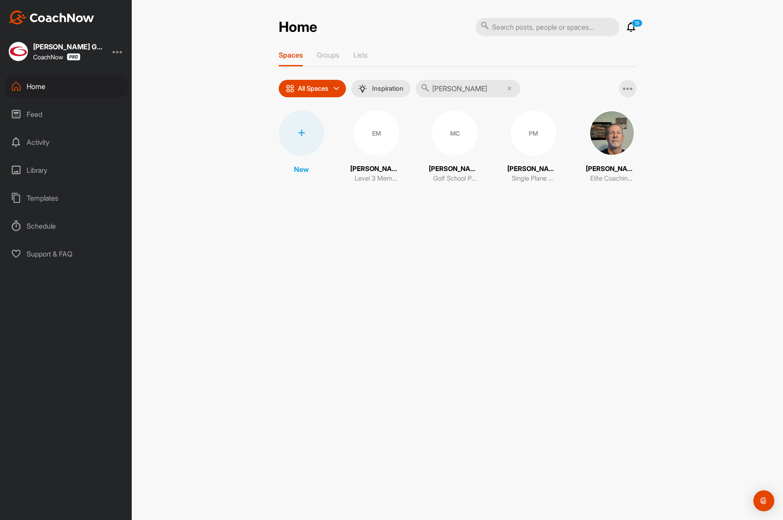
type input "Mason"
click at [602, 134] on img at bounding box center [611, 132] width 45 height 45
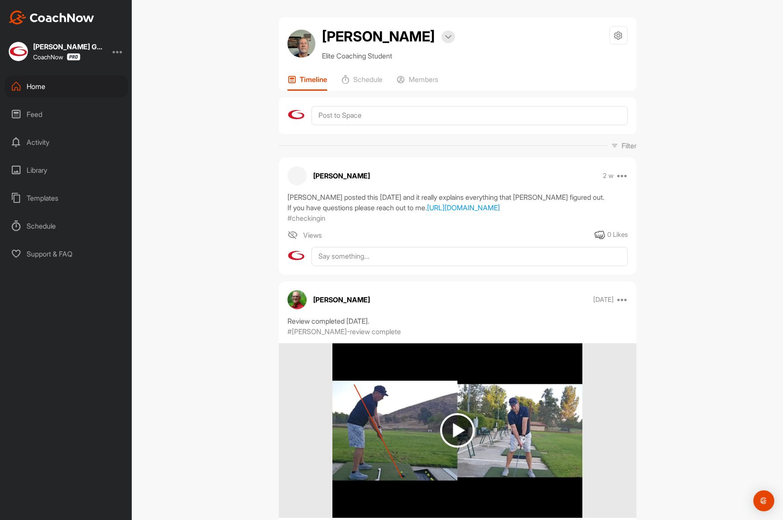
click at [32, 91] on div "Home" at bounding box center [66, 86] width 123 height 22
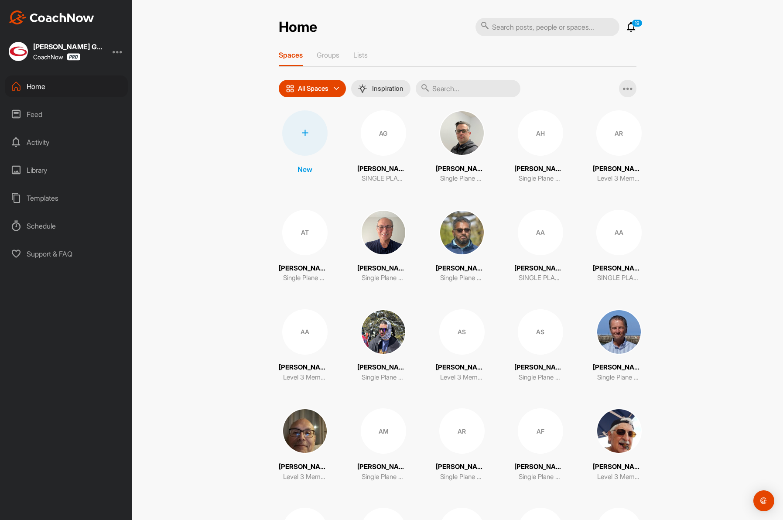
click at [462, 89] on input "text" at bounding box center [468, 88] width 105 height 17
paste input "Moore"
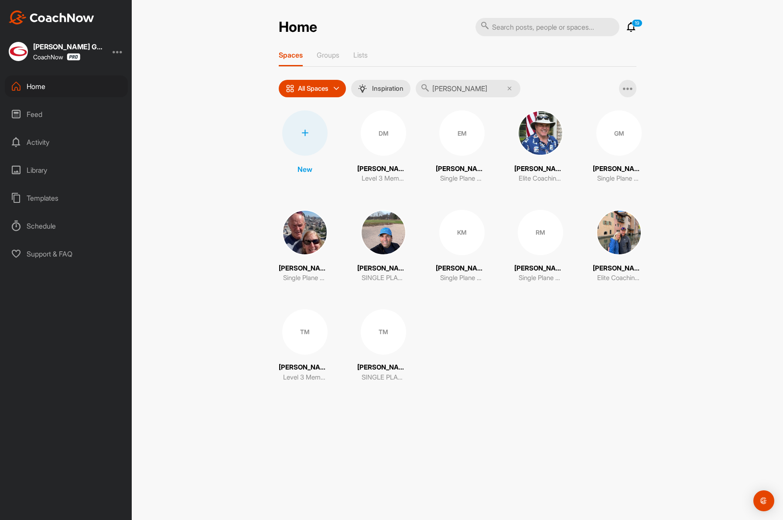
type input "Moore"
click at [611, 233] on img at bounding box center [618, 232] width 45 height 45
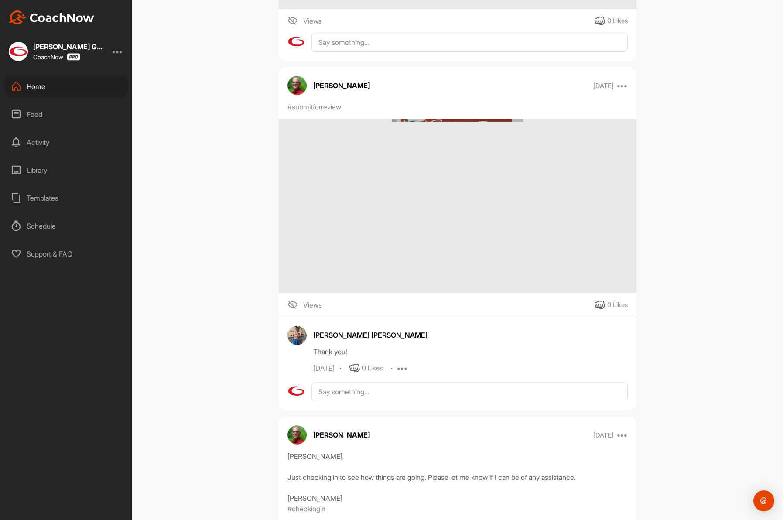
scroll to position [768, 0]
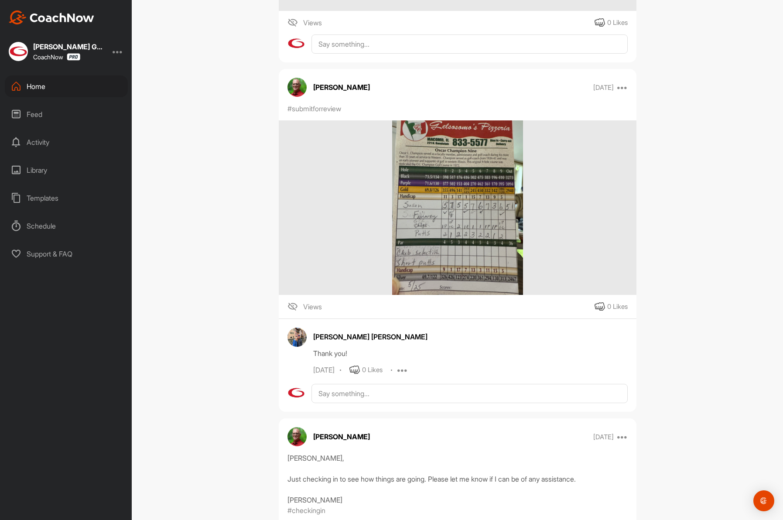
click at [35, 87] on div "Home" at bounding box center [66, 86] width 123 height 22
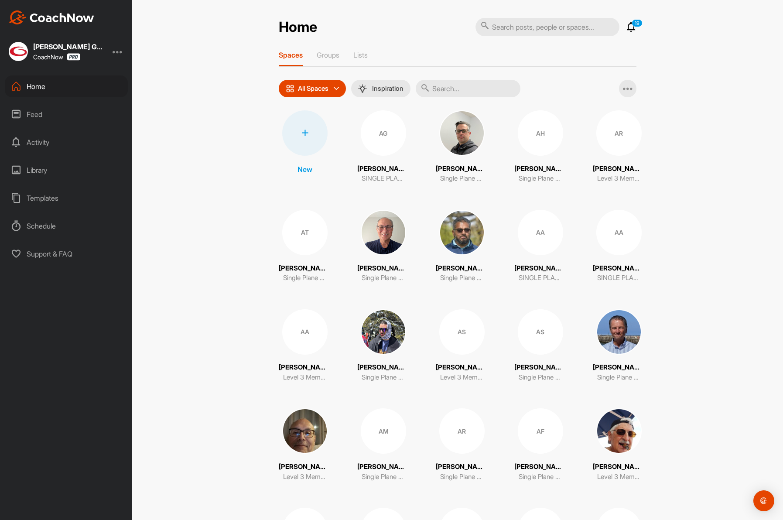
click at [469, 91] on input "text" at bounding box center [468, 88] width 105 height 17
paste input "Kennedy"
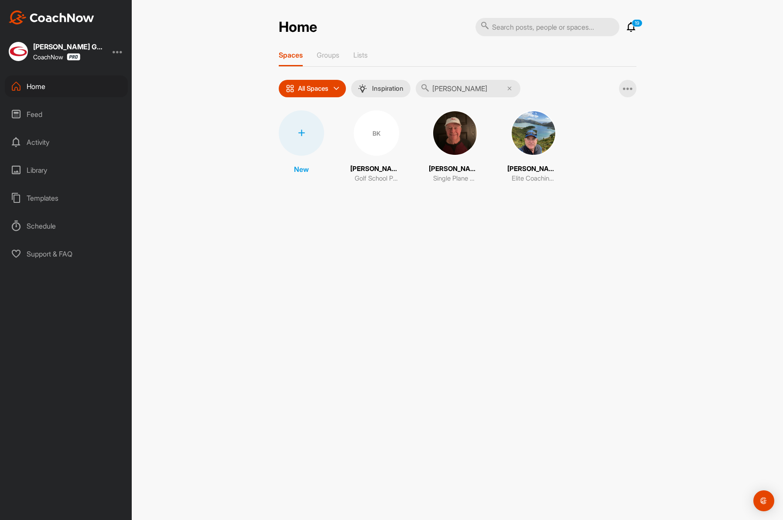
type input "Kennedy"
click at [515, 143] on img at bounding box center [533, 132] width 45 height 45
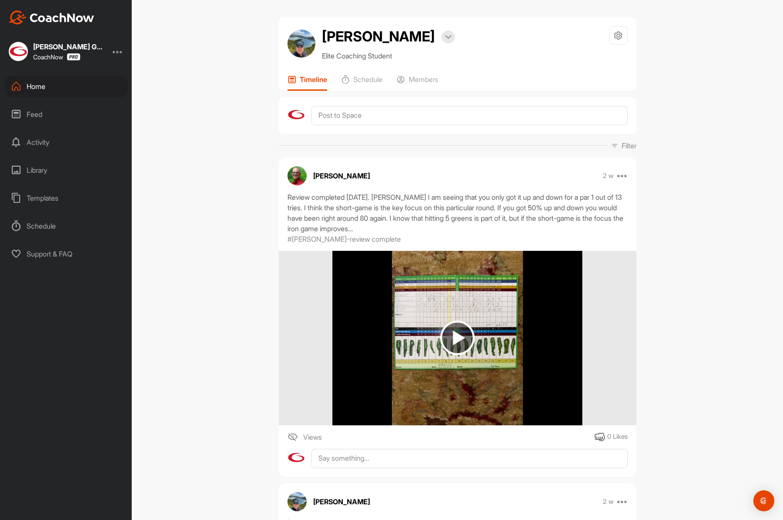
scroll to position [2, 0]
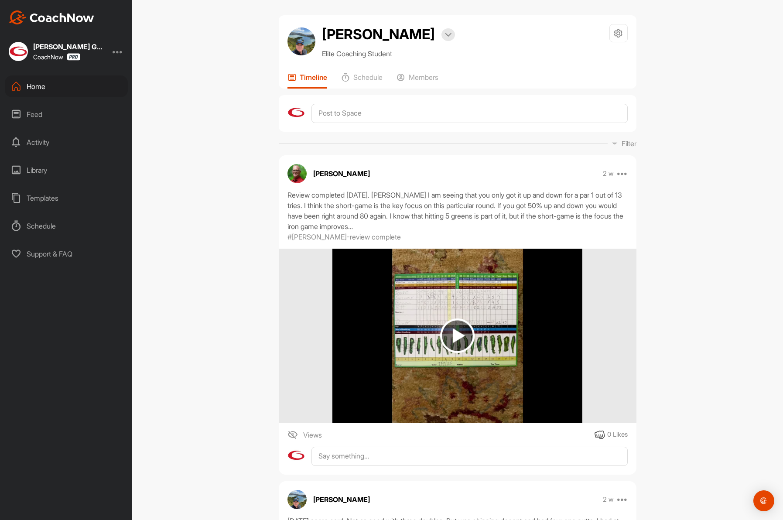
click at [38, 89] on div "Home" at bounding box center [66, 86] width 123 height 22
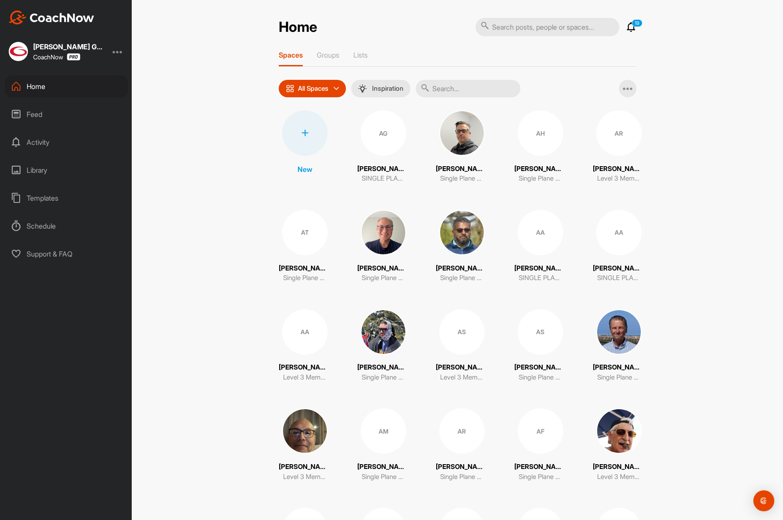
click at [450, 86] on input "text" at bounding box center [468, 88] width 105 height 17
paste input "Rapp"
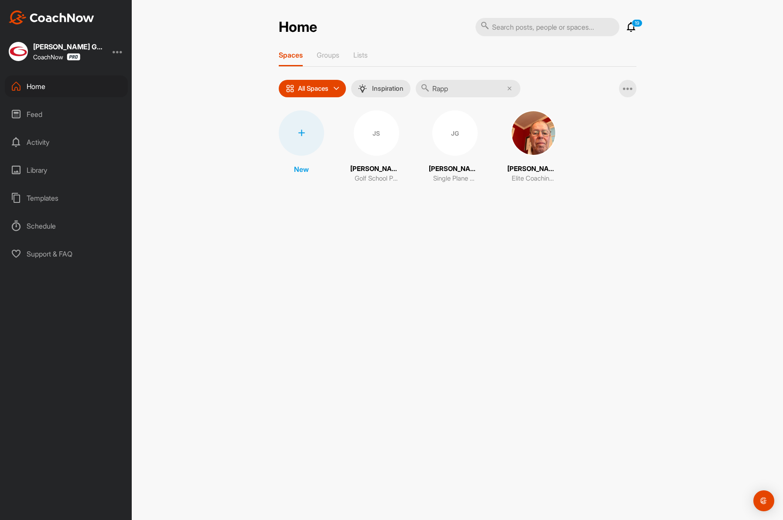
type input "Rapp"
click at [527, 134] on img at bounding box center [533, 132] width 45 height 45
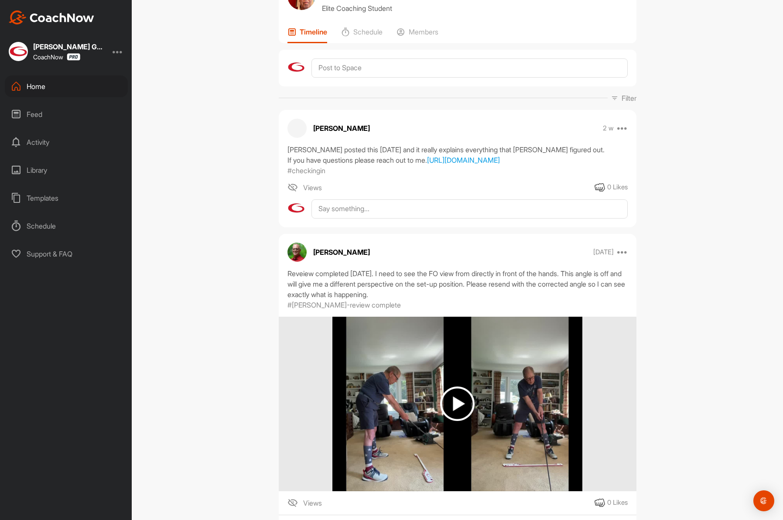
scroll to position [51, 0]
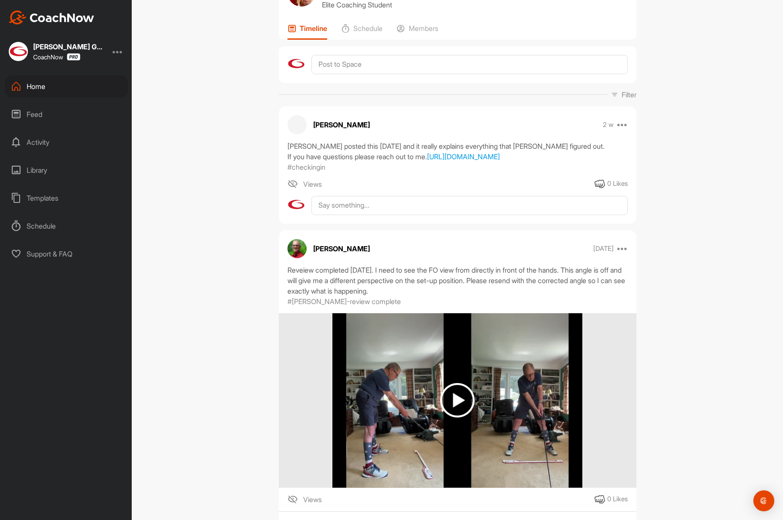
click at [62, 86] on div "Home" at bounding box center [66, 86] width 123 height 22
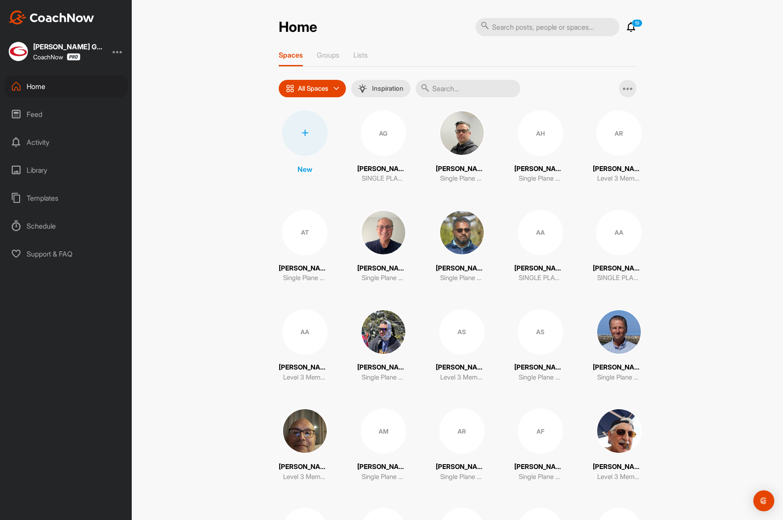
click at [447, 88] on input "text" at bounding box center [468, 88] width 105 height 17
paste input "Piatka"
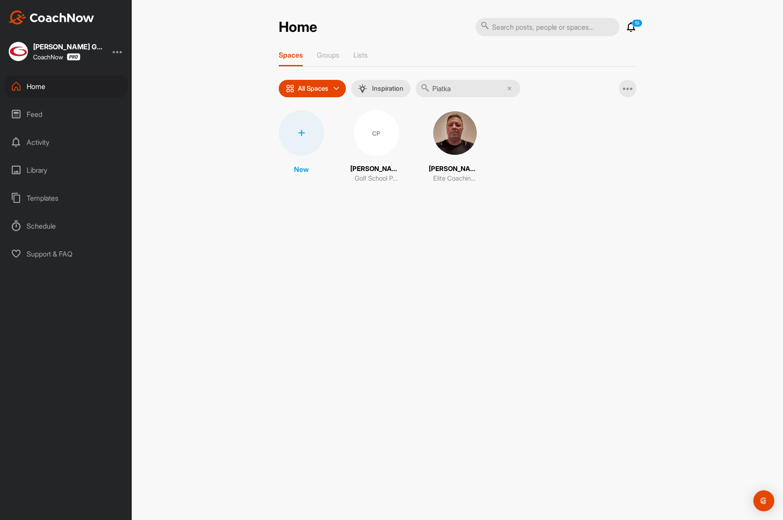
type input "Piatka"
click at [438, 142] on img at bounding box center [454, 132] width 45 height 45
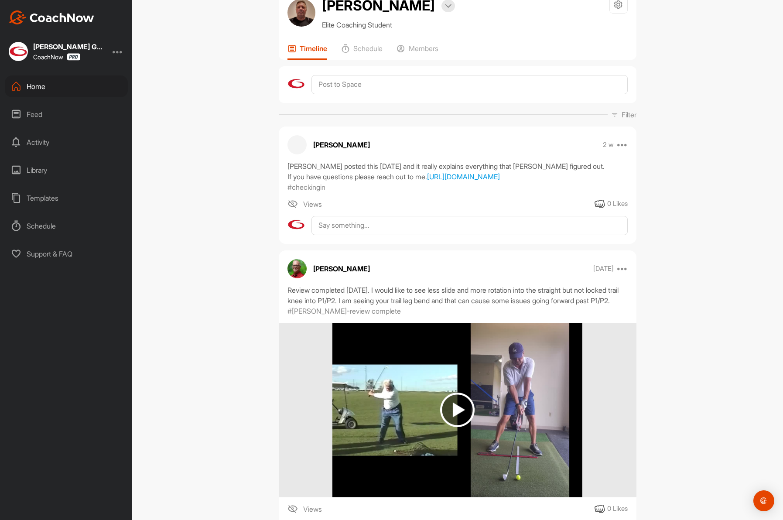
scroll to position [37, 0]
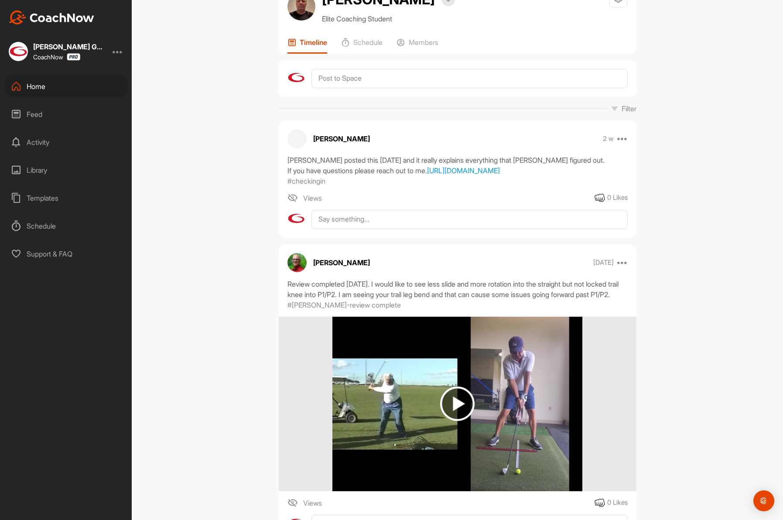
click at [71, 87] on div "Home" at bounding box center [66, 86] width 123 height 22
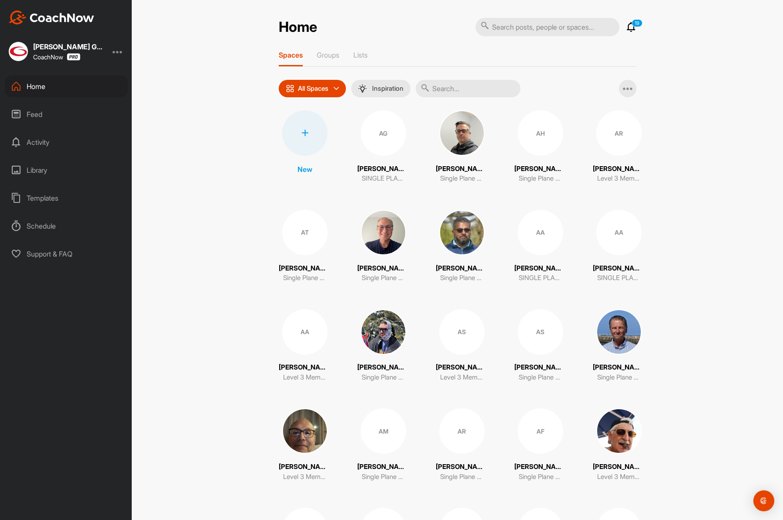
click at [456, 89] on input "text" at bounding box center [468, 88] width 105 height 17
paste input "[PERSON_NAME]"
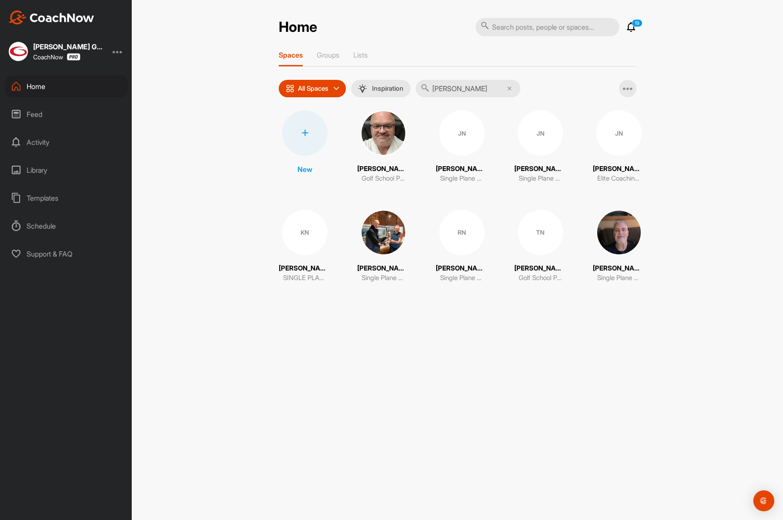
type input "[PERSON_NAME]"
click at [462, 143] on div "JN" at bounding box center [461, 132] width 45 height 45
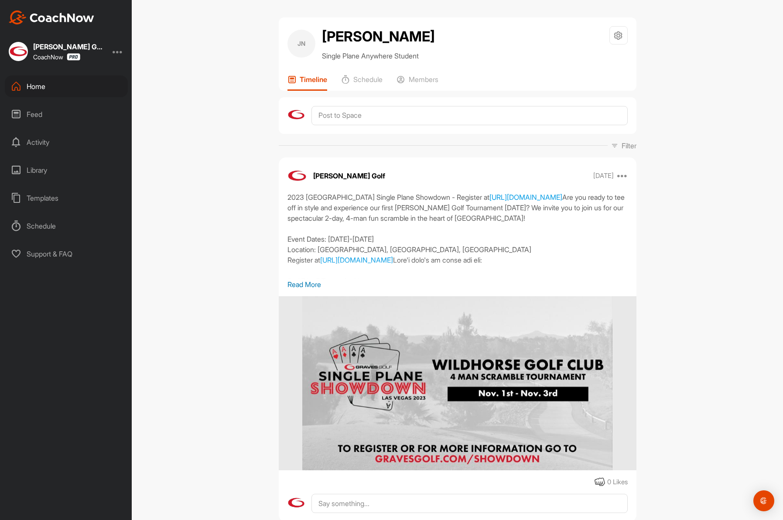
click at [70, 91] on div "Home" at bounding box center [66, 86] width 123 height 22
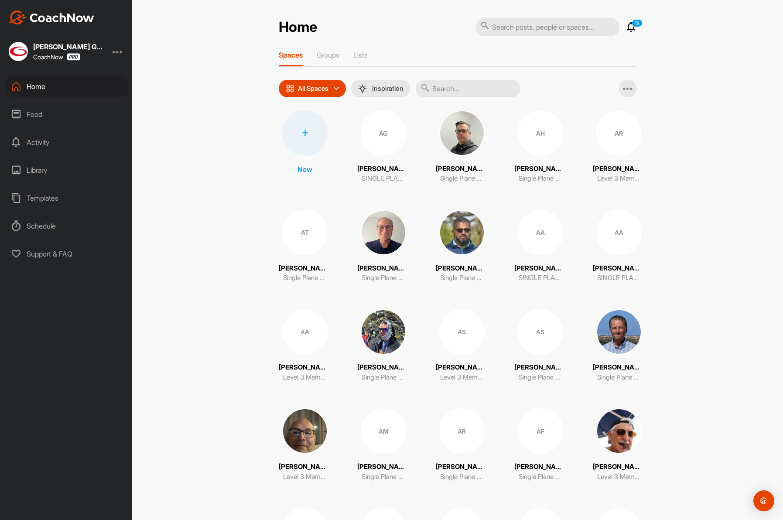
click at [458, 90] on input "text" at bounding box center [468, 88] width 105 height 17
paste input "[PERSON_NAME]"
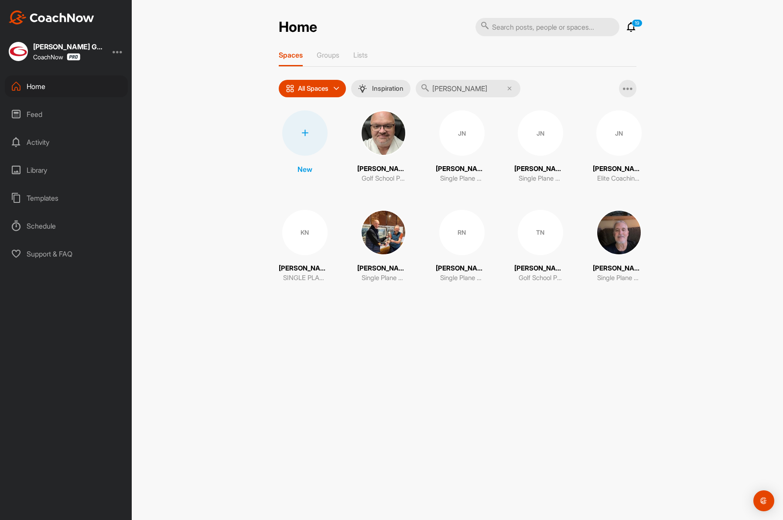
type input "[PERSON_NAME]"
click at [615, 133] on div "JN" at bounding box center [618, 132] width 45 height 45
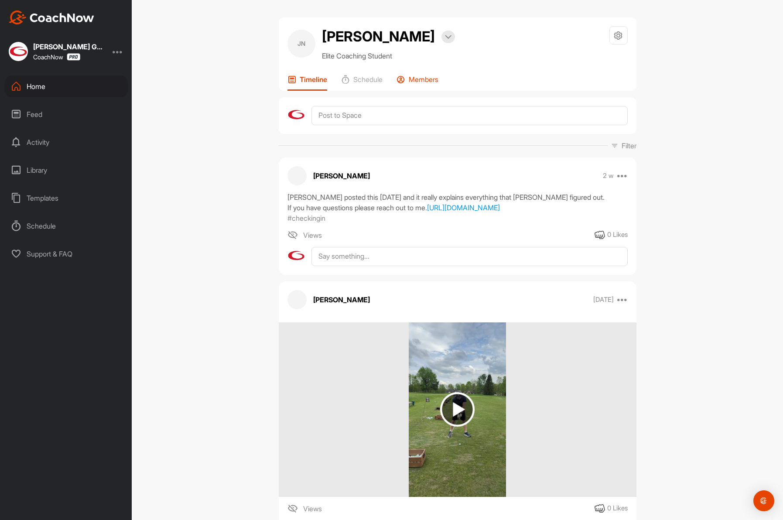
click at [422, 76] on p "Members" at bounding box center [424, 79] width 30 height 9
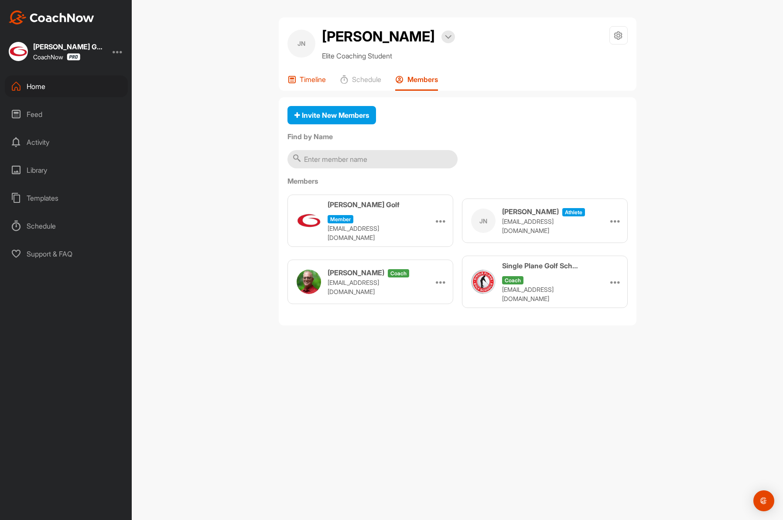
click at [301, 82] on p "Timeline" at bounding box center [313, 79] width 26 height 9
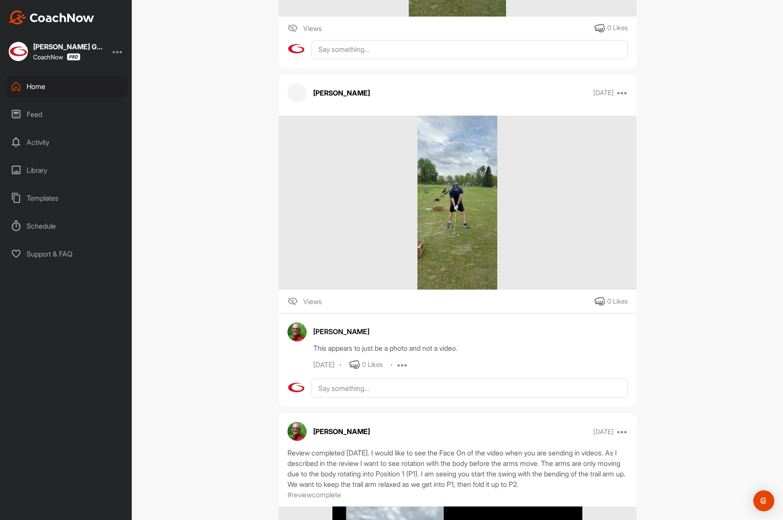
scroll to position [471, 0]
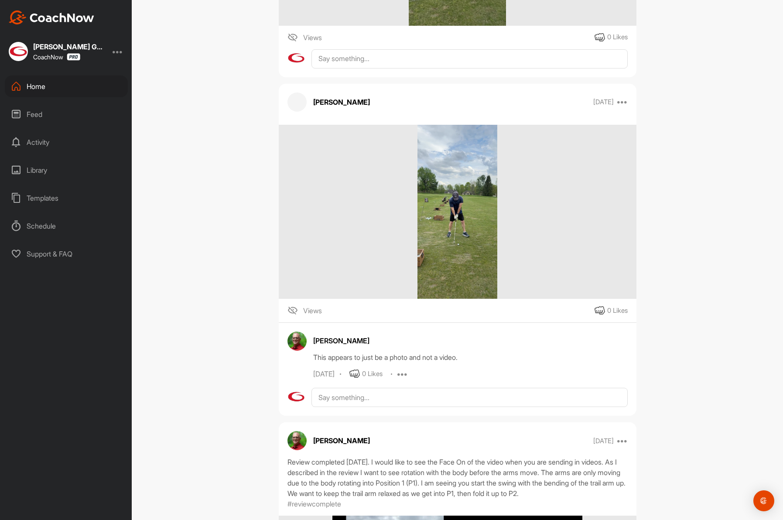
click at [60, 85] on div "Home" at bounding box center [66, 86] width 123 height 22
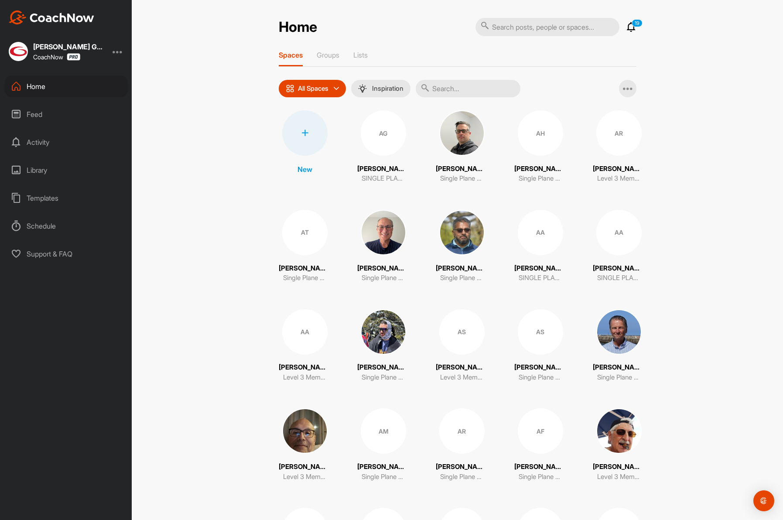
click at [457, 85] on input "text" at bounding box center [468, 88] width 105 height 17
paste input "[PERSON_NAME]"
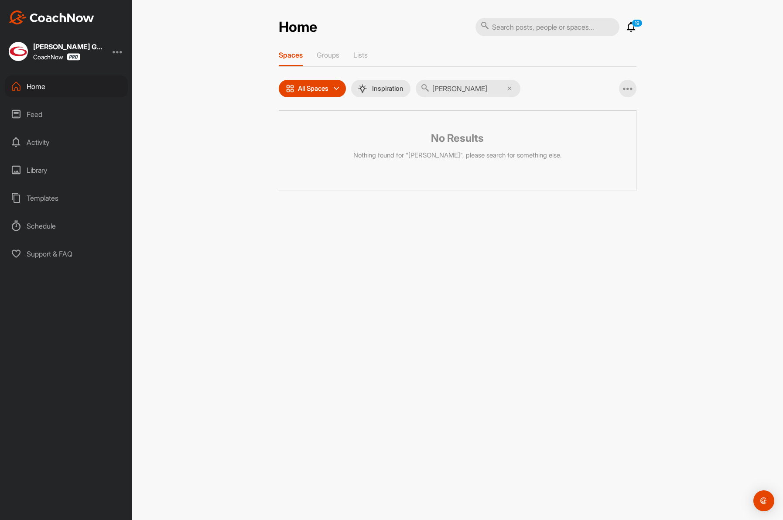
click at [472, 84] on input "[PERSON_NAME]" at bounding box center [468, 88] width 105 height 17
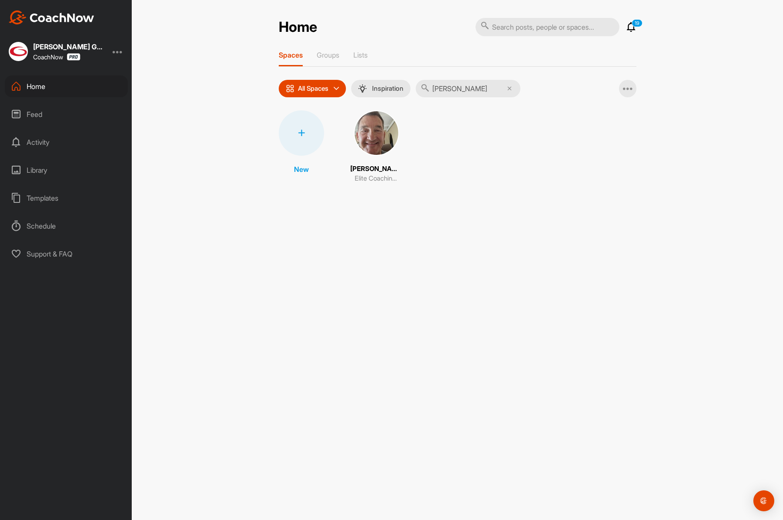
type input "[PERSON_NAME]"
click at [374, 143] on img at bounding box center [376, 132] width 45 height 45
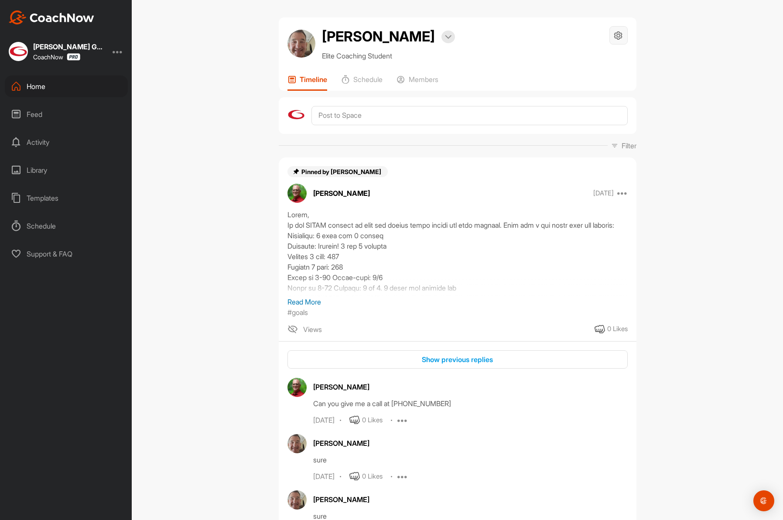
click at [619, 34] on icon at bounding box center [618, 36] width 10 height 10
click at [584, 60] on li "Space Settings" at bounding box center [592, 60] width 71 height 28
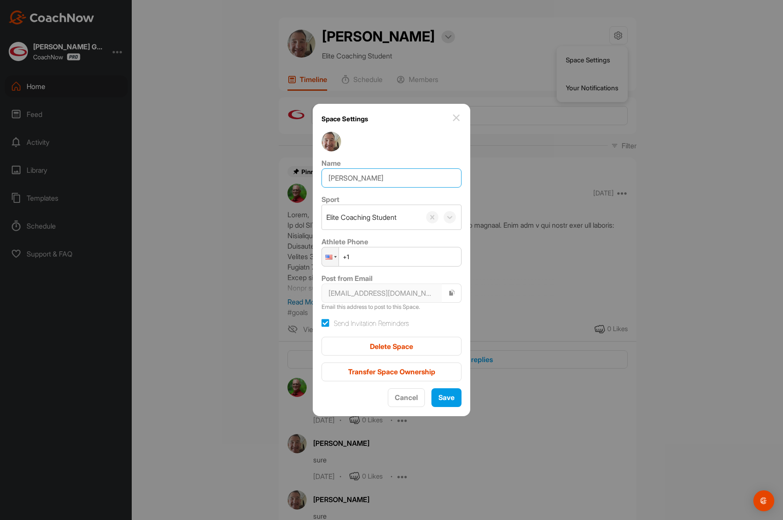
click at [370, 179] on input "[PERSON_NAME]" at bounding box center [392, 177] width 140 height 19
type input "[PERSON_NAME]"
click at [441, 402] on div "Save" at bounding box center [446, 397] width 16 height 10
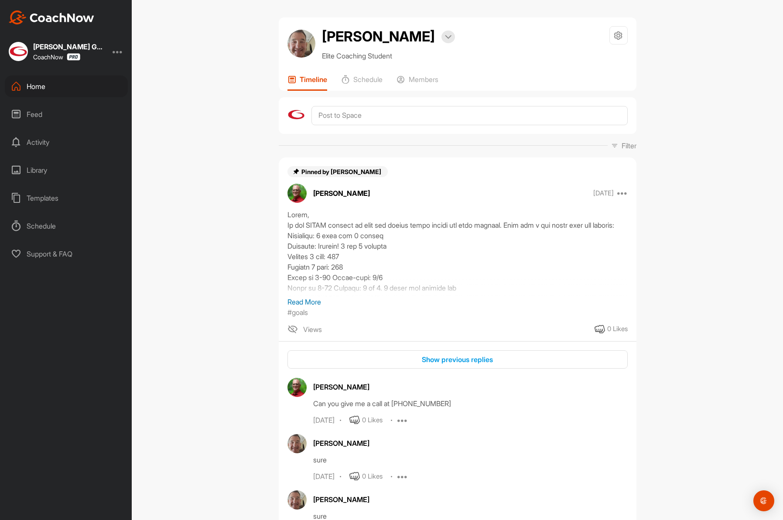
click at [17, 88] on icon at bounding box center [16, 86] width 10 height 10
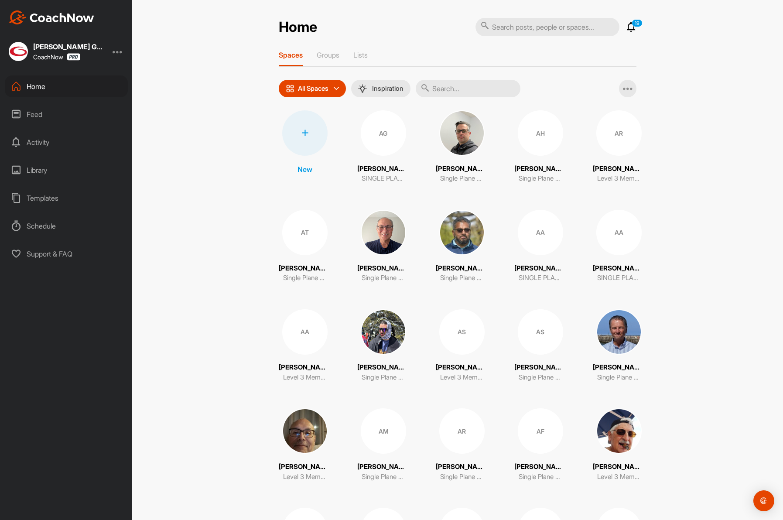
click at [458, 89] on input "text" at bounding box center [468, 88] width 105 height 17
paste input "[PERSON_NAME]"
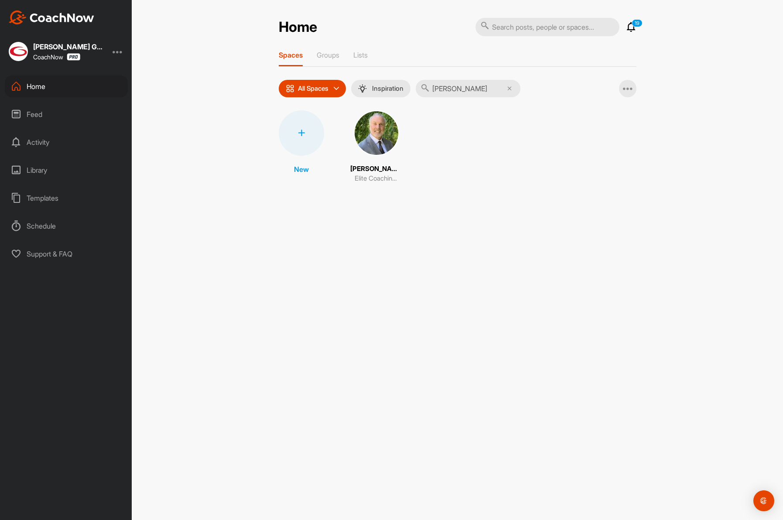
type input "[PERSON_NAME]"
click at [388, 135] on img at bounding box center [376, 132] width 45 height 45
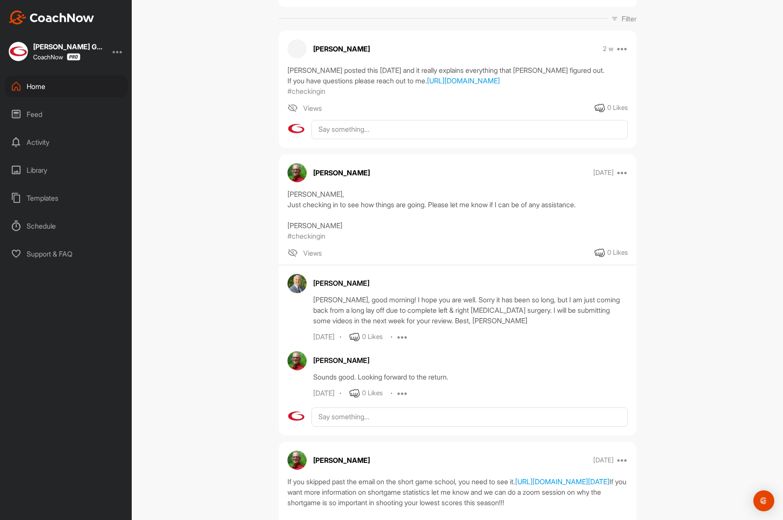
scroll to position [127, 0]
